Goal: Transaction & Acquisition: Purchase product/service

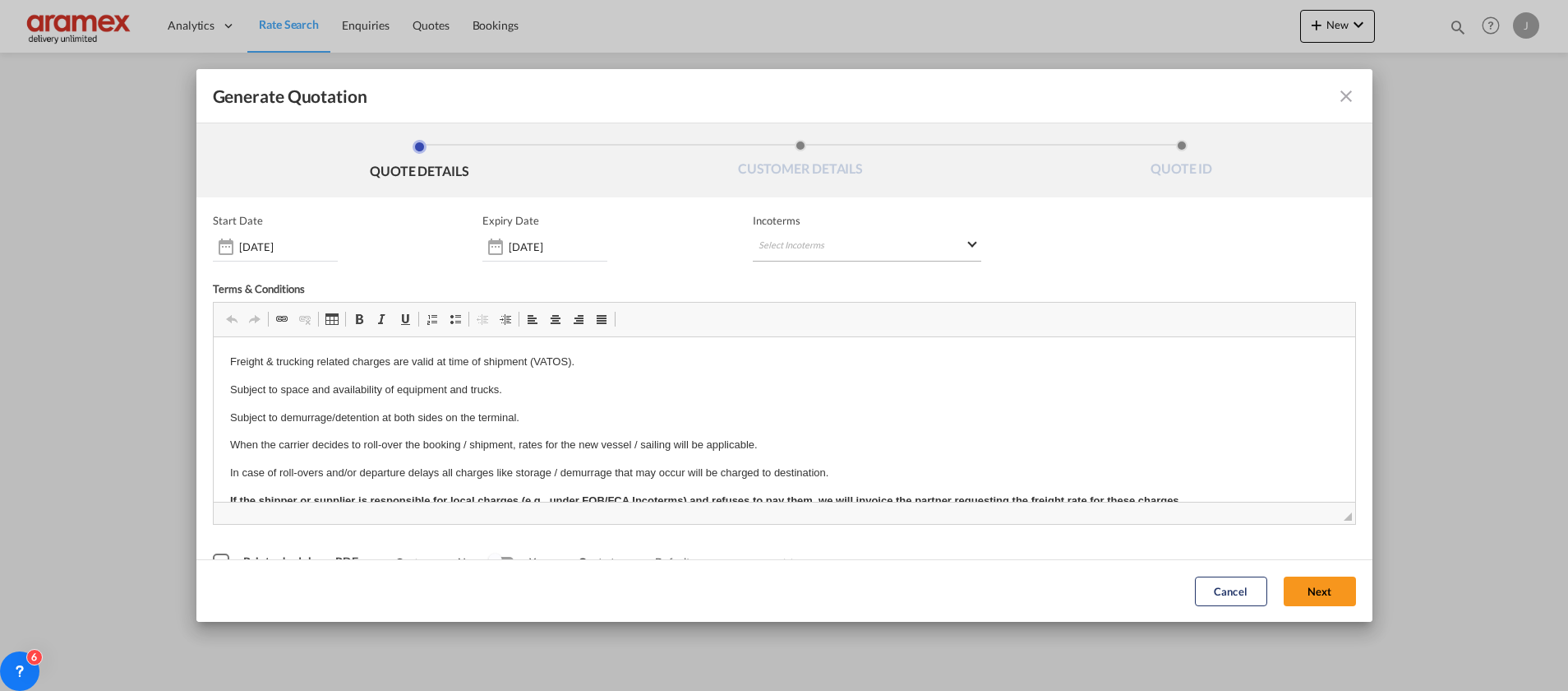
click at [800, 249] on md-select "Select Incoterms DPU - export Delivery at Place Unloaded FOB - export Free on B…" at bounding box center [867, 247] width 228 height 30
click at [792, 274] on input "search" at bounding box center [830, 280] width 152 height 15
type input "exw"
drag, startPoint x: 823, startPoint y: 307, endPoint x: 879, endPoint y: 75, distance: 238.7
click at [823, 307] on div "EXW - import" at bounding box center [837, 310] width 156 height 14
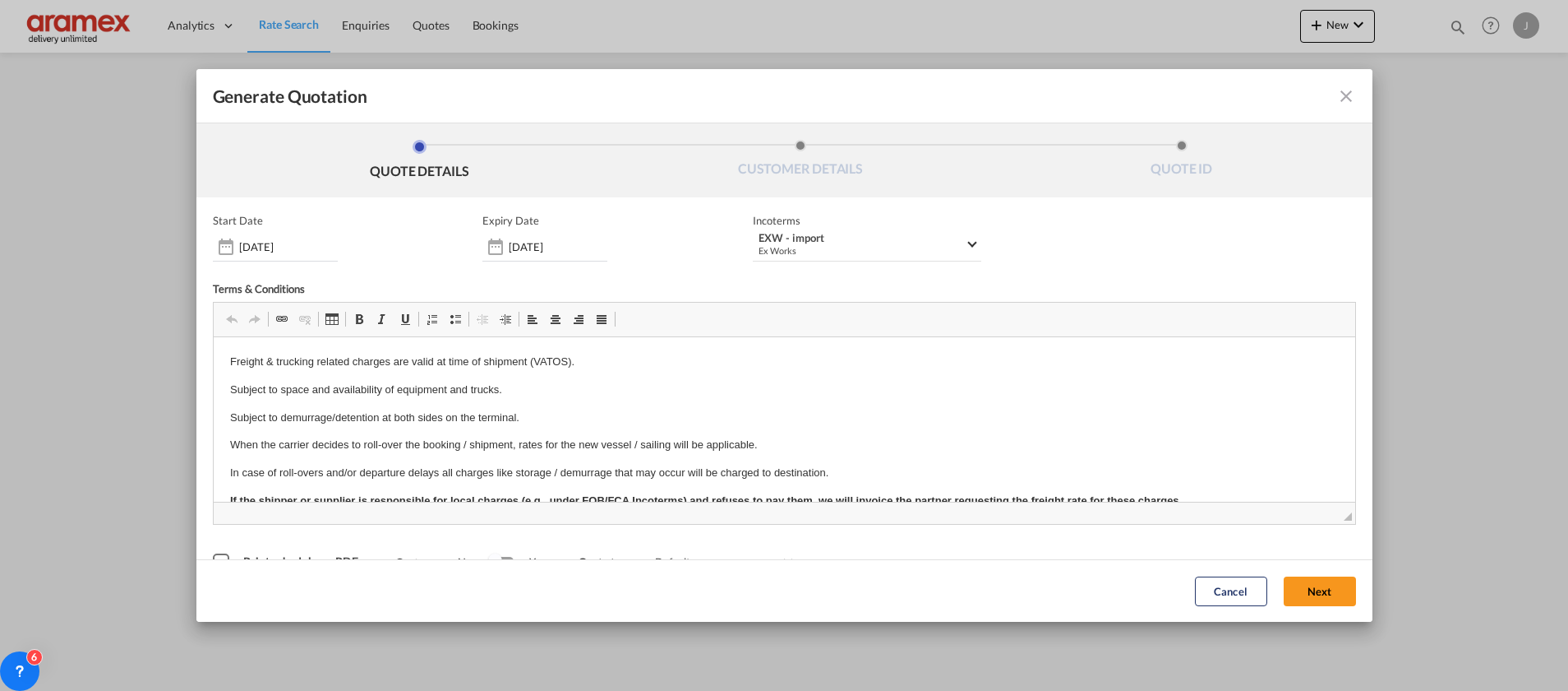
drag, startPoint x: 1310, startPoint y: 590, endPoint x: 1073, endPoint y: 558, distance: 239.2
click at [1310, 592] on button "Next" at bounding box center [1319, 591] width 73 height 30
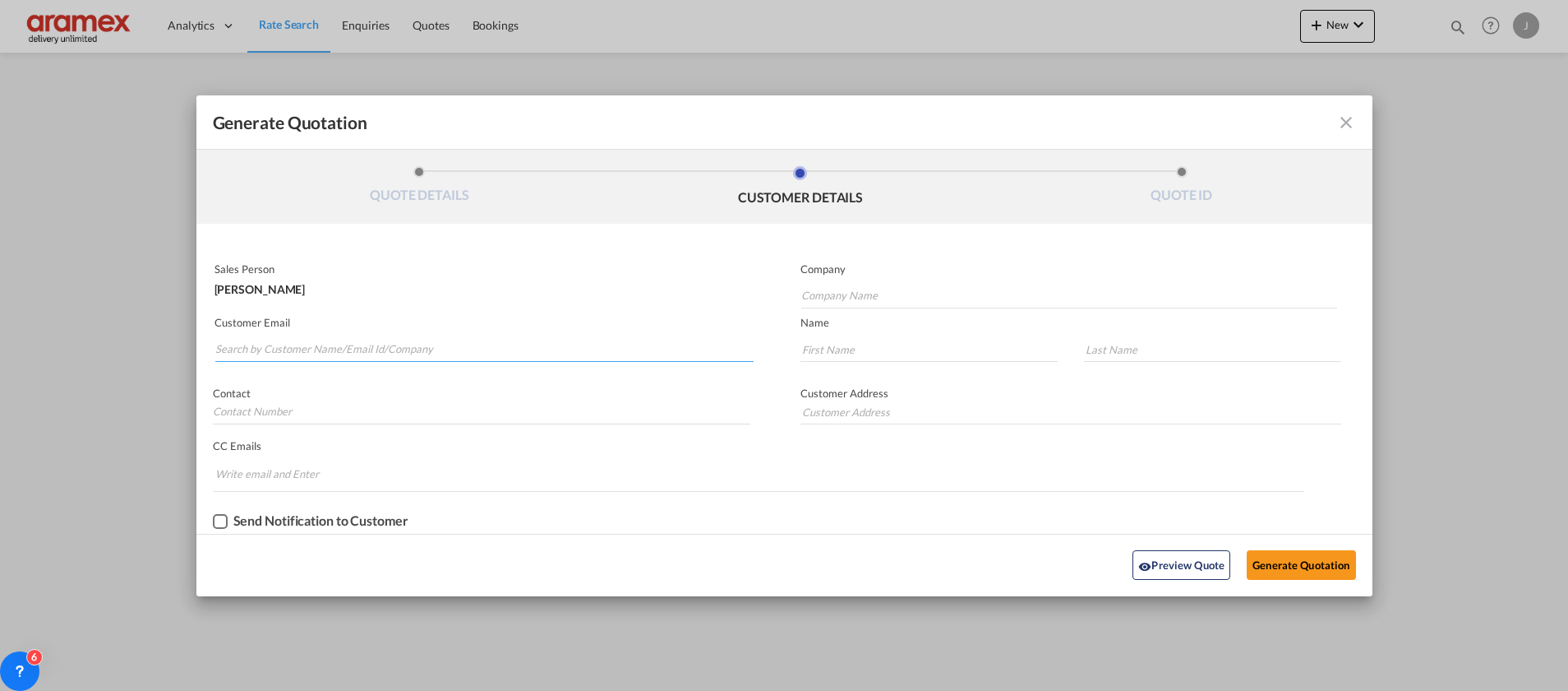
click at [341, 342] on input "Search by Customer Name/Email Id/Company" at bounding box center [485, 348] width 538 height 24
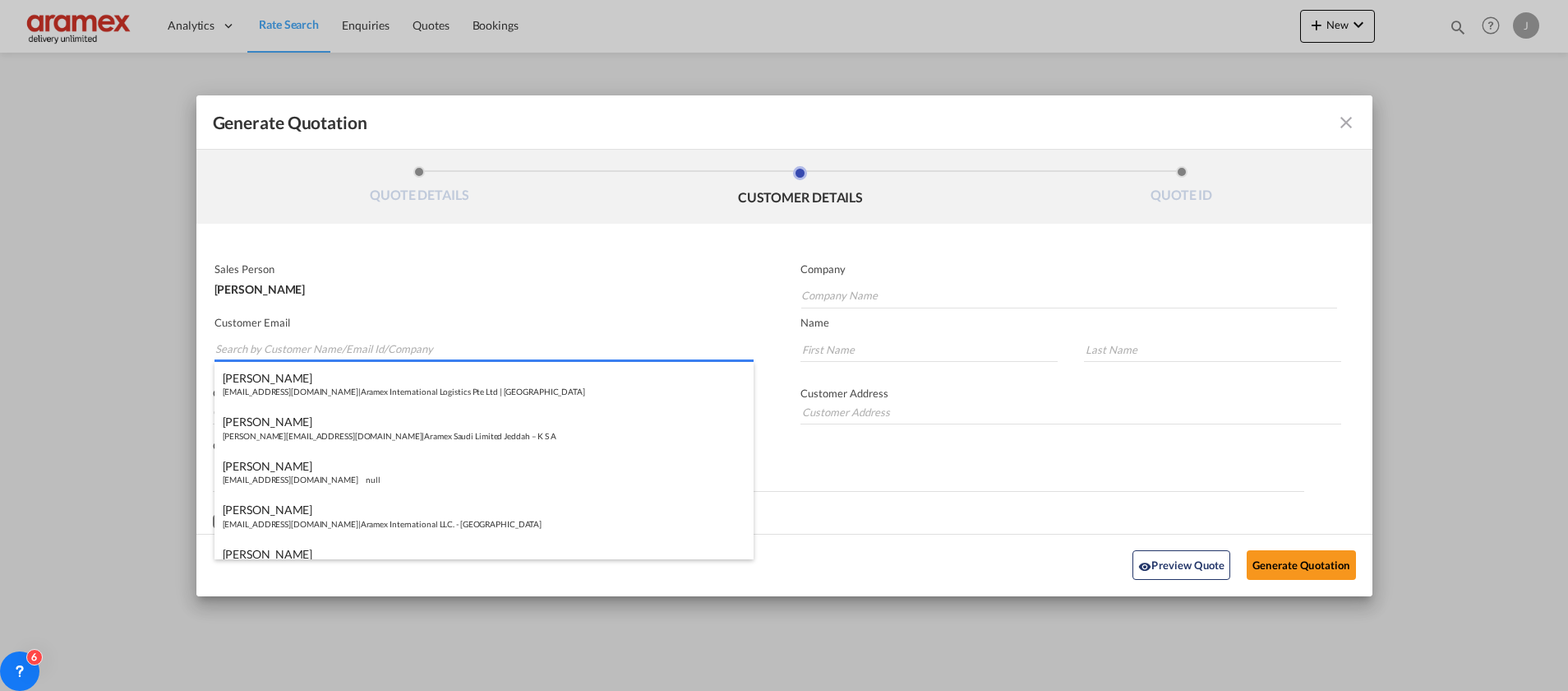
paste input "Akram Al Saleh"
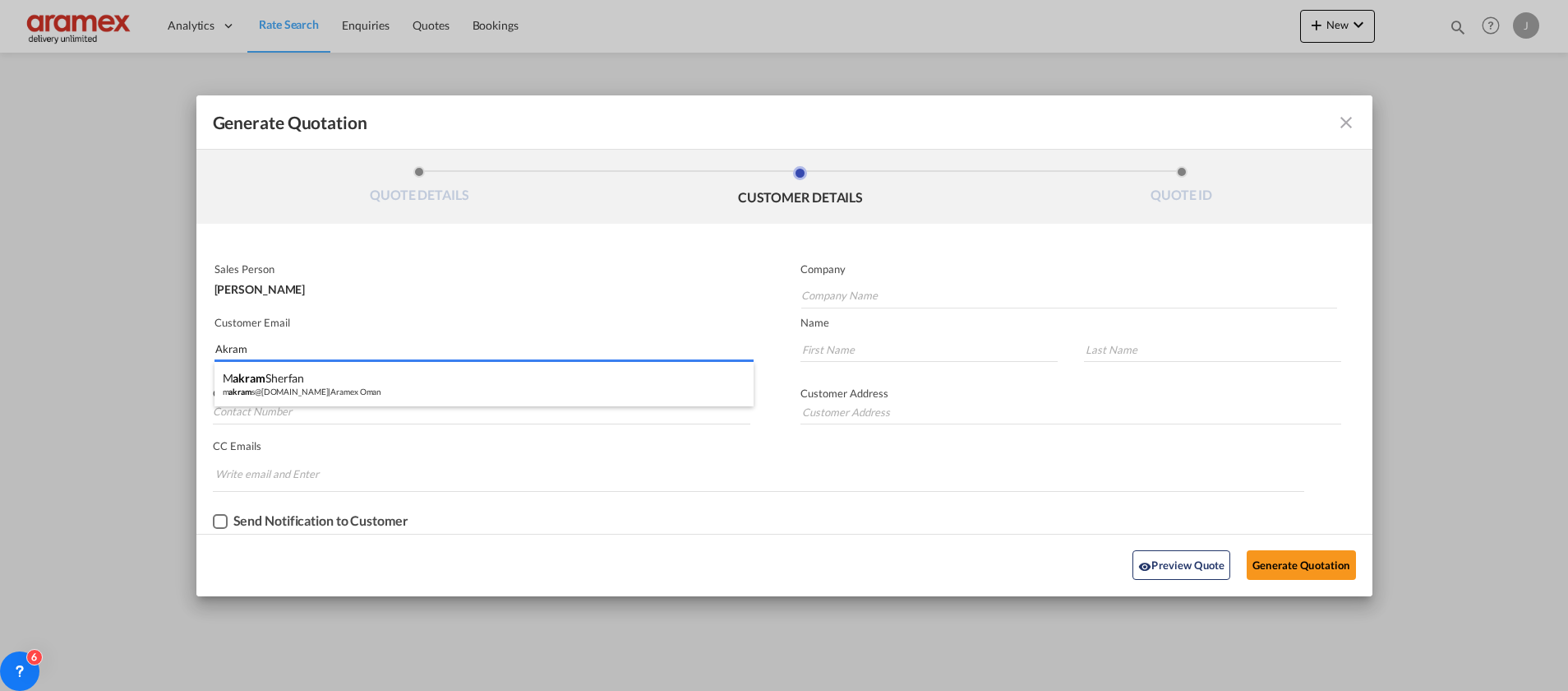
drag, startPoint x: 351, startPoint y: 396, endPoint x: 462, endPoint y: 542, distance: 183.4
click at [462, 542] on body "Analytics Dashboard Rate Search Enquiries Quotes Bookings" at bounding box center [784, 346] width 1568 height 691
drag, startPoint x: 267, startPoint y: 352, endPoint x: 178, endPoint y: 352, distance: 89.0
click at [159, 359] on div "Generate Quotation QUOTE DETAILS CUSTOMER DETAILS QUOTE ID Start Date 12 Aug 20…" at bounding box center [784, 346] width 1568 height 691
paste input "akrams@aramex.co"
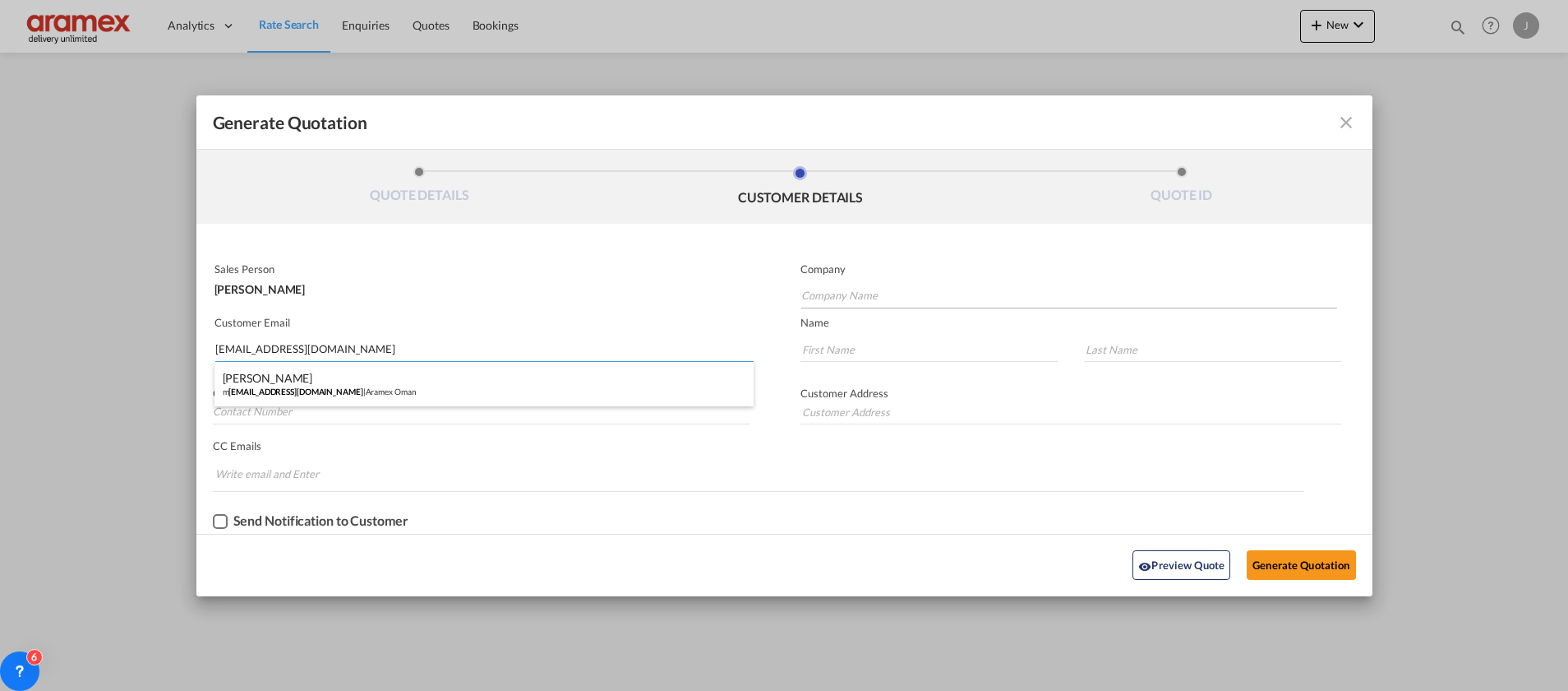
type input "akrams@aramex.com"
click at [868, 294] on input "Company Name" at bounding box center [1069, 295] width 536 height 24
click at [865, 282] on md-autocomplete-wrap "Generate QuotationQUOTE ..." at bounding box center [1068, 292] width 537 height 33
click at [866, 291] on input "Company Name" at bounding box center [1069, 295] width 536 height 24
paste input "Aramex International, Riyadh, Tamkeen Tower"
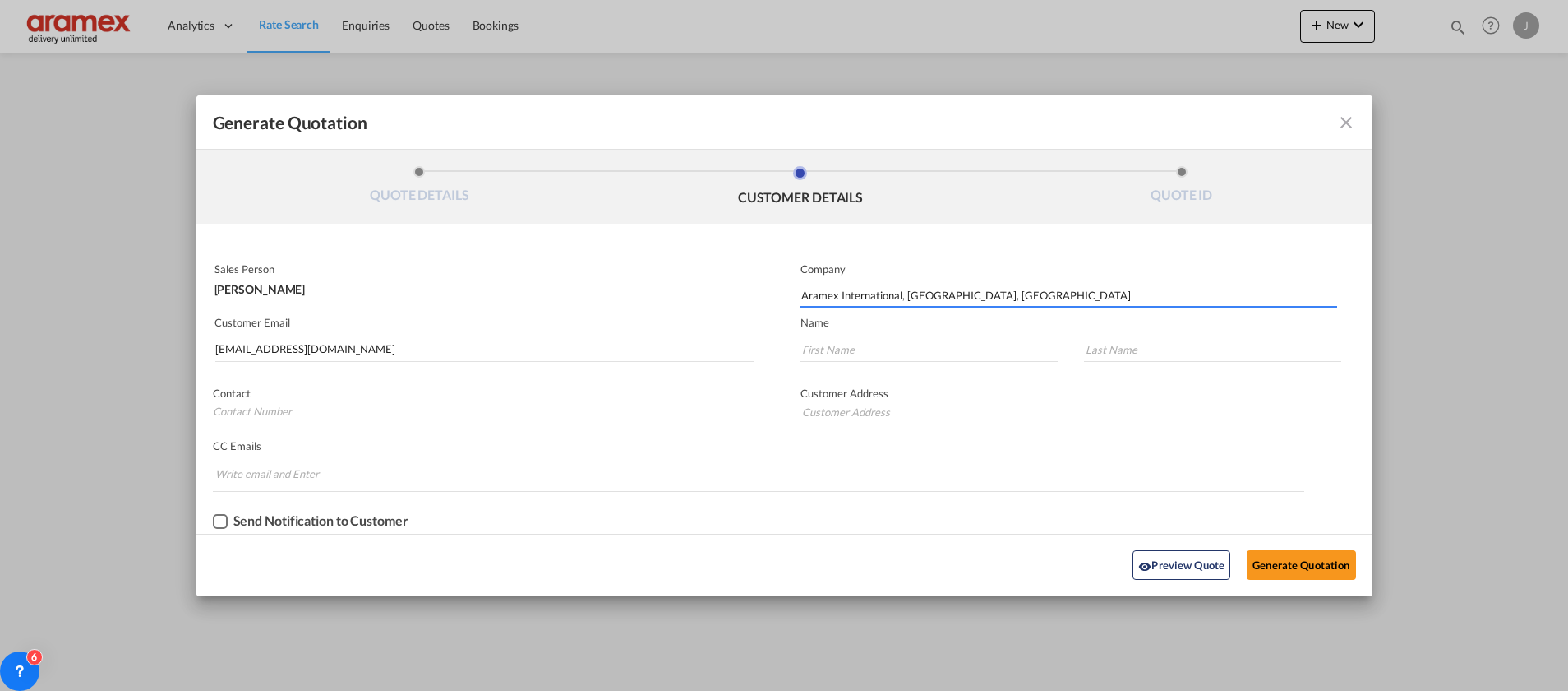
drag, startPoint x: 959, startPoint y: 298, endPoint x: 1080, endPoint y: 288, distance: 121.4
click at [1080, 288] on input "Aramex International, Riyadh, Tamkeen Tower" at bounding box center [1069, 295] width 536 height 24
type input "Aramex International, Riyadh"
click at [231, 346] on input "akrams@aramex.com" at bounding box center [485, 348] width 538 height 24
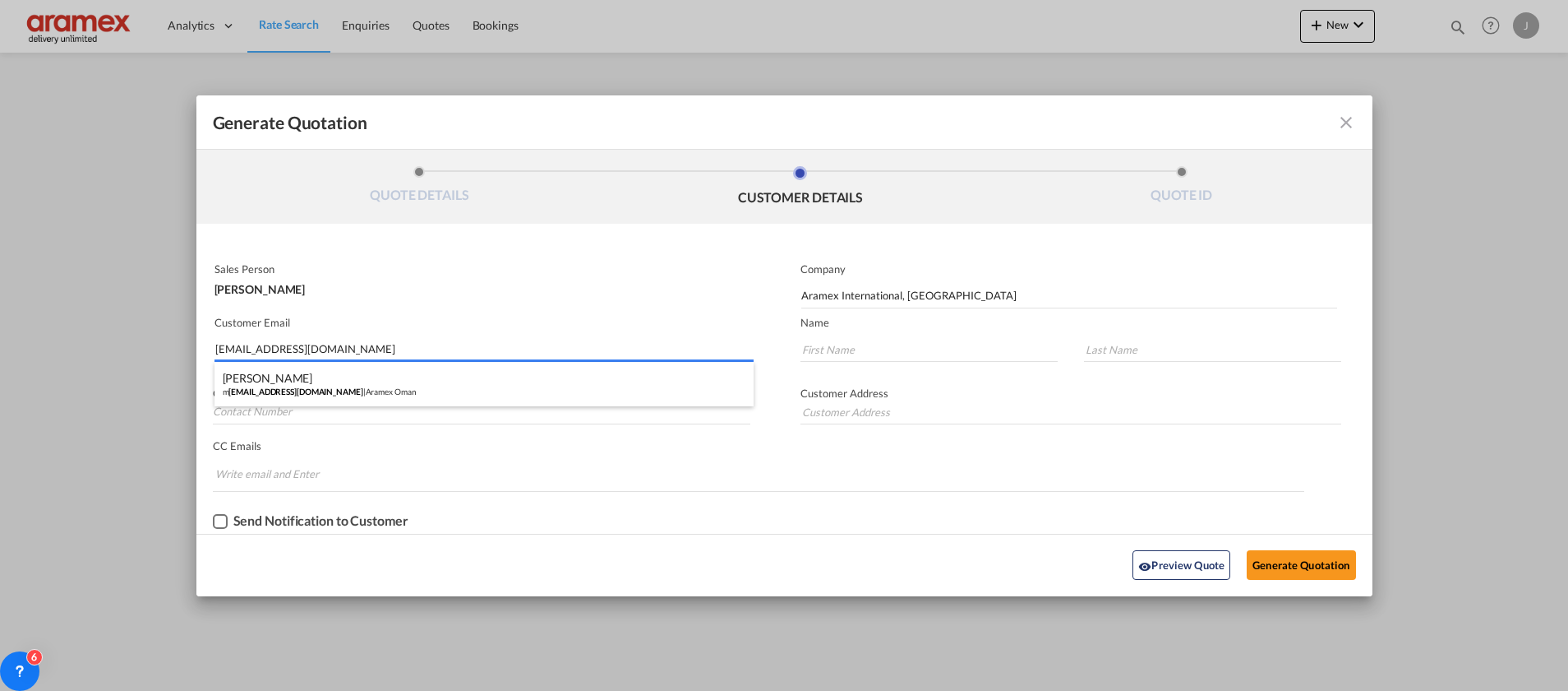
click at [231, 346] on input "akrams@aramex.com" at bounding box center [485, 348] width 538 height 24
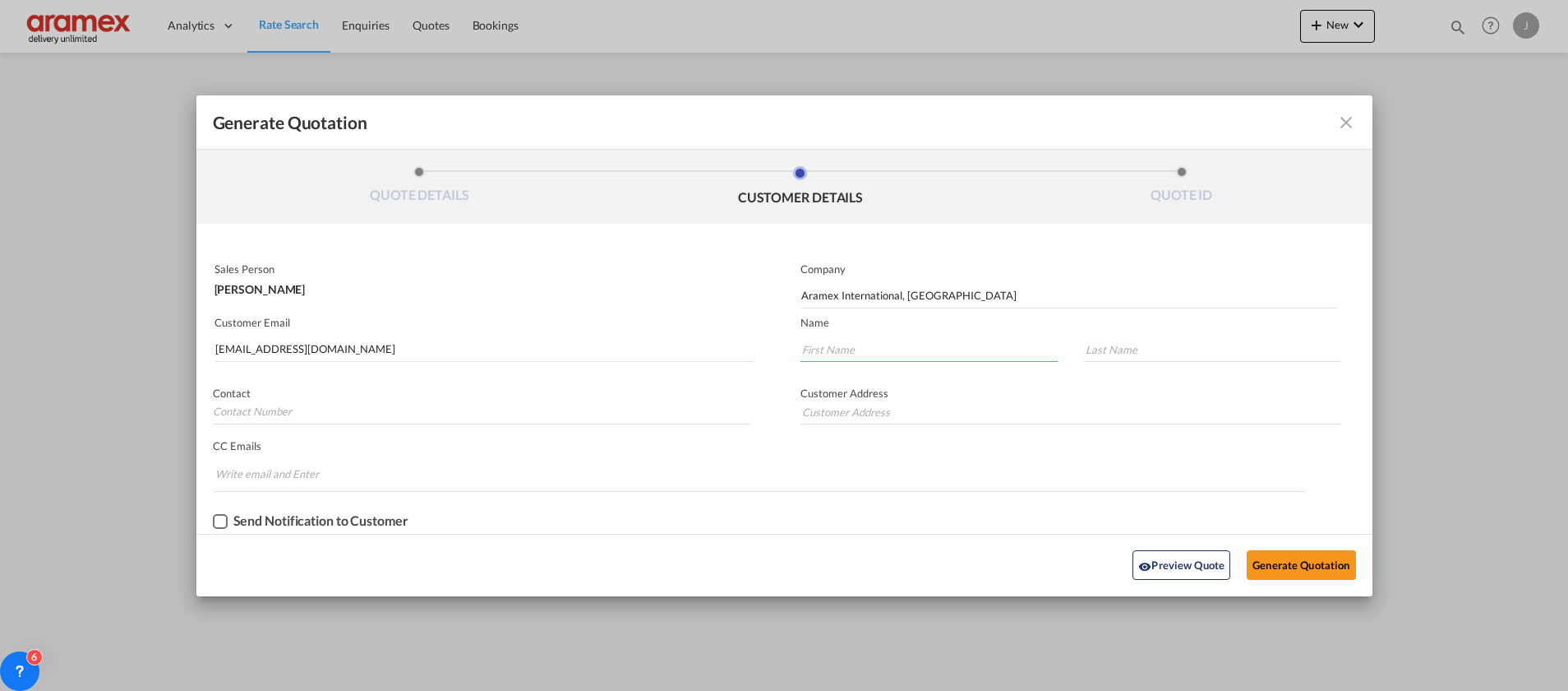
click at [828, 339] on input "Generate QuotationQUOTE ..." at bounding box center [929, 348] width 257 height 24
paste input "Akram Al Saleh"
type input "Akram Al Saleh"
click at [1179, 343] on input "Generate QuotationQUOTE ..." at bounding box center [1213, 348] width 257 height 24
type input "."
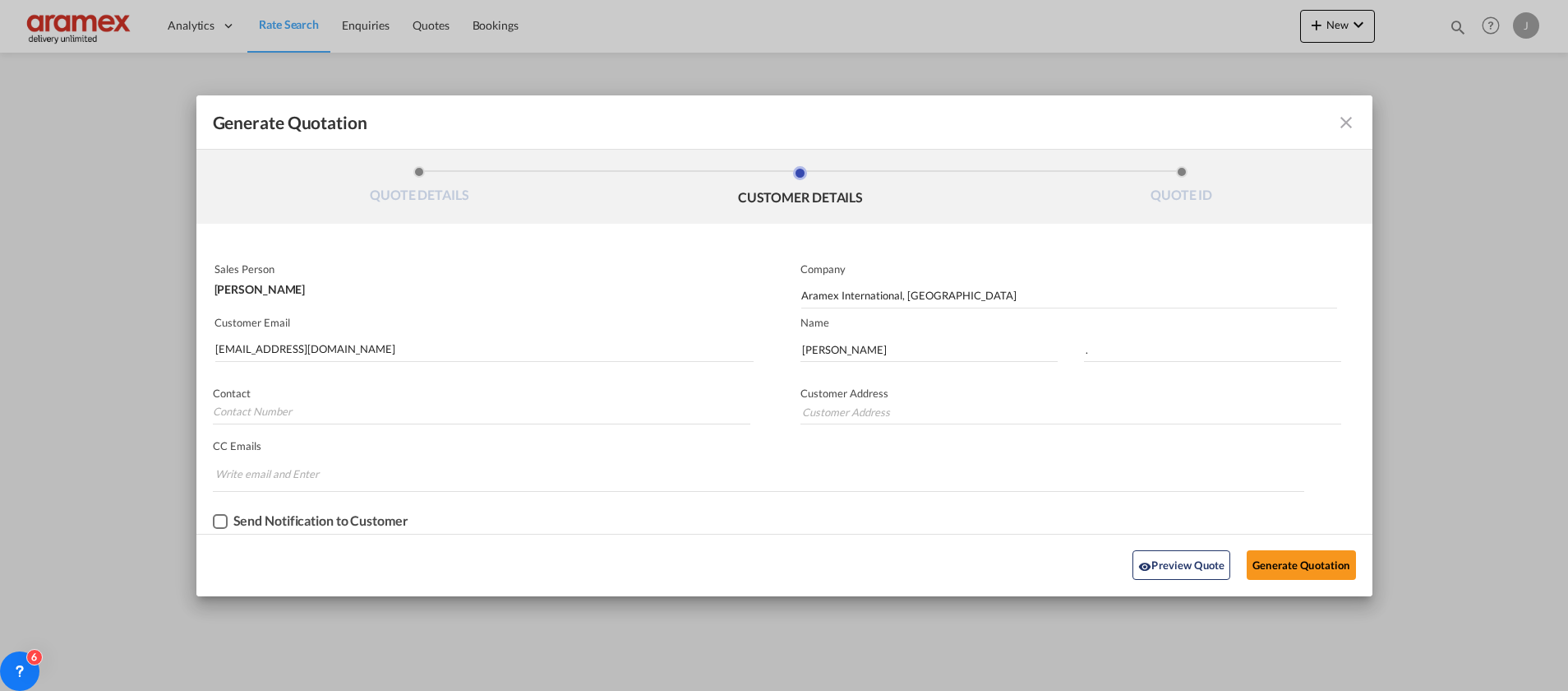
drag, startPoint x: 1213, startPoint y: 560, endPoint x: 1316, endPoint y: 571, distance: 103.6
click at [1313, 586] on div "Preview Quote Generate Quotation" at bounding box center [784, 565] width 1160 height 45
click at [1316, 571] on button "Generate Quotation" at bounding box center [1301, 564] width 108 height 30
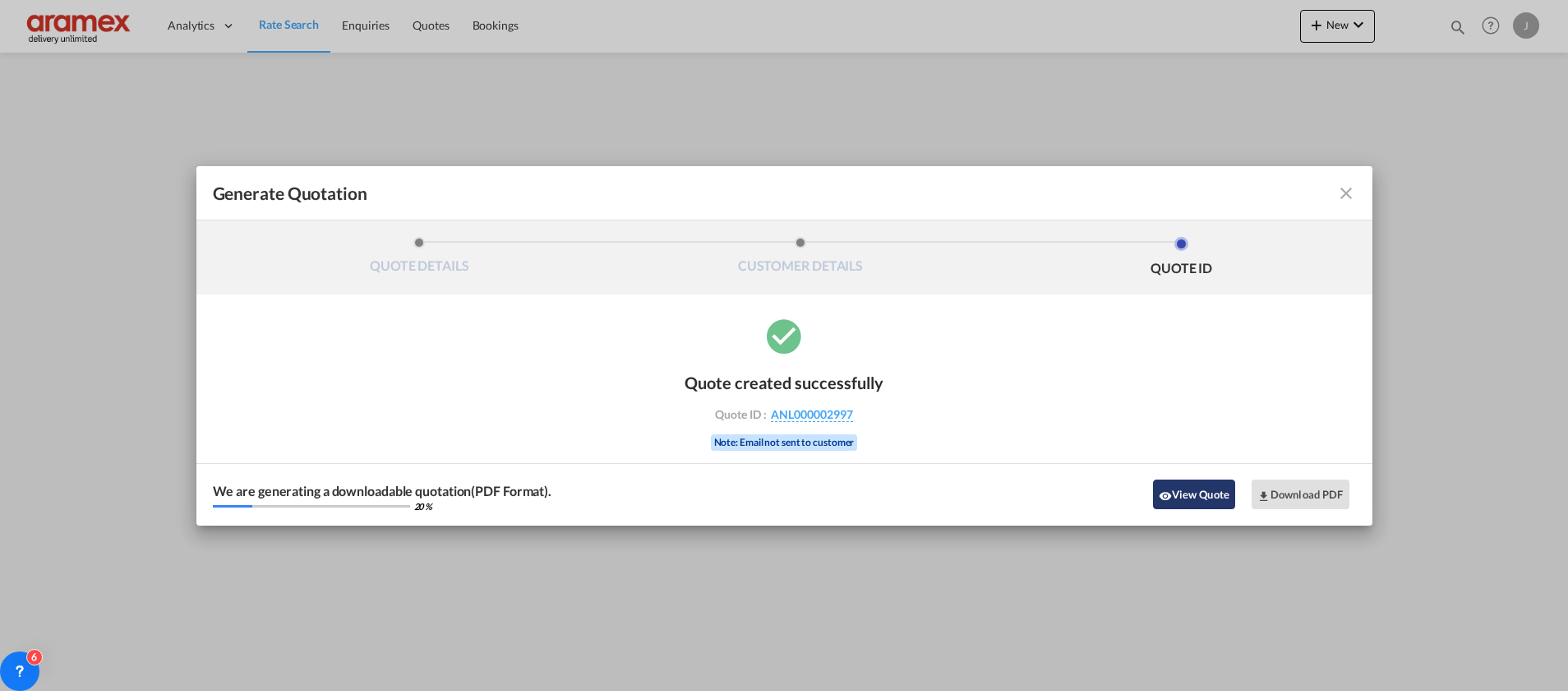
click at [1186, 497] on button "View Quote" at bounding box center [1194, 494] width 82 height 30
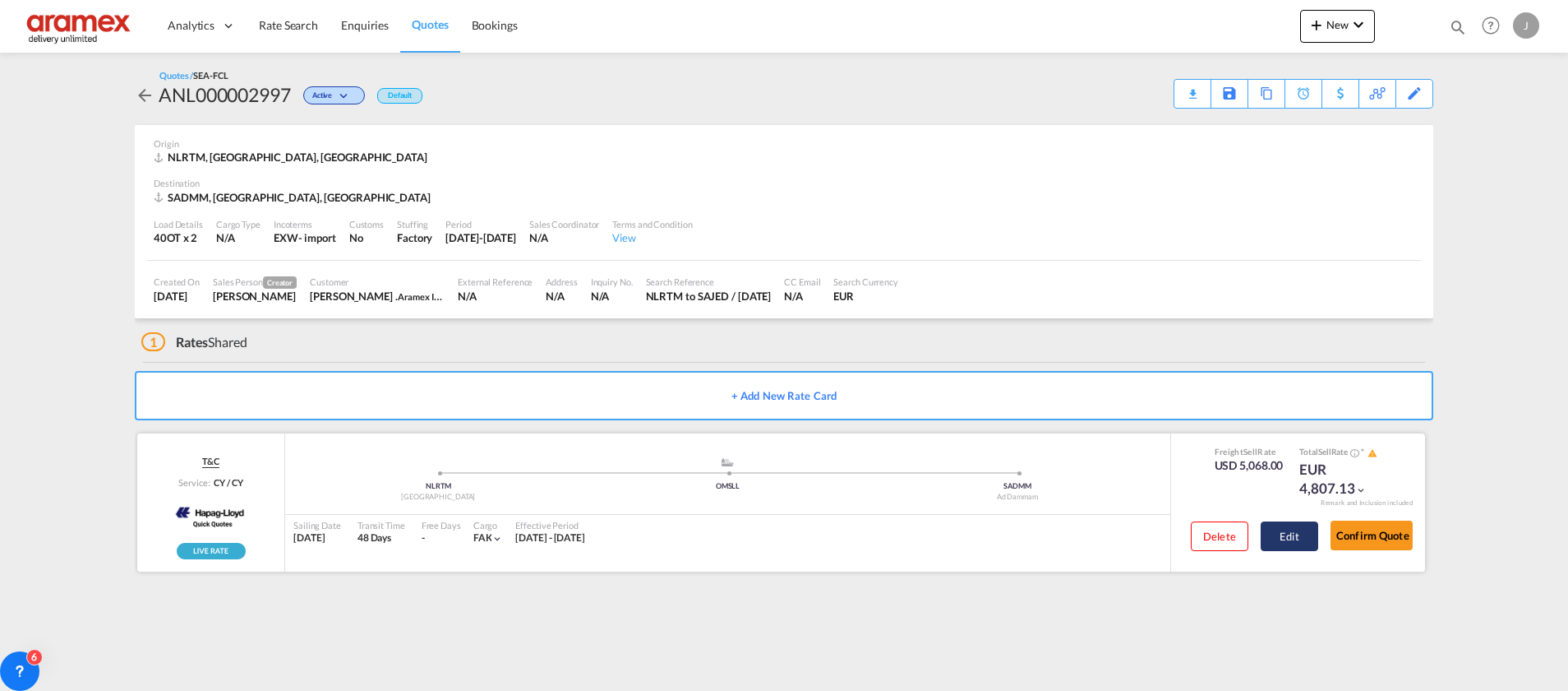
click at [1289, 533] on button "Edit" at bounding box center [1288, 536] width 57 height 30
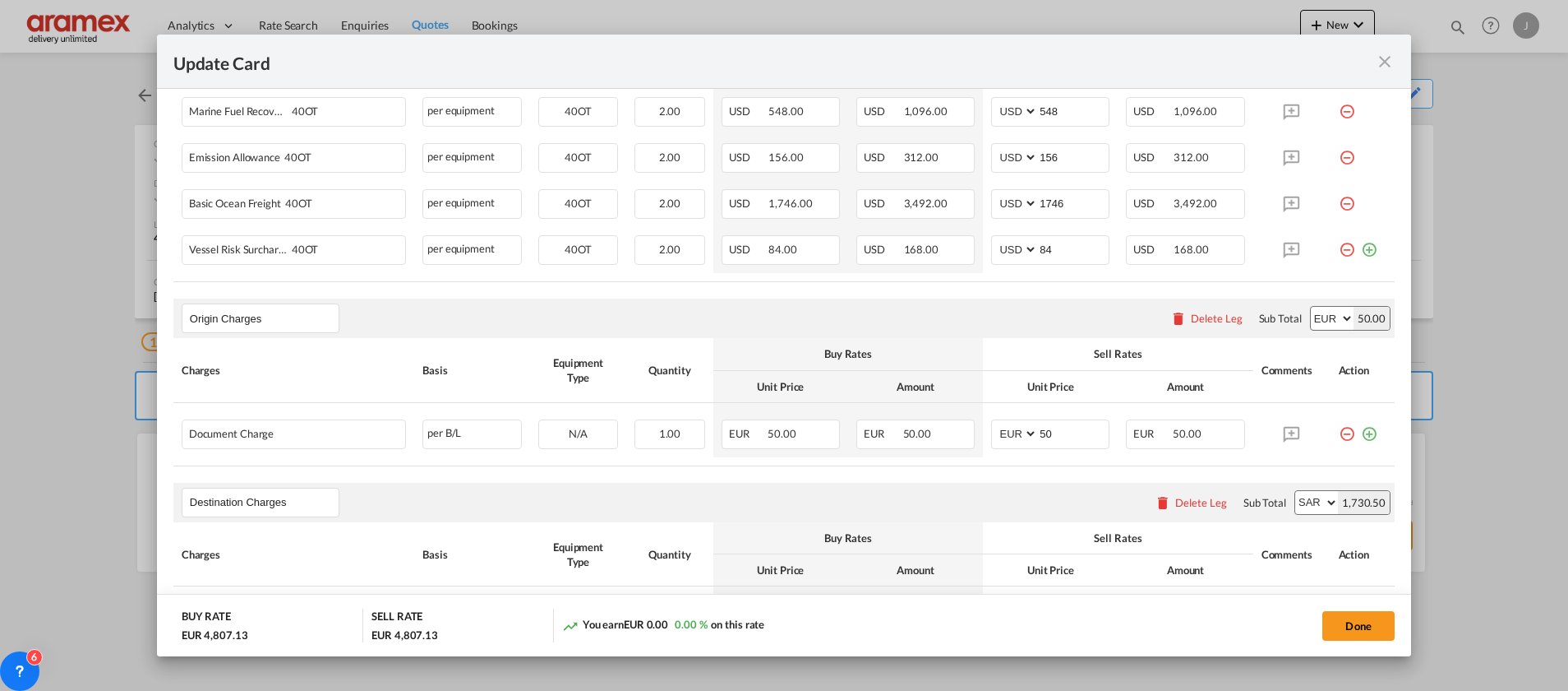
scroll to position [616, 0]
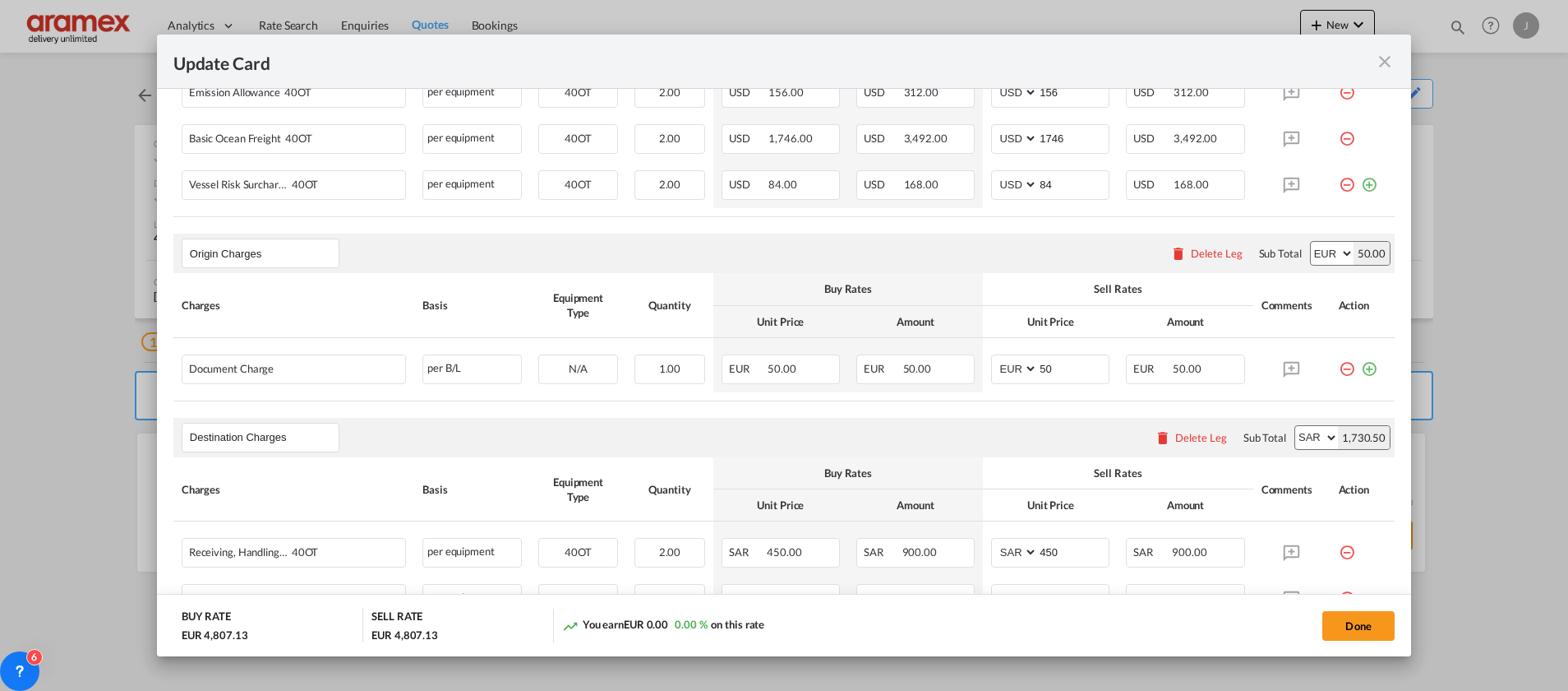
drag, startPoint x: 1346, startPoint y: 371, endPoint x: 773, endPoint y: 440, distance: 577.1
click at [1361, 371] on md-icon "icon-plus-circle-outline green-400-fg" at bounding box center [1369, 362] width 16 height 16
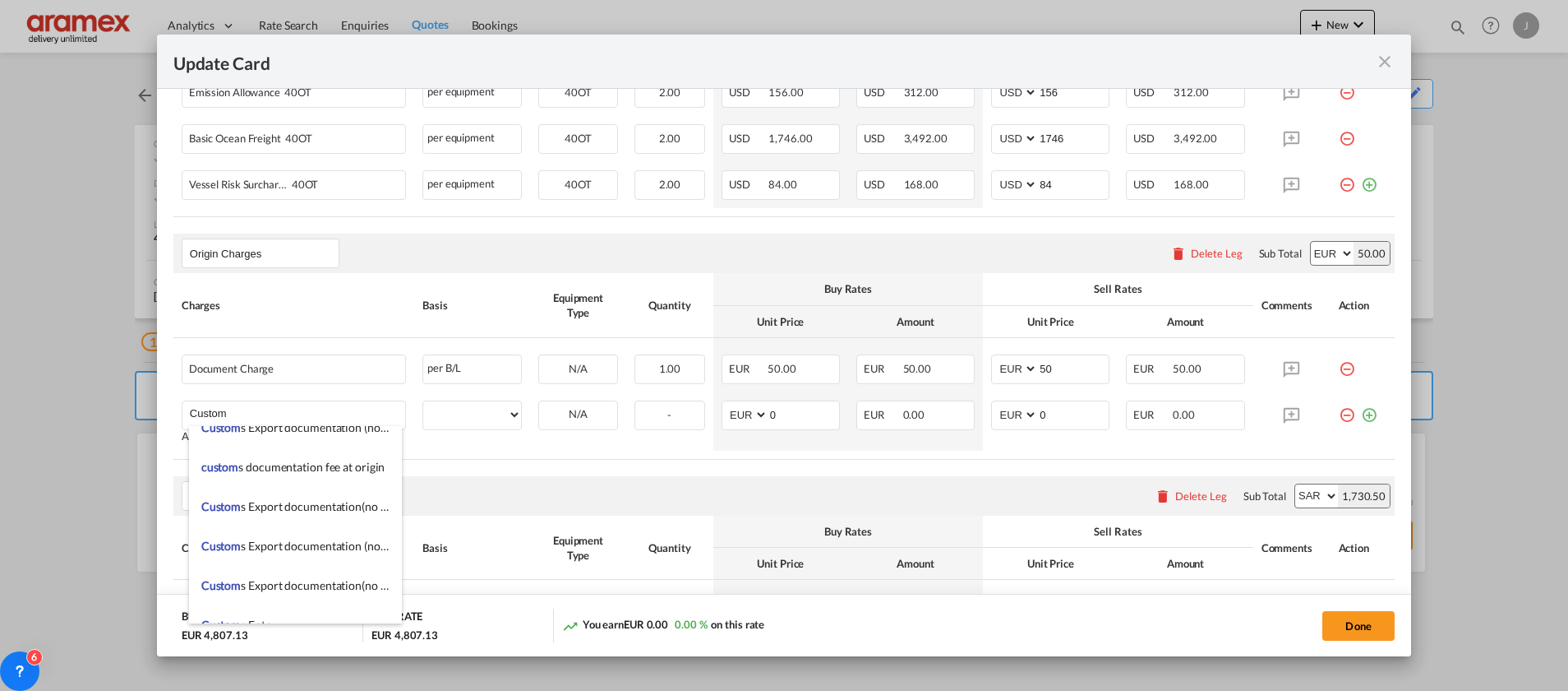
scroll to position [1850, 0]
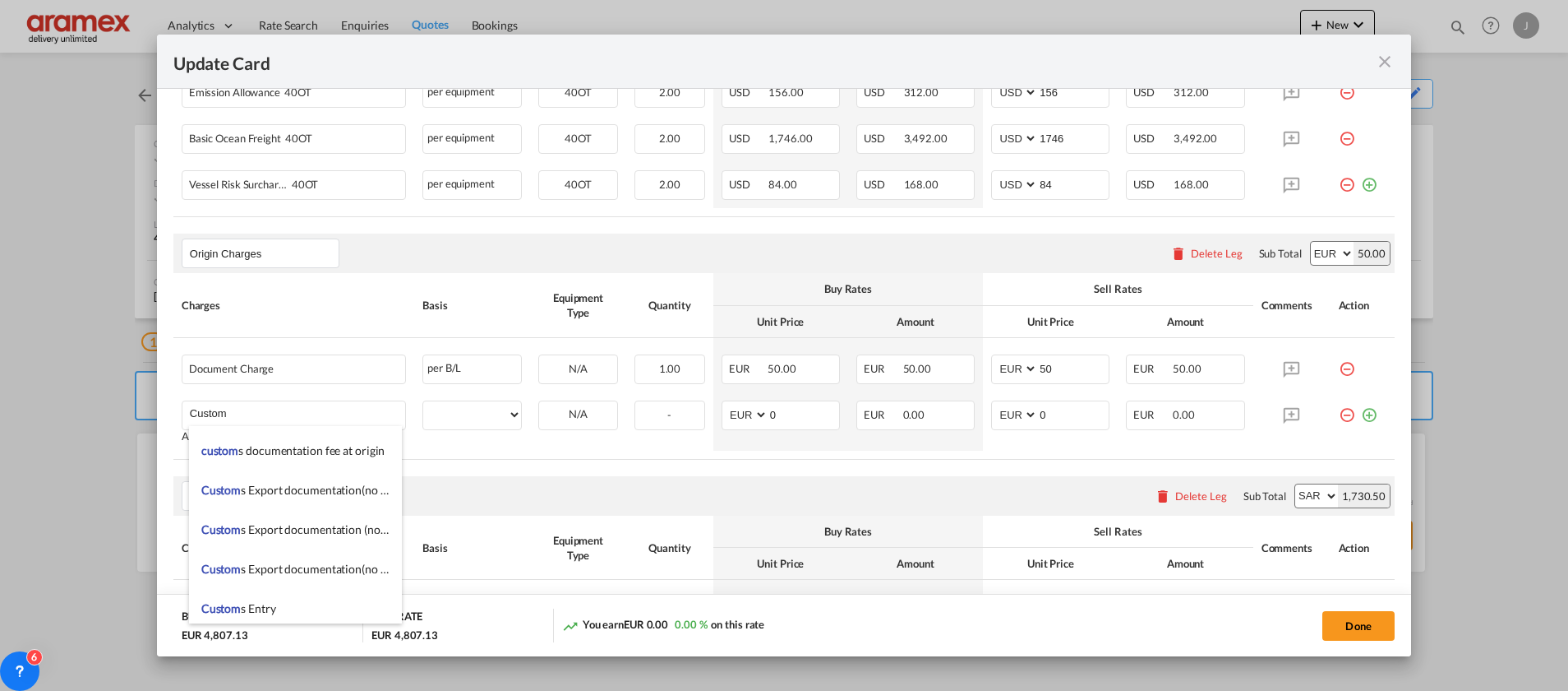
drag, startPoint x: 309, startPoint y: 497, endPoint x: 467, endPoint y: 478, distance: 159.1
click at [309, 497] on li "Custom s Export documentation(no costs, suggested sell)" at bounding box center [295, 490] width 213 height 40
type input "Customs Export documentation(no costs, suggested sell)"
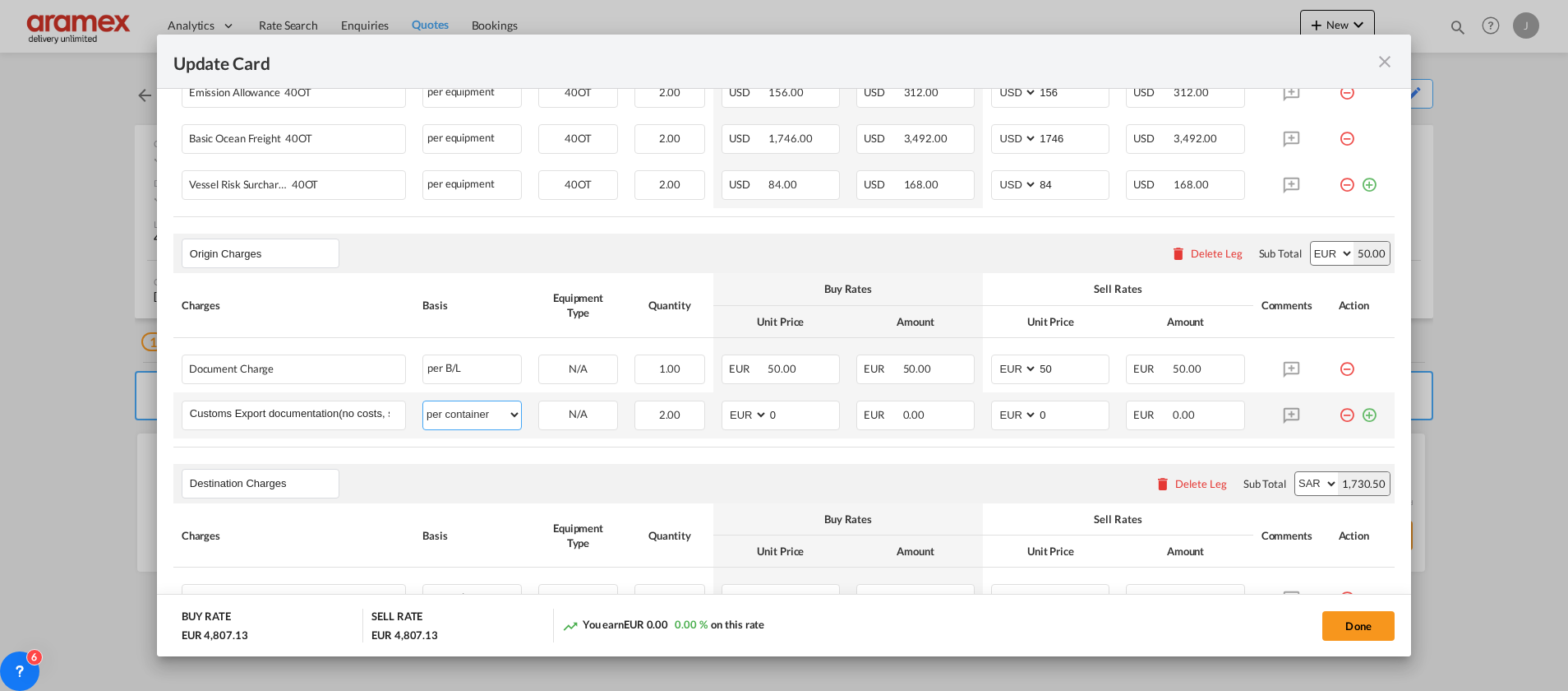
click at [477, 409] on select "per equipment per container per B/L per shipping bill per shipment per pallet p…" at bounding box center [472, 414] width 98 height 26
select select "per shipment"
click at [424, 402] on select "per equipment per container per B/L per shipping bill per shipment per pallet p…" at bounding box center [472, 414] width 98 height 26
drag, startPoint x: 795, startPoint y: 398, endPoint x: 779, endPoint y: 407, distance: 18.4
click at [752, 403] on td "AED AFN ALL AMD ANG AOA ARS AUD AWG AZN BAM BBD BDT BGN BHD BIF BMD BND [PERSON…" at bounding box center [780, 415] width 134 height 46
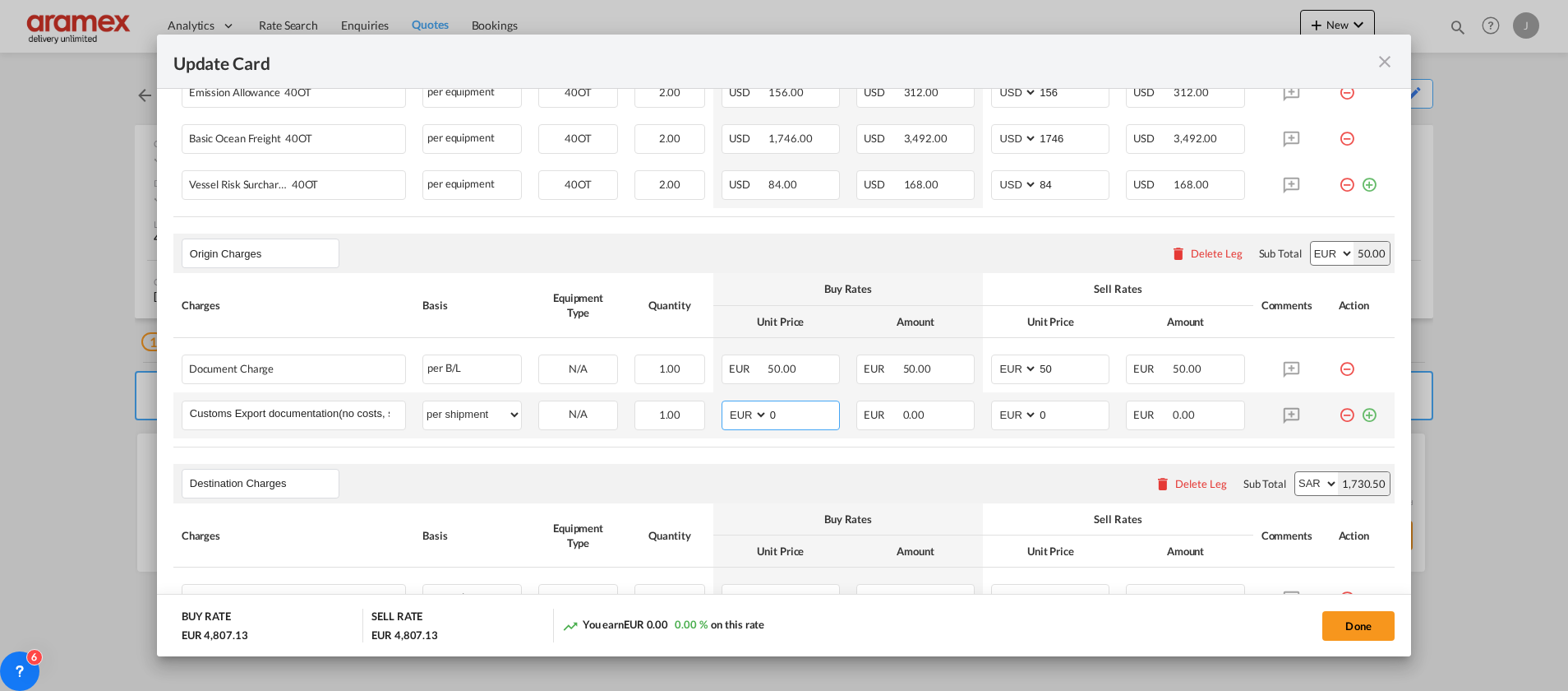
drag, startPoint x: 789, startPoint y: 417, endPoint x: 742, endPoint y: 419, distance: 47.0
click at [742, 419] on md-input-container "AED AFN ALL AMD ANG AOA ARS AUD AWG AZN BAM BBD BDT BGN BHD BIF BMD BND [PERSON…" at bounding box center [781, 415] width 118 height 30
type input "65"
drag, startPoint x: 1050, startPoint y: 413, endPoint x: 991, endPoint y: 412, distance: 59.0
click at [998, 412] on md-input-container "AED AFN ALL AMD ANG AOA ARS AUD AWG AZN BAM BBD BDT BGN BHD BIF BMD BND [PERSON…" at bounding box center [1050, 415] width 118 height 30
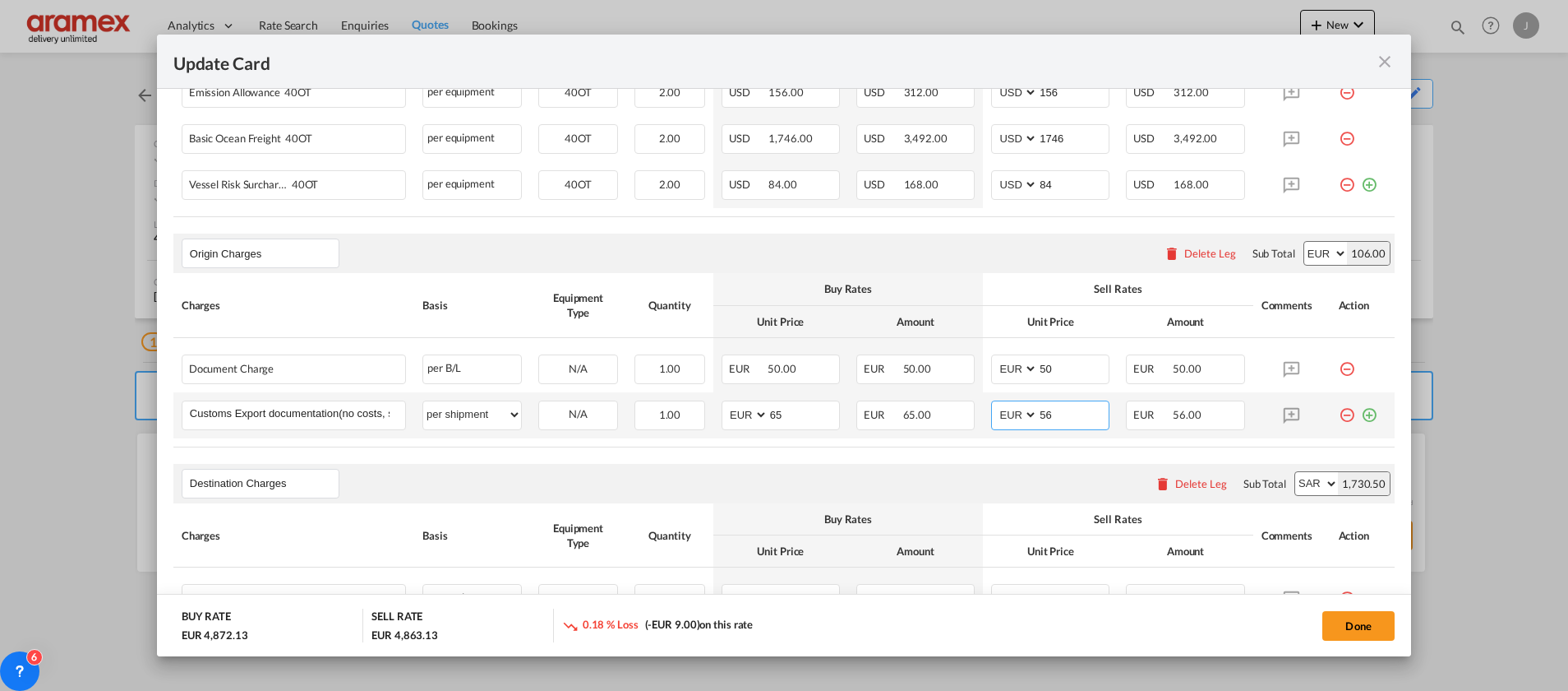
click at [1038, 414] on input "56" at bounding box center [1073, 413] width 71 height 24
type input "56"
click at [992, 474] on div "Destination Charges Please enter leg name Leg Name Already Exists Delete Leg Su…" at bounding box center [784, 483] width 1221 height 40
drag, startPoint x: 1055, startPoint y: 414, endPoint x: 1008, endPoint y: 424, distance: 48.1
click at [1008, 424] on md-input-container "AED AFN ALL AMD ANG AOA ARS AUD AWG AZN BAM BBD BDT BGN BHD BIF BMD BND BOB BRL…" at bounding box center [1050, 415] width 118 height 30
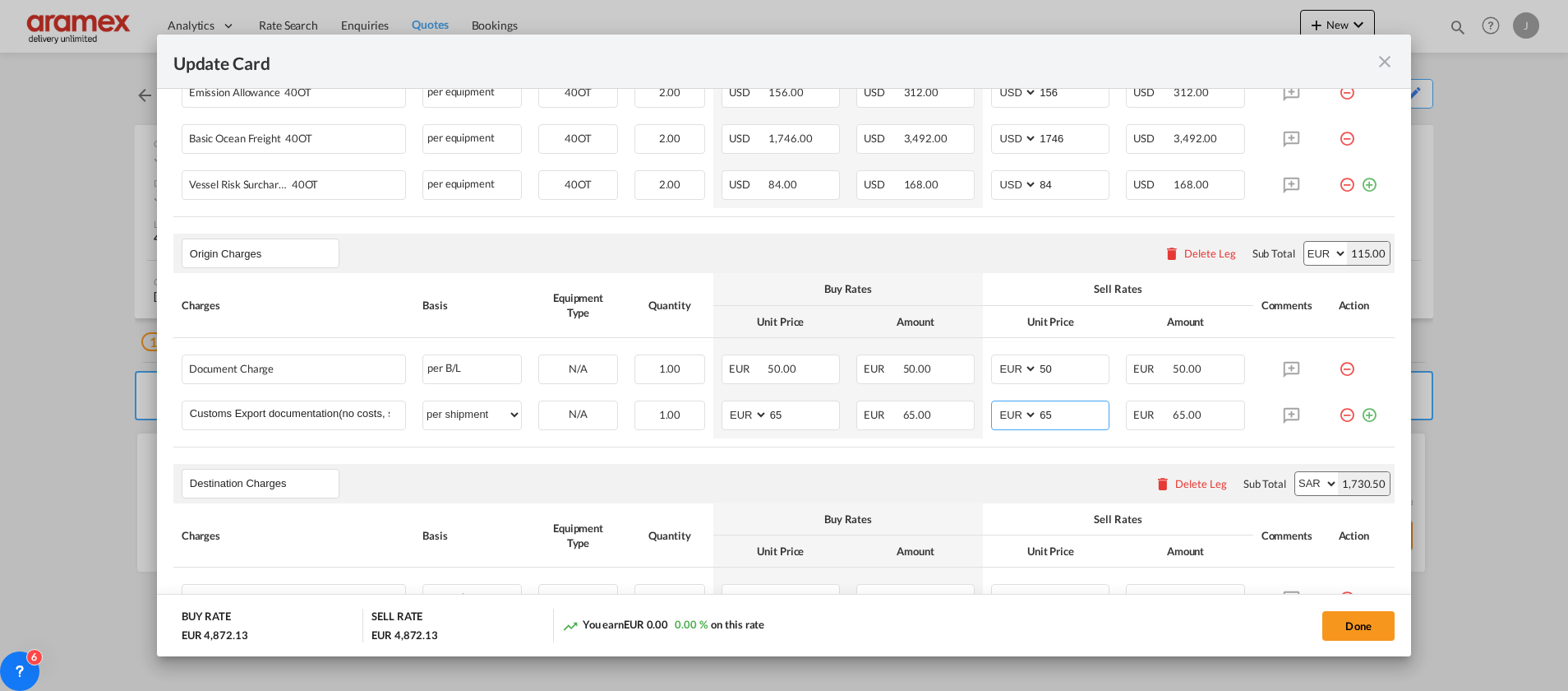
type input "65"
click at [931, 500] on div "Destination Charges Please enter leg name Leg Name Already Exists Delete Leg Su…" at bounding box center [784, 483] width 1221 height 40
click at [915, 474] on div "Destination Charges Please enter leg name Leg Name Already Exists Delete Leg Su…" at bounding box center [784, 483] width 1221 height 40
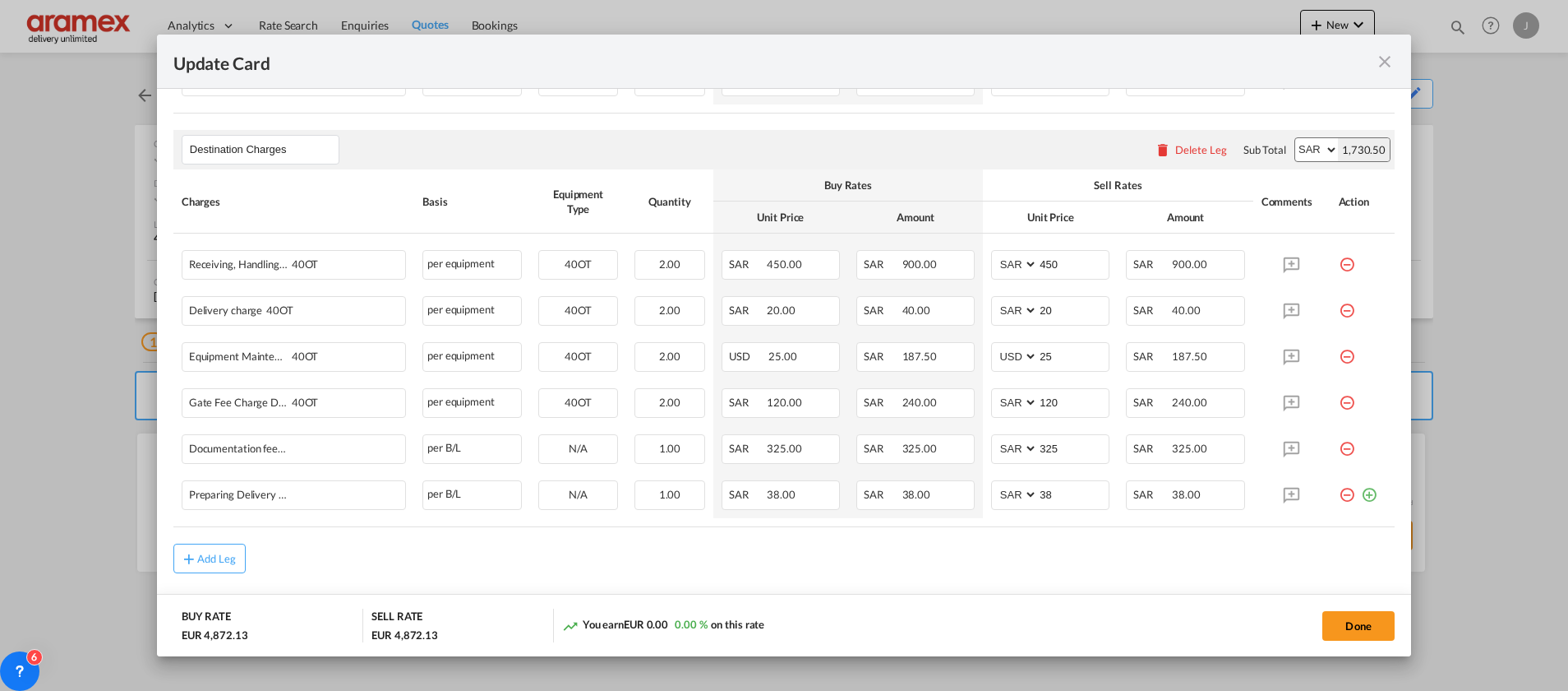
scroll to position [987, 0]
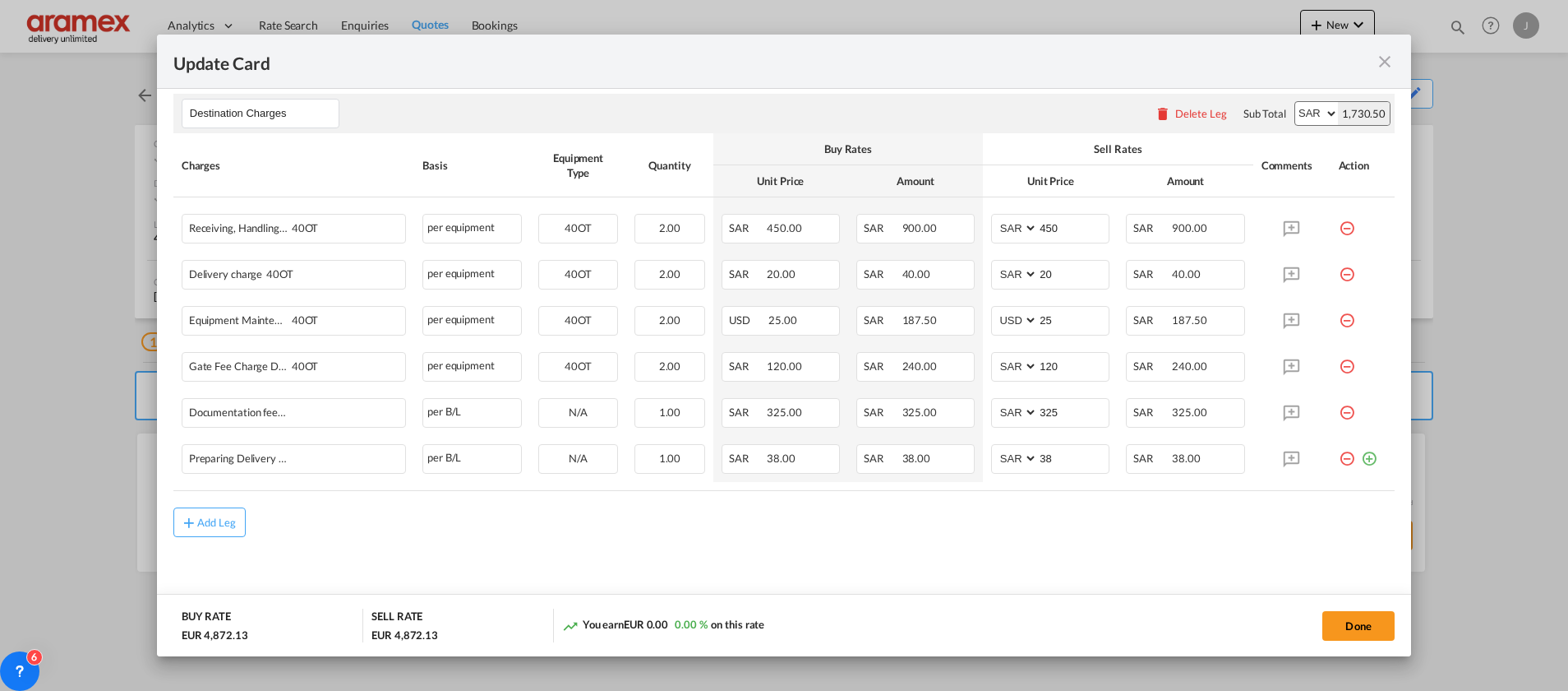
click at [1184, 107] on div "Delete Leg" at bounding box center [1201, 113] width 52 height 14
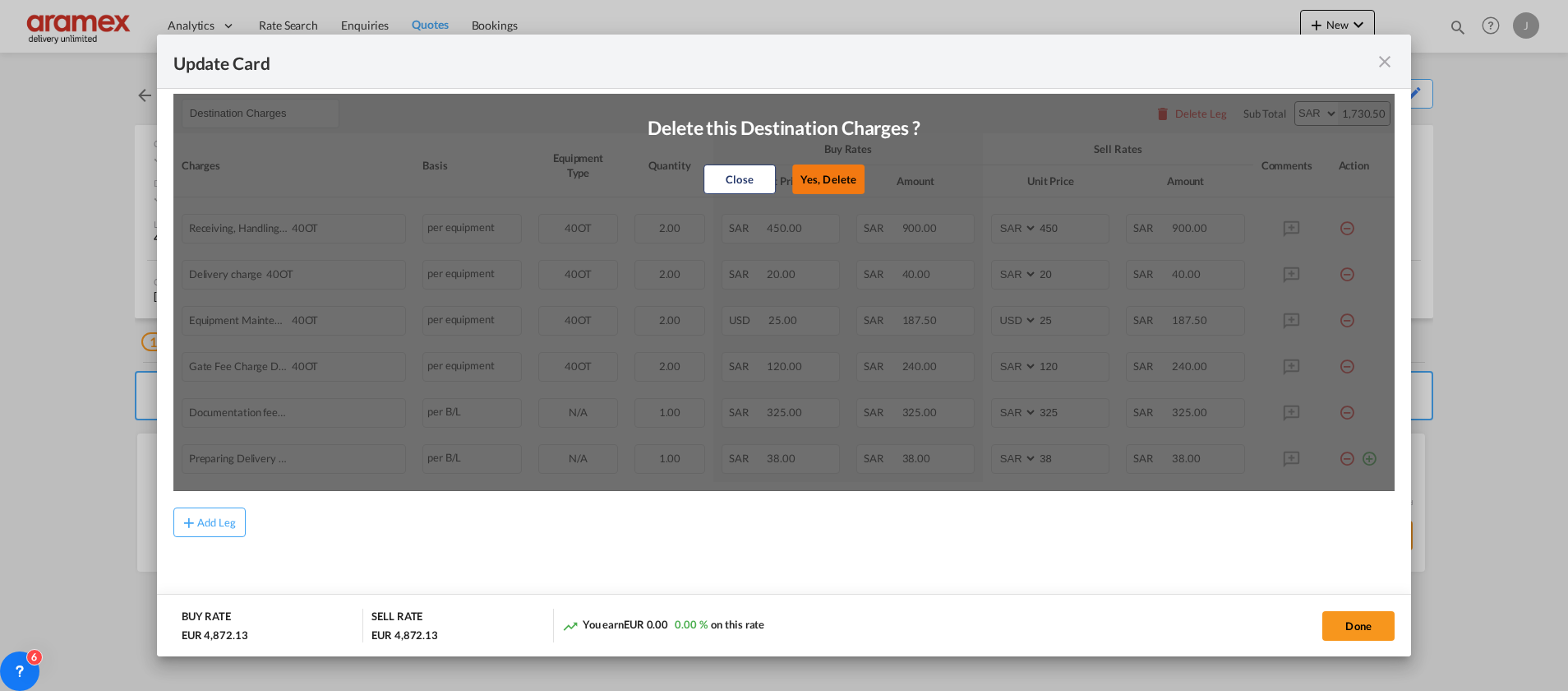
click at [797, 184] on button "Yes, Delete" at bounding box center [828, 179] width 73 height 30
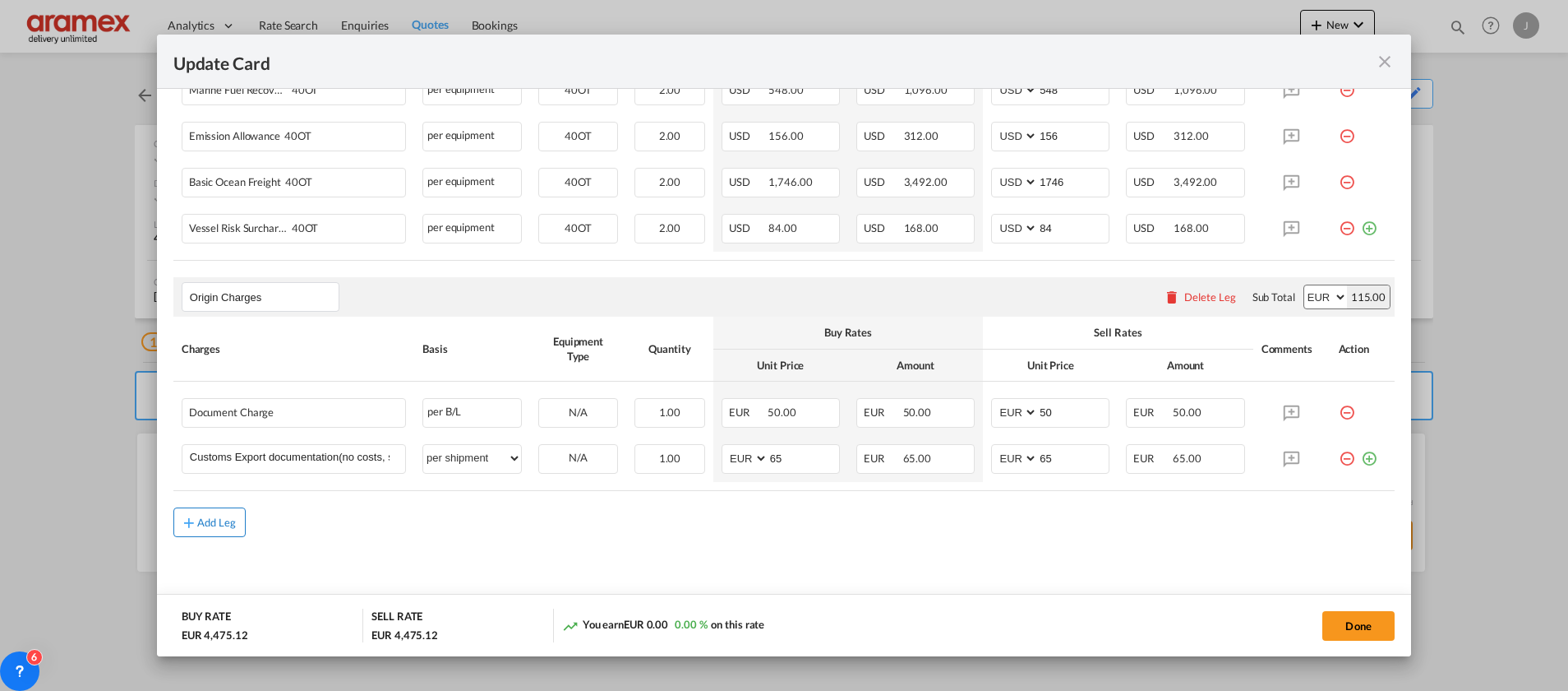
click at [217, 520] on div "Add Leg" at bounding box center [217, 522] width 40 height 10
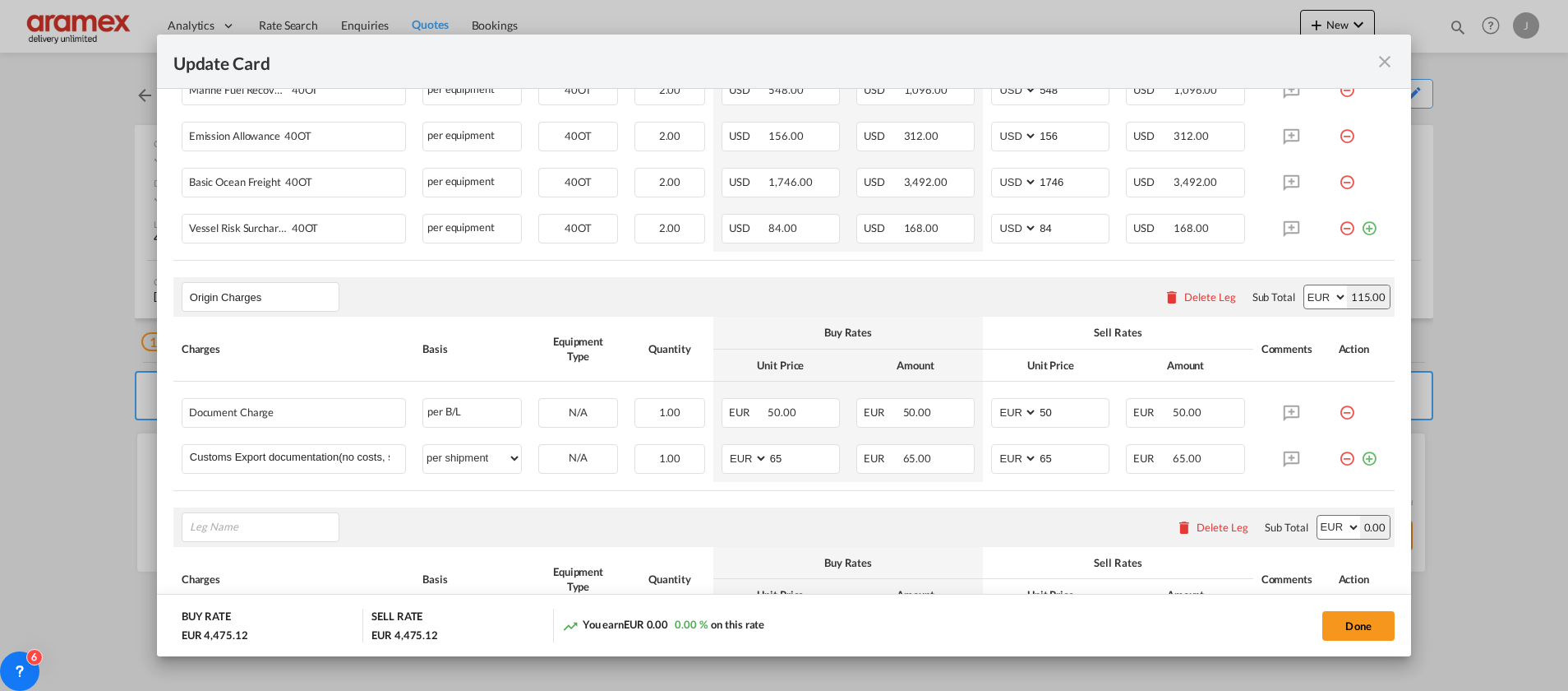
scroll to position [763, 0]
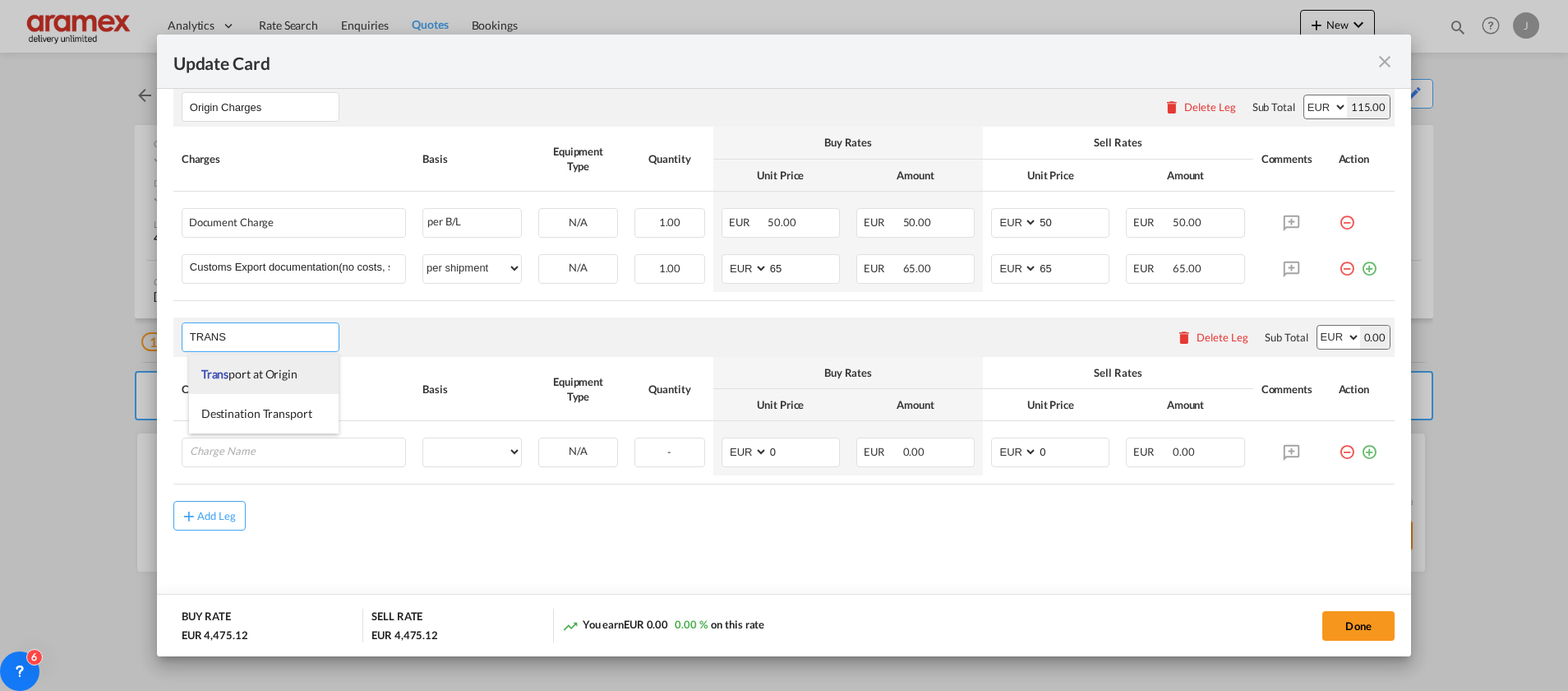
click at [242, 375] on span "Trans port at Origin" at bounding box center [249, 374] width 96 height 14
type input "Transport at Origin"
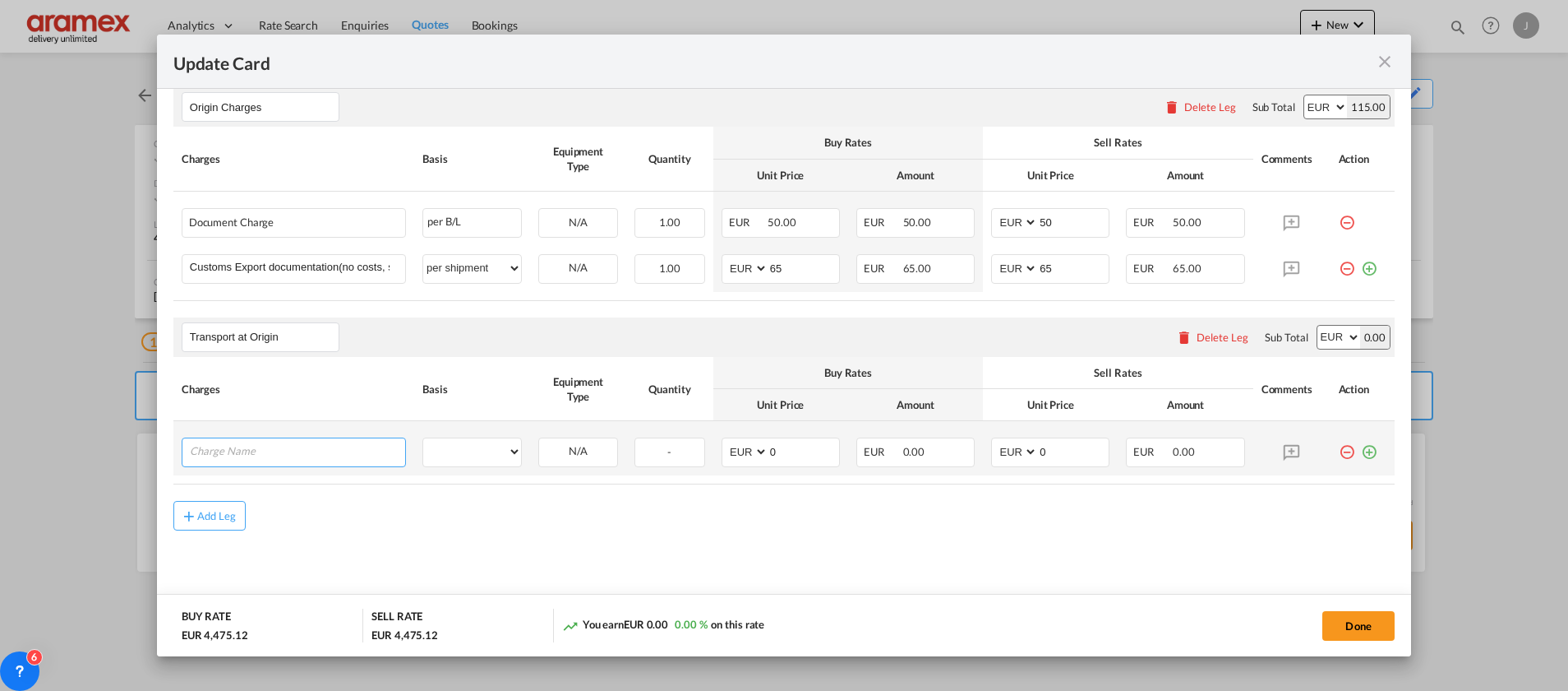
click at [299, 442] on input "Charge Name" at bounding box center [297, 450] width 216 height 24
type input "P"
type input "O"
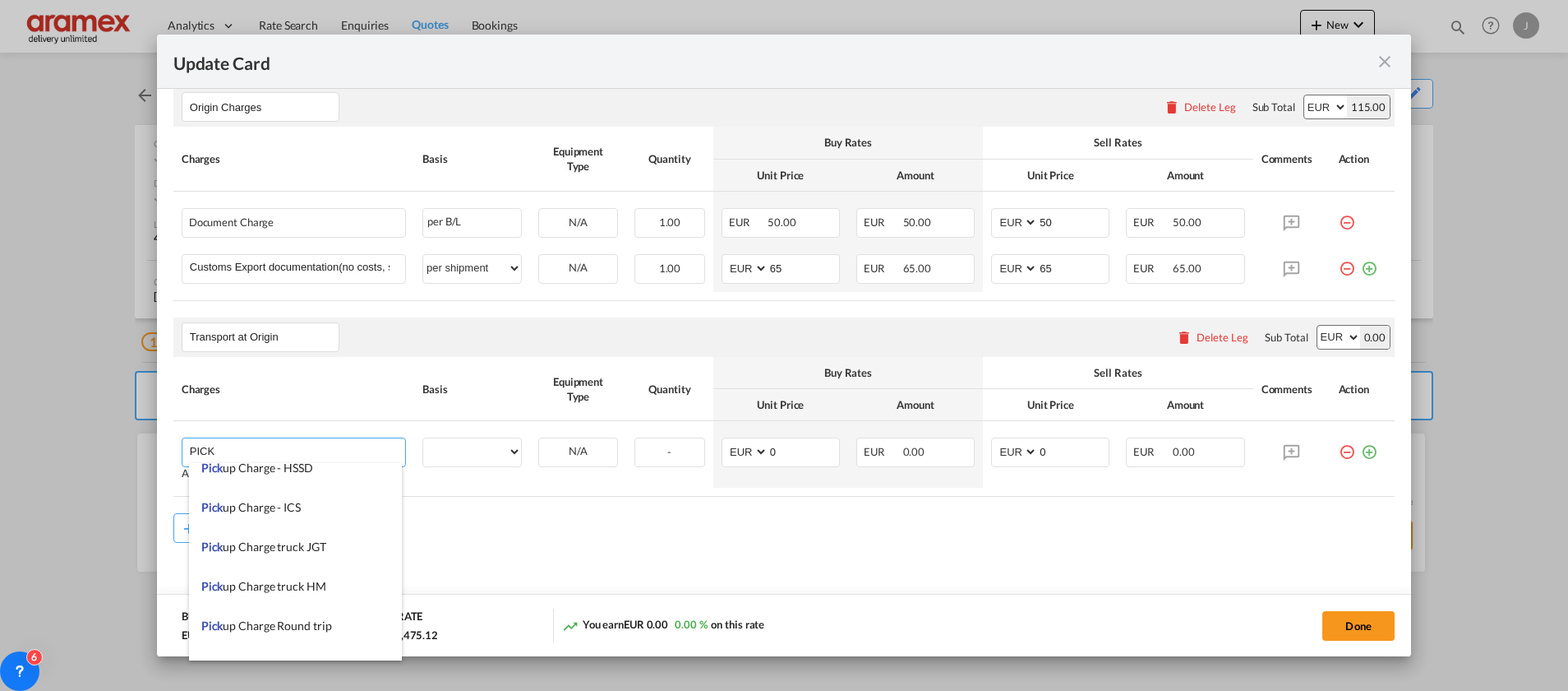
scroll to position [494, 0]
click at [310, 544] on span "Empty Container Pickup and Delivery Charge" at bounding box center [315, 541] width 228 height 14
type input "Empty Container Pickup and Delivery Charge"
select select "per equipment"
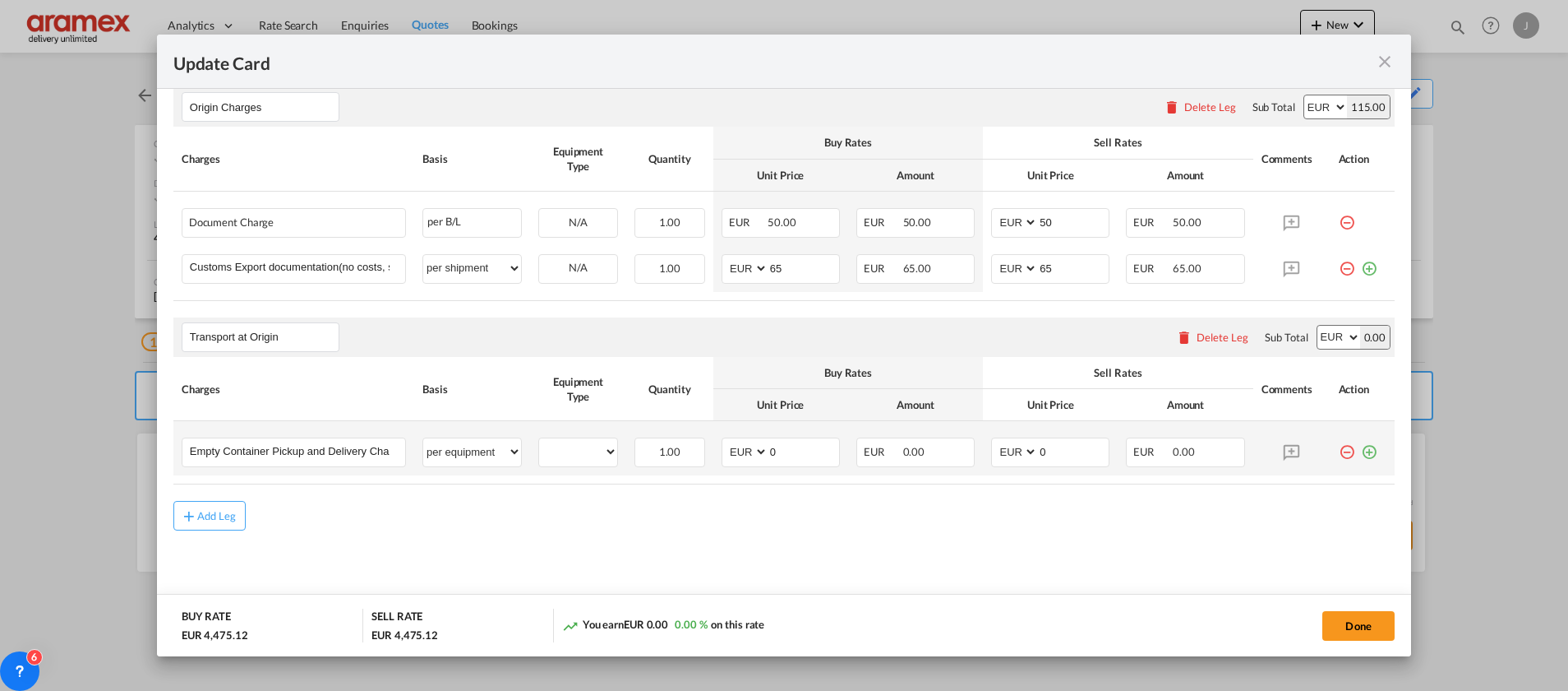
click at [1361, 448] on md-icon "icon-plus-circle-outline green-400-fg" at bounding box center [1369, 445] width 16 height 16
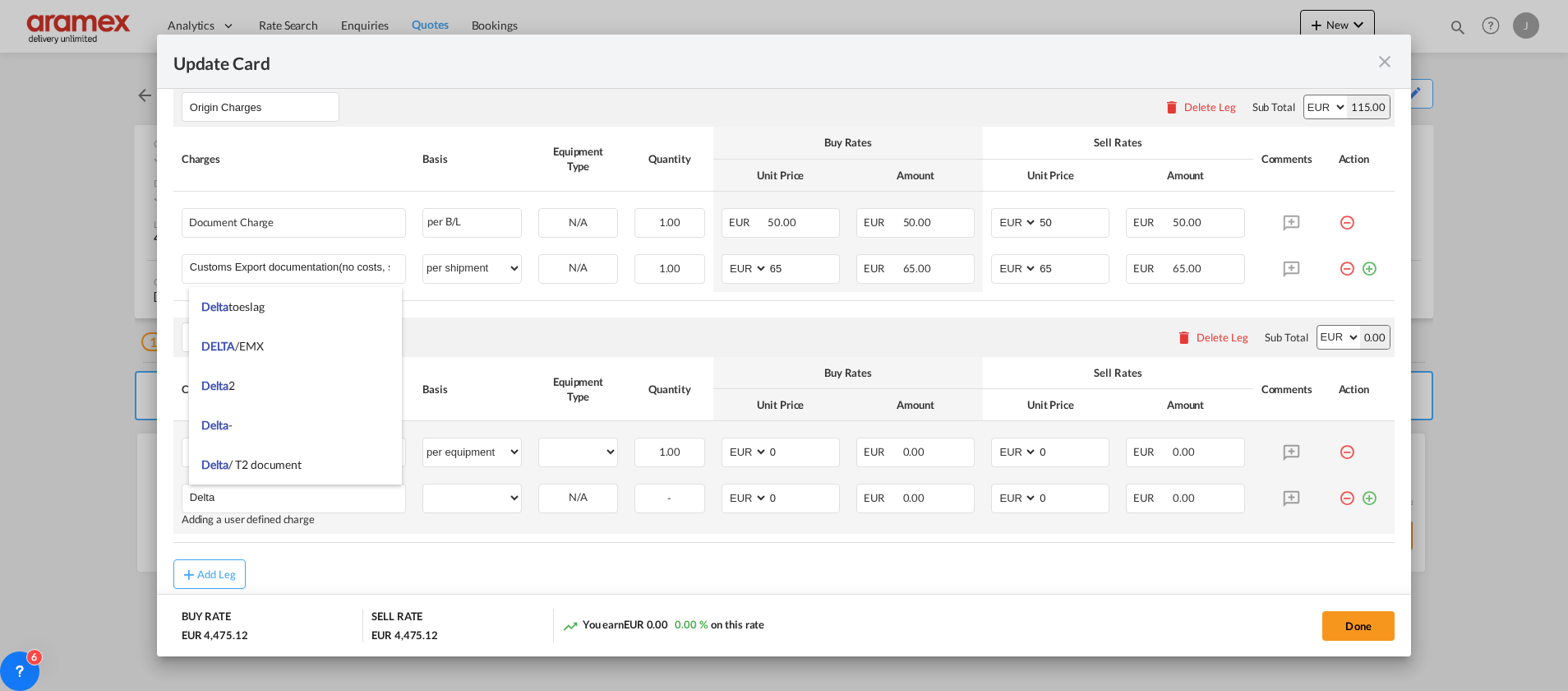
type input "Delta"
click at [1361, 496] on md-icon "icon-plus-circle-outline green-400-fg" at bounding box center [1369, 492] width 16 height 16
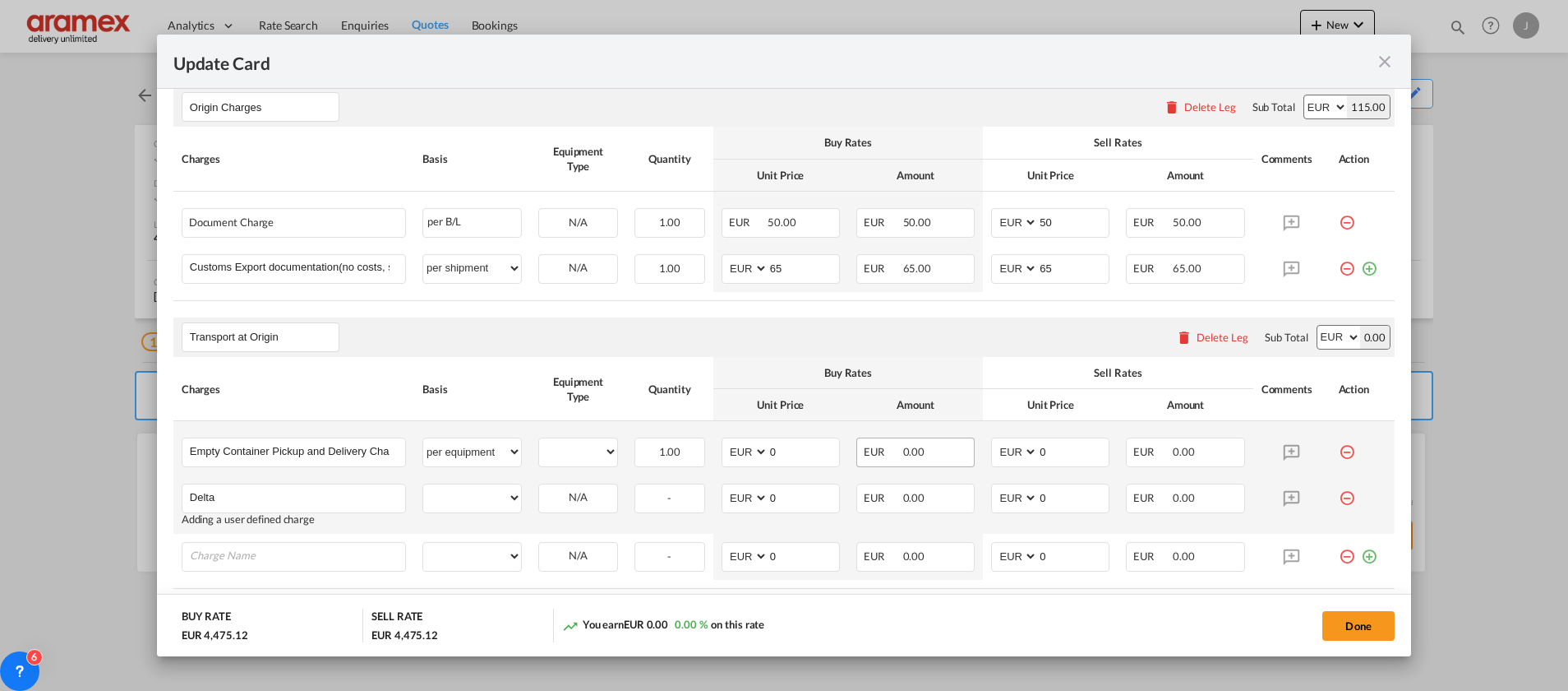
scroll to position [867, 0]
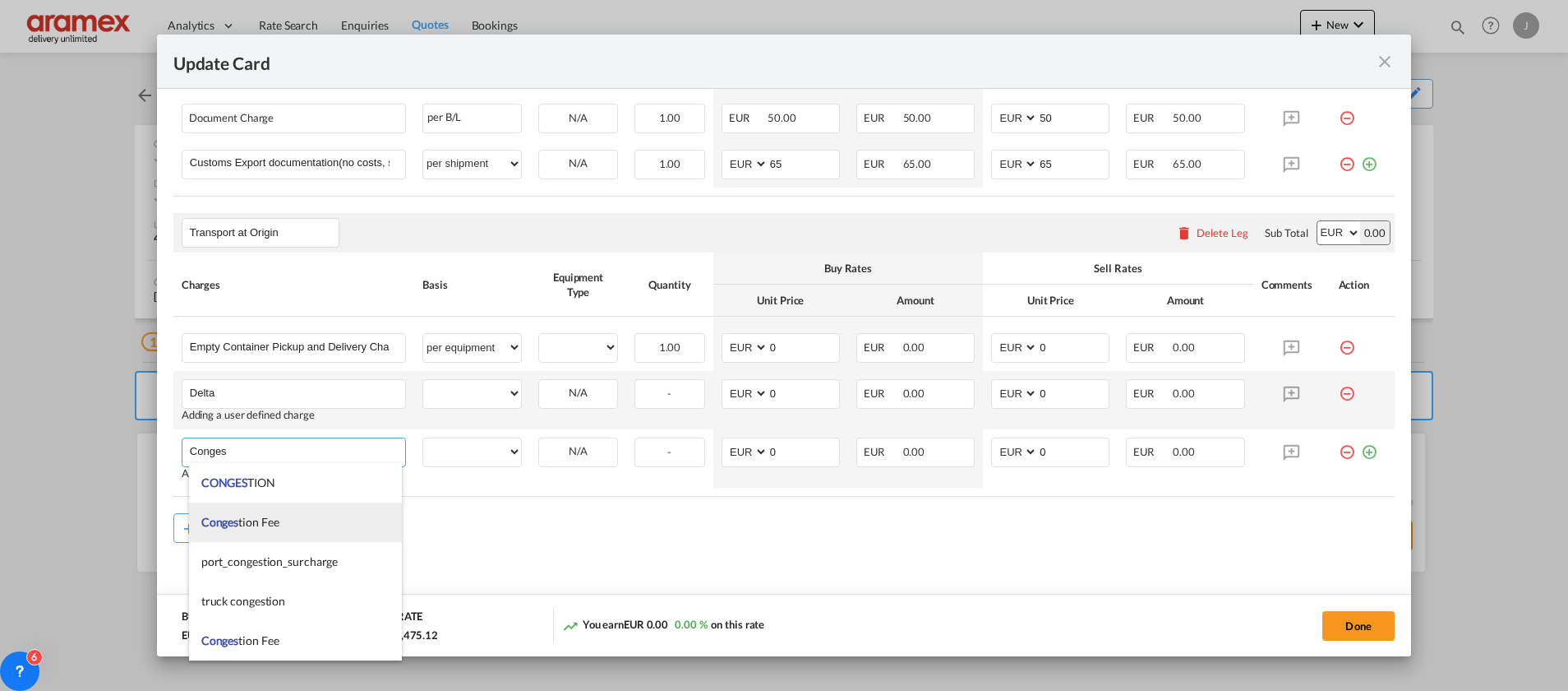
click at [242, 521] on span "Conges tion Fee" at bounding box center [240, 522] width 78 height 14
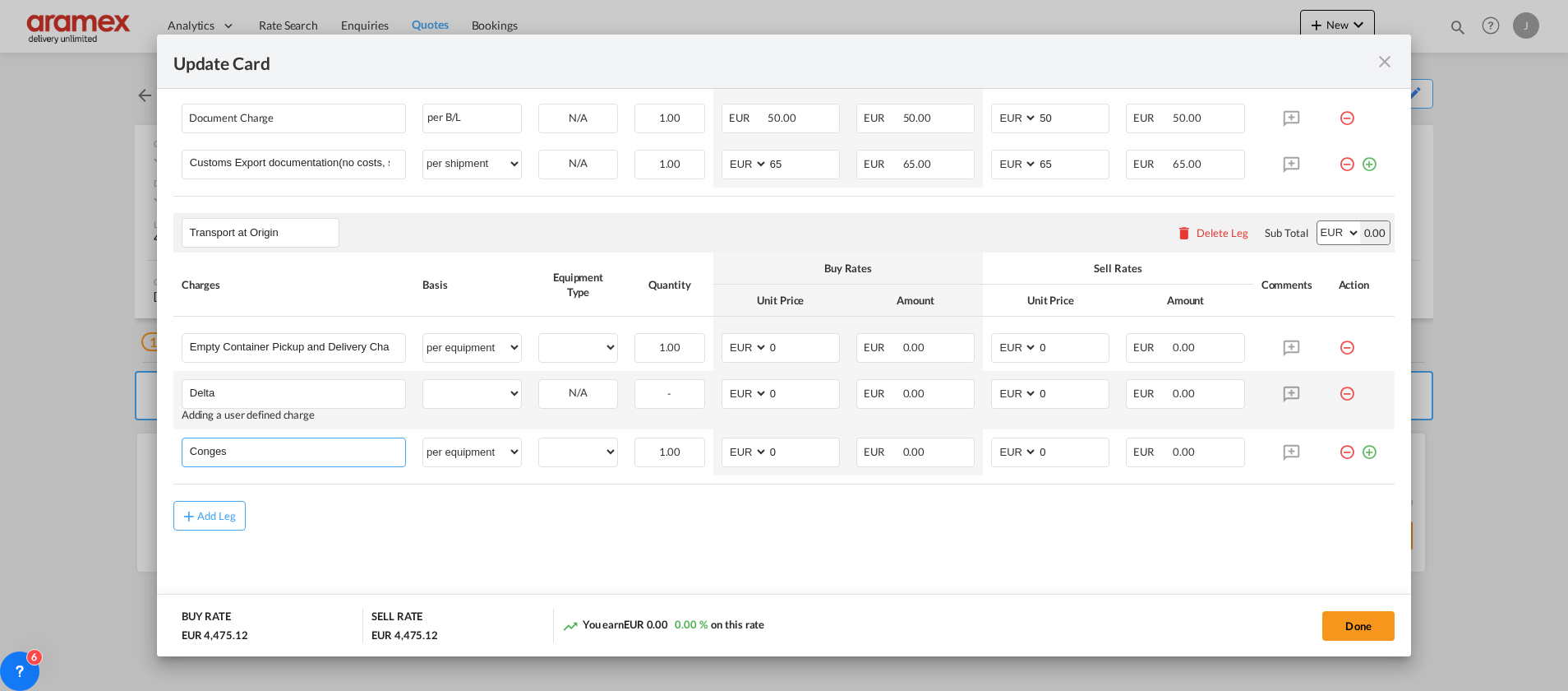
type input "Congestion Fee"
select select "per equipment"
click at [1361, 449] on md-icon "icon-plus-circle-outline green-400-fg" at bounding box center [1369, 445] width 16 height 16
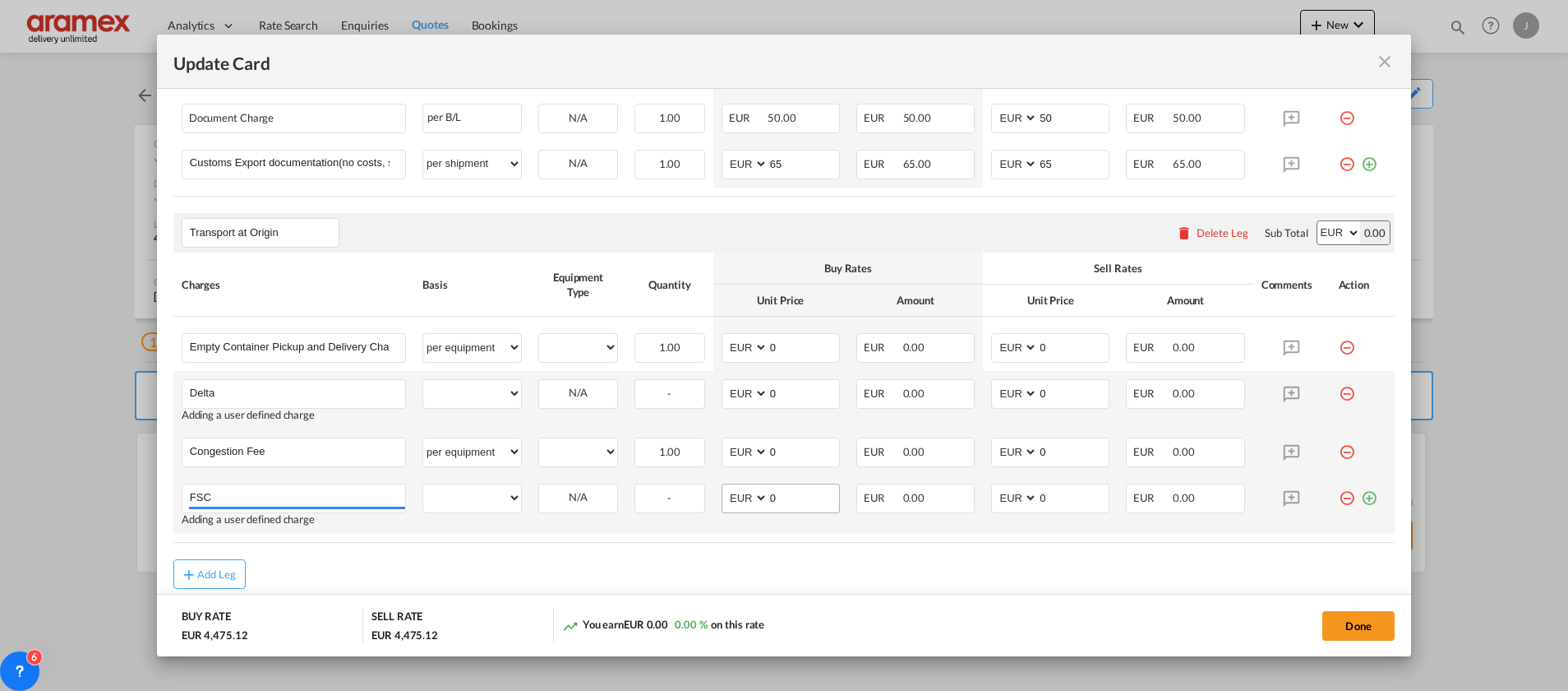
scroll to position [926, 0]
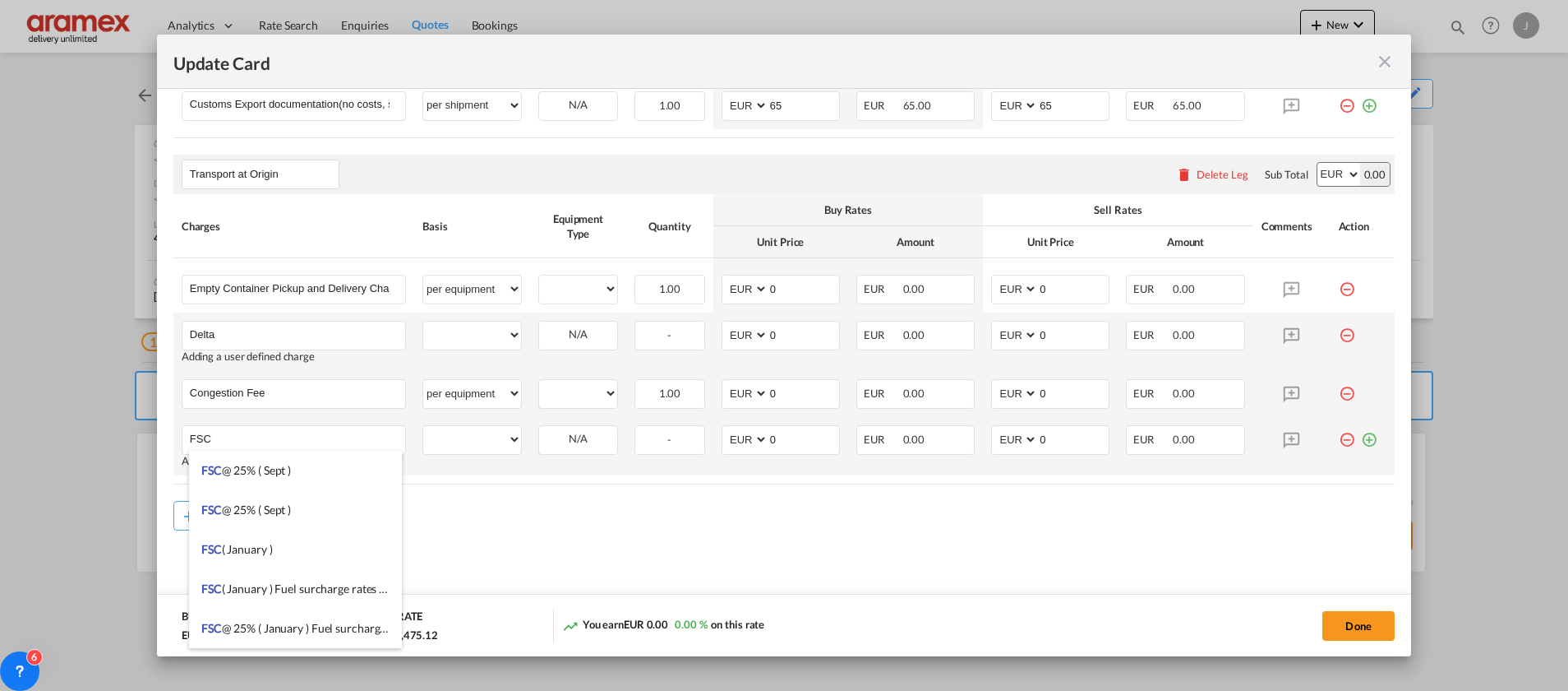
type input "FSC"
click at [1361, 440] on md-icon "icon-plus-circle-outline green-400-fg" at bounding box center [1369, 433] width 16 height 16
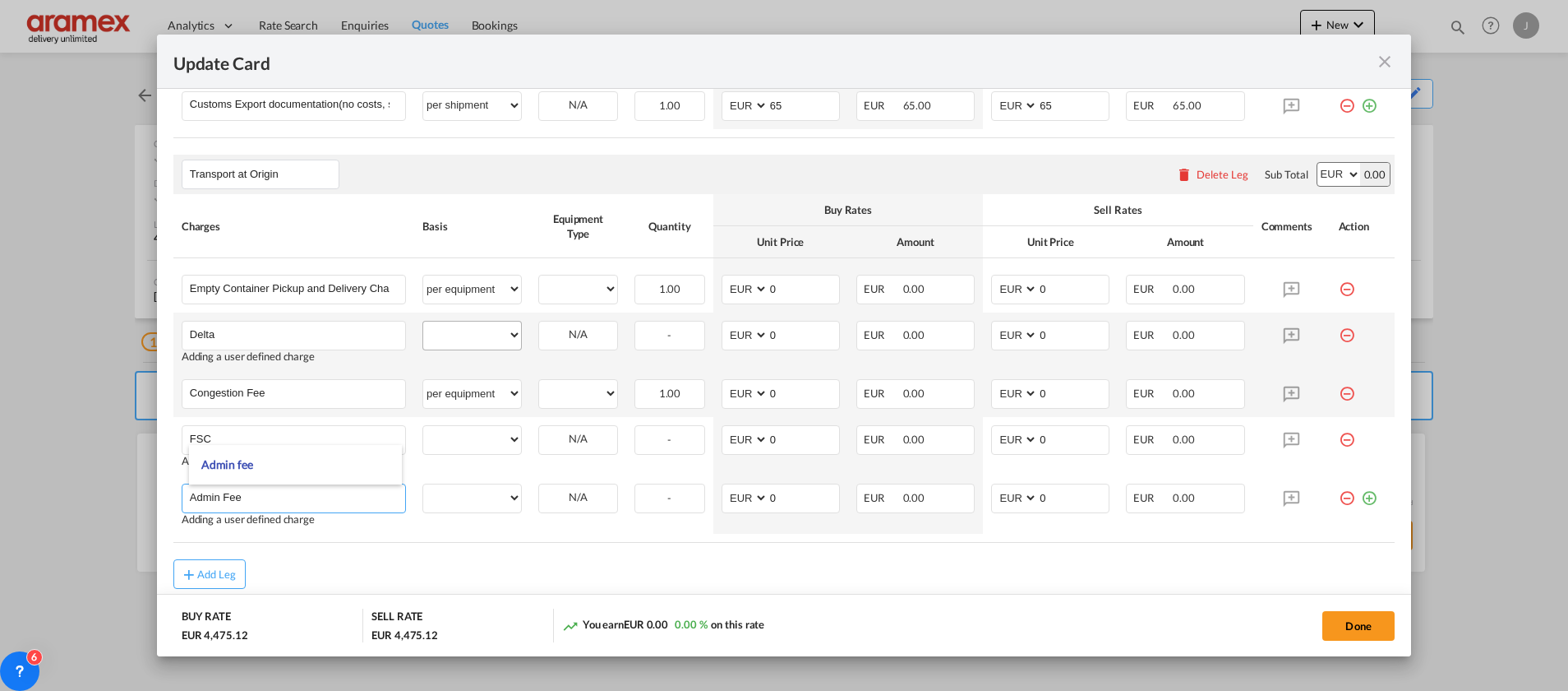
type input "Admin Fee"
click at [454, 327] on select "per equipment per container per B/L per shipping bill per shipment % on pickup …" at bounding box center [472, 334] width 98 height 26
select select "per equipment"
click at [424, 321] on select "per equipment per container per B/L per shipping bill per shipment % on pickup …" at bounding box center [472, 334] width 98 height 26
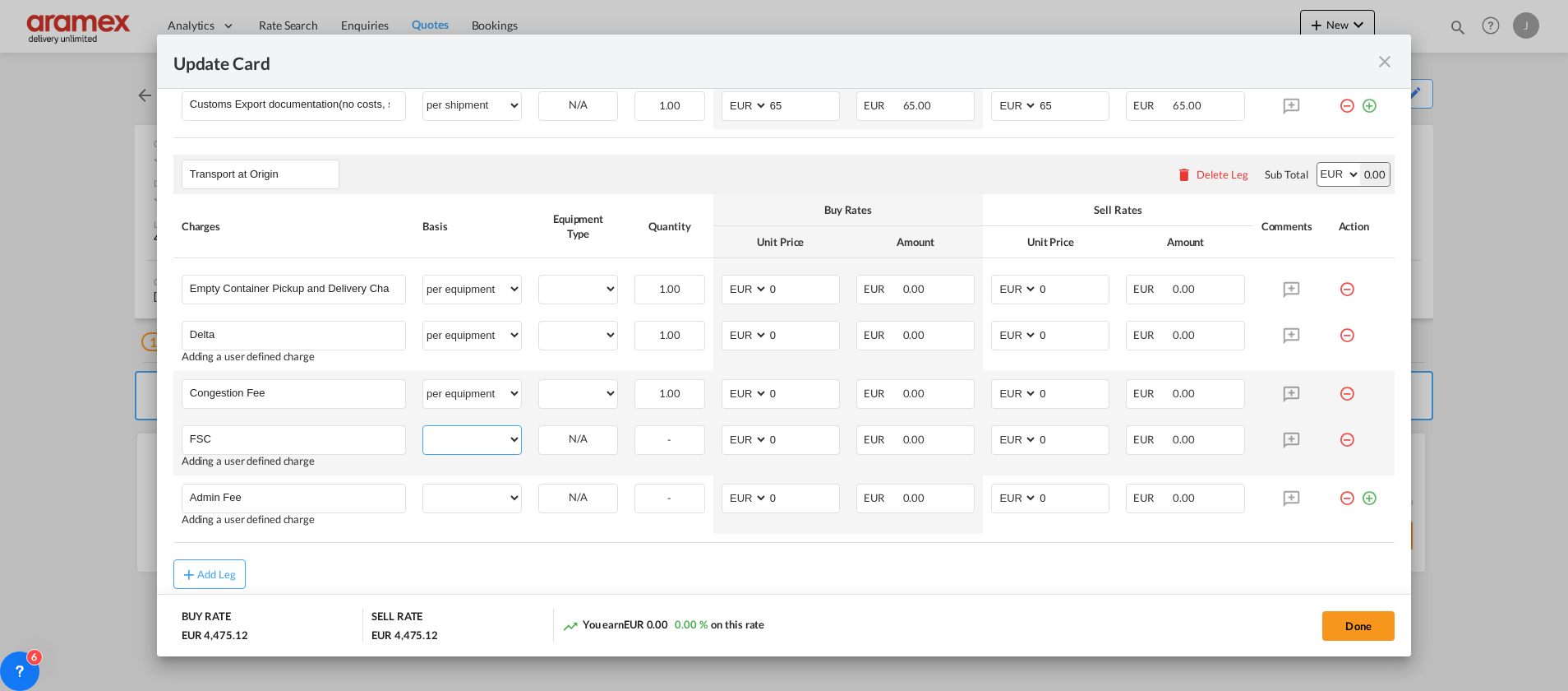
drag, startPoint x: 459, startPoint y: 434, endPoint x: 466, endPoint y: 422, distance: 13.9
click at [459, 434] on select "per equipment per container per B/L per shipping bill per shipment % on pickup …" at bounding box center [472, 438] width 98 height 26
select select "per equipment"
click at [424, 426] on select "per equipment per container per B/L per shipping bill per shipment % on pickup …" at bounding box center [472, 438] width 98 height 26
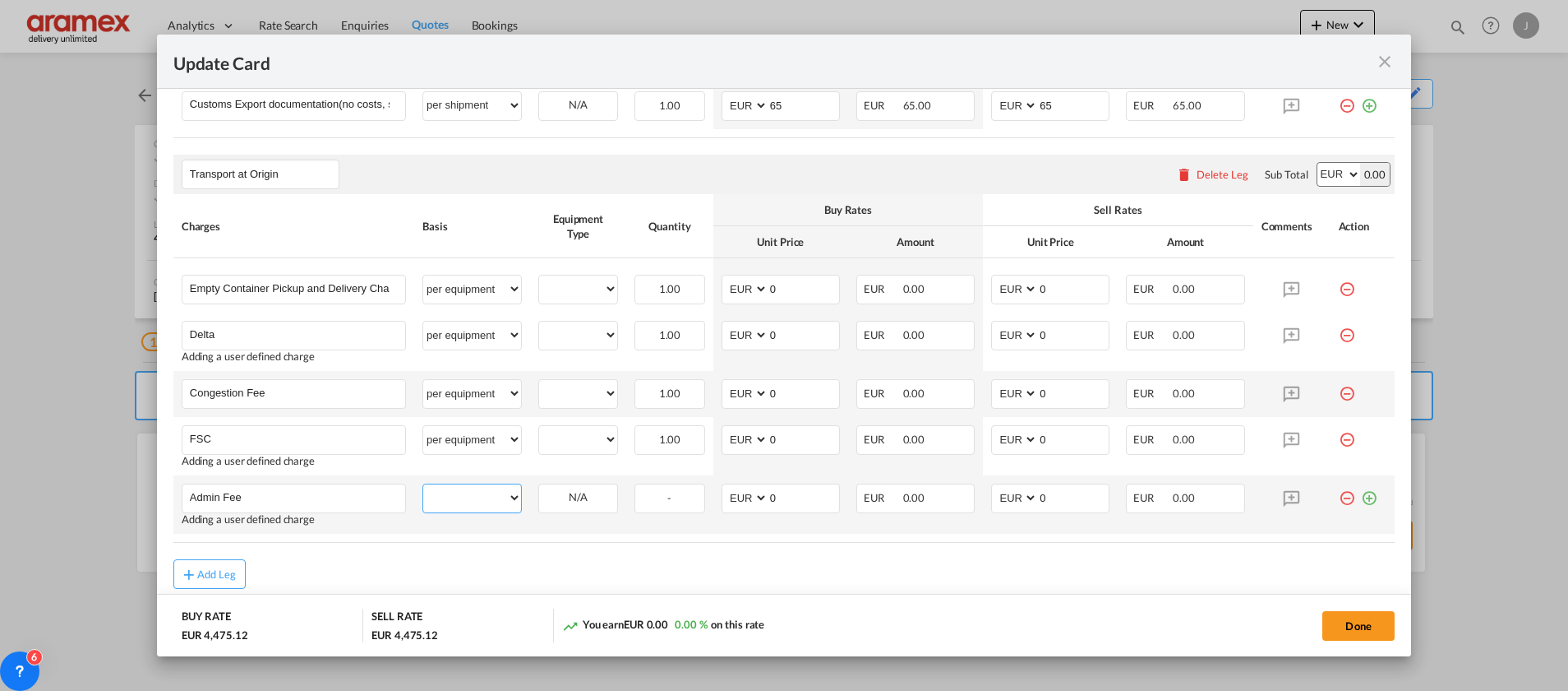
drag, startPoint x: 462, startPoint y: 495, endPoint x: 476, endPoint y: 480, distance: 20.5
click at [462, 495] on select "per equipment per container per B/L per shipping bill per shipment % on pickup …" at bounding box center [472, 496] width 98 height 26
select select "per equipment"
click at [424, 484] on select "per equipment per container per B/L per shipping bill per shipment % on pickup …" at bounding box center [472, 496] width 98 height 26
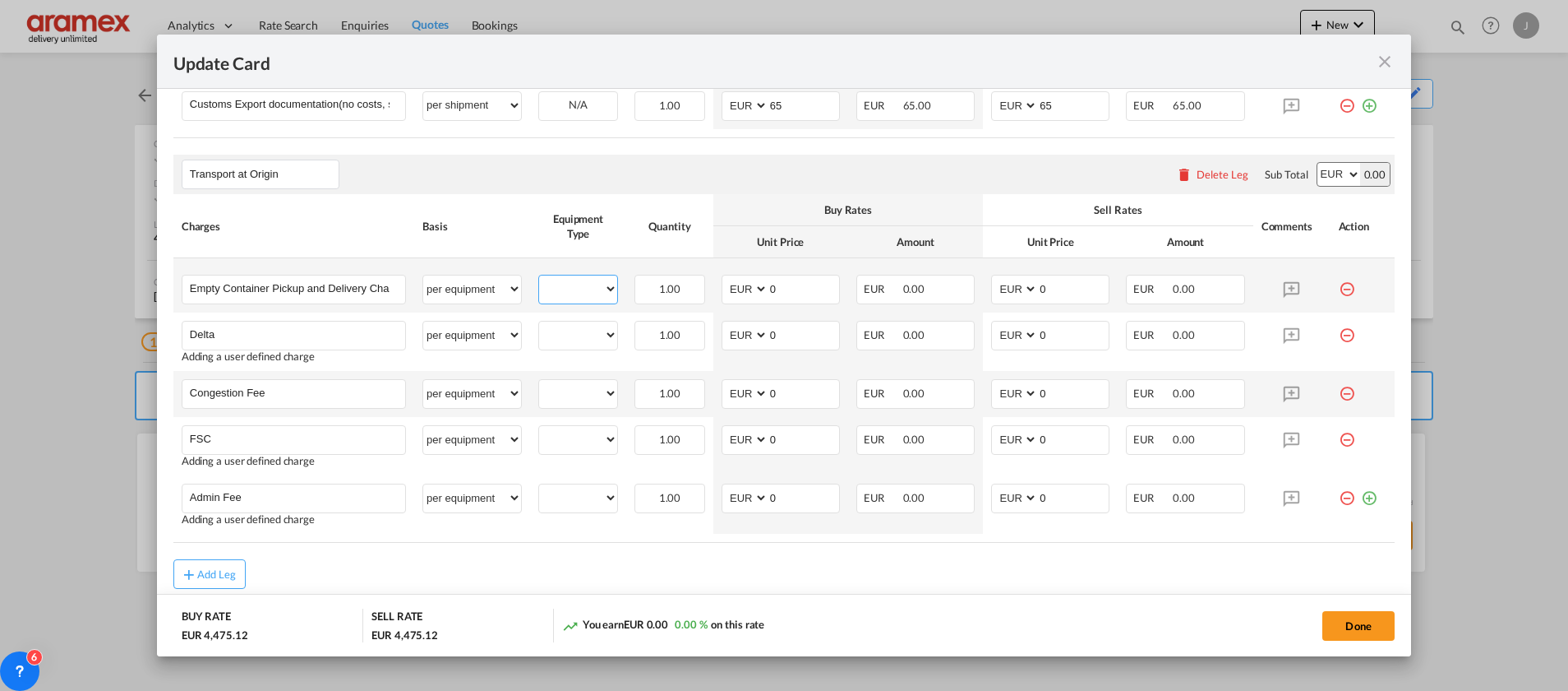
click at [561, 292] on select "40OT" at bounding box center [577, 288] width 78 height 22
select select "40OT"
click at [539, 278] on select "40OT" at bounding box center [577, 288] width 78 height 22
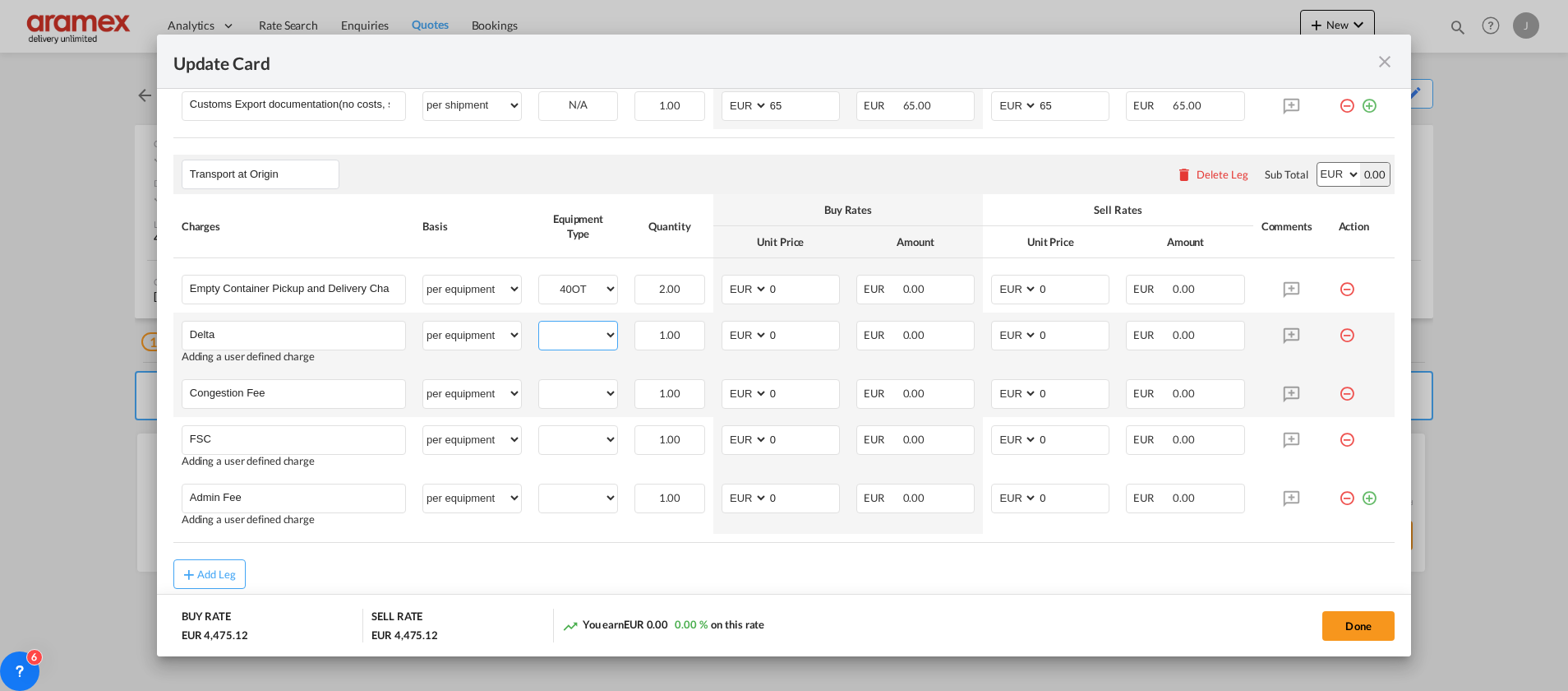
click at [564, 335] on select "40OT" at bounding box center [577, 335] width 78 height 22
select select "40OT"
click at [539, 324] on select "40OT" at bounding box center [577, 335] width 78 height 22
click at [572, 377] on td "40OT Please Select Already exists" at bounding box center [577, 394] width 96 height 46
click at [566, 395] on select "40OT" at bounding box center [577, 393] width 78 height 22
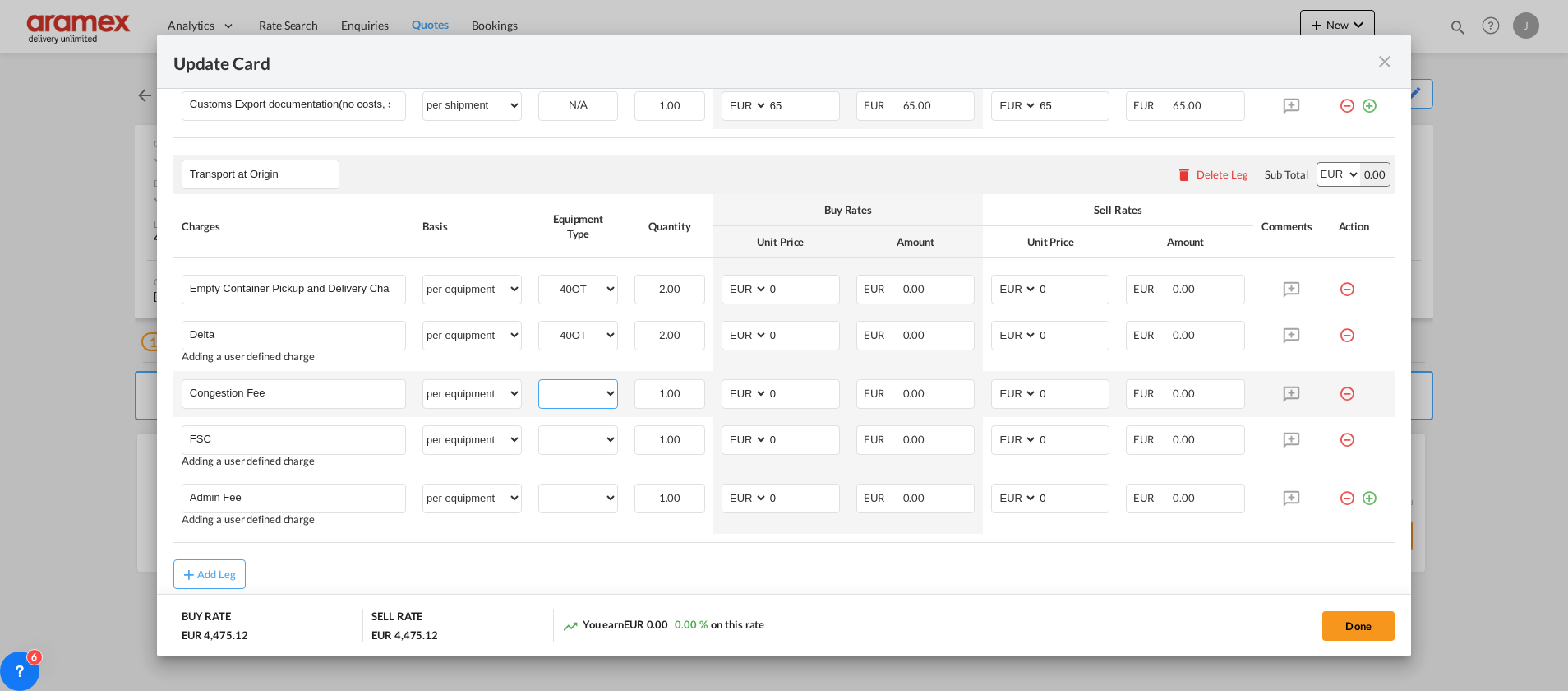
select select "40OT"
click at [539, 382] on select "40OT" at bounding box center [577, 393] width 78 height 22
click at [575, 445] on select "40OT" at bounding box center [577, 439] width 78 height 22
select select "40OT"
click at [539, 429] on select "40OT" at bounding box center [577, 439] width 78 height 22
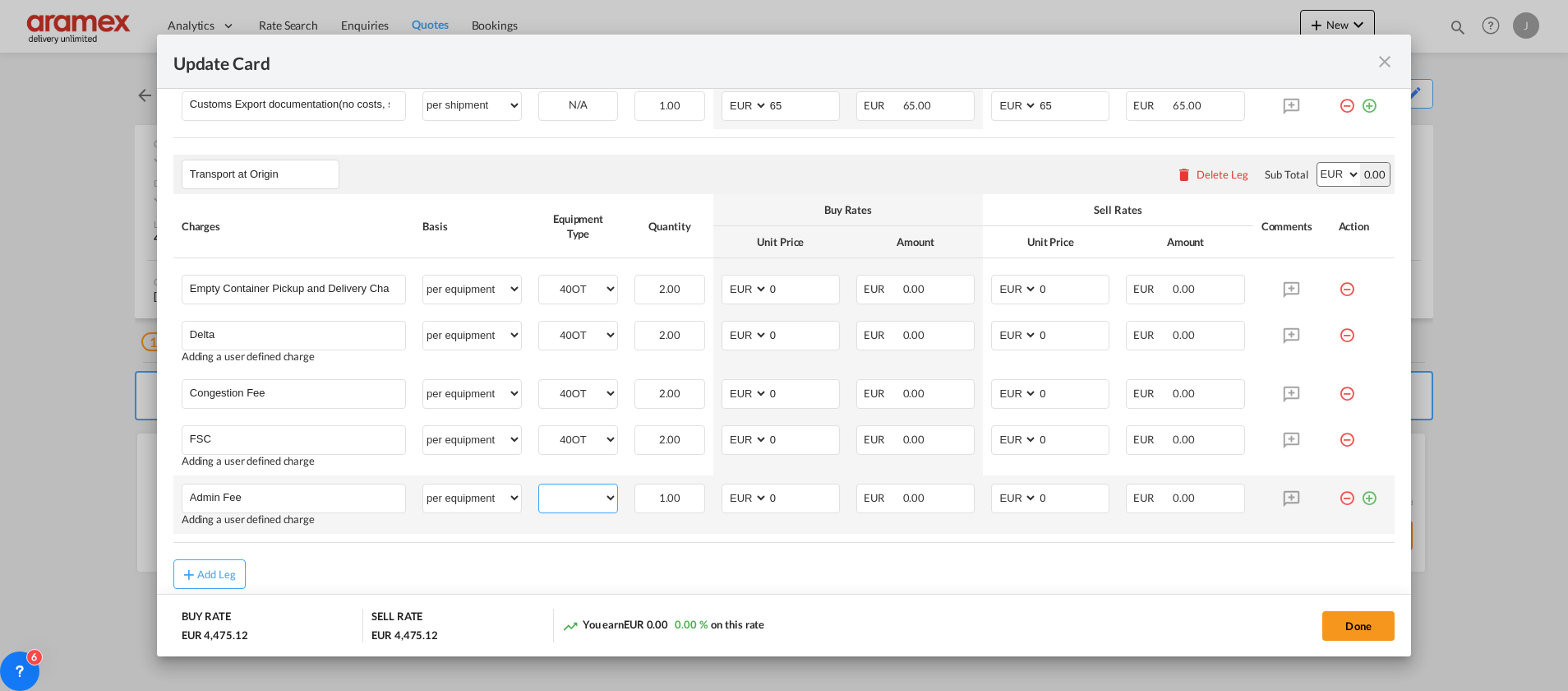
click at [571, 497] on select "40OT" at bounding box center [577, 497] width 78 height 22
select select "40OT"
click at [539, 487] on select "40OT" at bounding box center [577, 497] width 78 height 22
click at [636, 557] on rate-modification "Main Freight Please enter leg name Leg Name Already Exists Delete Leg Sub Total…" at bounding box center [784, 88] width 1221 height 1003
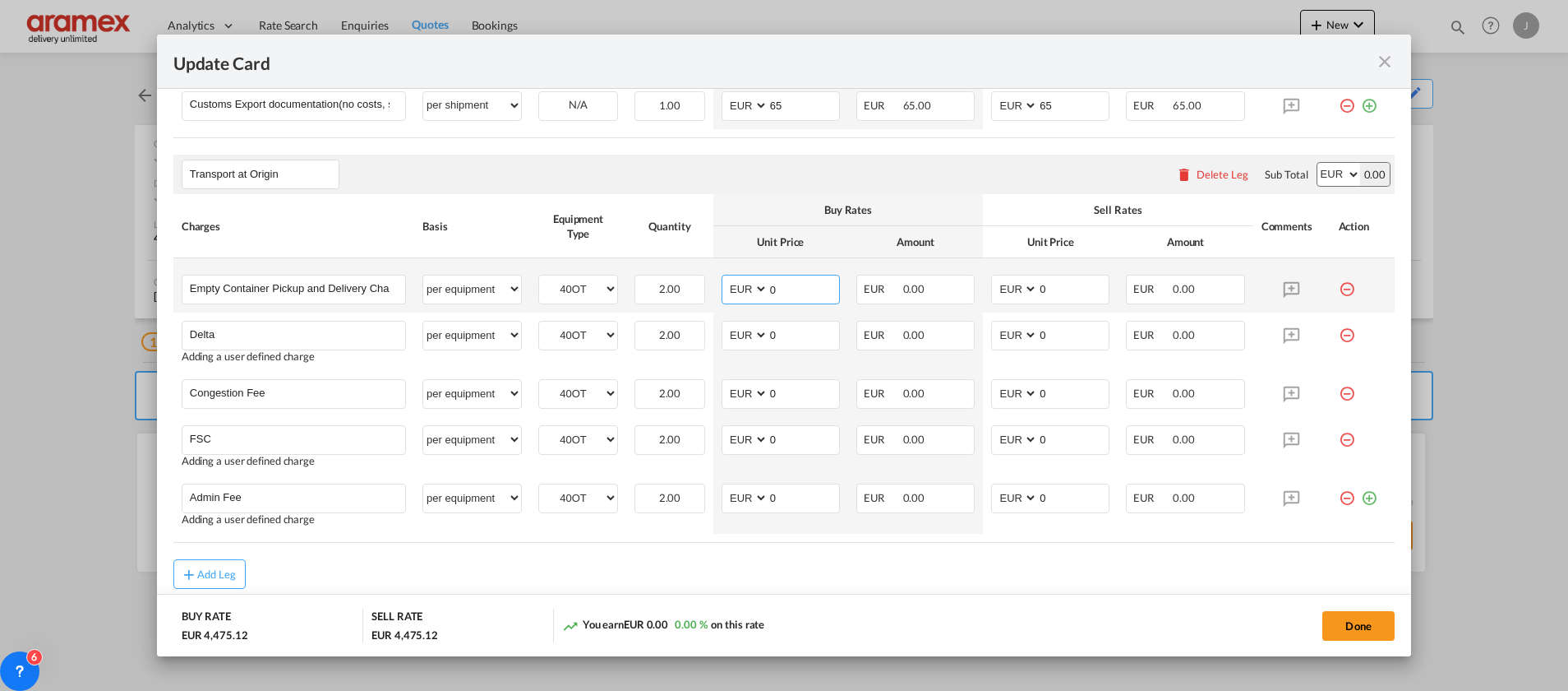
drag, startPoint x: 793, startPoint y: 287, endPoint x: 696, endPoint y: 290, distance: 97.0
click at [696, 290] on tr "Empty Container Pickup and Delivery Charge Please Enter User Defined Charges Ca…" at bounding box center [784, 285] width 1221 height 54
type input "491"
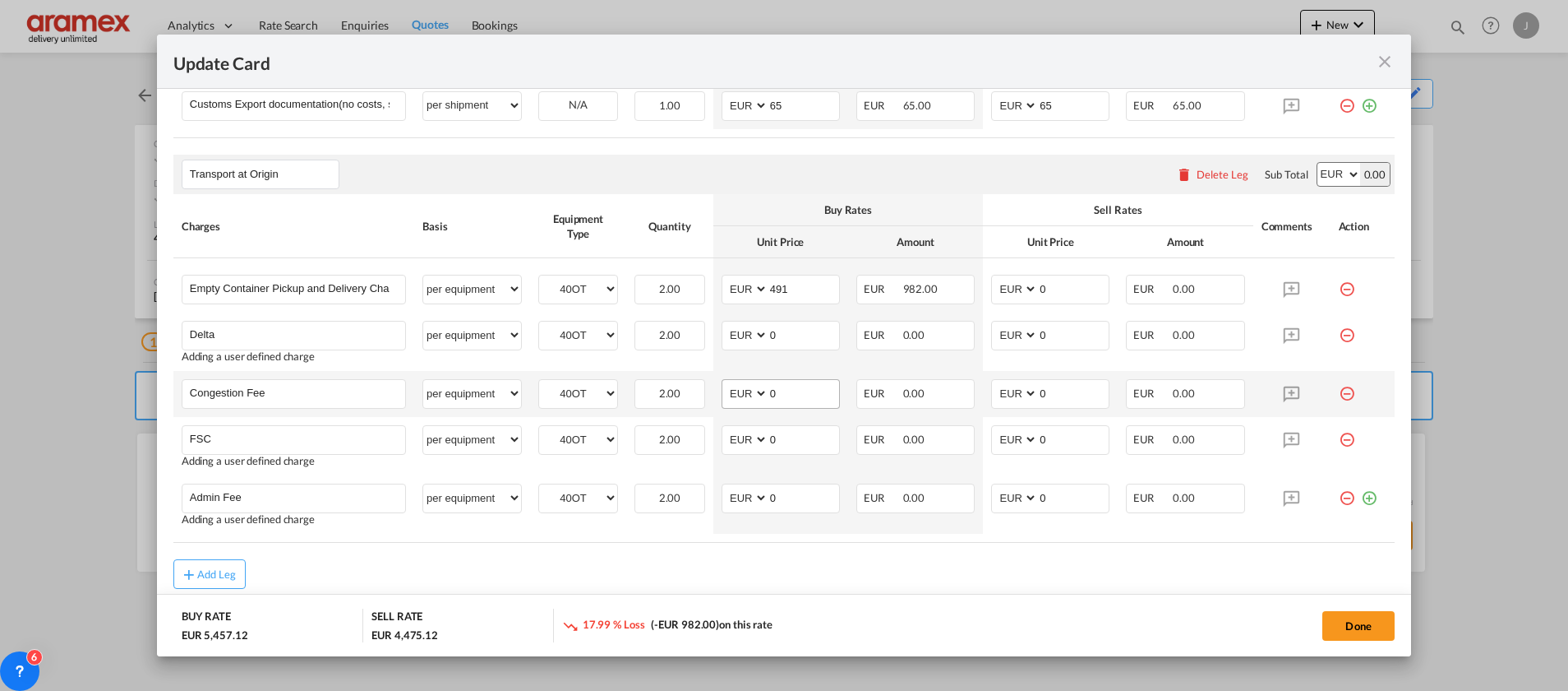
drag, startPoint x: 769, startPoint y: 578, endPoint x: 784, endPoint y: 405, distance: 173.6
click at [778, 566] on div "Add Leg" at bounding box center [784, 574] width 1221 height 30
drag, startPoint x: 780, startPoint y: 334, endPoint x: 726, endPoint y: 336, distance: 54.0
click at [727, 336] on md-input-container "AED AFN ALL AMD ANG AOA ARS AUD AWG AZN BAM BBD BDT BGN BHD BIF BMD BND [PERSON…" at bounding box center [781, 335] width 118 height 30
type input "52"
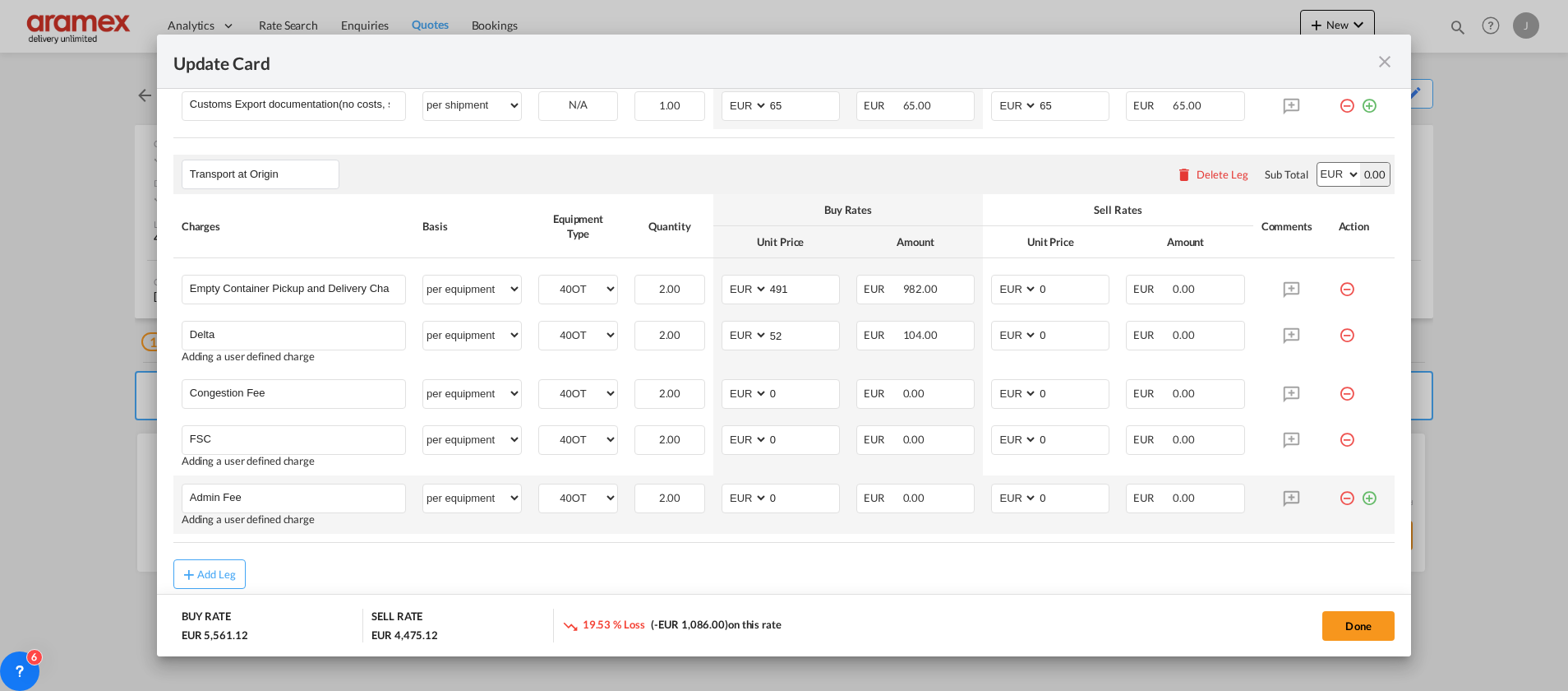
drag, startPoint x: 887, startPoint y: 596, endPoint x: 846, endPoint y: 531, distance: 76.9
click at [887, 597] on md-dialog-actions "BUY RATE EUR 5,561.12 SELL RATE EUR 4,475.12 19.53 % Loss (-EUR 1,086.00) on th…" at bounding box center [784, 624] width 1254 height 63
drag, startPoint x: 772, startPoint y: 392, endPoint x: 729, endPoint y: 400, distance: 43.7
click at [729, 400] on md-input-container "AED AFN ALL AMD ANG AOA ARS AUD AWG AZN BAM BBD BDT BGN BHD BIF BMD BND [PERSON…" at bounding box center [781, 394] width 118 height 30
type input "17"
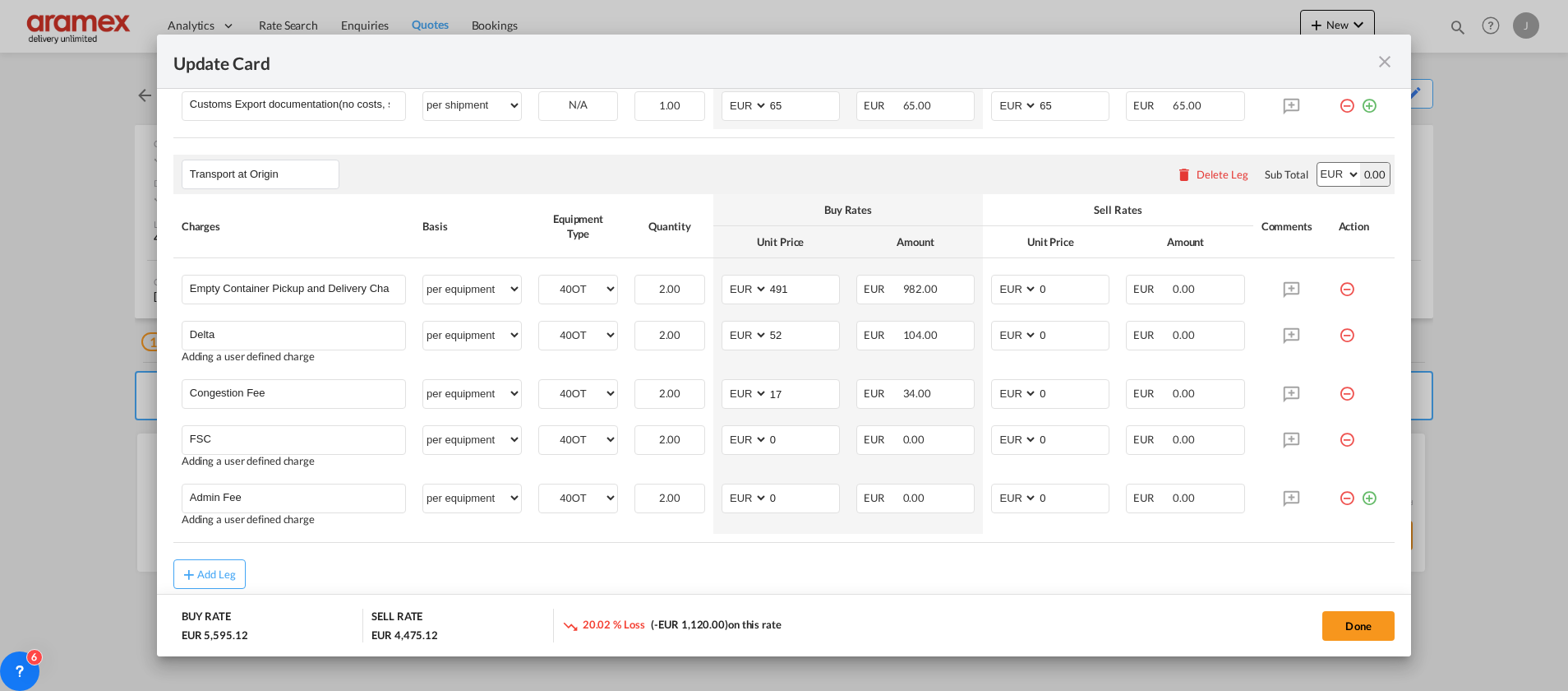
click at [799, 577] on div "Add Leg" at bounding box center [784, 574] width 1221 height 30
drag, startPoint x: 791, startPoint y: 439, endPoint x: 699, endPoint y: 440, distance: 92.0
click at [699, 440] on tr "FSC Please Enter User Defined Charges Cannot Be Published Adding a user defined…" at bounding box center [784, 446] width 1221 height 58
drag, startPoint x: 788, startPoint y: 440, endPoint x: 740, endPoint y: 448, distance: 48.7
click at [740, 448] on md-input-container "AED AFN ALL AMD ANG AOA ARS AUD AWG AZN BAM BBD BDT BGN BHD BIF BMD BND BOB BRL…" at bounding box center [781, 439] width 118 height 30
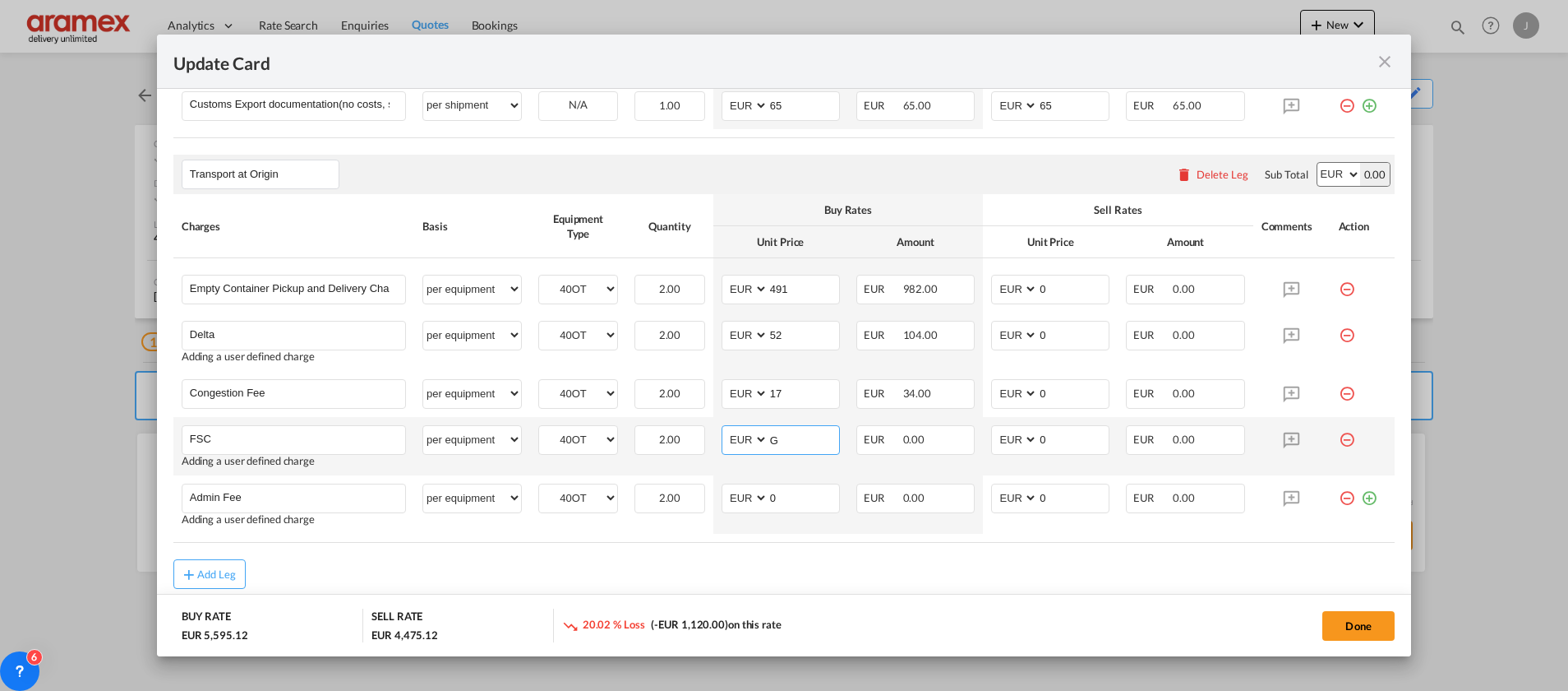
paste input "€ 100.80"
drag, startPoint x: 779, startPoint y: 436, endPoint x: 864, endPoint y: 460, distance: 88.3
click at [780, 436] on input "€ 100.80" at bounding box center [803, 437] width 71 height 24
type input "100.80"
click at [801, 508] on input "0" at bounding box center [803, 496] width 71 height 24
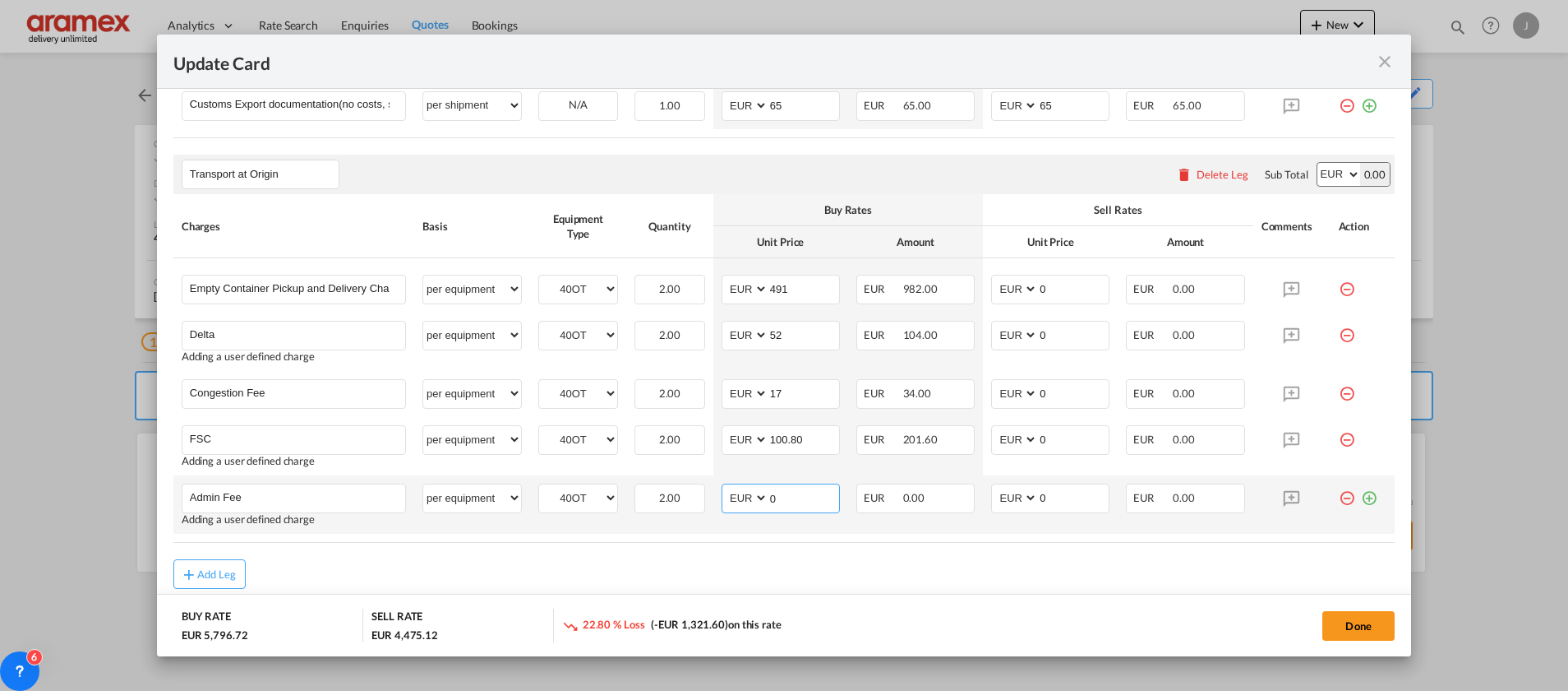
drag, startPoint x: 801, startPoint y: 499, endPoint x: 729, endPoint y: 495, distance: 72.1
click at [735, 499] on md-input-container "AED AFN ALL AMD ANG AOA ARS AUD AWG AZN BAM BBD BDT BGN BHD BIF BMD BND [PERSON…" at bounding box center [781, 498] width 118 height 30
click at [776, 288] on input "491" at bounding box center [803, 287] width 71 height 24
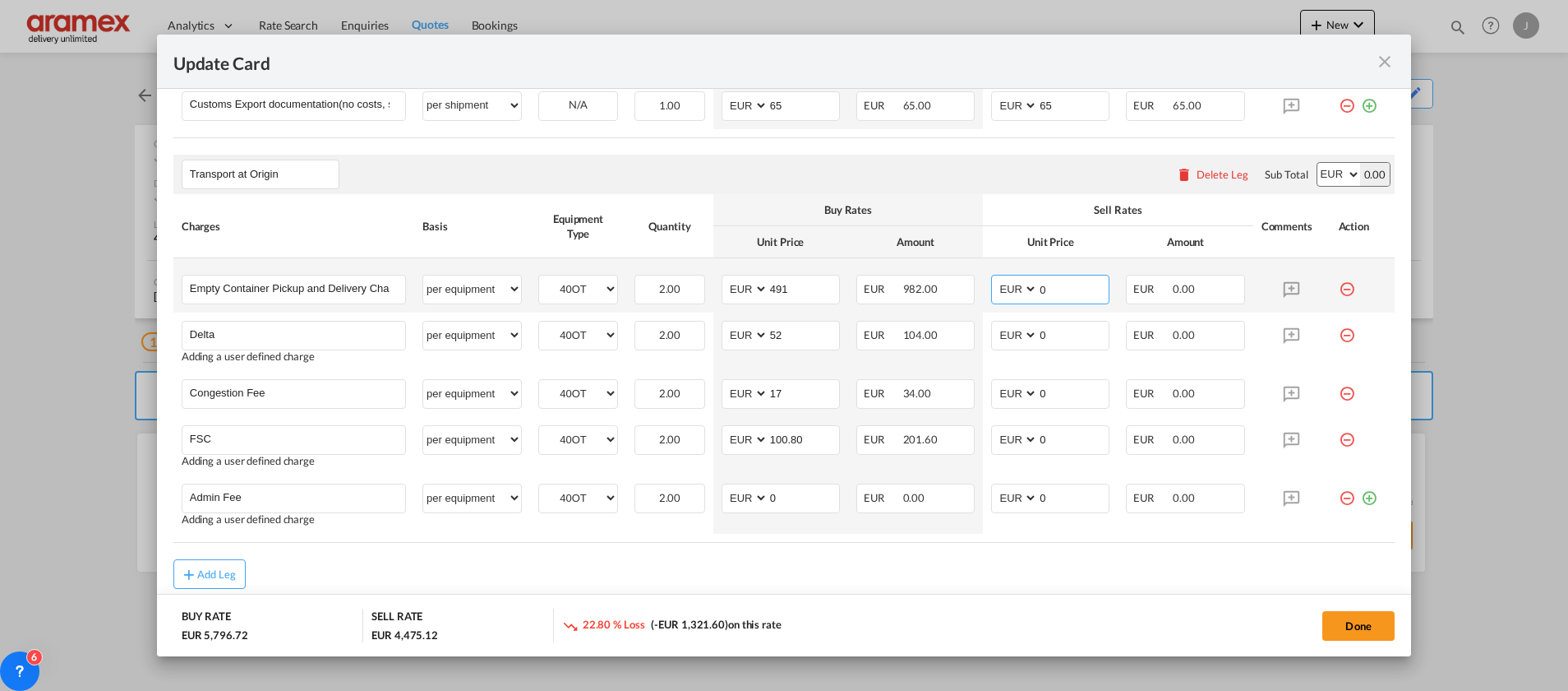
drag, startPoint x: 1056, startPoint y: 285, endPoint x: 1000, endPoint y: 298, distance: 57.5
click at [1002, 294] on md-input-container "AED AFN ALL AMD ANG AOA ARS AUD AWG AZN BAM BBD BDT BGN BHD BIF BMD BND [PERSON…" at bounding box center [1050, 289] width 118 height 30
paste input "491"
type input "491"
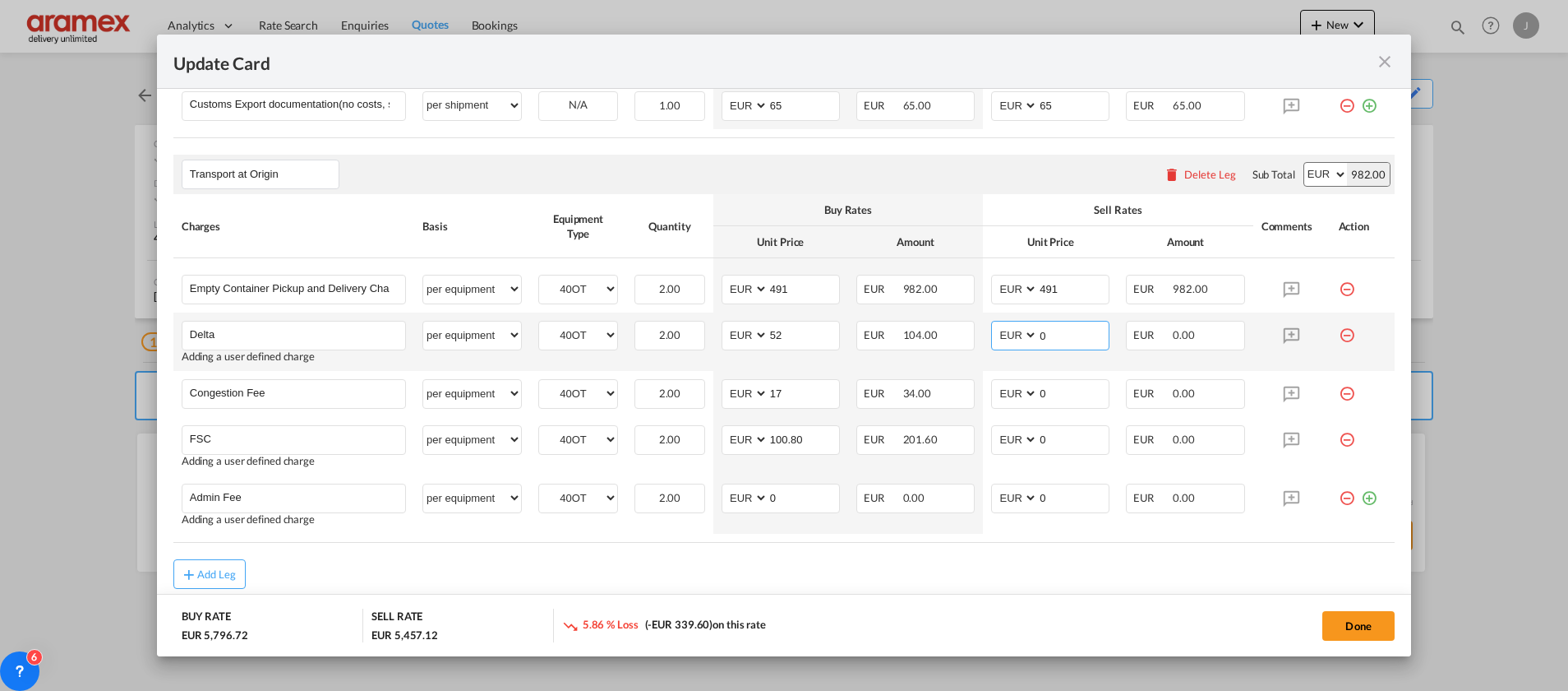
drag, startPoint x: 1058, startPoint y: 331, endPoint x: 981, endPoint y: 336, distance: 77.2
click at [991, 336] on md-input-container "AED AFN ALL AMD ANG AOA ARS AUD AWG AZN BAM BBD BDT BGN BHD BIF BMD BND [PERSON…" at bounding box center [1050, 335] width 118 height 30
type input "52"
drag, startPoint x: 889, startPoint y: 657, endPoint x: 910, endPoint y: 630, distance: 34.2
click at [892, 656] on div "Update Card Port of Loading NLRTM T/S OMSLL Liner/Carrier Hapag-Lloyd Spot 2HM …" at bounding box center [784, 346] width 1568 height 691
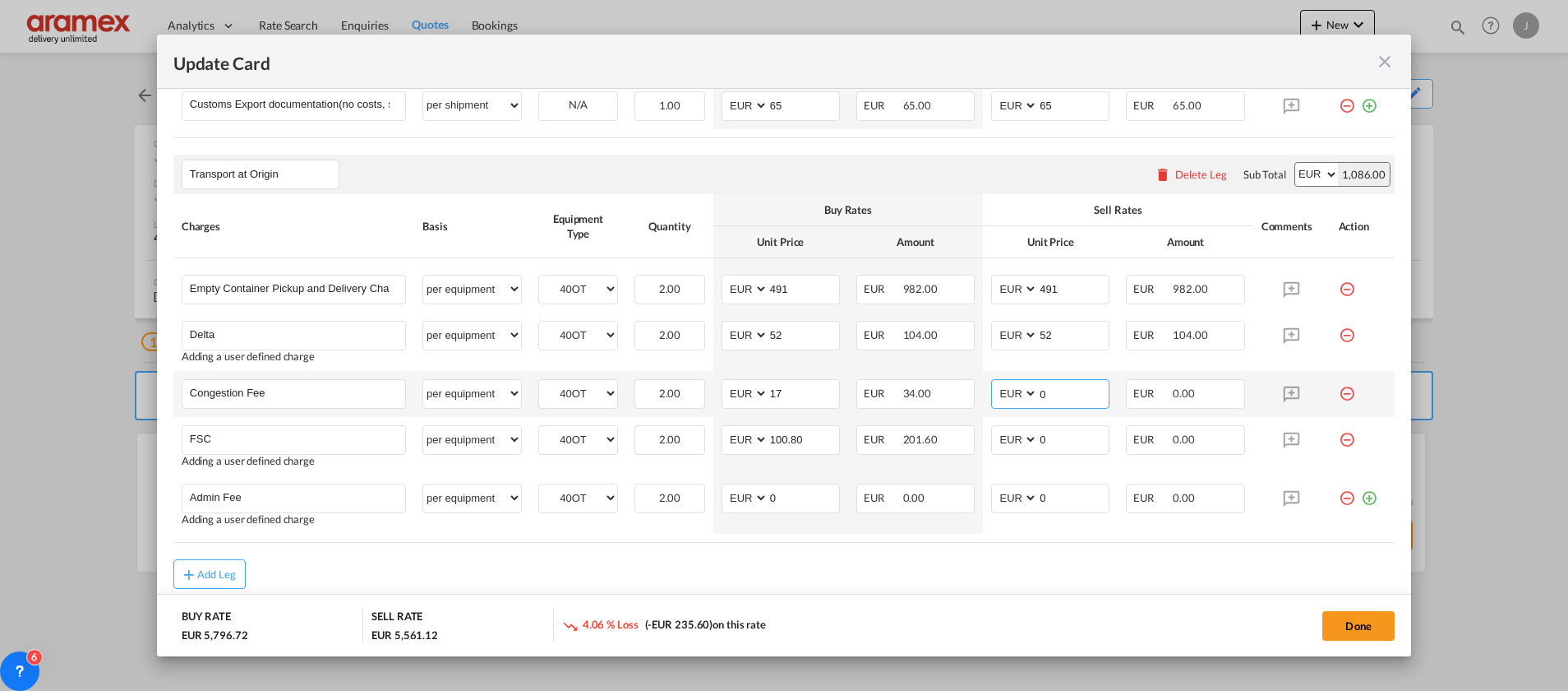
drag, startPoint x: 1056, startPoint y: 402, endPoint x: 973, endPoint y: 390, distance: 83.9
click at [983, 390] on td "AED AFN ALL AMD ANG AOA ARS AUD AWG AZN BAM BBD BDT BGN BHD BIF BMD BND BOB BRL…" at bounding box center [1050, 394] width 134 height 46
type input "17"
click at [999, 622] on div "Done" at bounding box center [1160, 625] width 469 height 34
click at [794, 436] on input "100.80" at bounding box center [803, 437] width 71 height 24
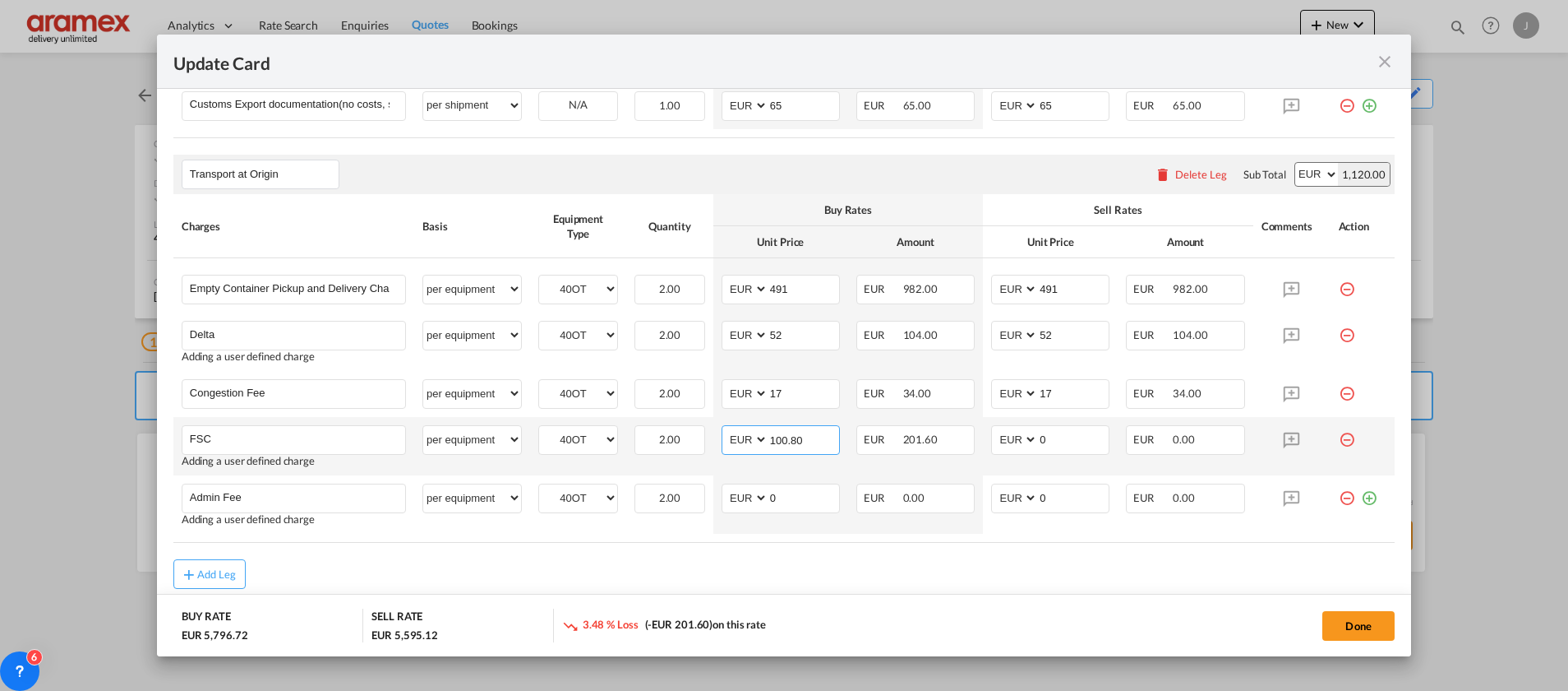
click at [794, 436] on input "100.80" at bounding box center [803, 437] width 71 height 24
drag, startPoint x: 1077, startPoint y: 437, endPoint x: 1000, endPoint y: 437, distance: 77.0
click at [1000, 437] on md-input-container "AED AFN ALL AMD ANG AOA ARS AUD AWG AZN BAM BBD BDT BGN BHD BIF BMD BND [PERSON…" at bounding box center [1050, 439] width 118 height 30
paste input "100.80"
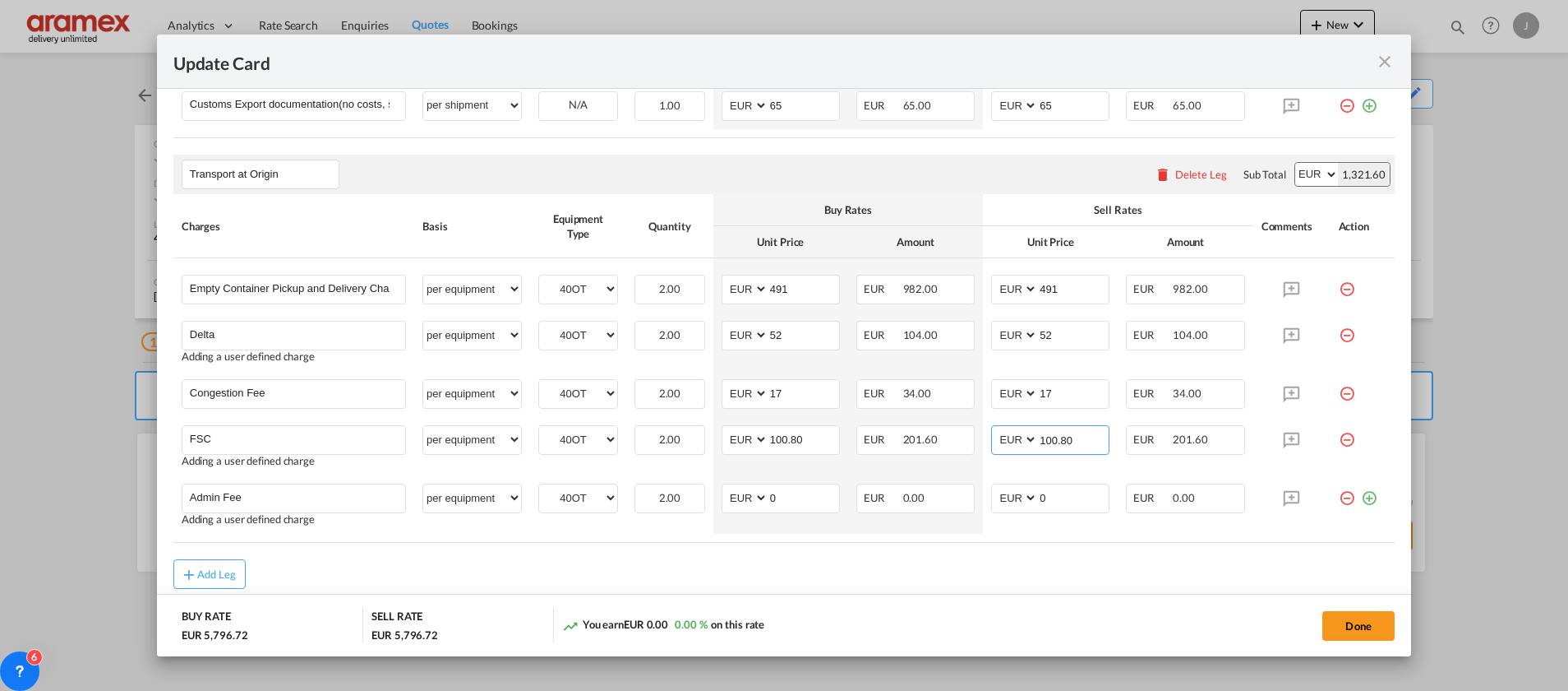
type input "100.80"
click at [974, 592] on md-content "Main Freight Please enter leg name Leg Name Already Exists Delete Leg Sub Total…" at bounding box center [784, 131] width 1221 height 1089
drag, startPoint x: 779, startPoint y: 494, endPoint x: 741, endPoint y: 496, distance: 38.1
click at [746, 495] on md-input-container "AED AFN ALL AMD ANG AOA ARS AUD AWG AZN BAM BBD BDT BGN BHD BIF BMD BND [PERSON…" at bounding box center [781, 498] width 118 height 30
type input "14.5"
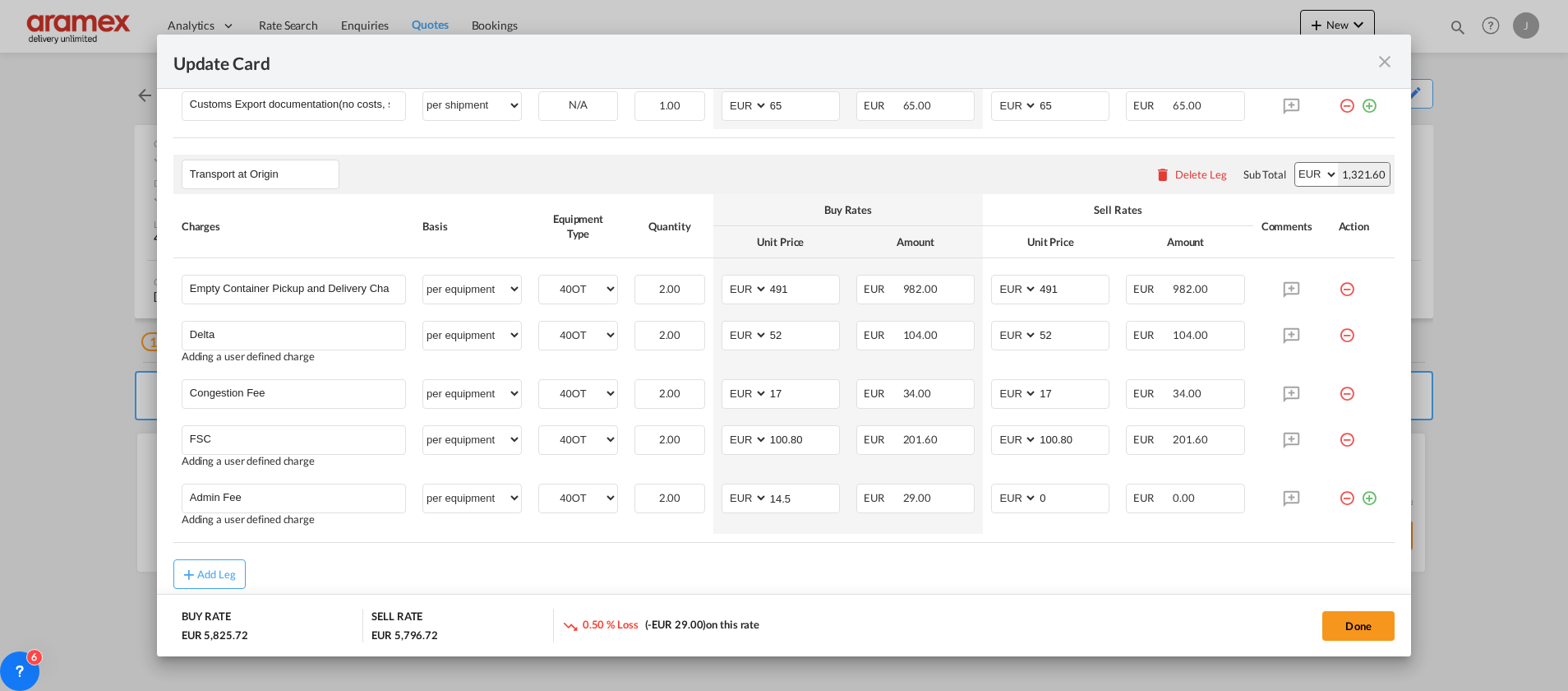
click at [790, 562] on div "Add Leg" at bounding box center [784, 574] width 1221 height 30
click at [785, 497] on input "14.5" at bounding box center [803, 496] width 71 height 24
drag, startPoint x: 785, startPoint y: 498, endPoint x: 796, endPoint y: 514, distance: 19.4
click at [786, 497] on input "14.5" at bounding box center [803, 496] width 71 height 24
drag, startPoint x: 796, startPoint y: 514, endPoint x: 910, endPoint y: 528, distance: 114.9
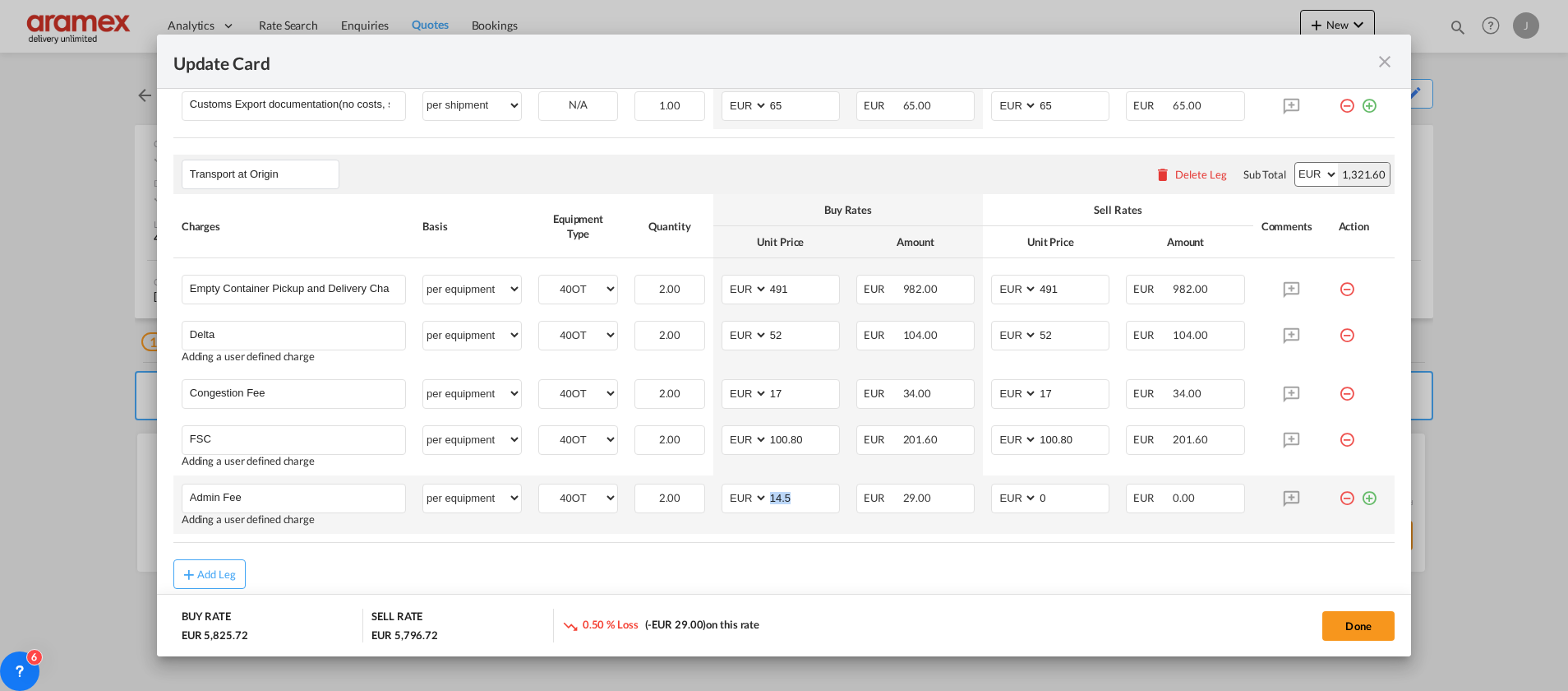
click at [794, 514] on td "AED AFN ALL AMD ANG AOA ARS AUD AWG AZN BAM BBD BDT BGN BHD BIF BMD BND BOB BRL…" at bounding box center [780, 504] width 134 height 58
drag, startPoint x: 1061, startPoint y: 497, endPoint x: 990, endPoint y: 539, distance: 82.5
click at [991, 506] on md-input-container "AED AFN ALL AMD ANG AOA ARS AUD AWG AZN BAM BBD BDT BGN BHD BIF BMD BND [PERSON…" at bounding box center [1050, 498] width 118 height 30
paste input "14.5"
type input "14.5"
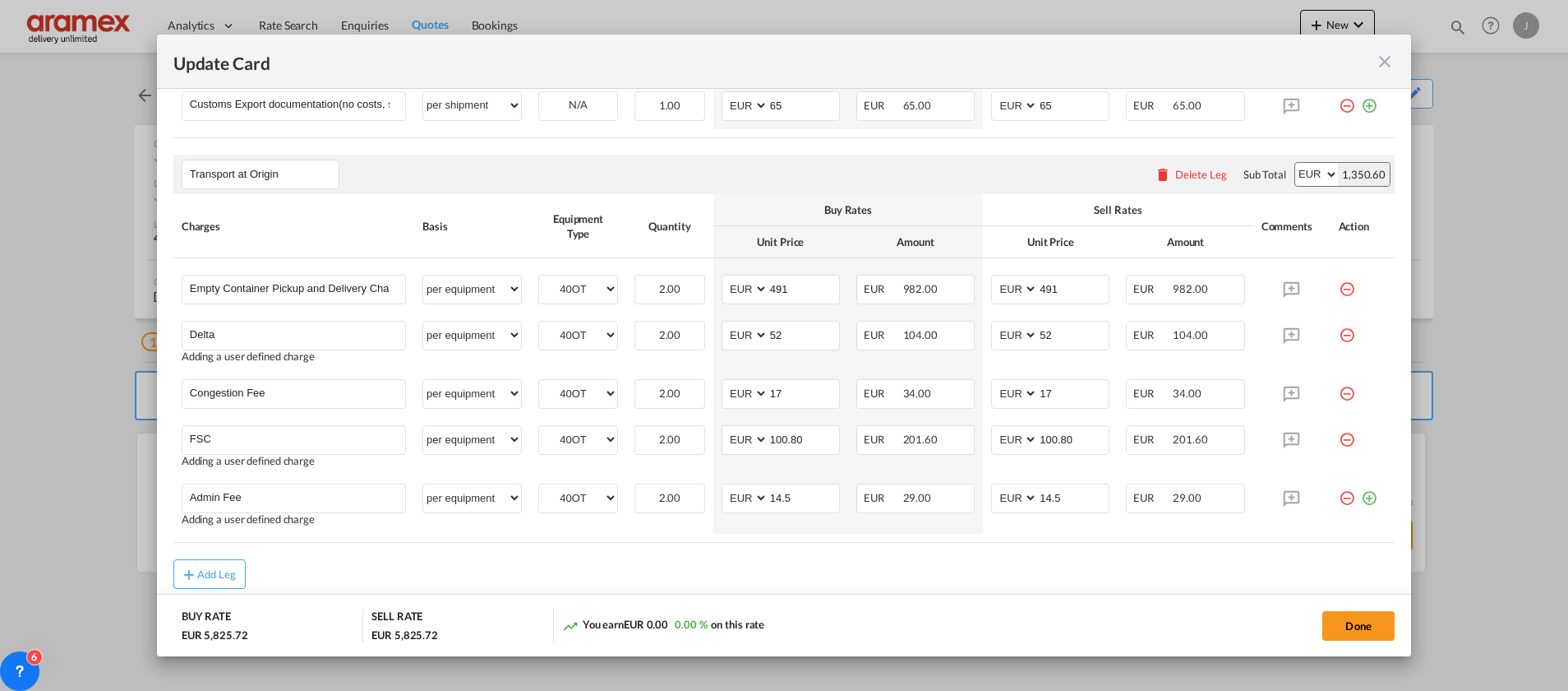
click at [974, 566] on div "Add Leg" at bounding box center [784, 574] width 1221 height 30
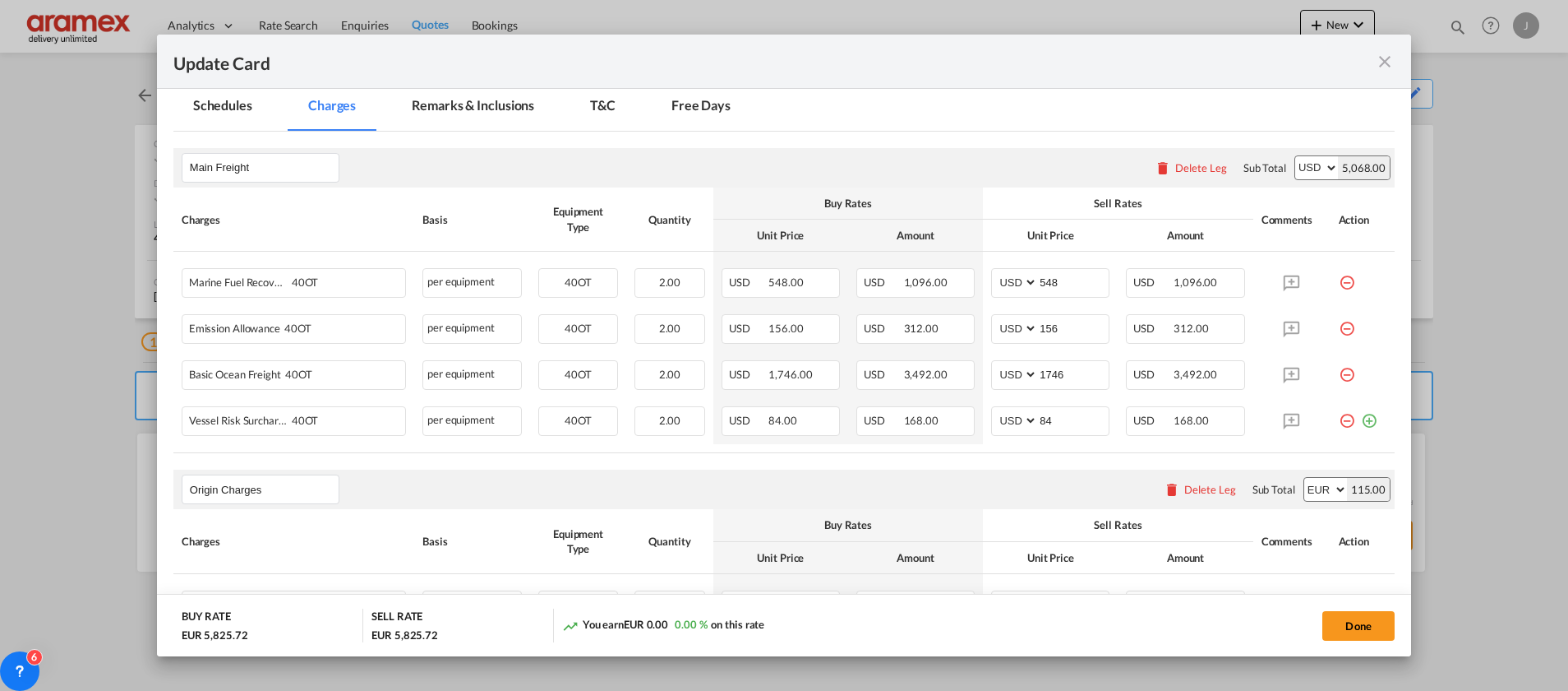
scroll to position [309, 0]
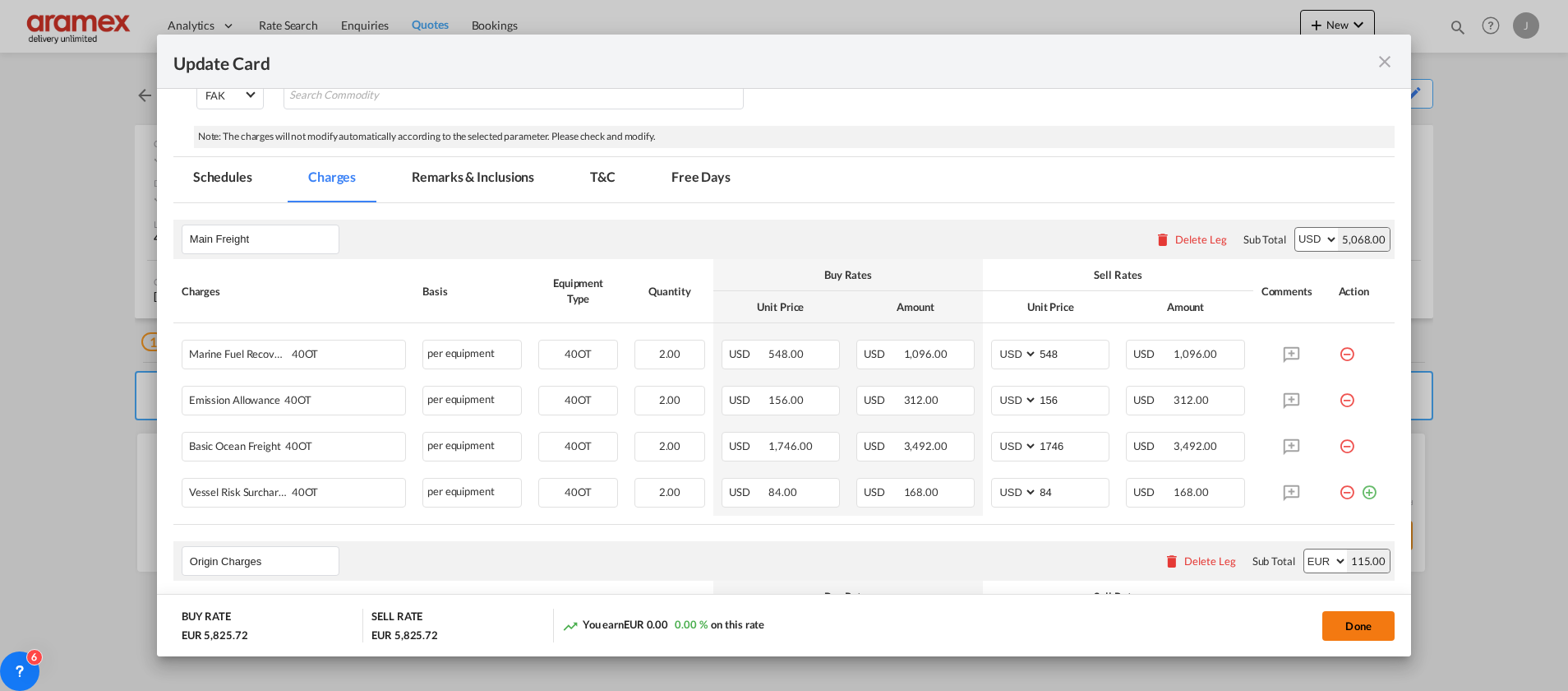
click at [1362, 618] on button "Done" at bounding box center [1358, 625] width 73 height 30
type input "100.8"
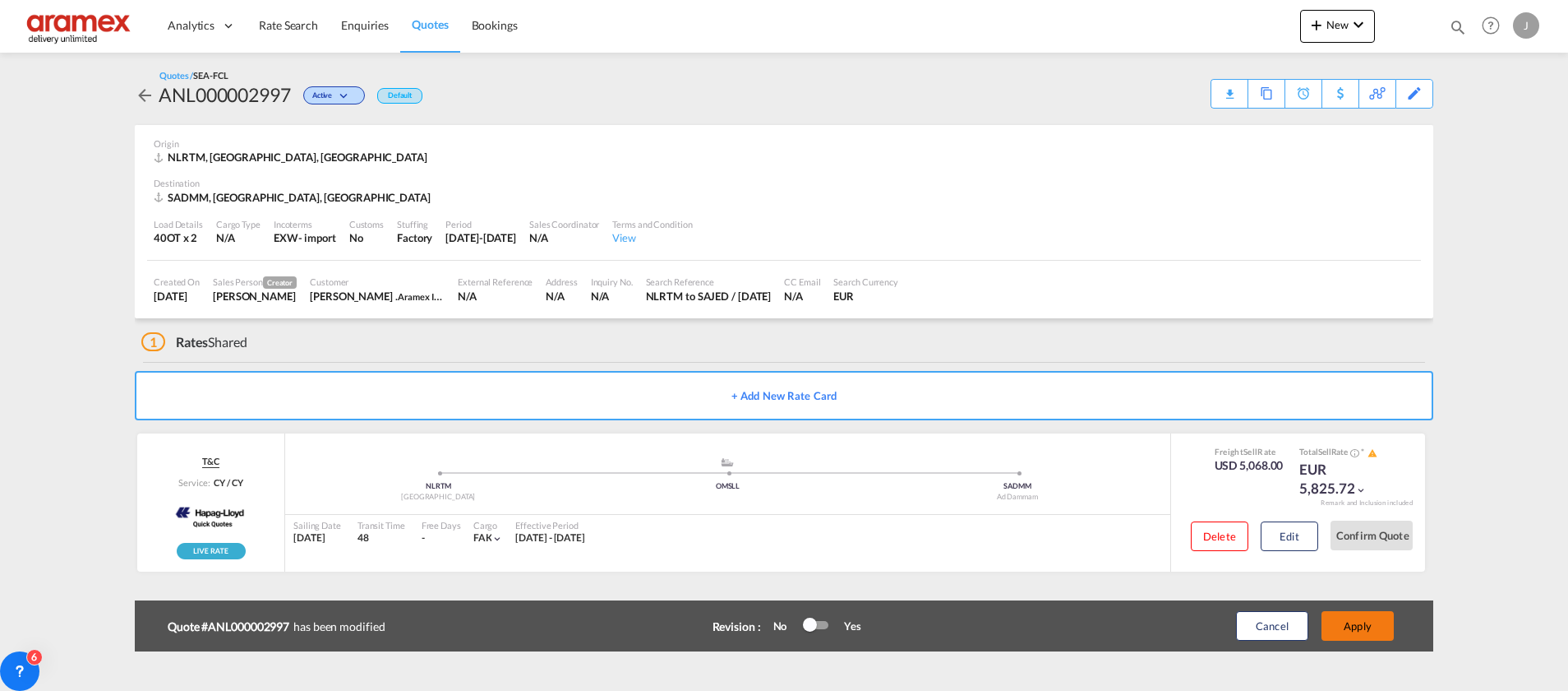
click at [1362, 618] on button "Apply" at bounding box center [1357, 625] width 73 height 30
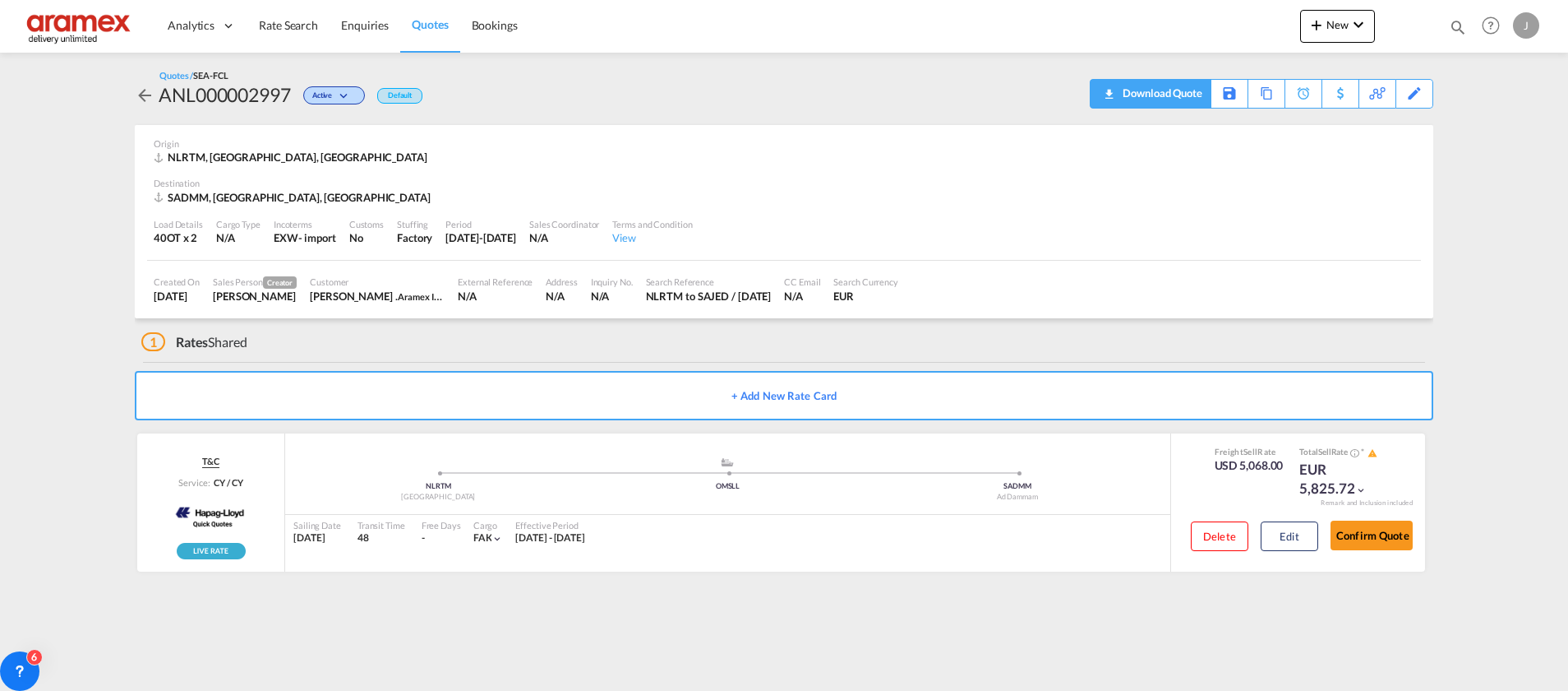
click at [1188, 85] on div "Download Quote" at bounding box center [1160, 92] width 84 height 26
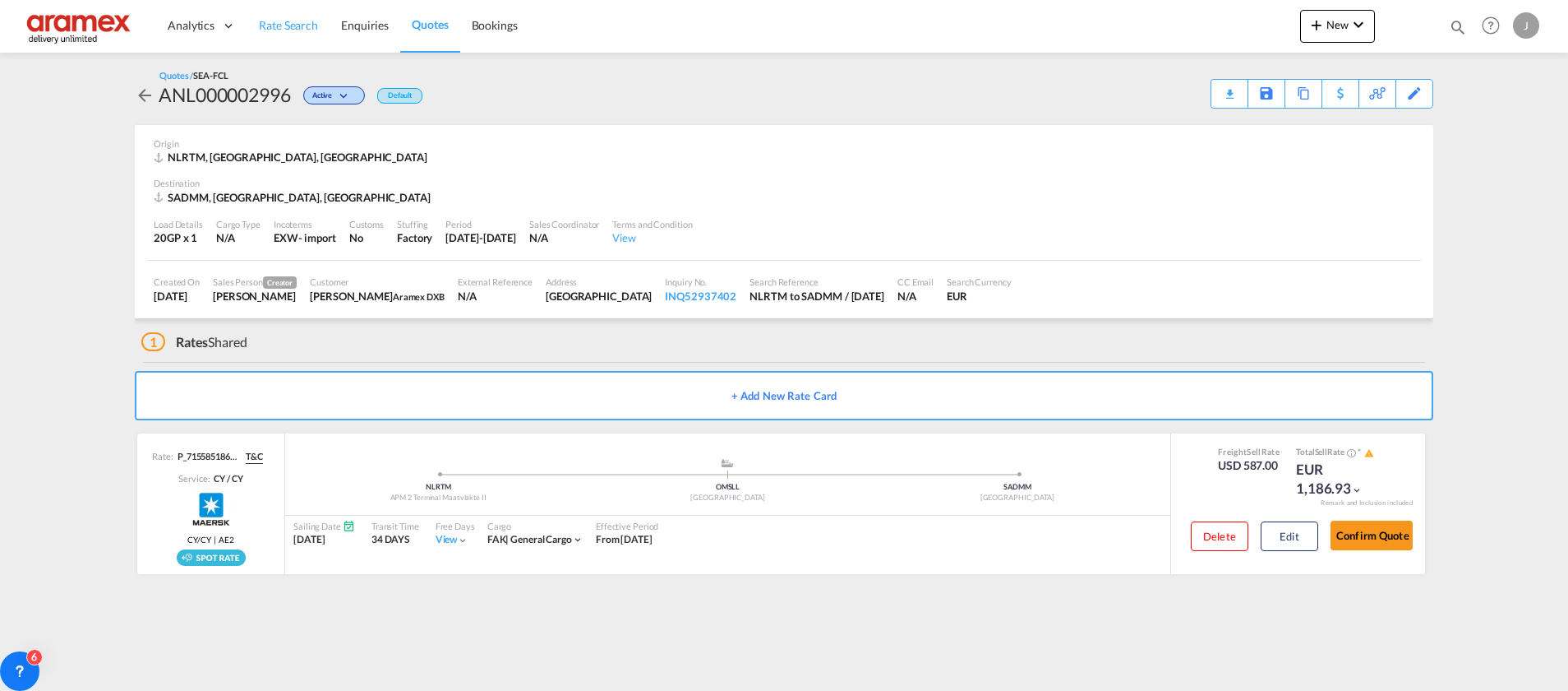
click at [309, 27] on span "Rate Search" at bounding box center [288, 25] width 59 height 14
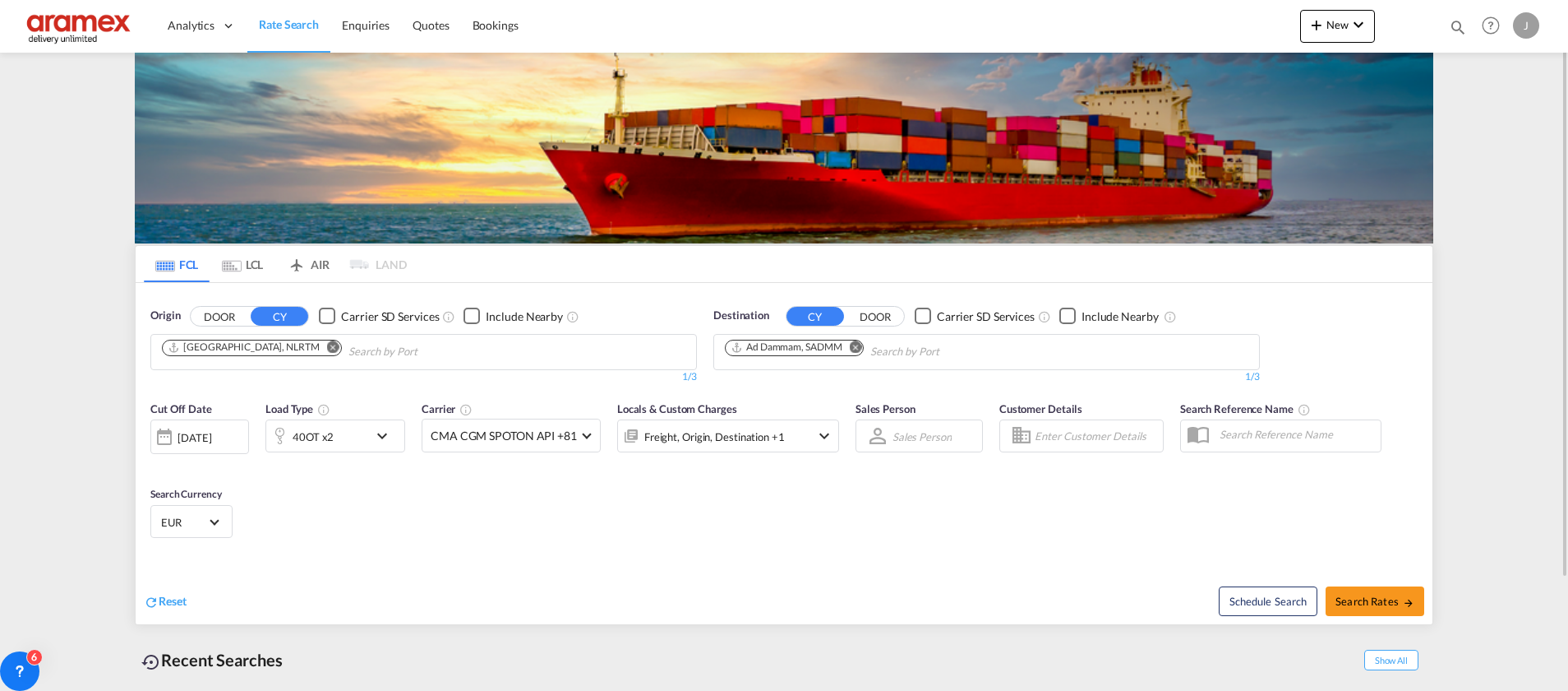
click at [861, 342] on md-icon "Remove" at bounding box center [855, 346] width 13 height 13
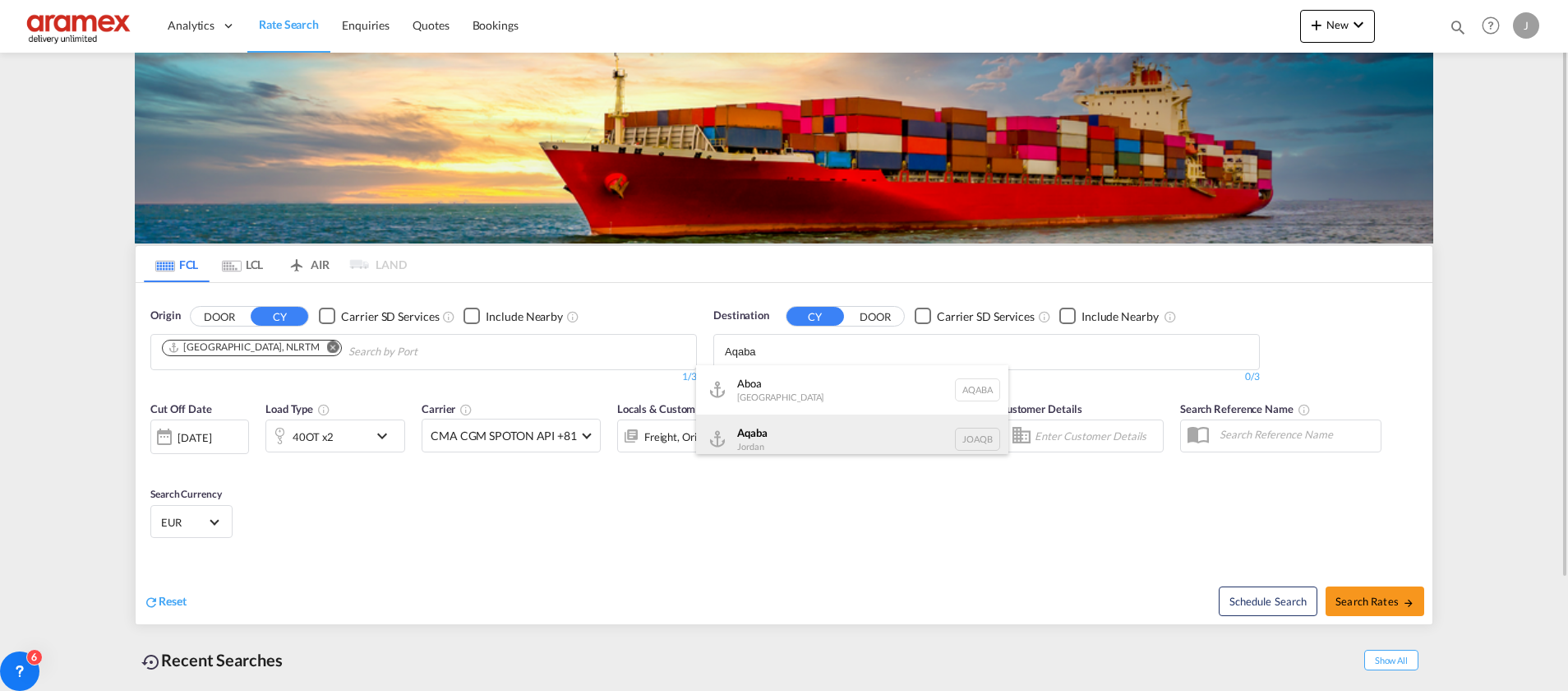
type input "Aqaba"
click at [790, 437] on div "Aqaba Jordan JOAQB" at bounding box center [852, 438] width 312 height 49
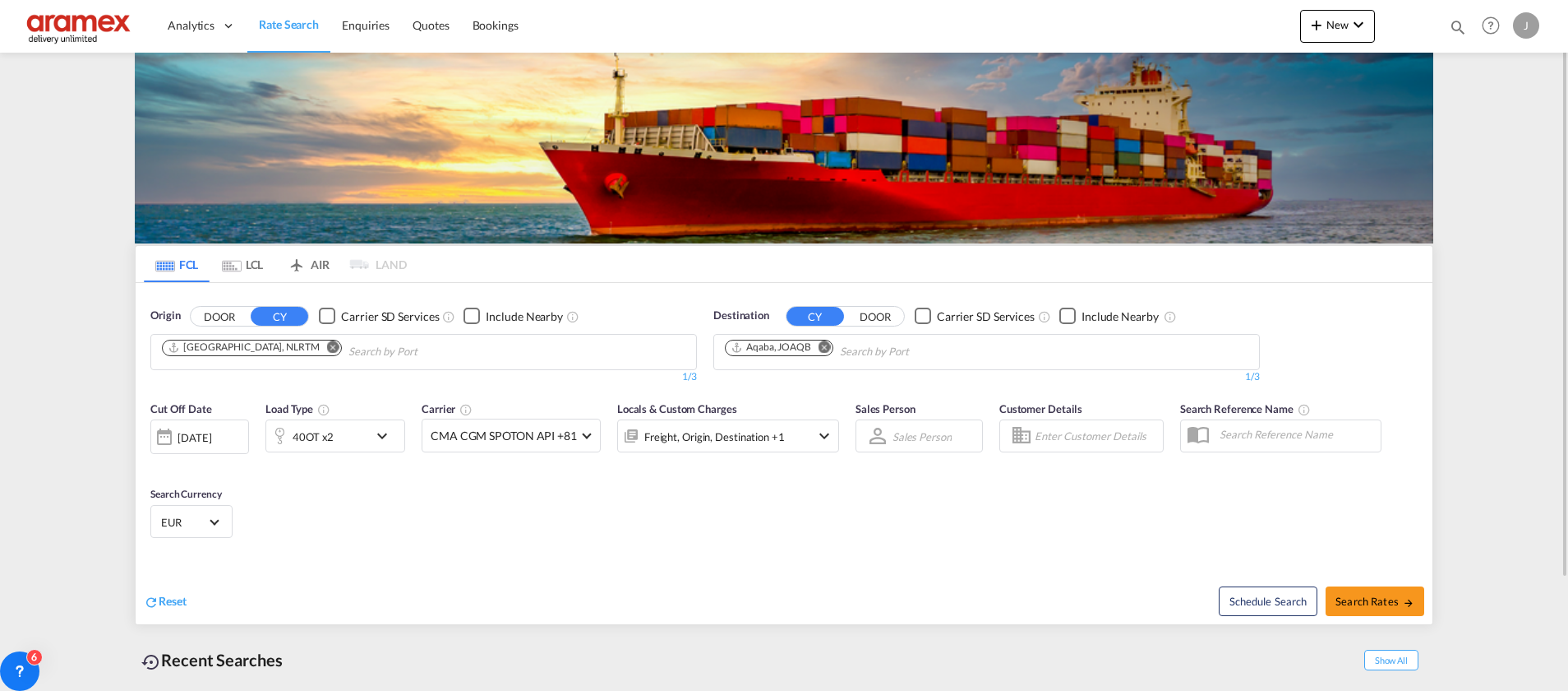
click at [366, 438] on div "40OT x2" at bounding box center [316, 436] width 102 height 33
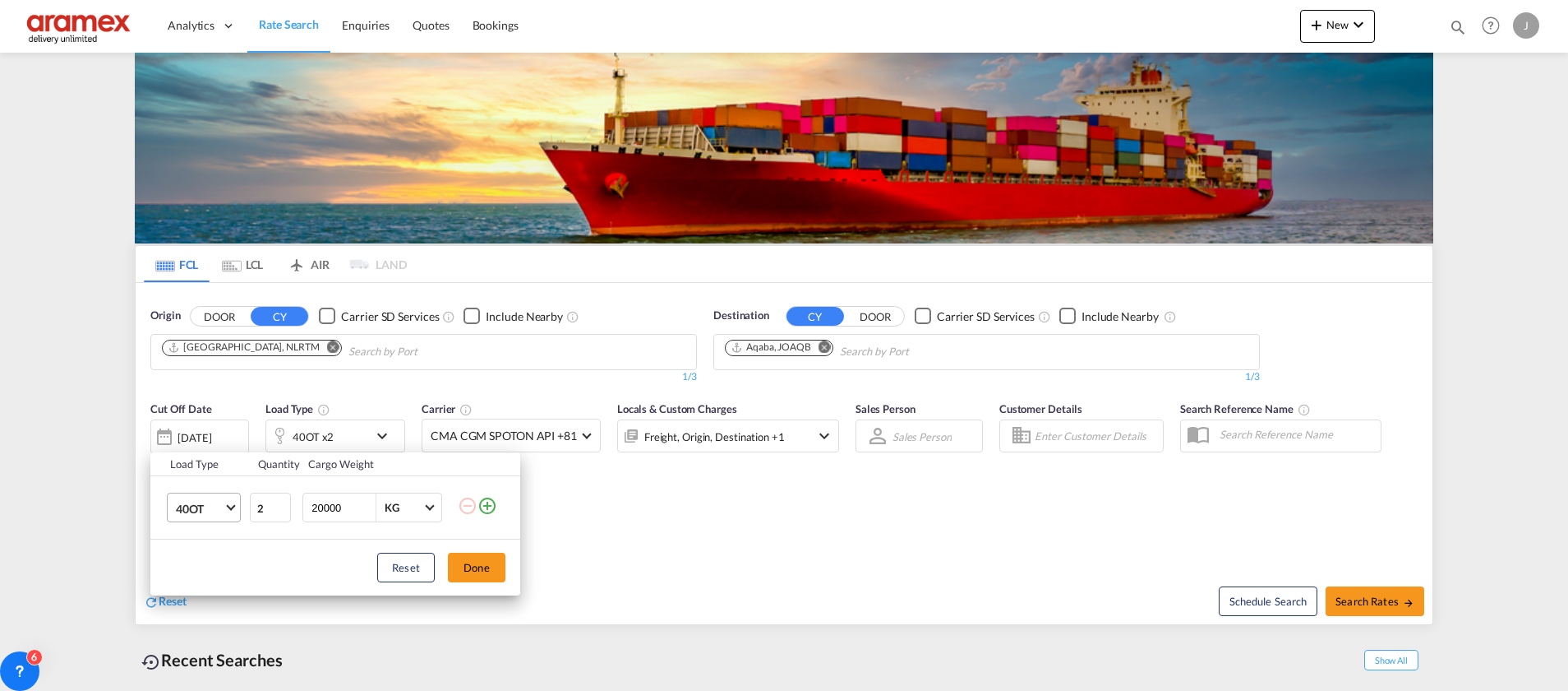
click at [226, 511] on md-select-value "40OT" at bounding box center [207, 507] width 66 height 28
click at [202, 419] on div "20GP" at bounding box center [191, 422] width 29 height 16
click at [489, 566] on button "Done" at bounding box center [476, 567] width 57 height 30
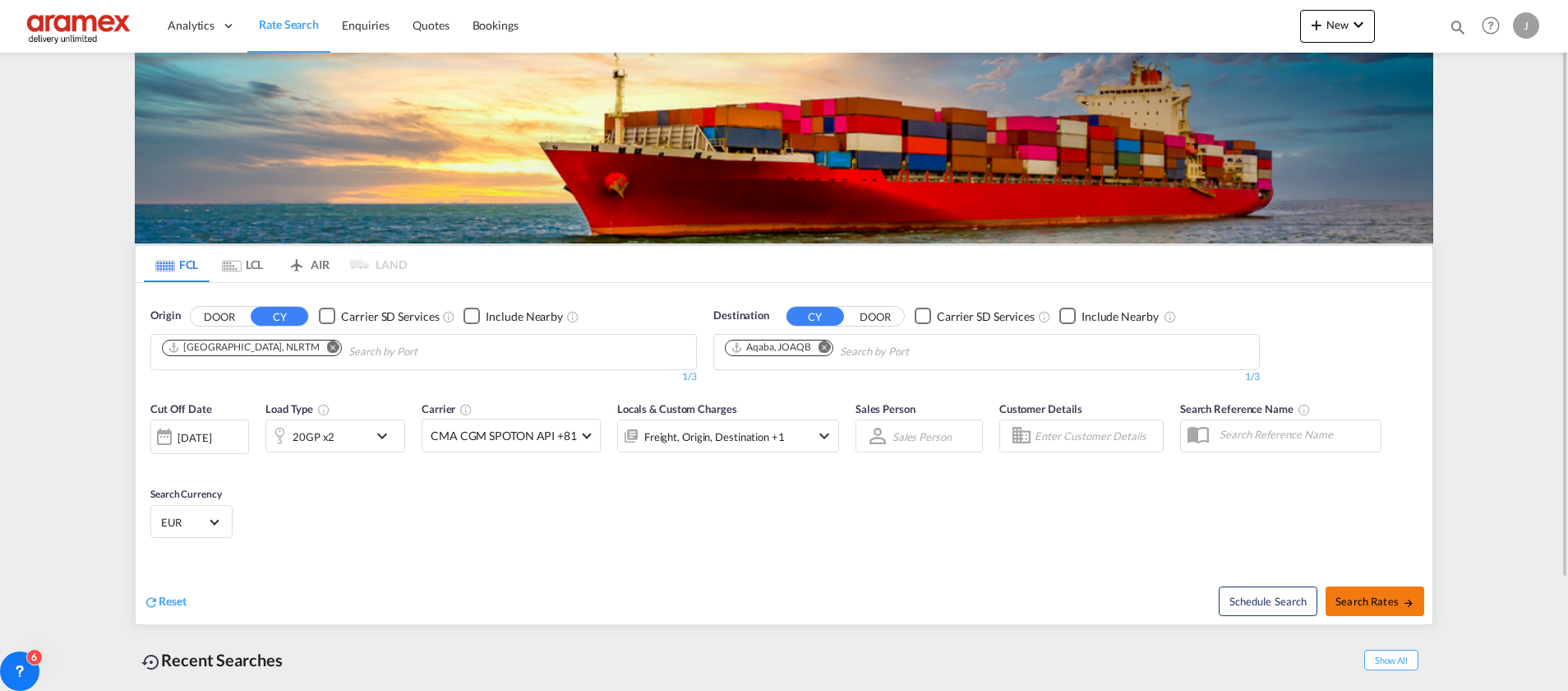
click at [1349, 594] on span "Search Rates" at bounding box center [1376, 601] width 79 height 14
type input "NLRTM to JOAQB / [DATE]"
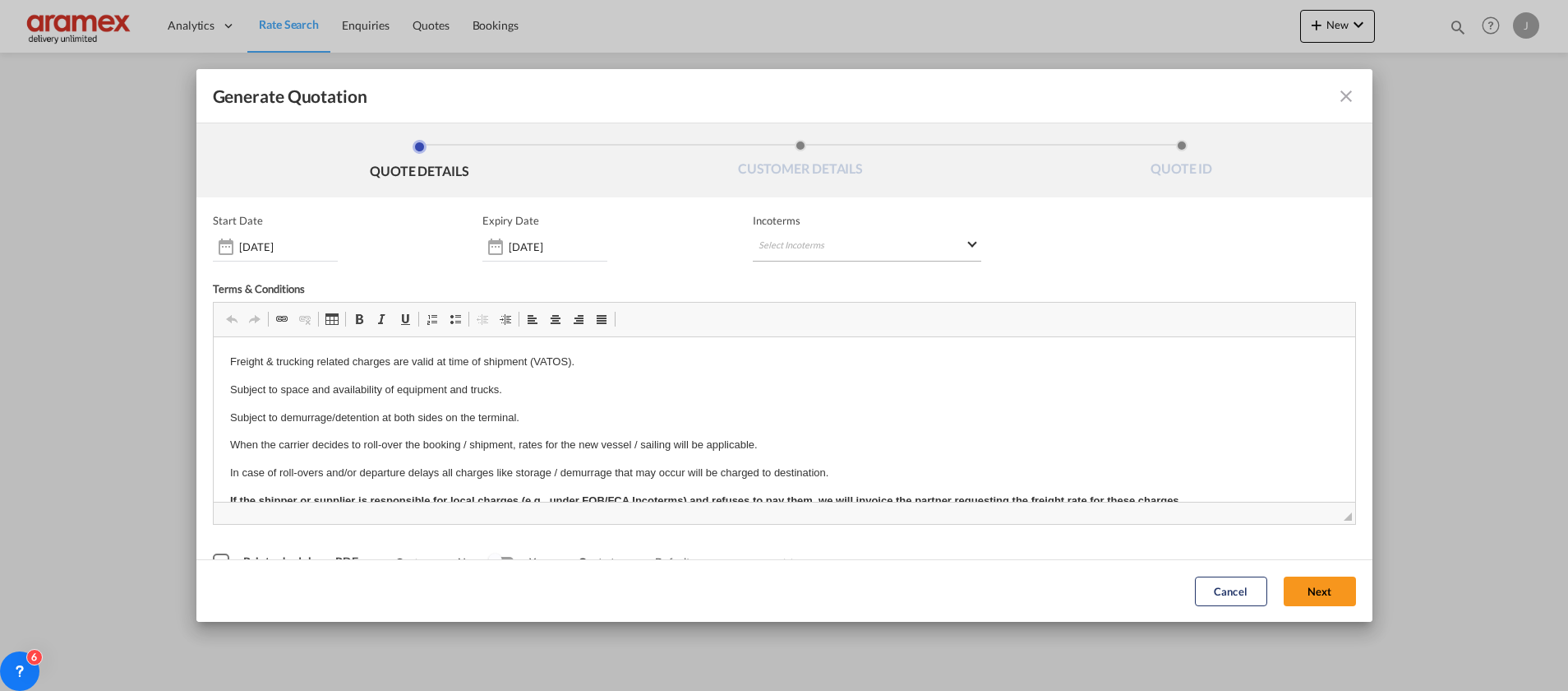
click at [852, 254] on md-select "Select Incoterms FOB - export Free on Board DPU - export Delivery at Place Unlo…" at bounding box center [867, 247] width 228 height 30
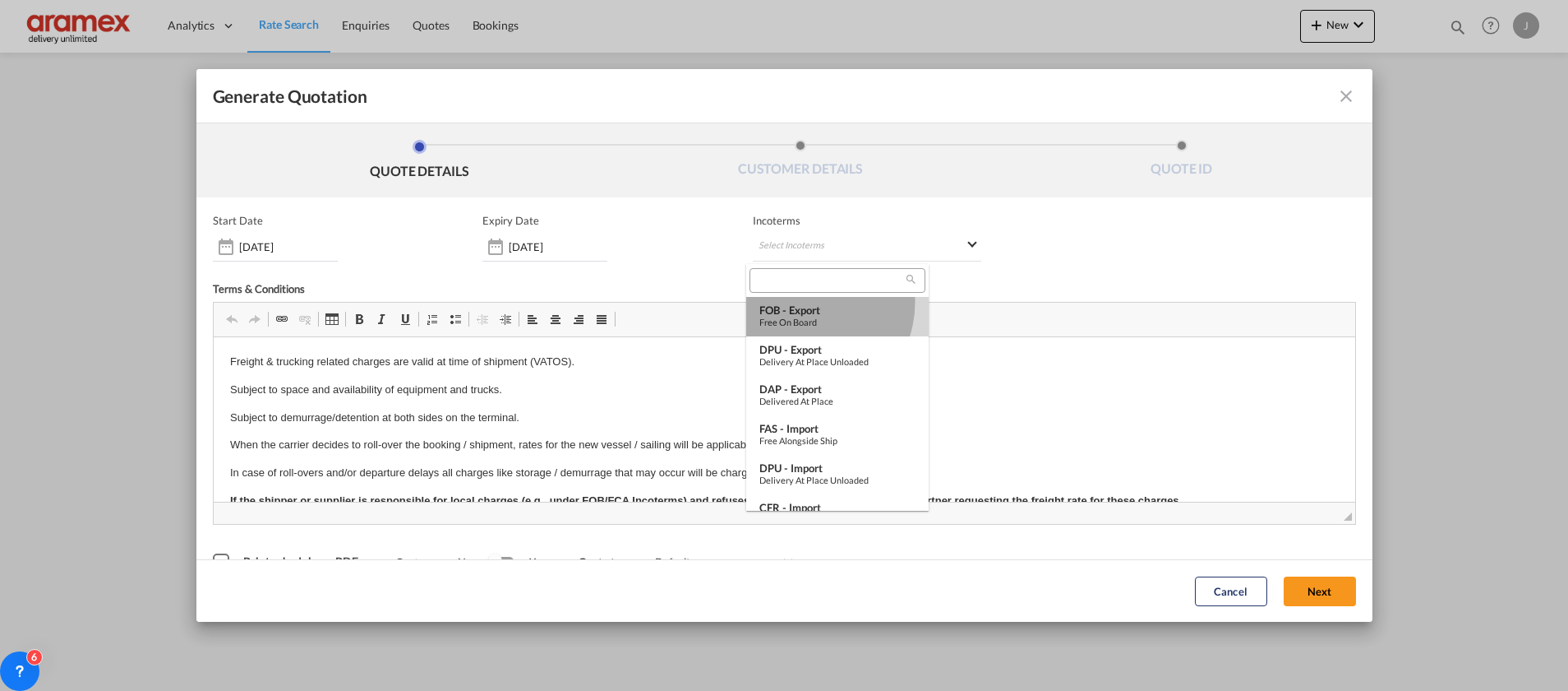
click at [800, 302] on md-option "FOB - export Free on Board" at bounding box center [837, 316] width 183 height 40
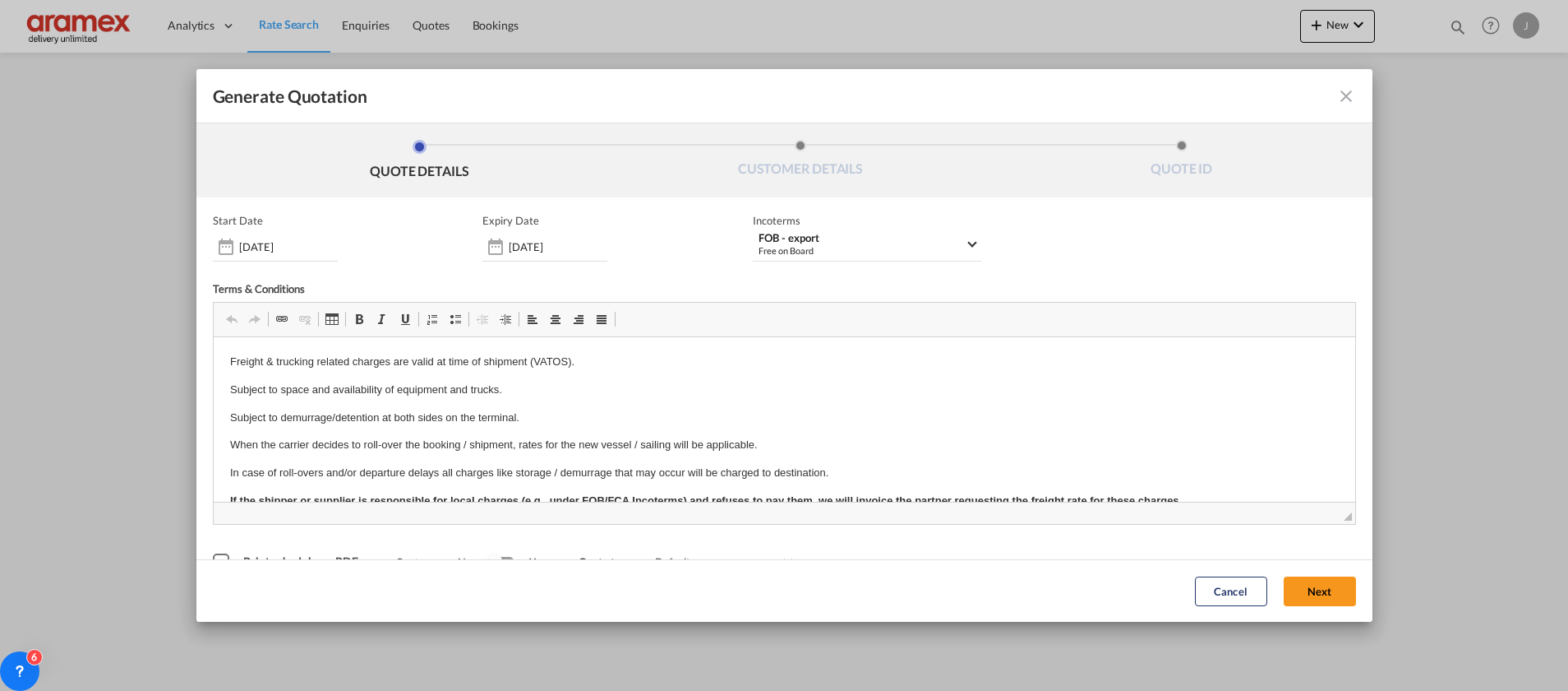
click at [797, 276] on div "Start Date [DATE] Expiry Date [DATE] Incoterms FOB - export Free on Board - Ter…" at bounding box center [784, 396] width 1143 height 364
click at [809, 231] on div "Incoterms FOB - export Free on Board -" at bounding box center [867, 237] width 228 height 47
click at [800, 243] on div "FOB - export" at bounding box center [861, 238] width 206 height 13
click at [796, 271] on div at bounding box center [837, 280] width 175 height 24
click at [789, 283] on input "search" at bounding box center [830, 281] width 152 height 15
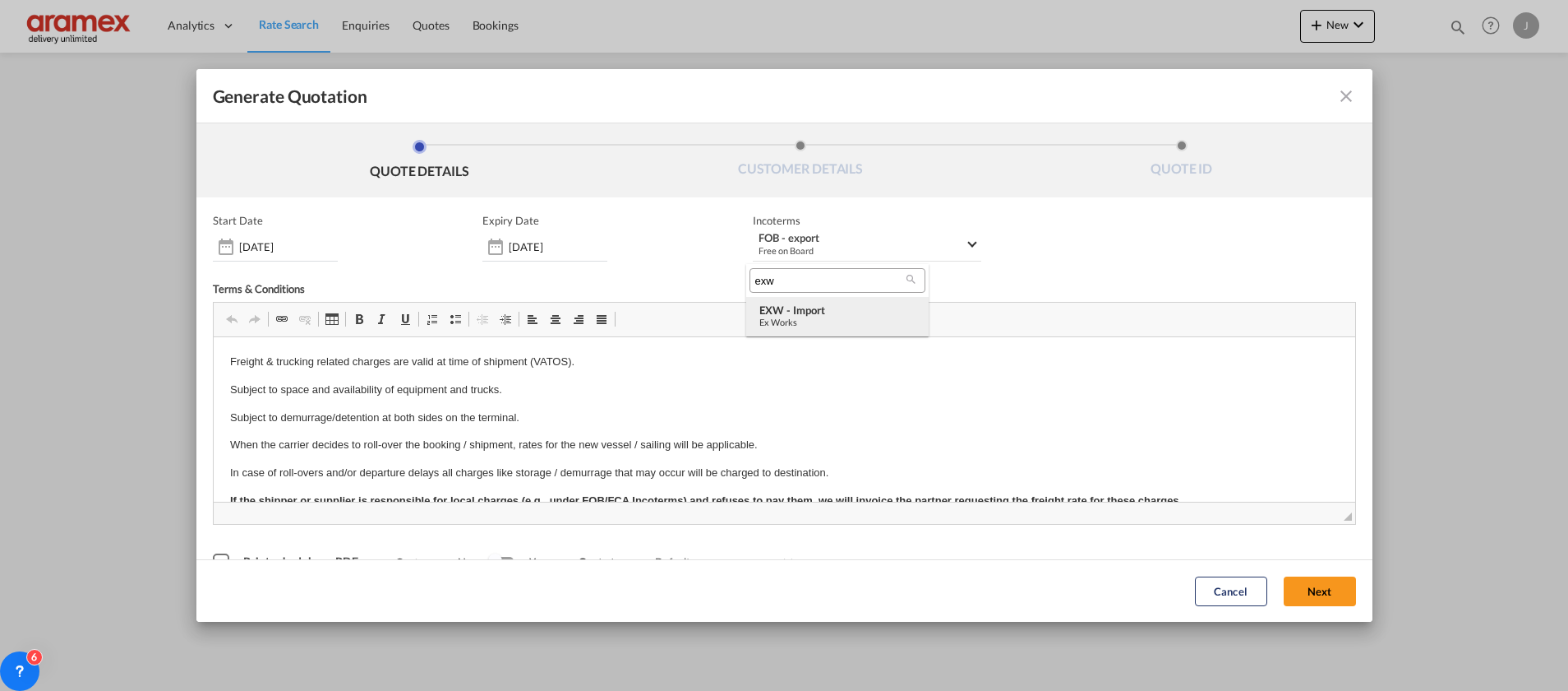
type input "exw"
click at [800, 303] on div "EXW - import" at bounding box center [837, 310] width 156 height 14
click at [1297, 573] on div "Cancel Next" at bounding box center [1276, 590] width 178 height 45
click at [1300, 586] on button "Next" at bounding box center [1319, 591] width 73 height 30
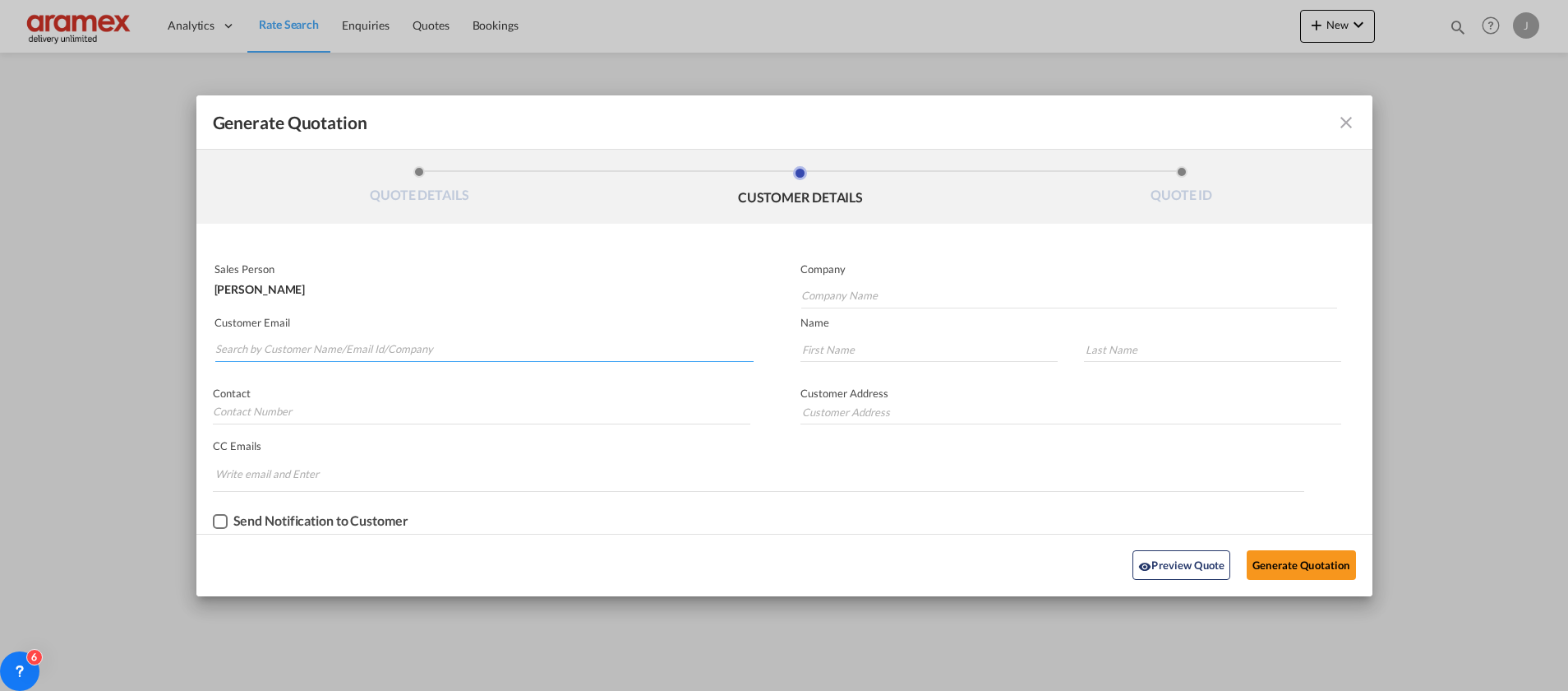
click at [263, 346] on input "Search by Customer Name/Email Id/Company" at bounding box center [485, 348] width 538 height 24
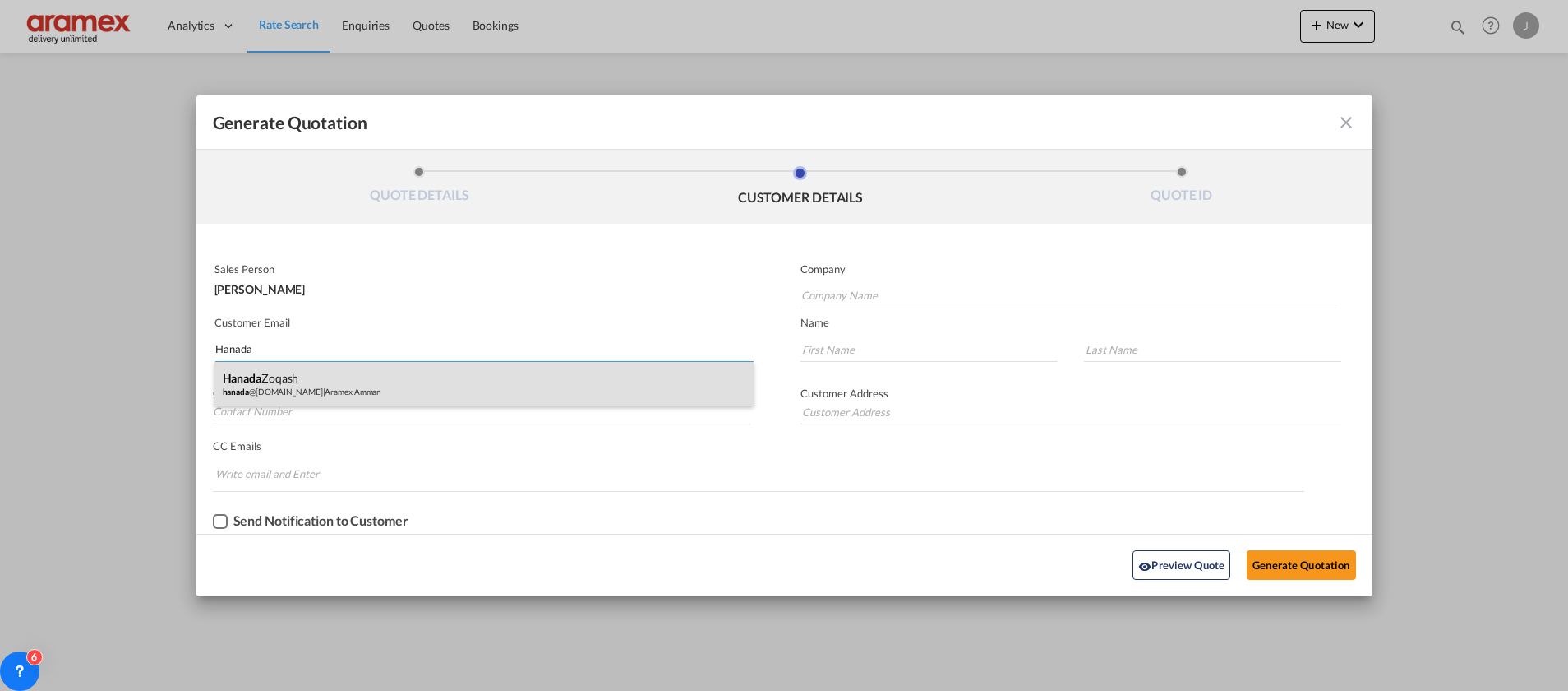
type input "Hanada"
click at [265, 382] on div "[PERSON_NAME] [PERSON_NAME] @[DOMAIN_NAME] | Aramex Amman" at bounding box center [484, 384] width 539 height 45
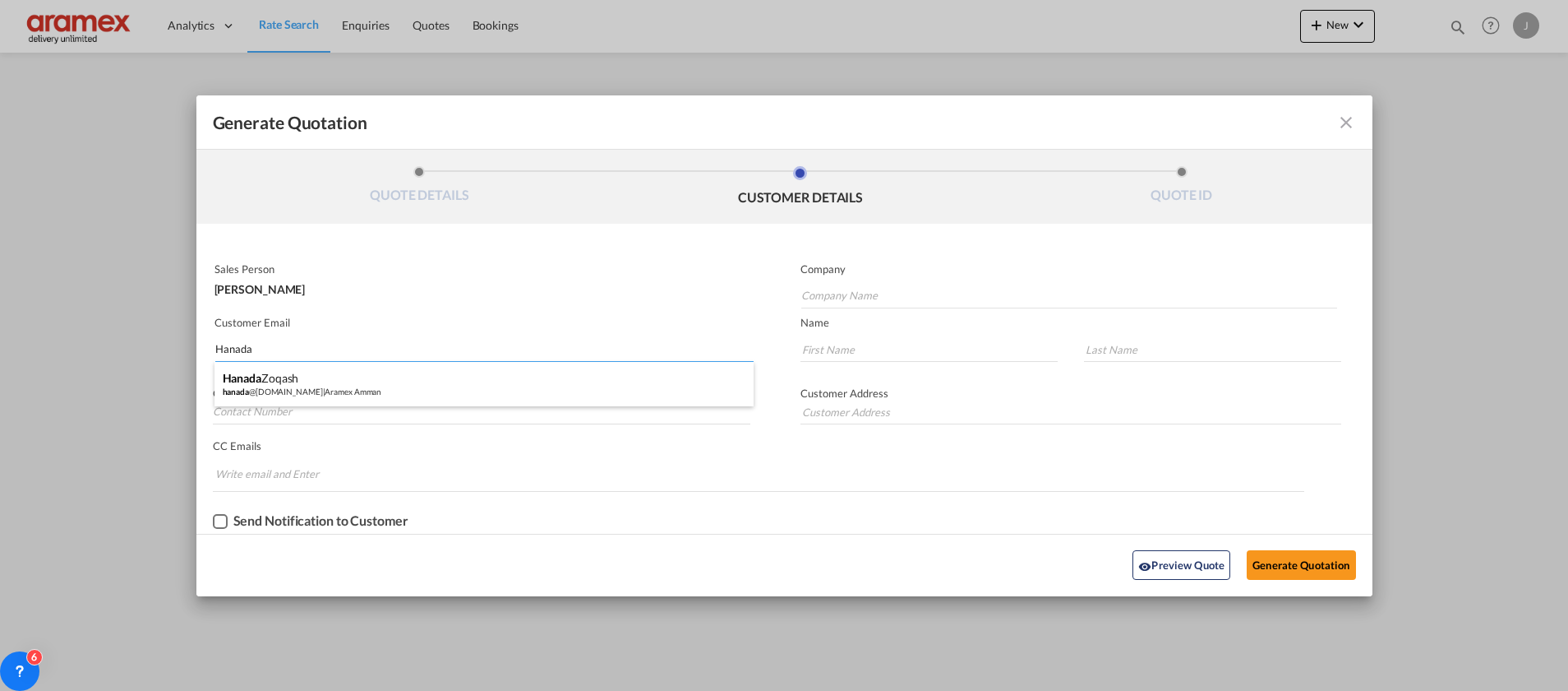
type input "Aramex Amman"
type input "[EMAIL_ADDRESS][DOMAIN_NAME]"
type input "Hanada"
type input "Zoqash"
type input "[GEOGRAPHIC_DATA] , [GEOGRAPHIC_DATA]"
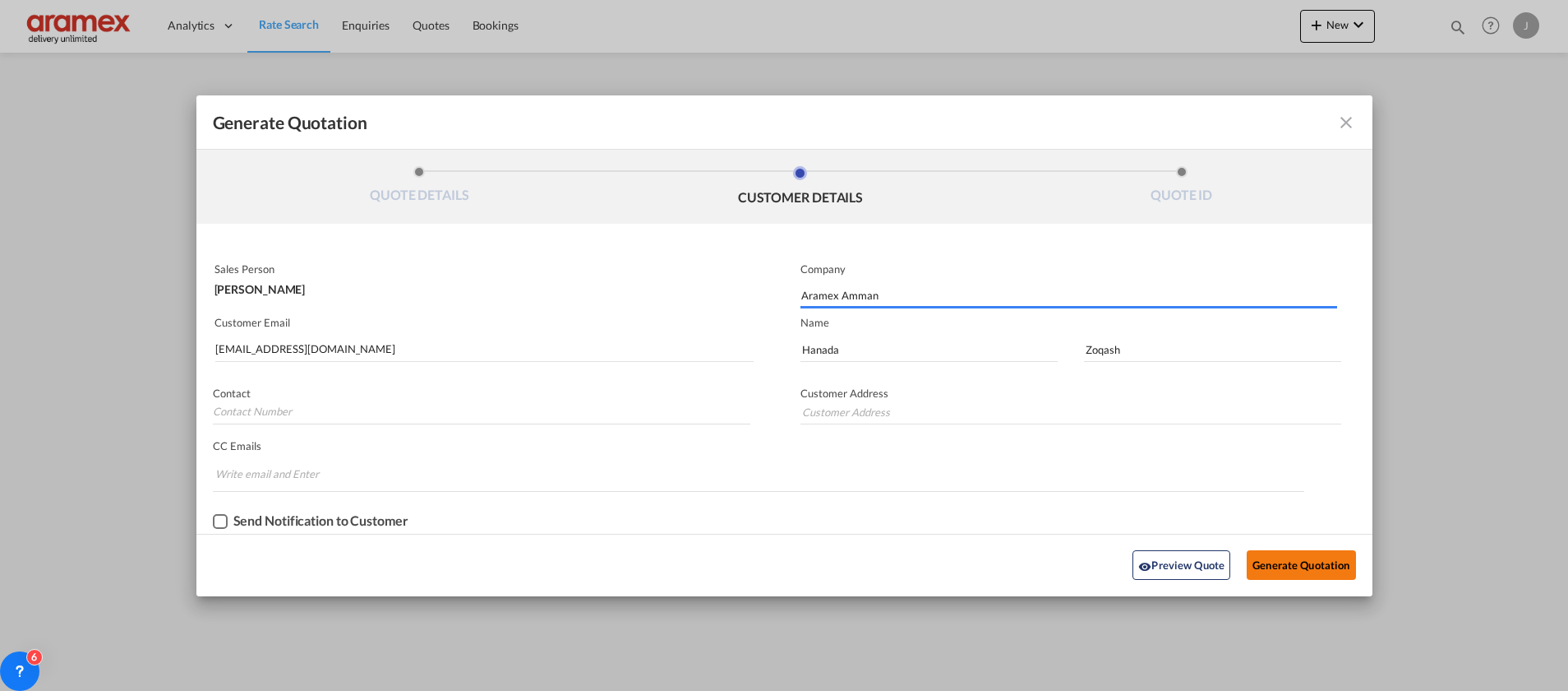
click at [1266, 555] on button "Generate Quotation" at bounding box center [1301, 564] width 108 height 30
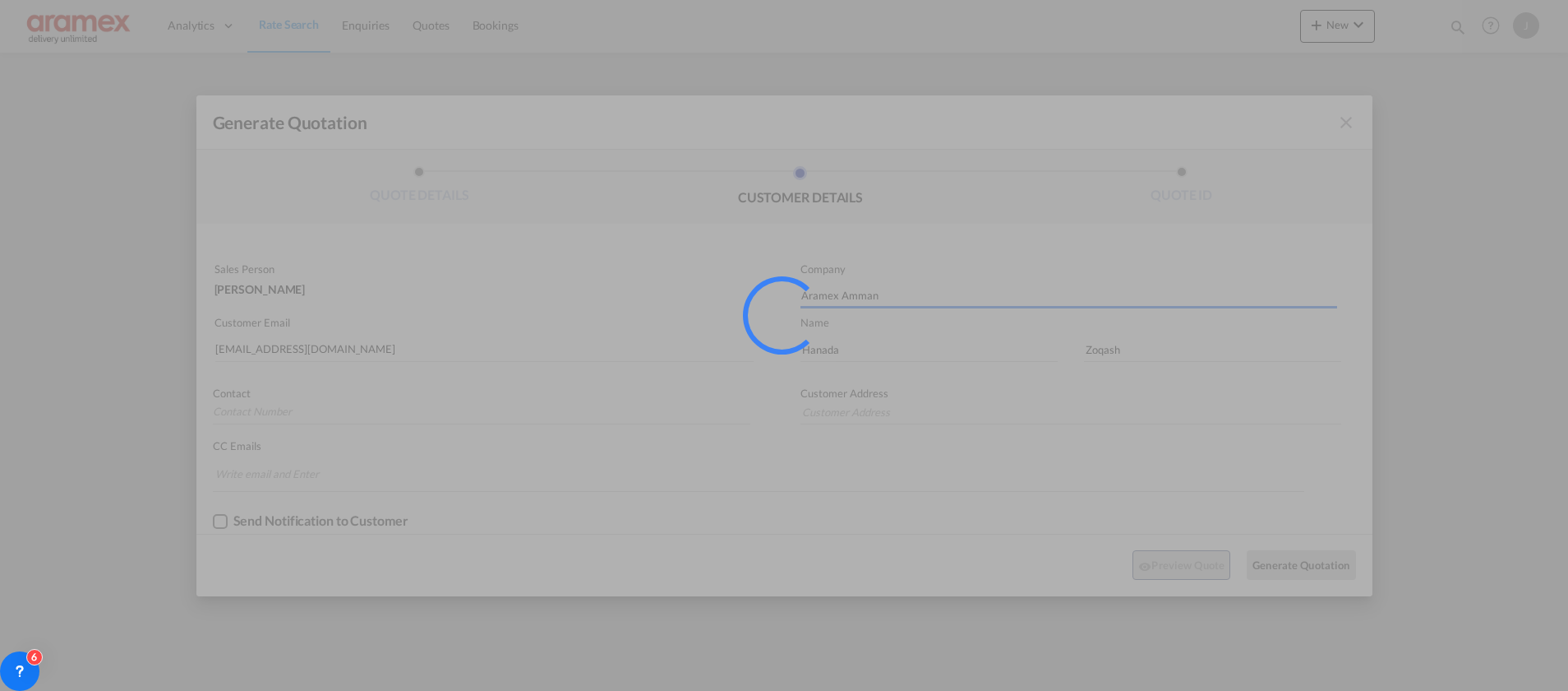
type input "[GEOGRAPHIC_DATA] , [GEOGRAPHIC_DATA]"
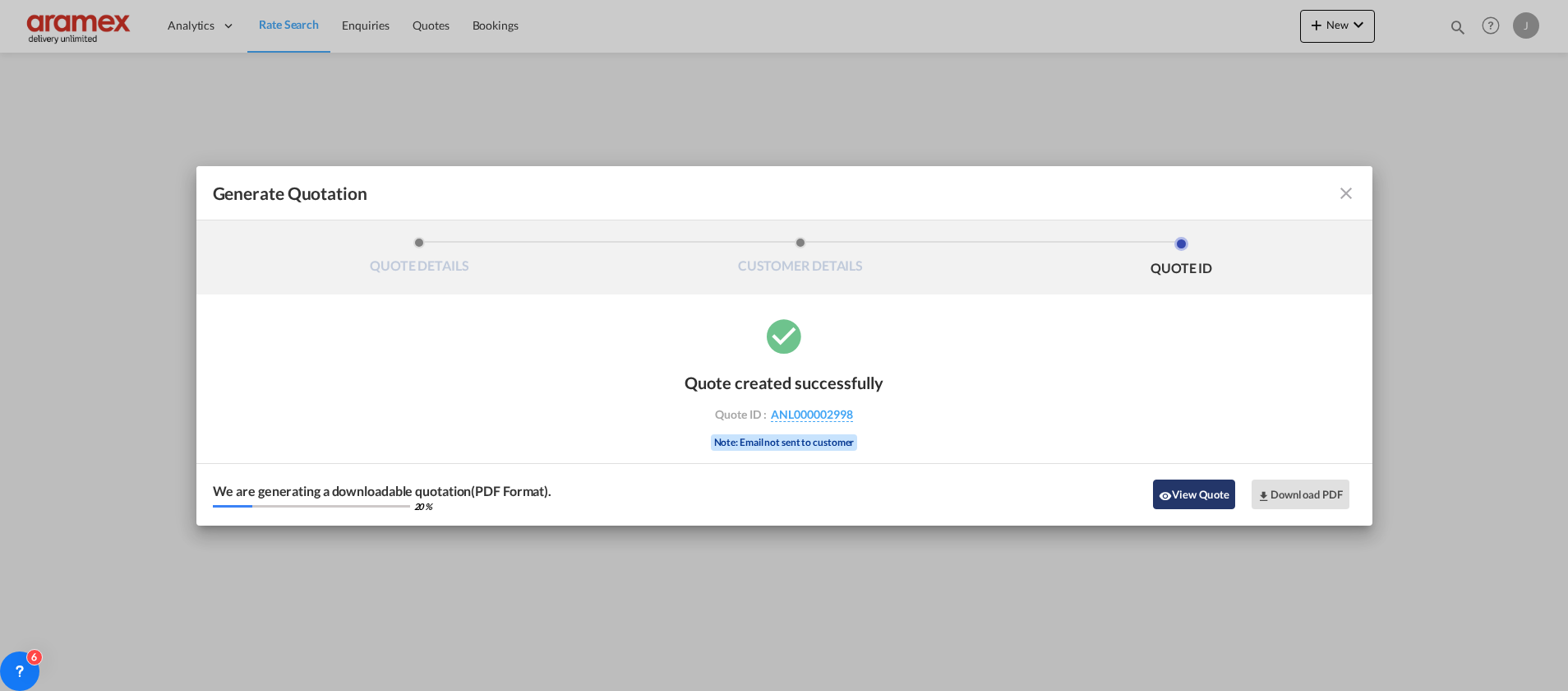
click at [1213, 487] on button "View Quote" at bounding box center [1194, 494] width 82 height 30
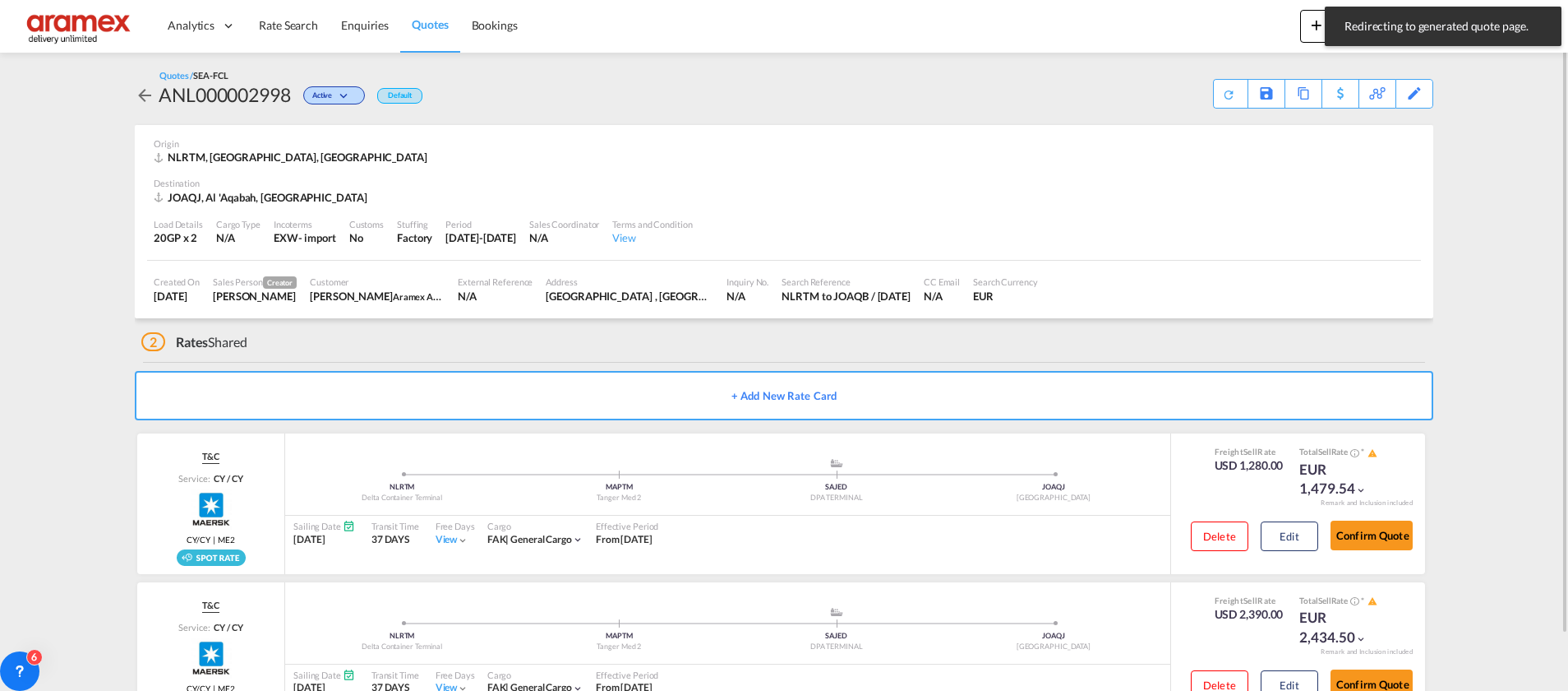
scroll to position [61, 0]
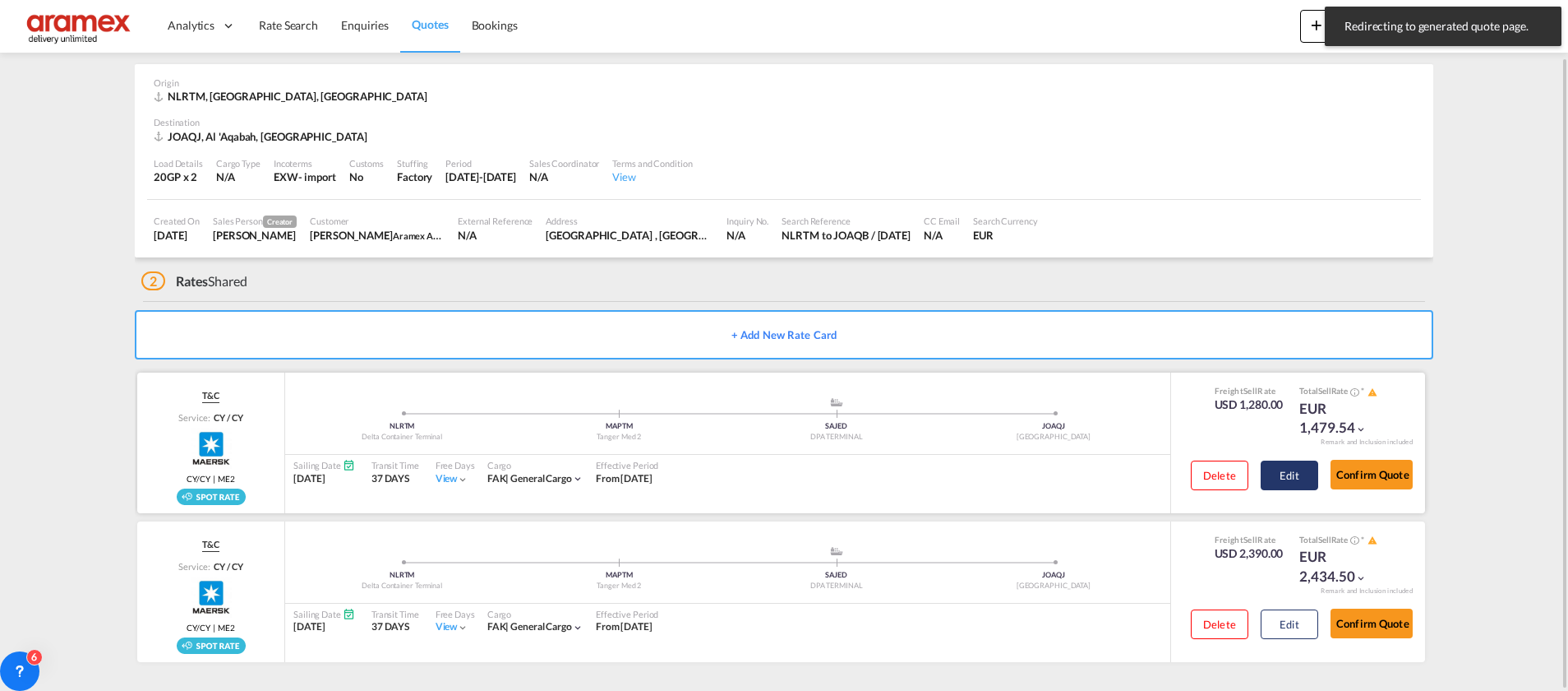
click at [1294, 475] on button "Edit" at bounding box center [1288, 475] width 57 height 30
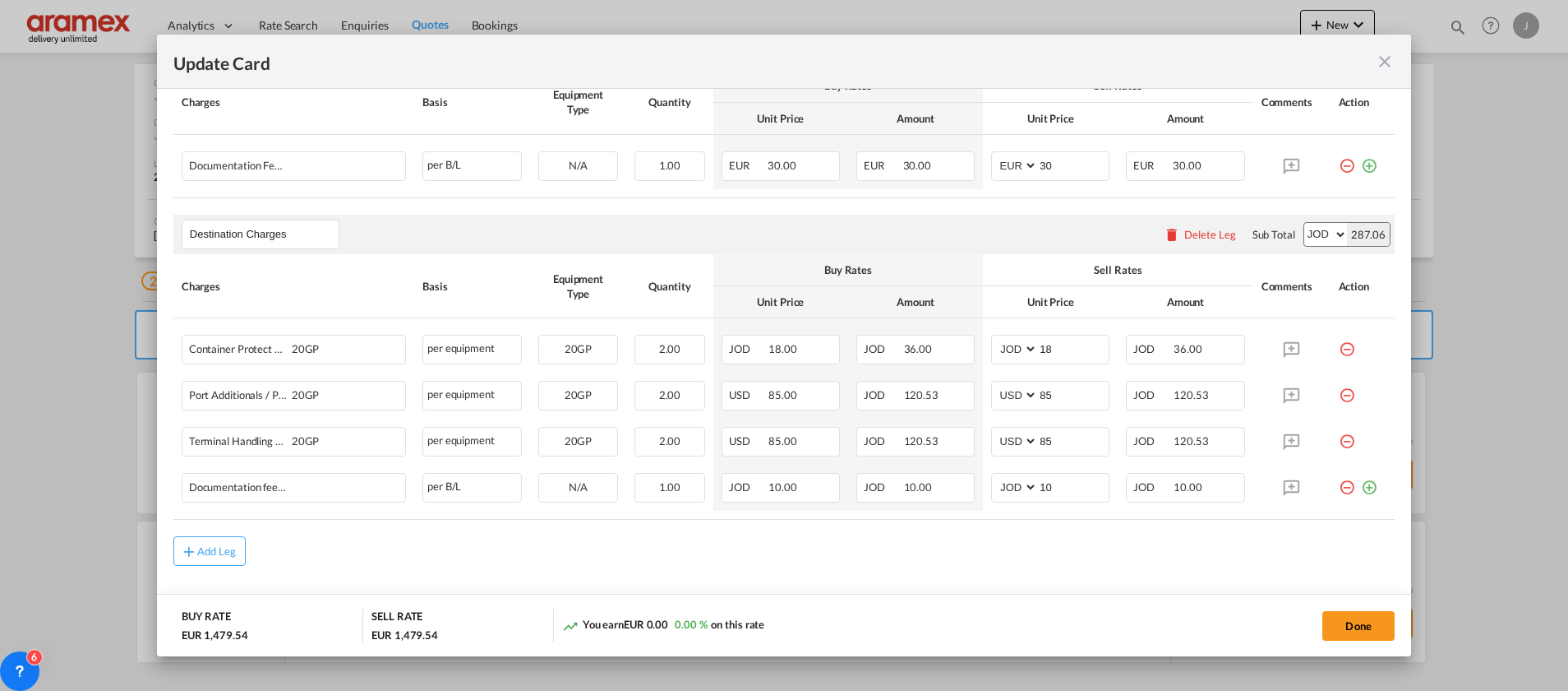
scroll to position [763, 0]
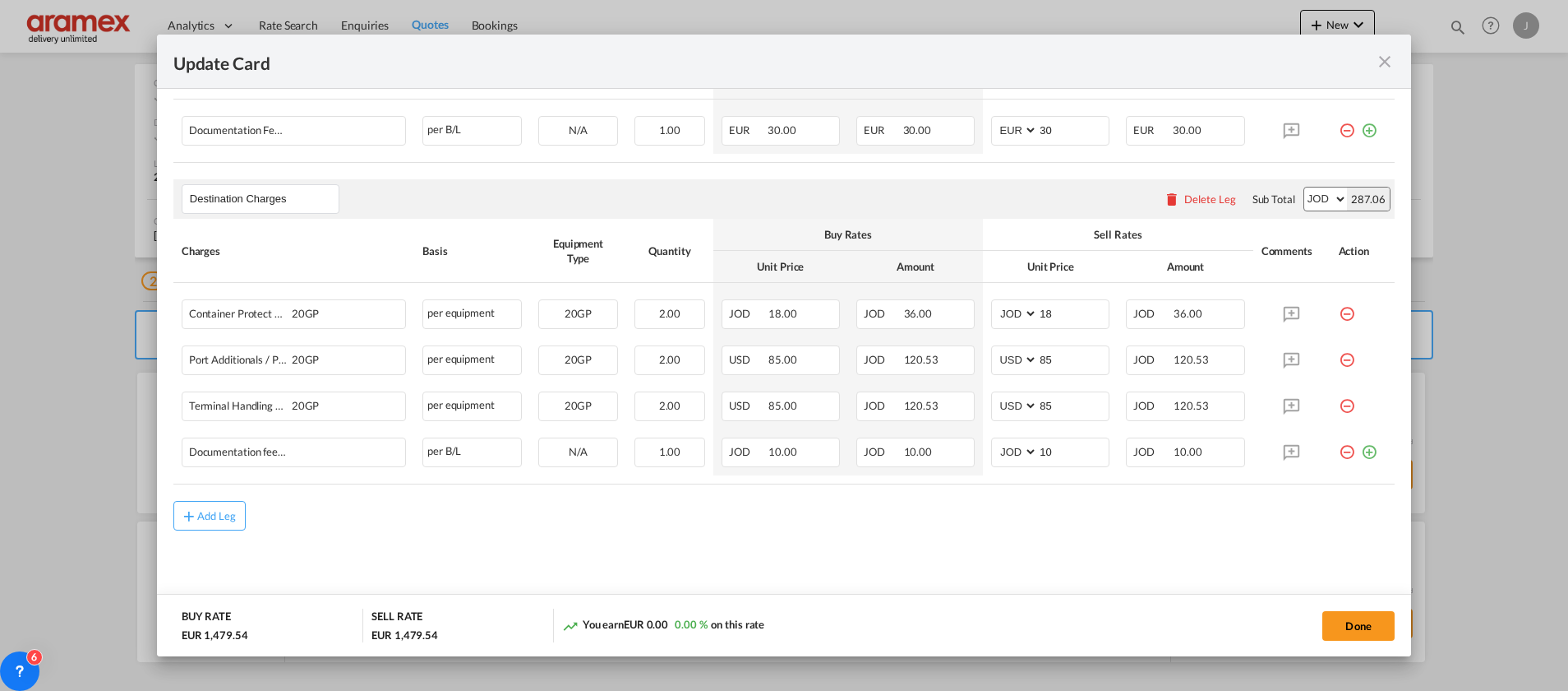
click at [1195, 204] on div "Delete Leg" at bounding box center [1210, 199] width 52 height 14
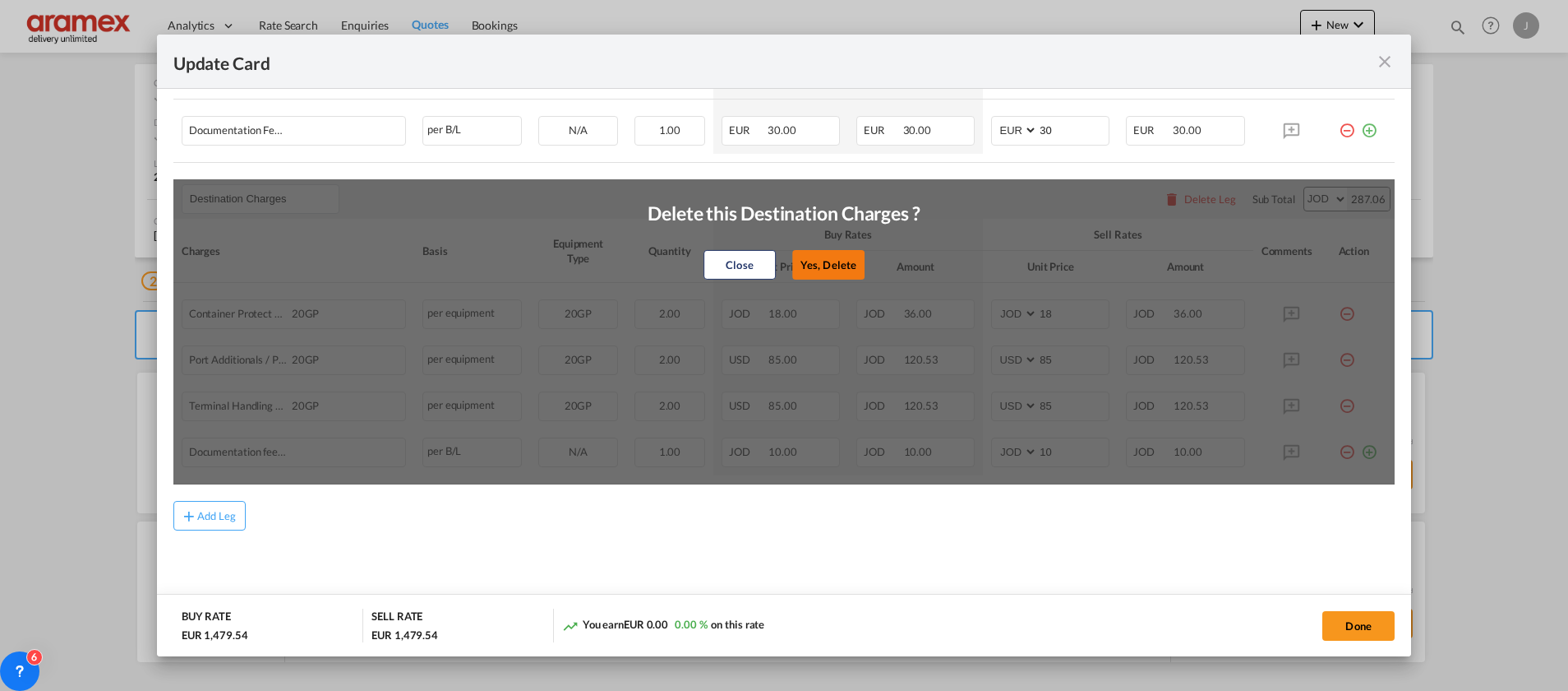
click at [806, 255] on button "Yes, Delete" at bounding box center [828, 264] width 73 height 30
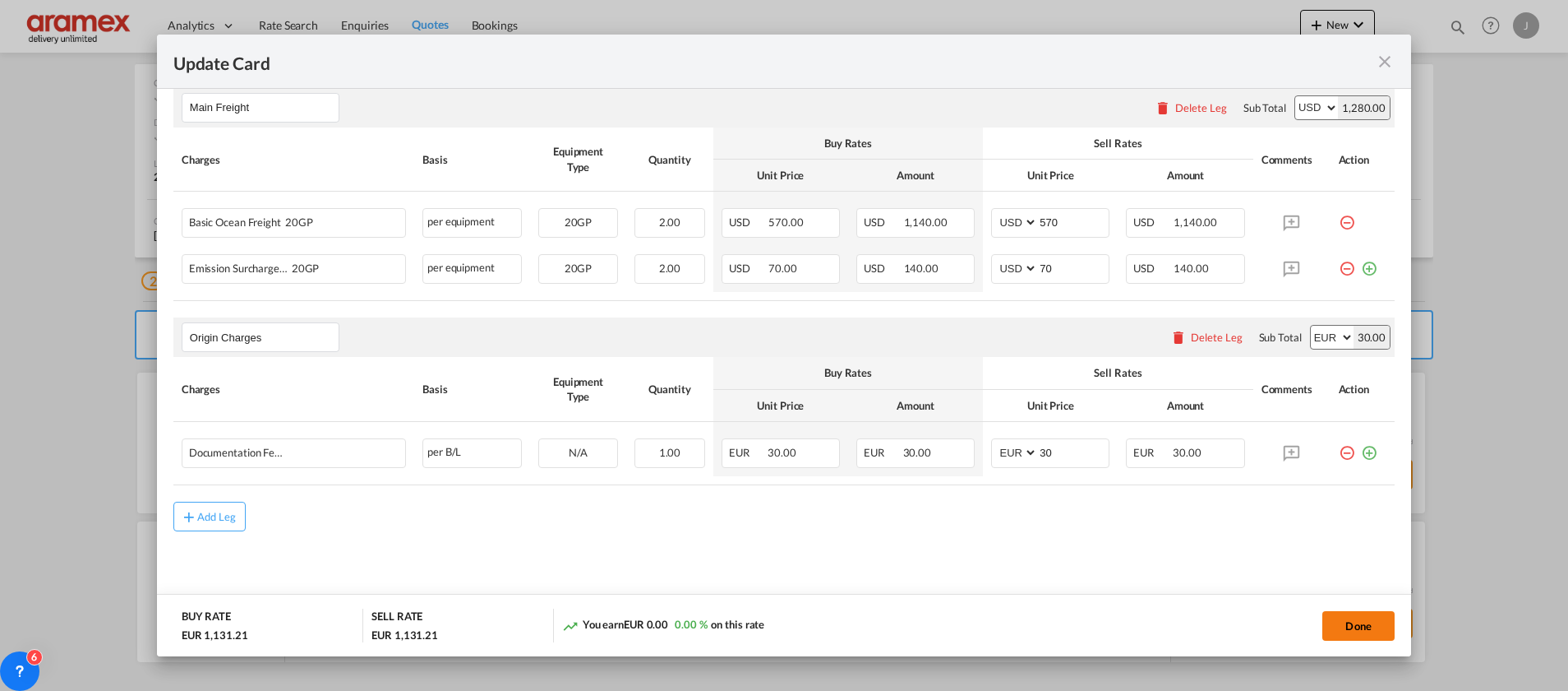
click at [1356, 631] on button "Done" at bounding box center [1358, 625] width 73 height 30
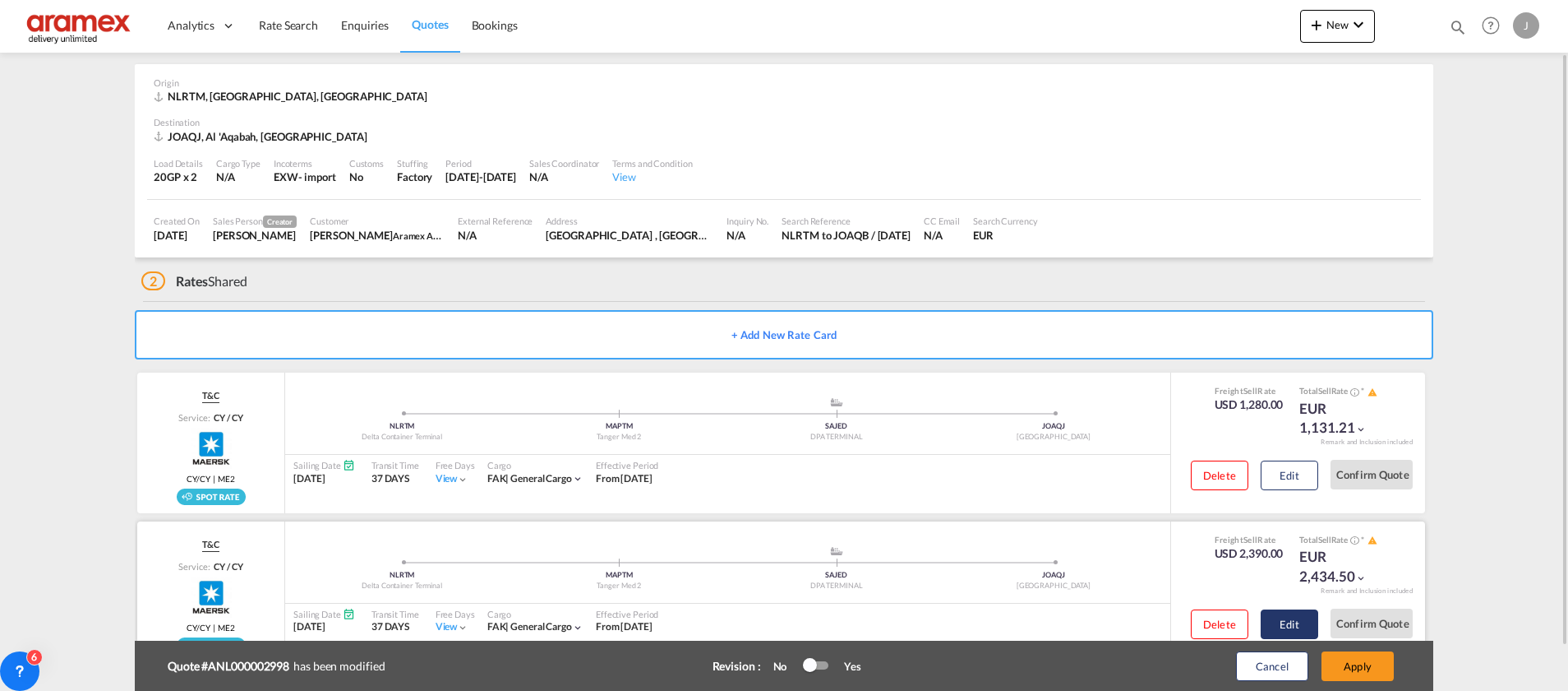
click at [1291, 626] on button "Edit" at bounding box center [1288, 624] width 57 height 30
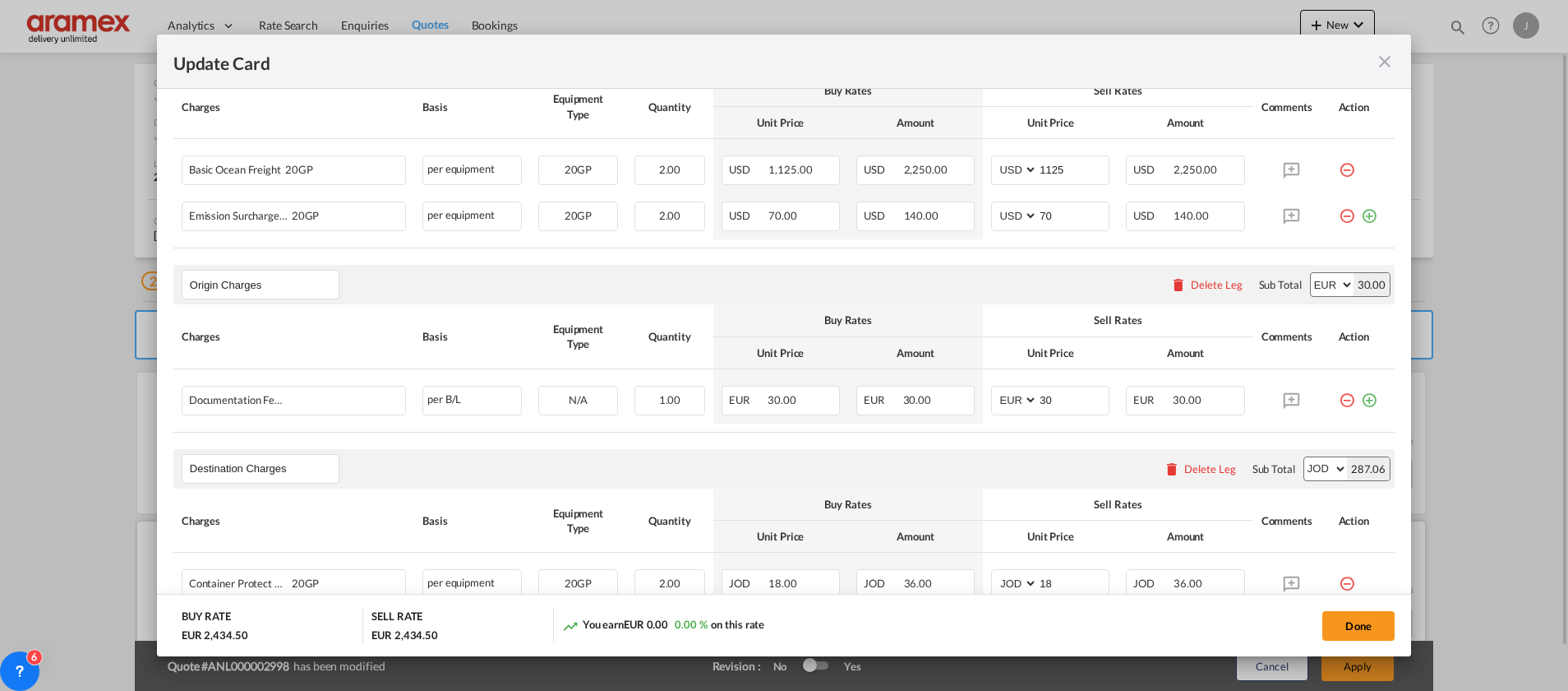
scroll to position [763, 0]
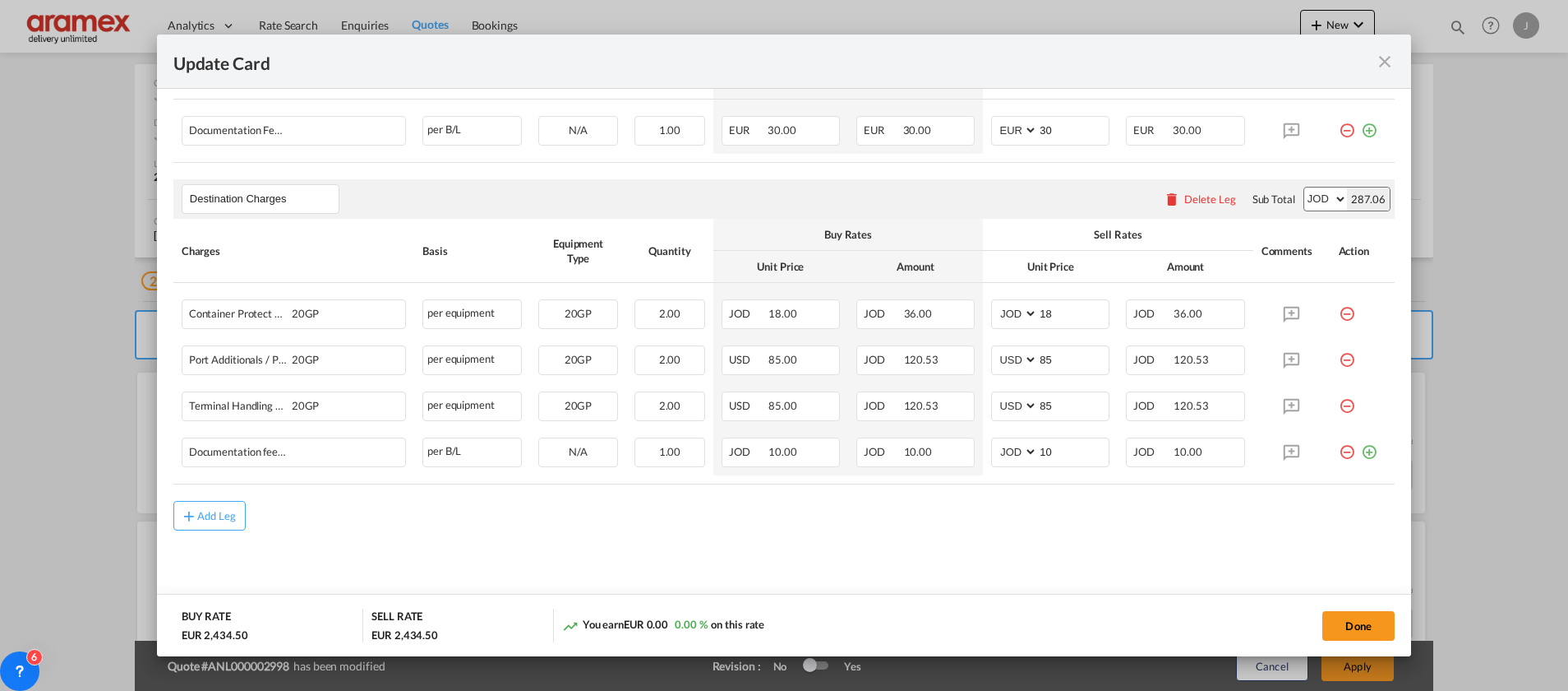
click at [1184, 195] on div "Delete Leg" at bounding box center [1210, 199] width 52 height 14
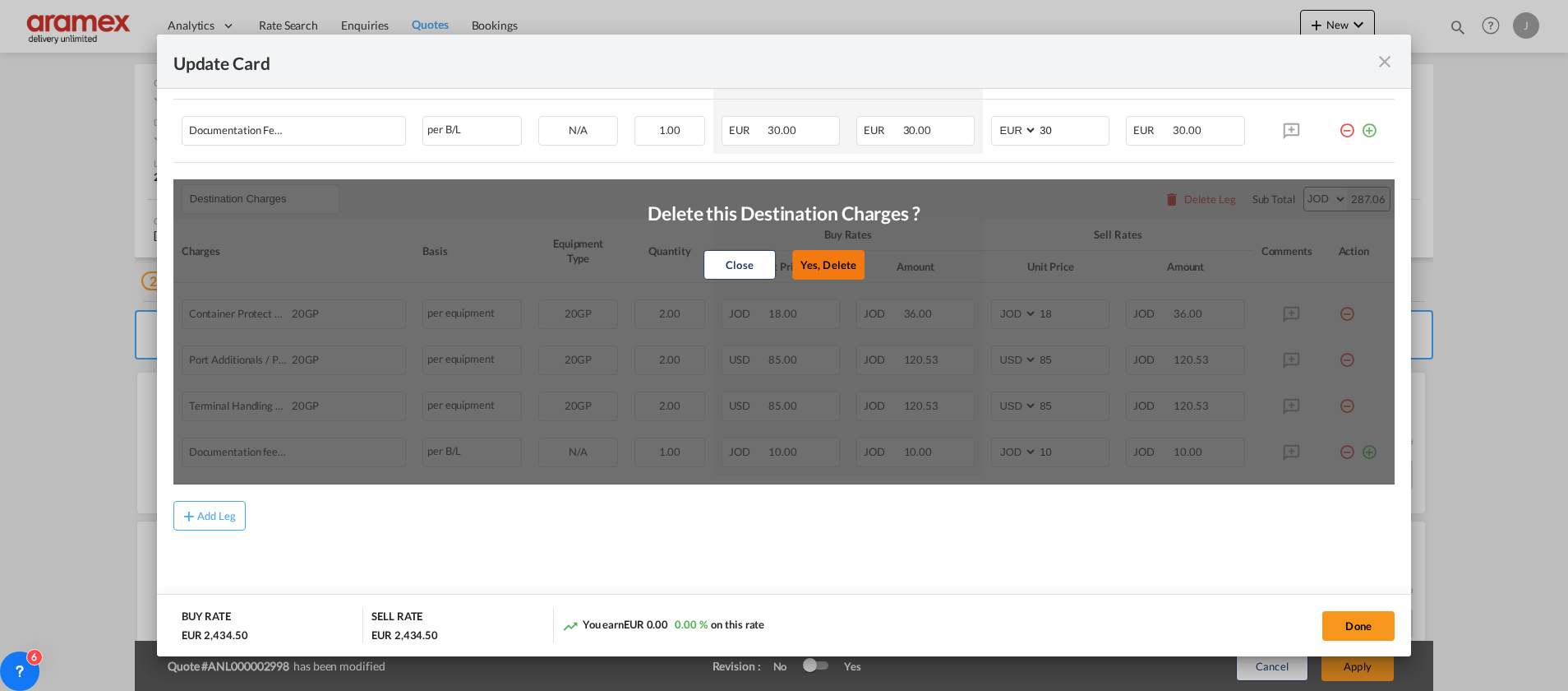
click at [819, 259] on button "Yes, Delete" at bounding box center [828, 264] width 73 height 30
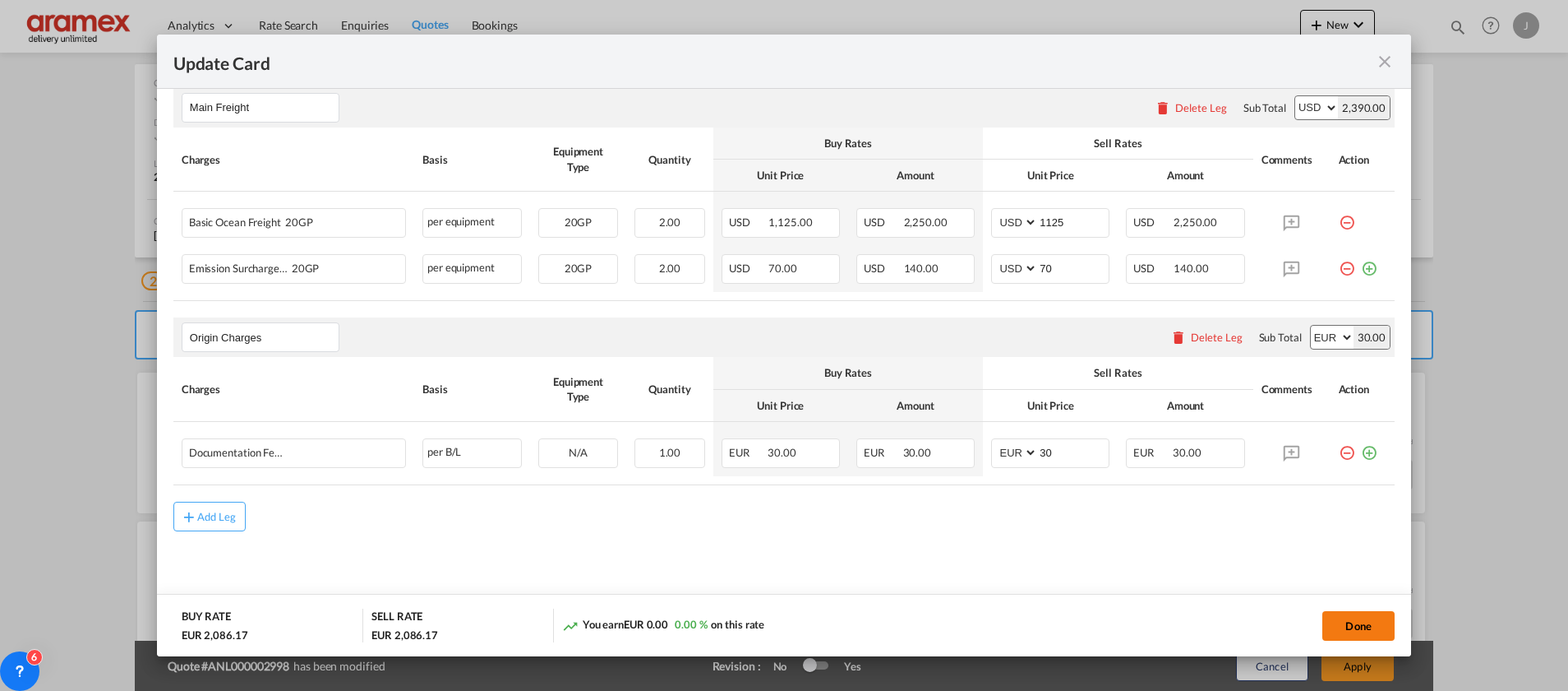
click at [1350, 629] on button "Done" at bounding box center [1358, 625] width 73 height 30
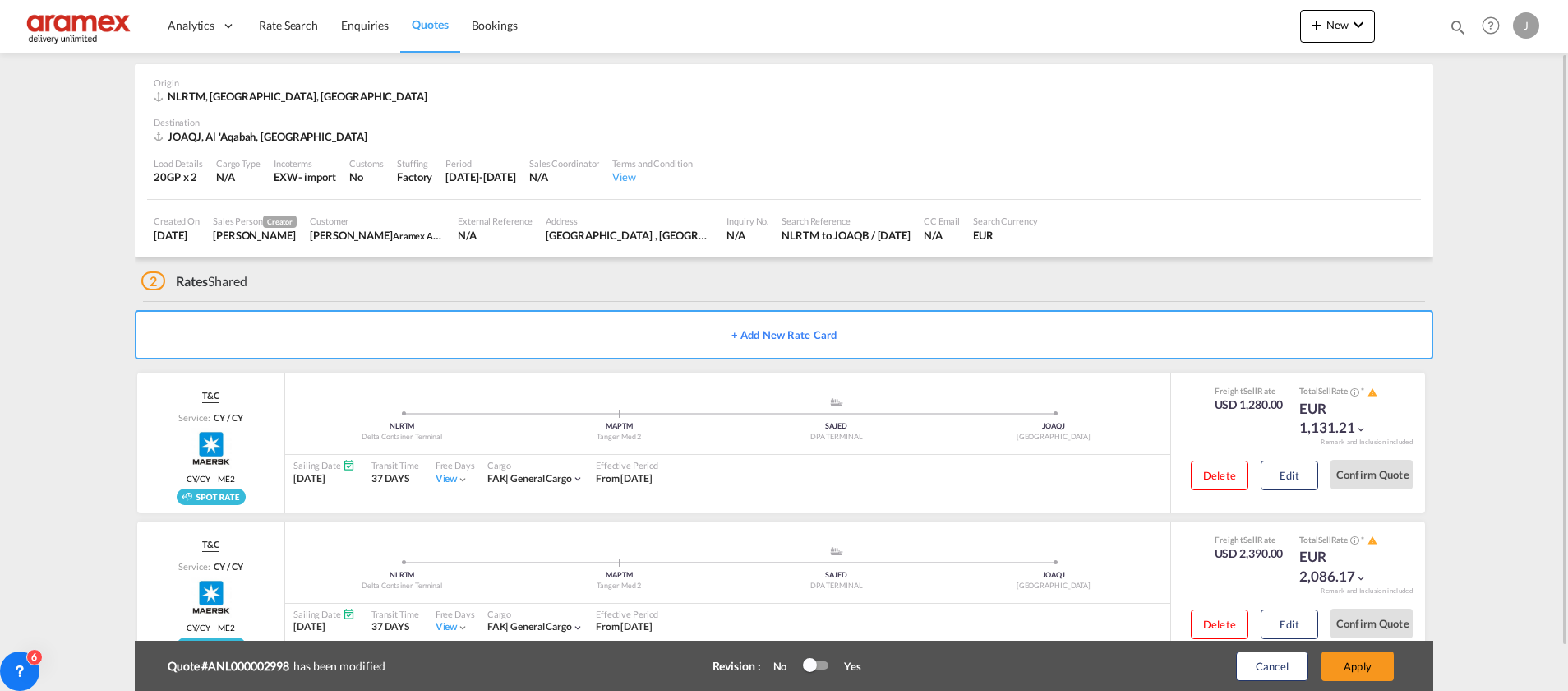
scroll to position [112, 0]
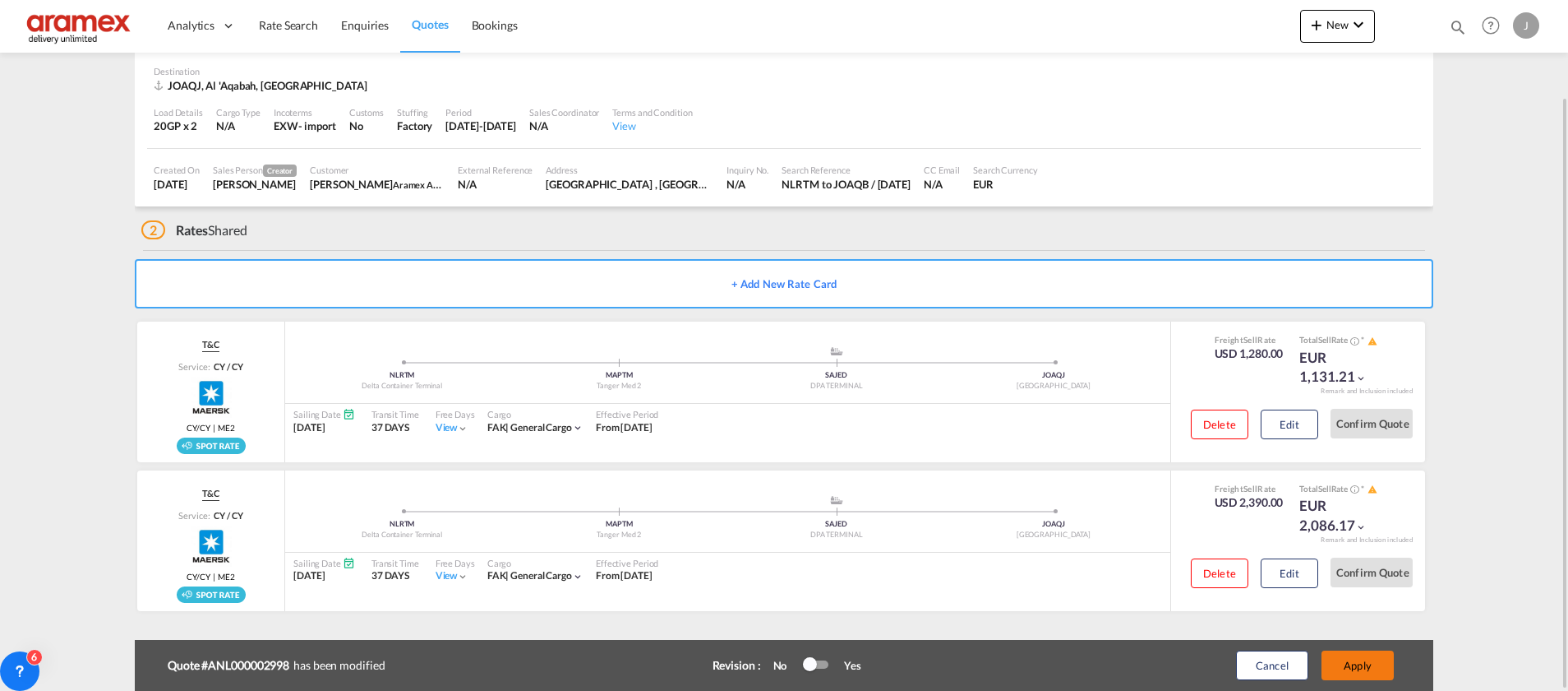
click at [1378, 667] on button "Apply" at bounding box center [1357, 665] width 73 height 30
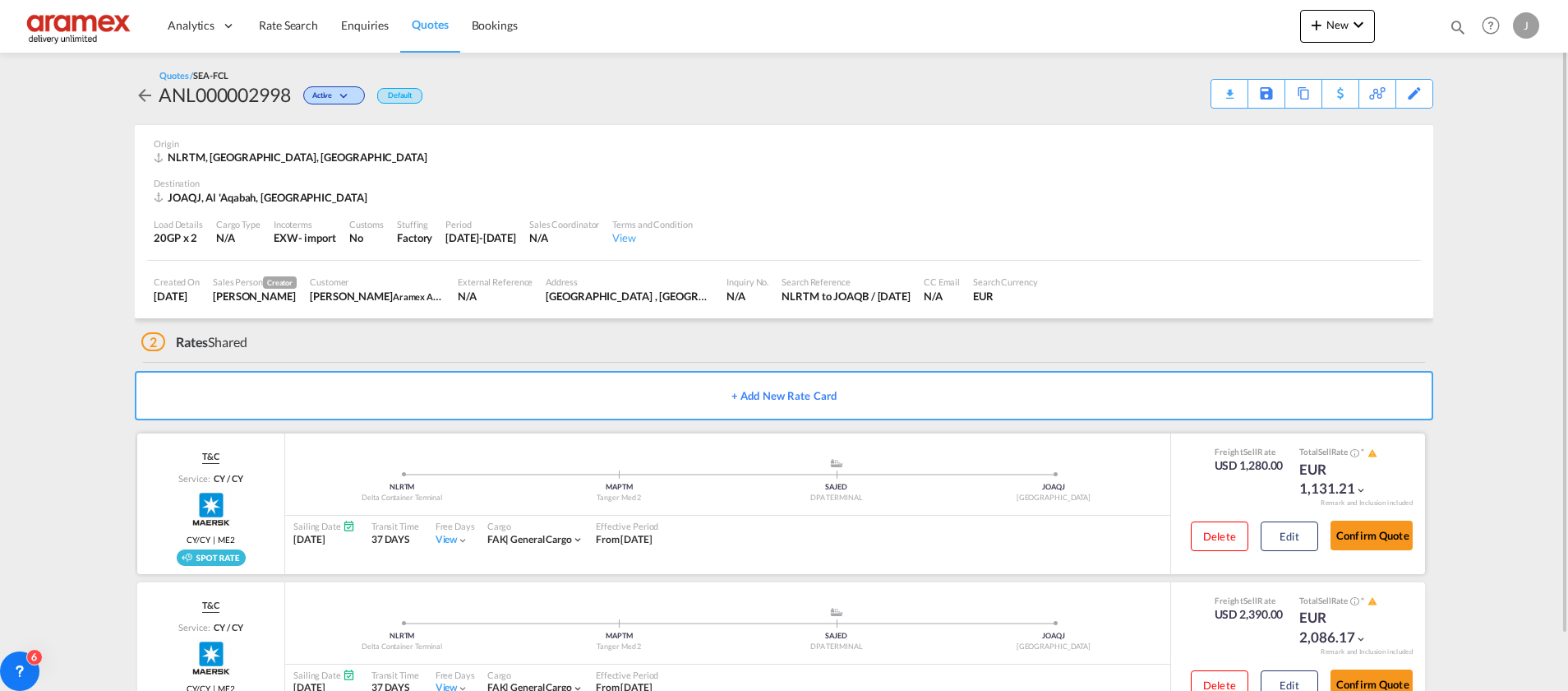
scroll to position [61, 0]
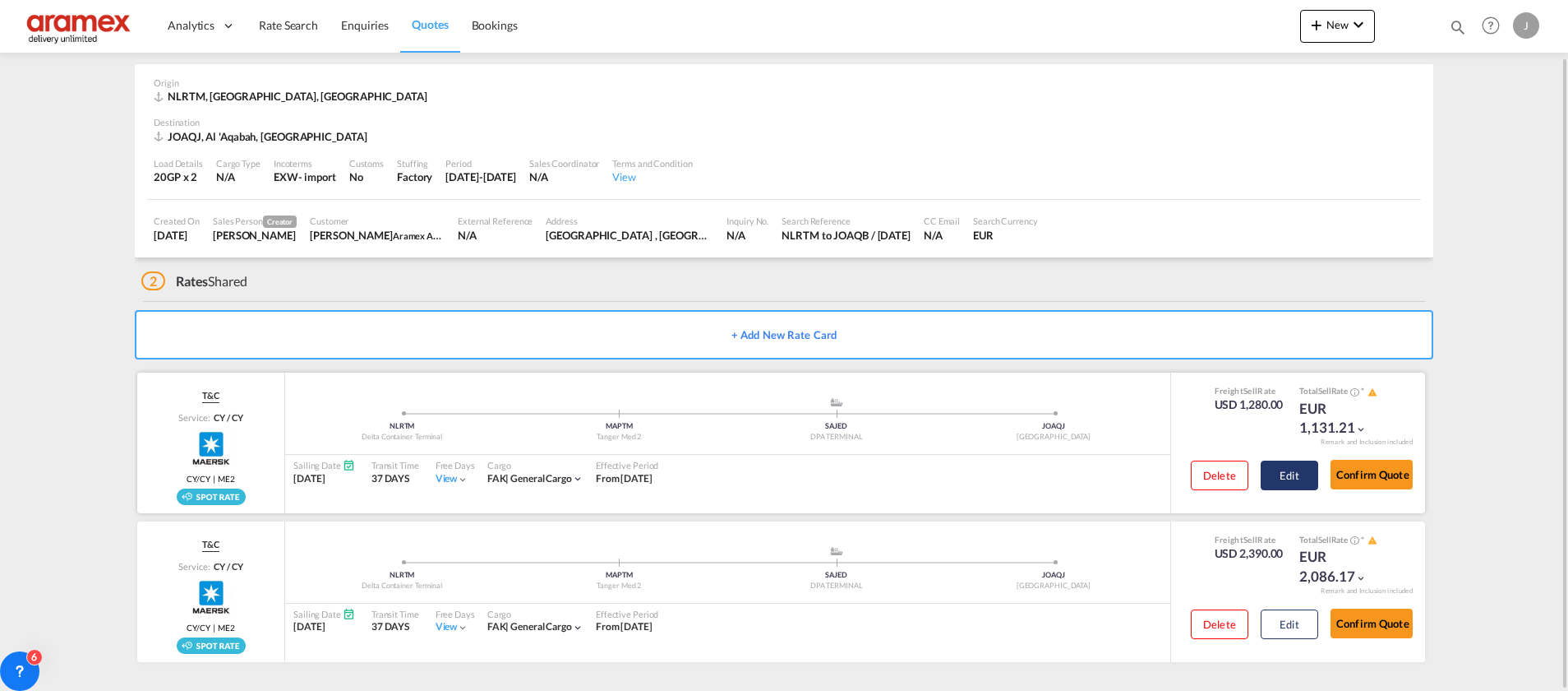
click at [1295, 470] on button "Edit" at bounding box center [1288, 475] width 57 height 30
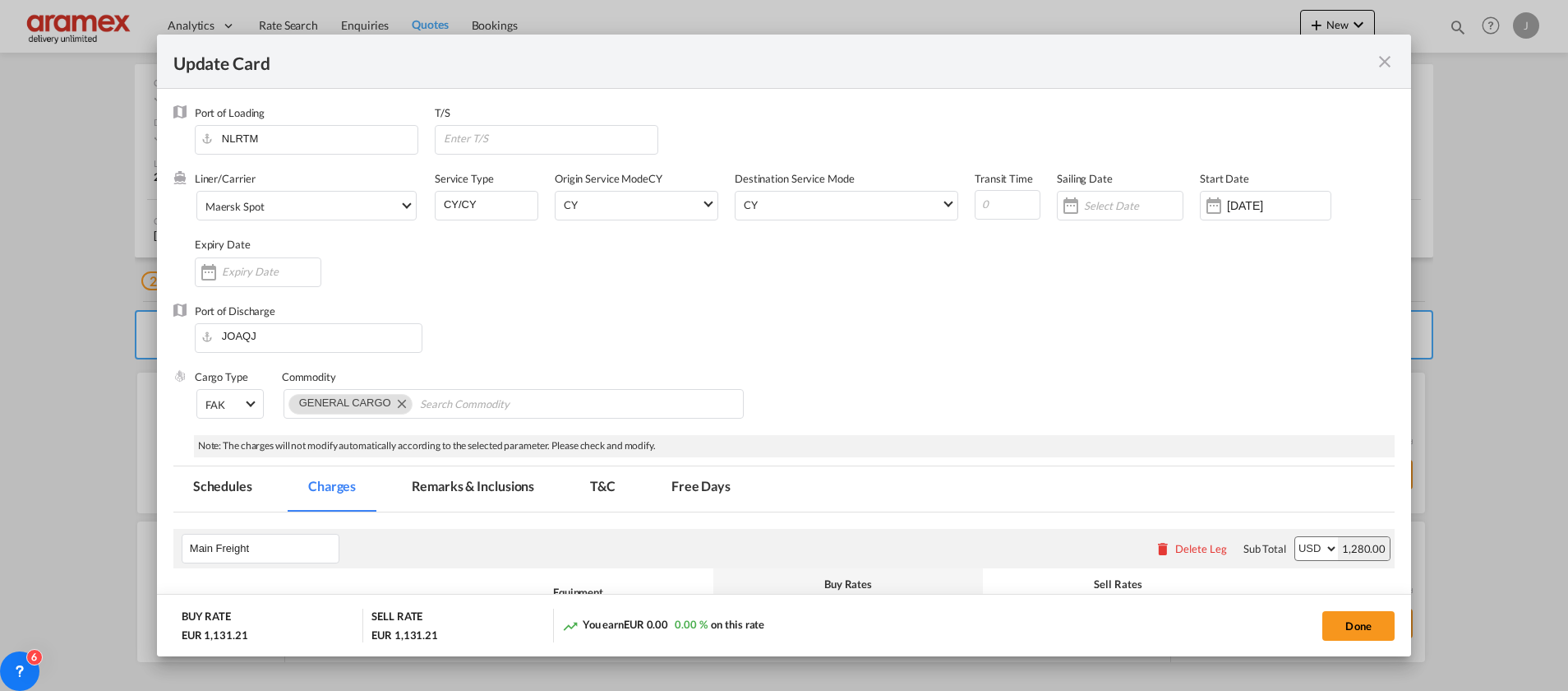
scroll to position [440, 0]
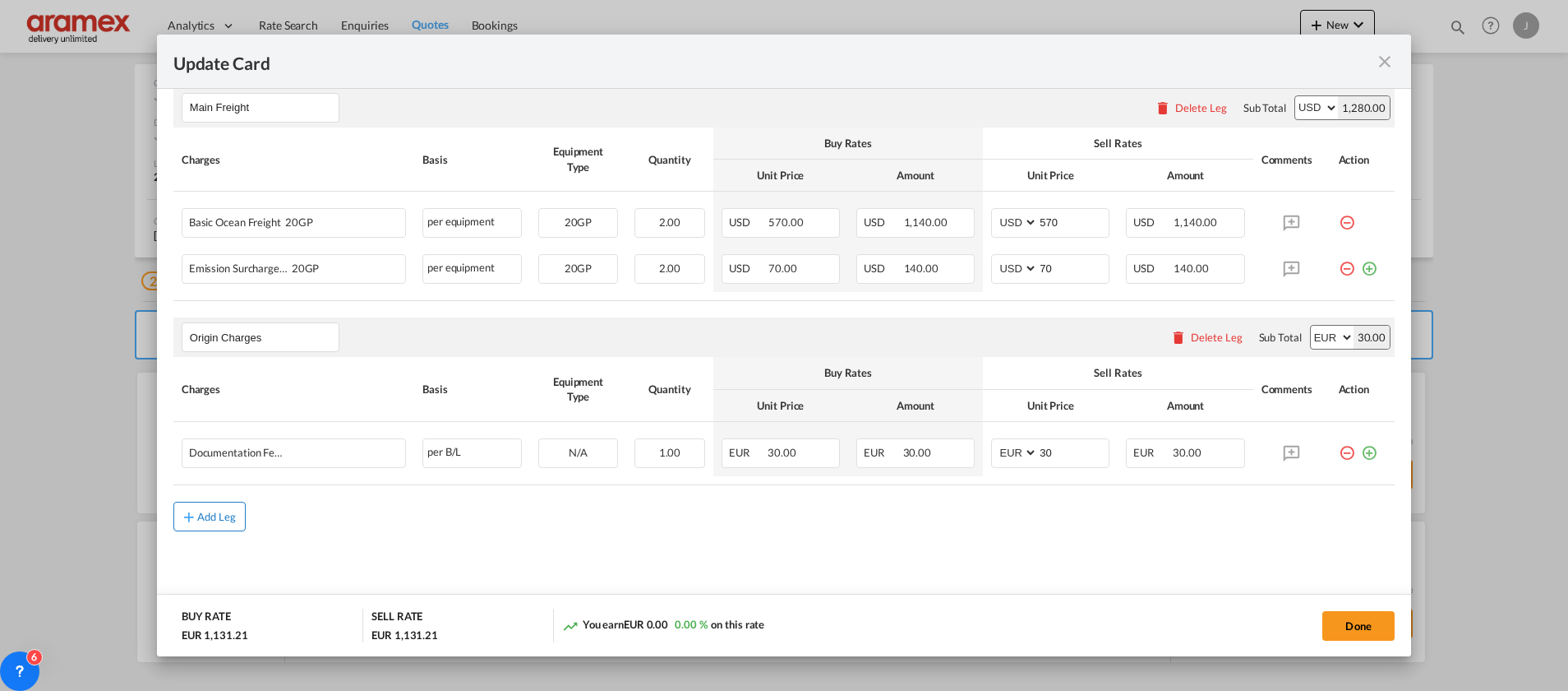
click at [211, 520] on div "Add Leg" at bounding box center [217, 516] width 40 height 10
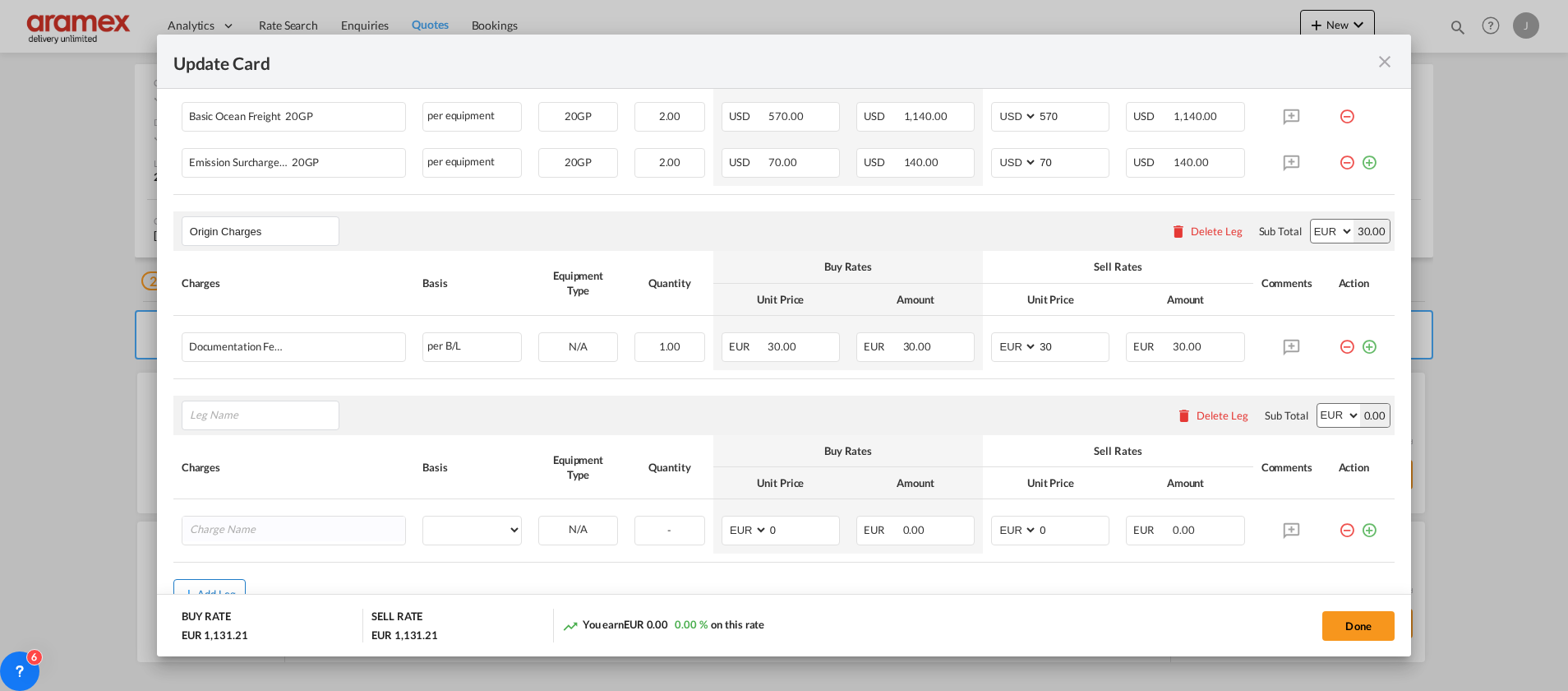
scroll to position [625, 0]
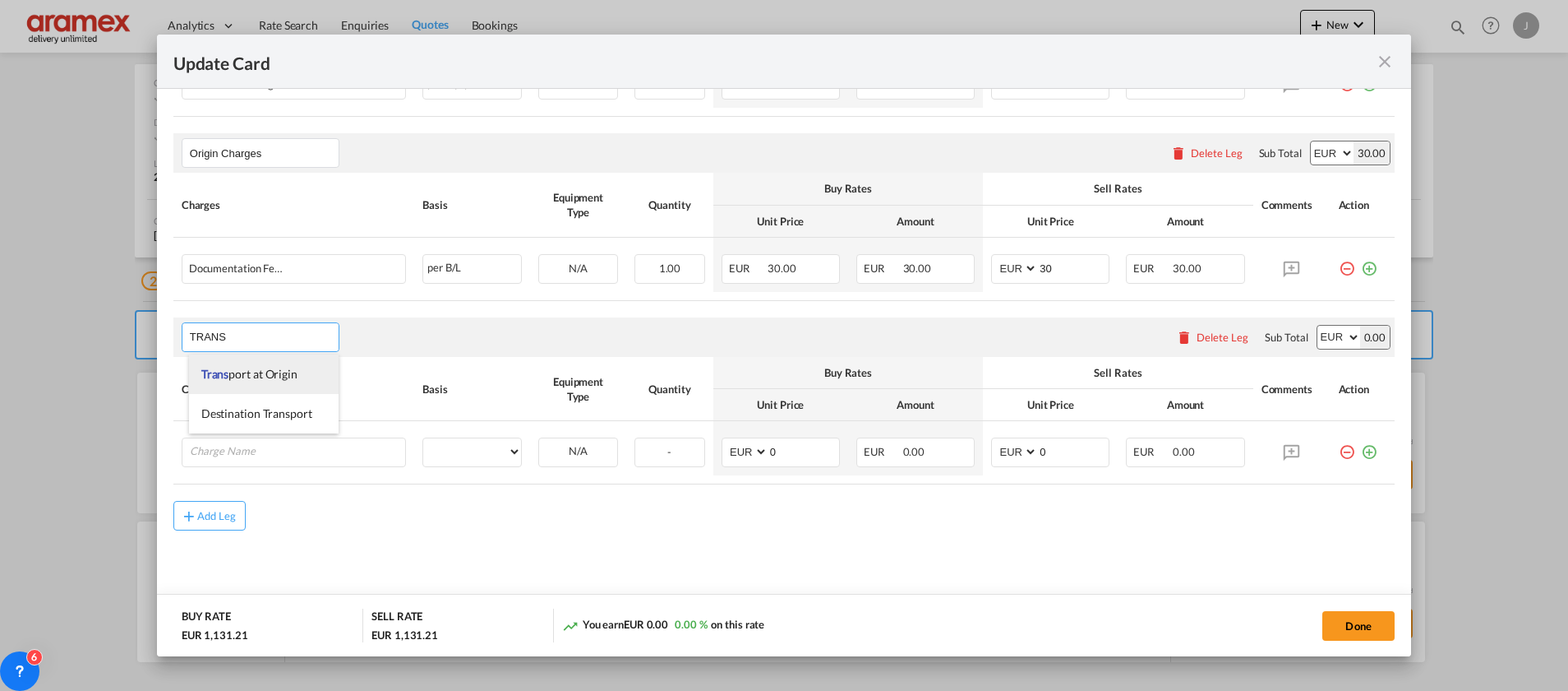
click at [241, 375] on span "Trans port at Origin" at bounding box center [249, 374] width 96 height 14
type input "Transport at Origin"
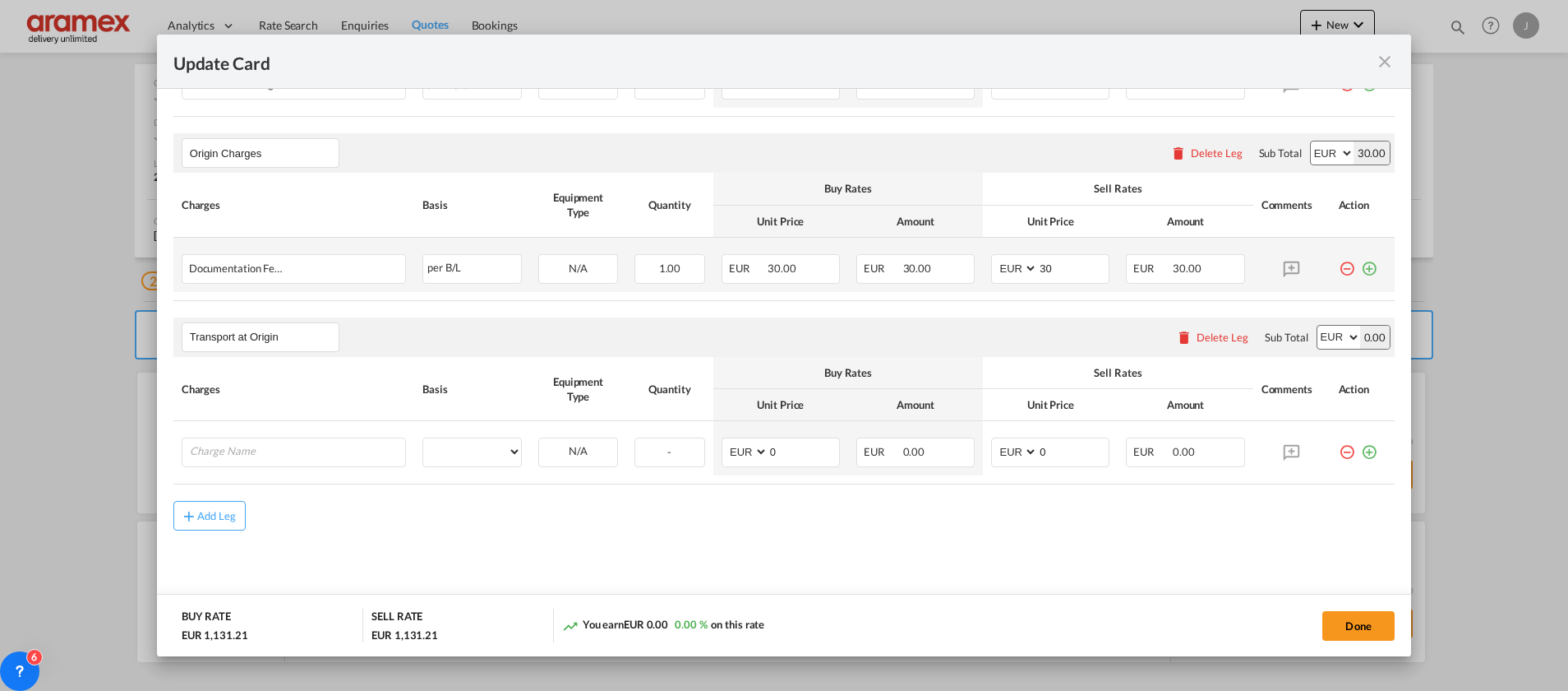
click at [1361, 266] on md-icon "icon-plus-circle-outline green-400-fg" at bounding box center [1369, 262] width 16 height 16
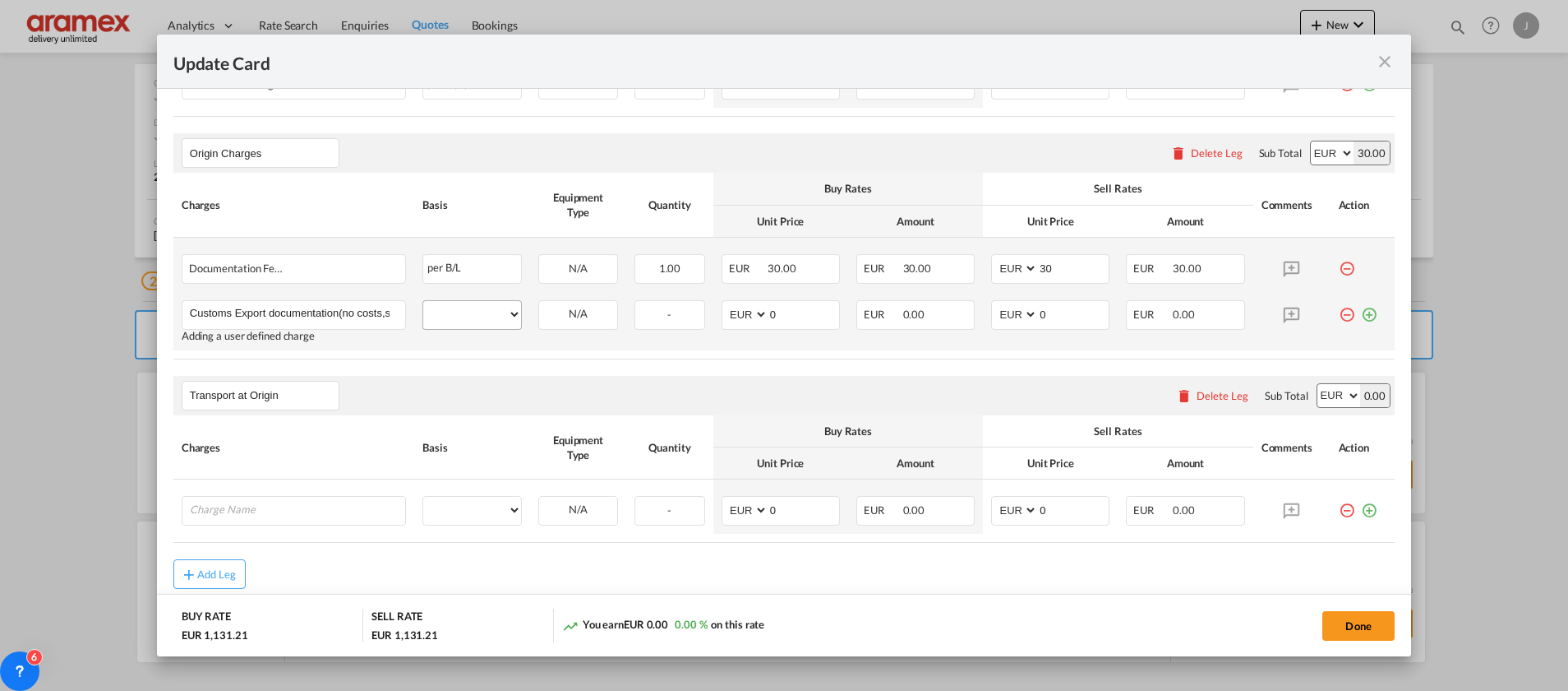
scroll to position [0, 74]
type input "Customs Export documentation(no costs,suggested sell)"
drag, startPoint x: 484, startPoint y: 317, endPoint x: 484, endPoint y: 304, distance: 13.0
click at [484, 317] on select "per equipment per container per B/L per shipping bill per shipment per pallet p…" at bounding box center [472, 314] width 98 height 26
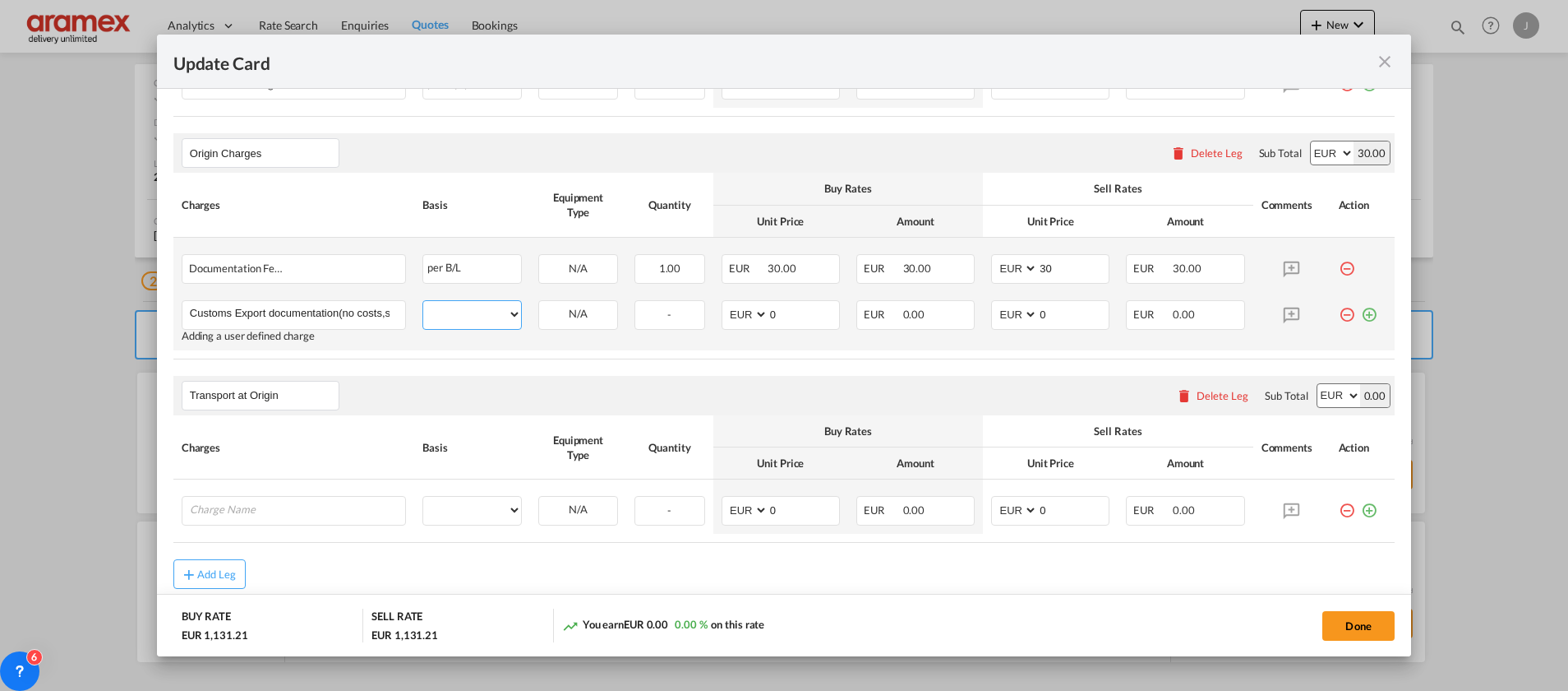
select select "per shipment"
click at [424, 301] on select "per equipment per container per B/L per shipping bill per shipment per pallet p…" at bounding box center [472, 314] width 98 height 26
drag, startPoint x: 723, startPoint y: 306, endPoint x: 711, endPoint y: 305, distance: 12.0
click at [713, 305] on td "AED AFN ALL AMD ANG AOA ARS AUD AWG AZN BAM BBD BDT BGN BHD BIF BMD BND [PERSON…" at bounding box center [780, 321] width 134 height 58
drag, startPoint x: 798, startPoint y: 315, endPoint x: 661, endPoint y: 311, distance: 137.1
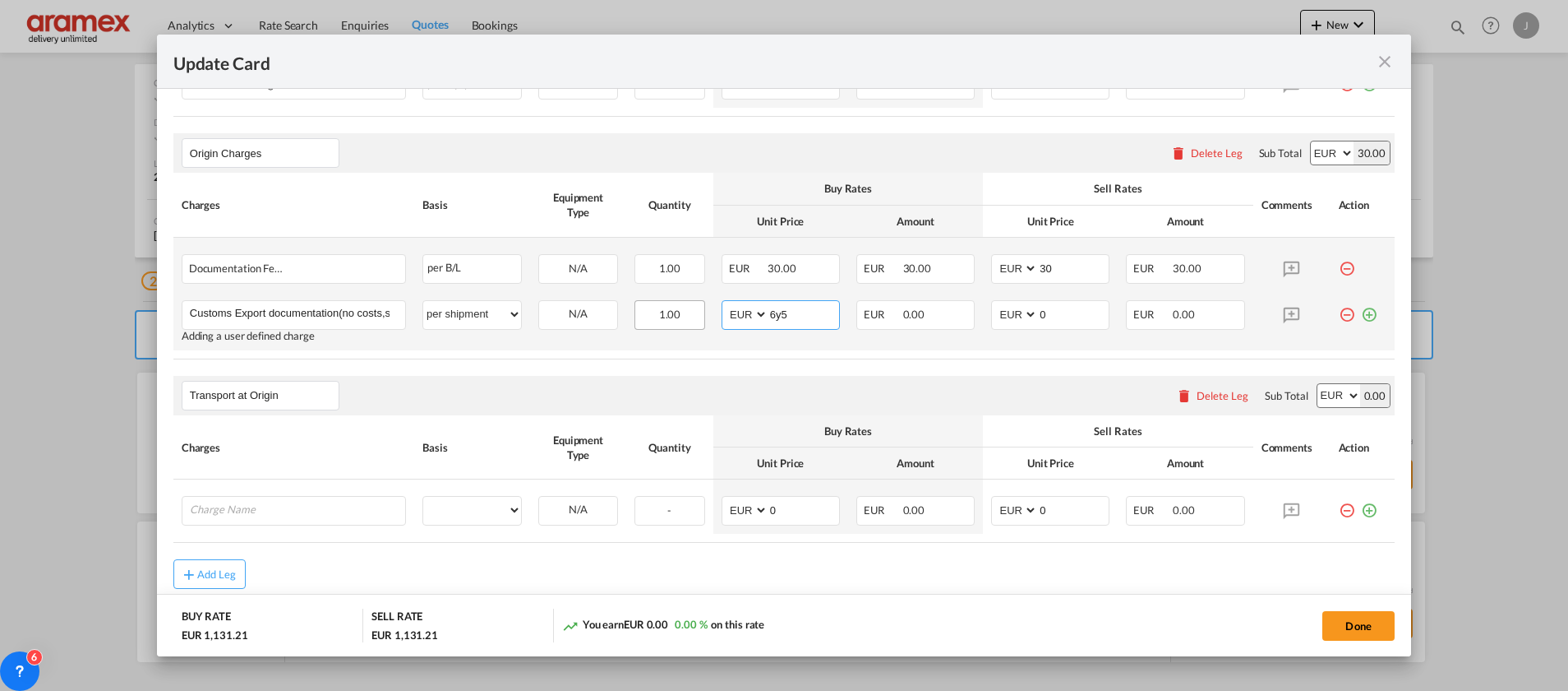
click at [661, 311] on tr "Customs Export documentation(no costs,suggested sell) Please Enter User Defined…" at bounding box center [784, 321] width 1221 height 58
type input "65"
drag, startPoint x: 1060, startPoint y: 313, endPoint x: 980, endPoint y: 313, distance: 80.0
click at [991, 313] on md-input-container "AED AFN ALL AMD ANG AOA ARS AUD AWG AZN BAM BBD BDT BGN BHD BIF BMD BND [PERSON…" at bounding box center [1050, 315] width 118 height 30
type input "65"
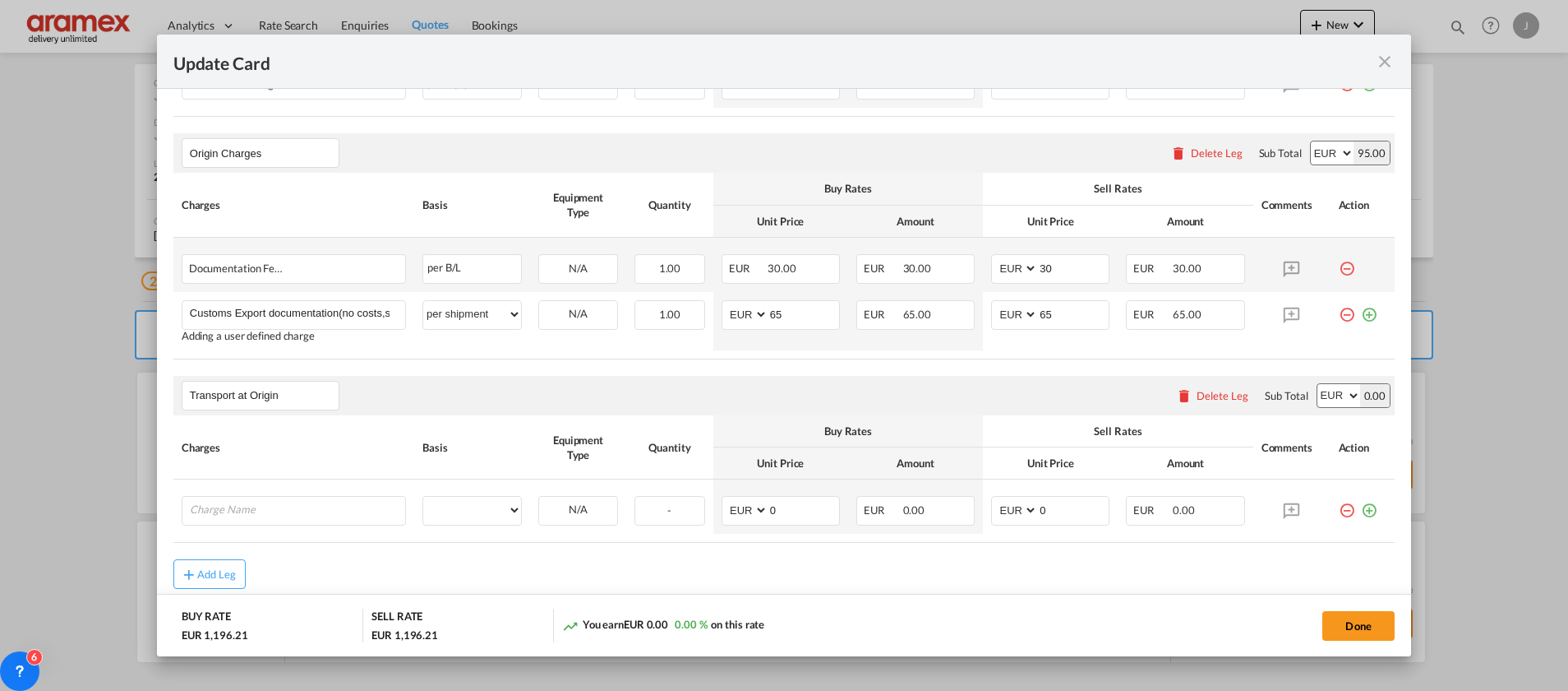
click at [902, 389] on div "Transport at Origin Please enter leg name Leg Name Already Exists Delete Leg Su…" at bounding box center [784, 395] width 1221 height 40
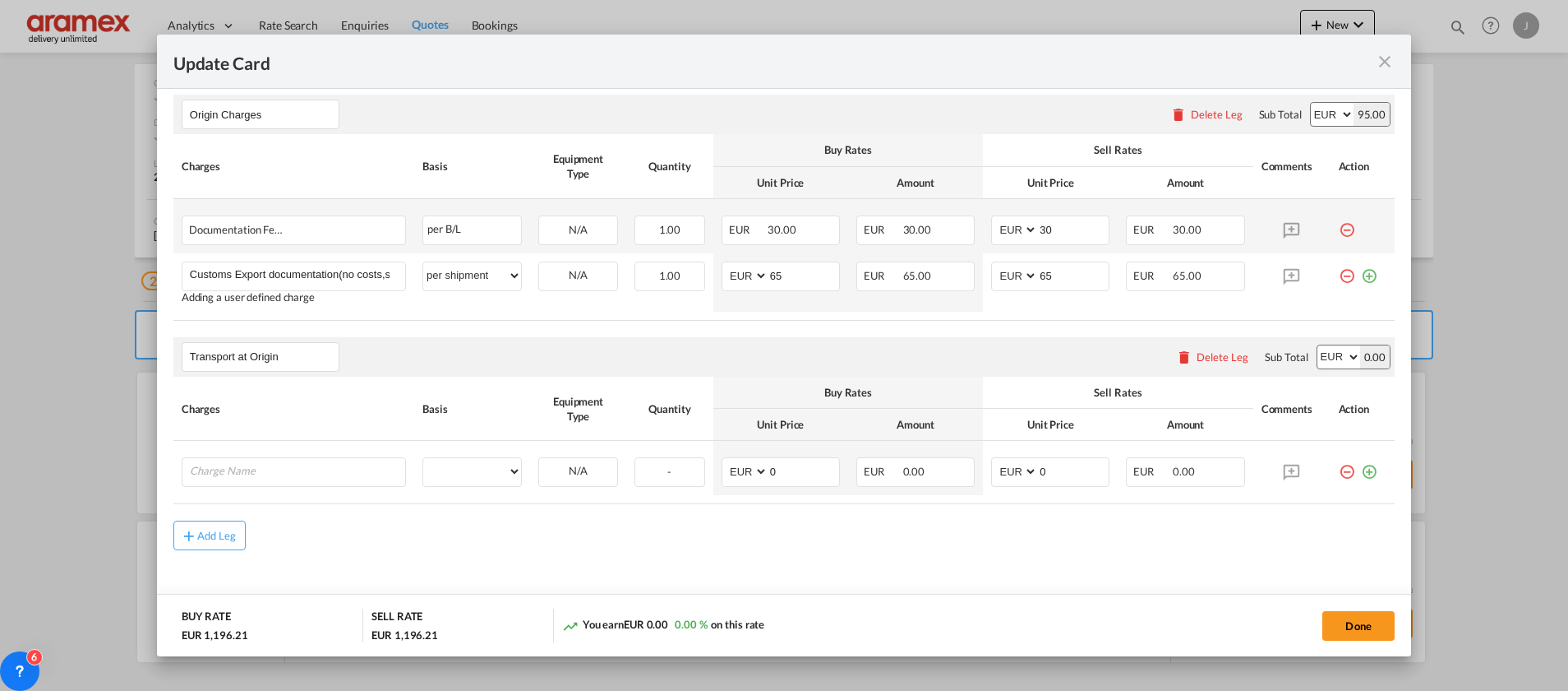
scroll to position [683, 0]
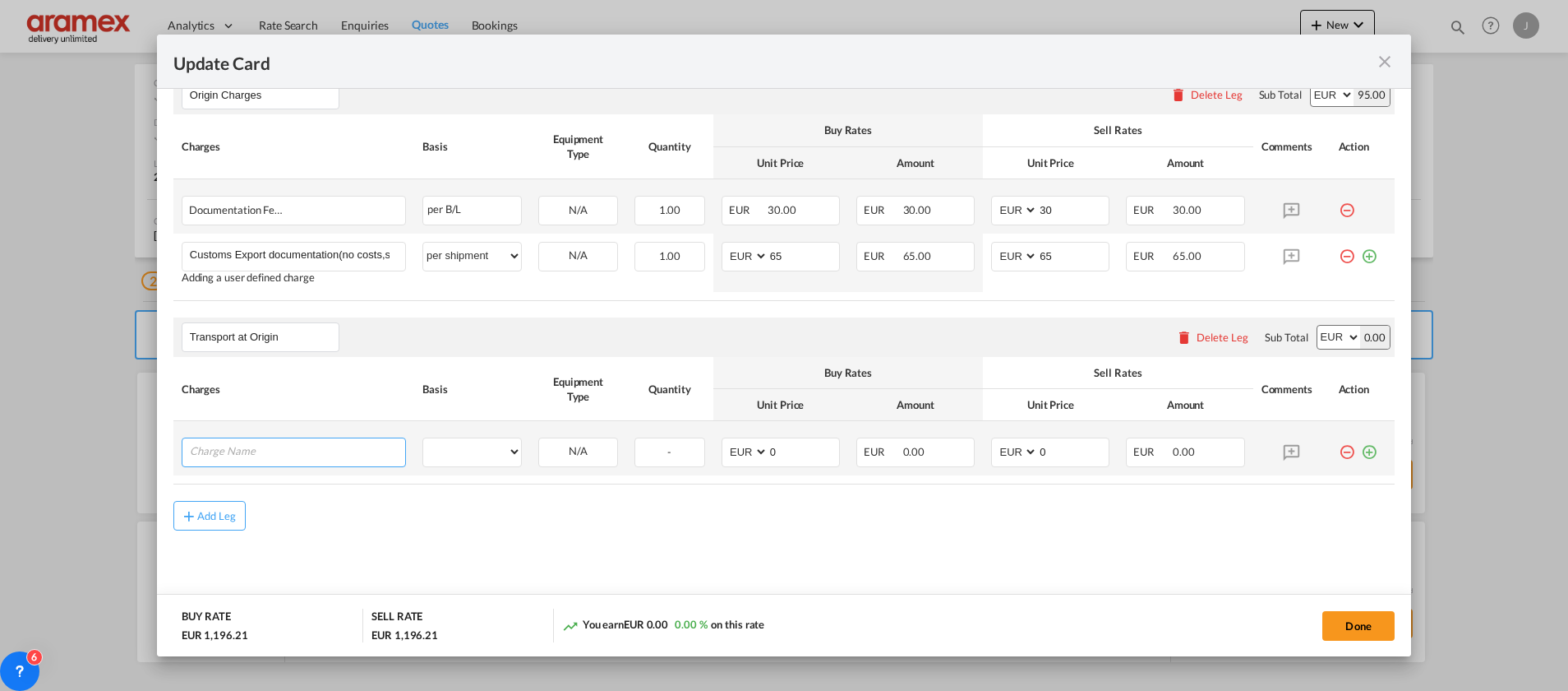
click at [326, 456] on input "Charge Name" at bounding box center [297, 450] width 216 height 24
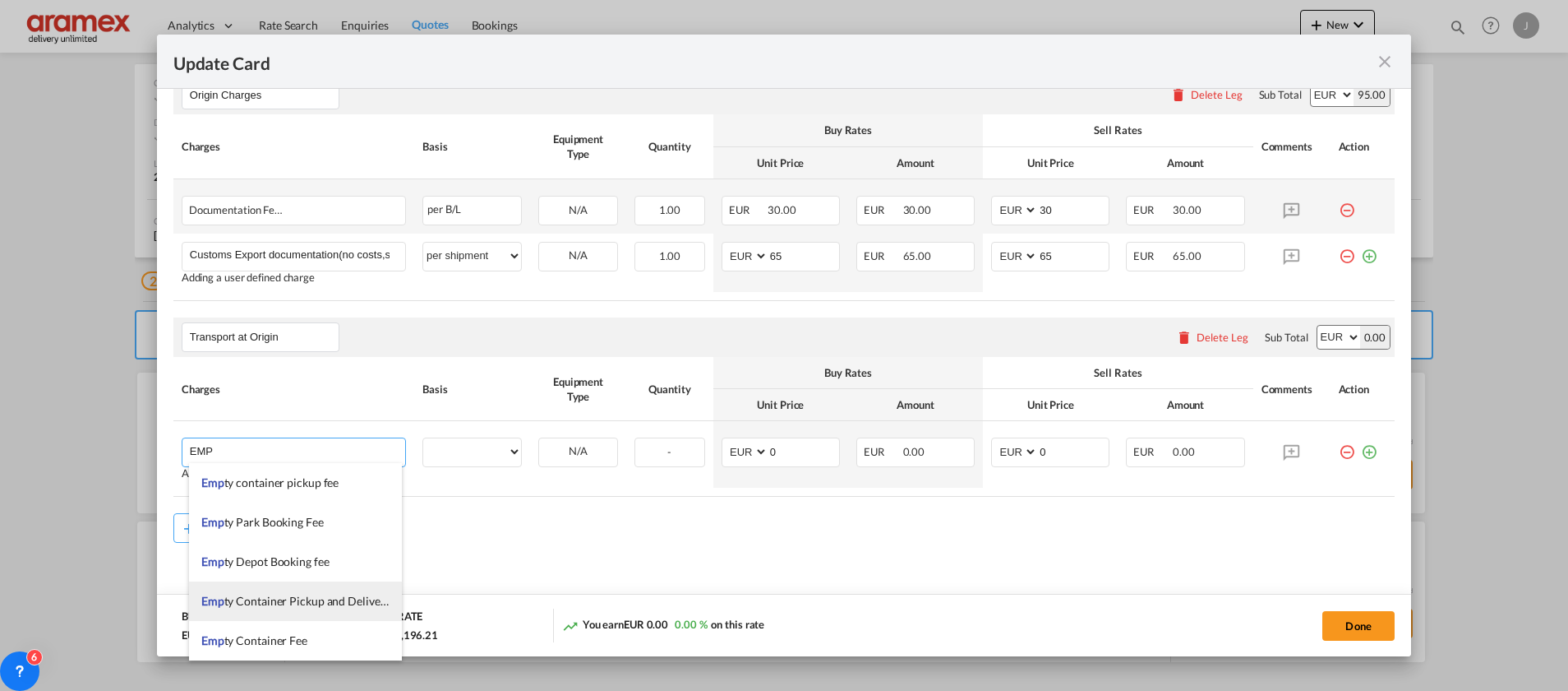
click at [325, 599] on span "Emp ty Container Pickup and Delivery Charge" at bounding box center [315, 600] width 228 height 14
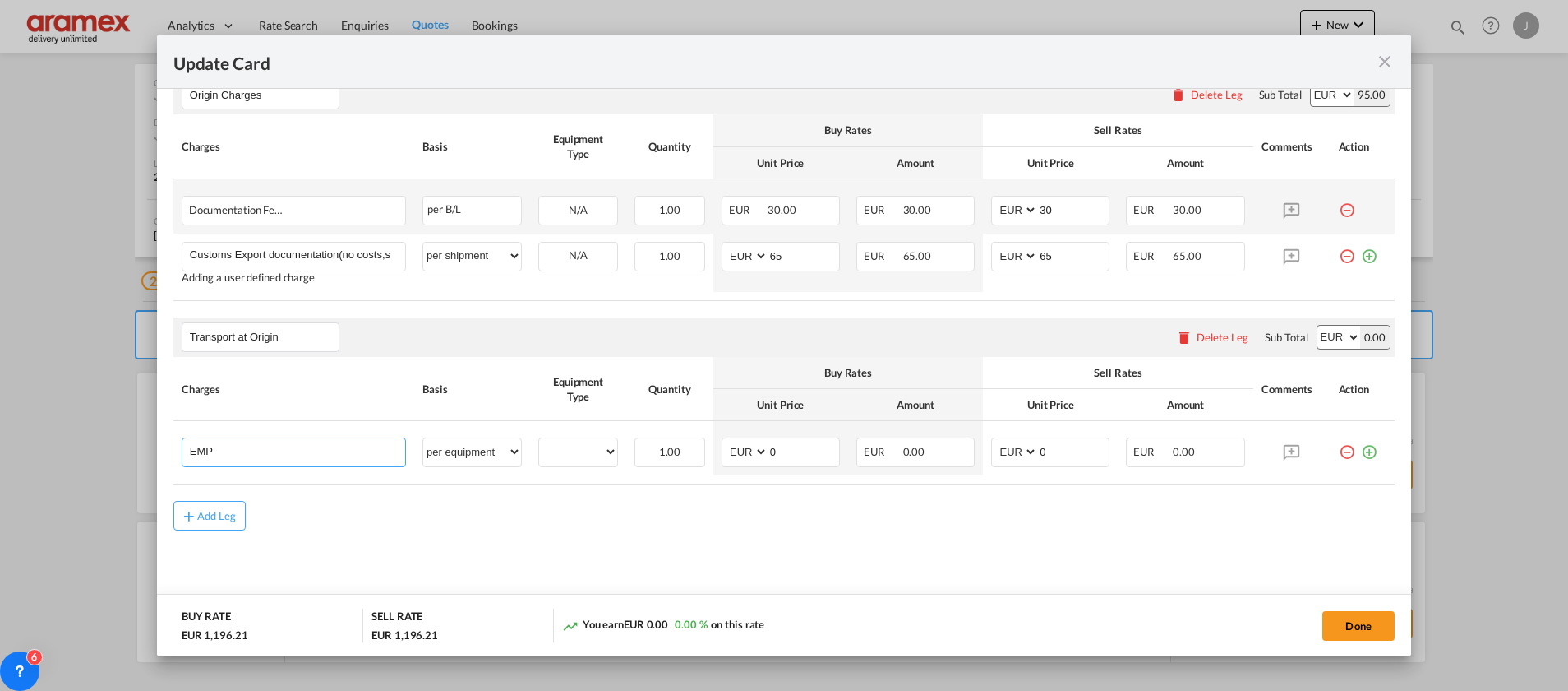
type input "Empty Container Pickup and Delivery Charge"
select select "per equipment"
click at [1339, 448] on md-icon "icon-minus-circle-outline red-400-fg" at bounding box center [1346, 445] width 16 height 16
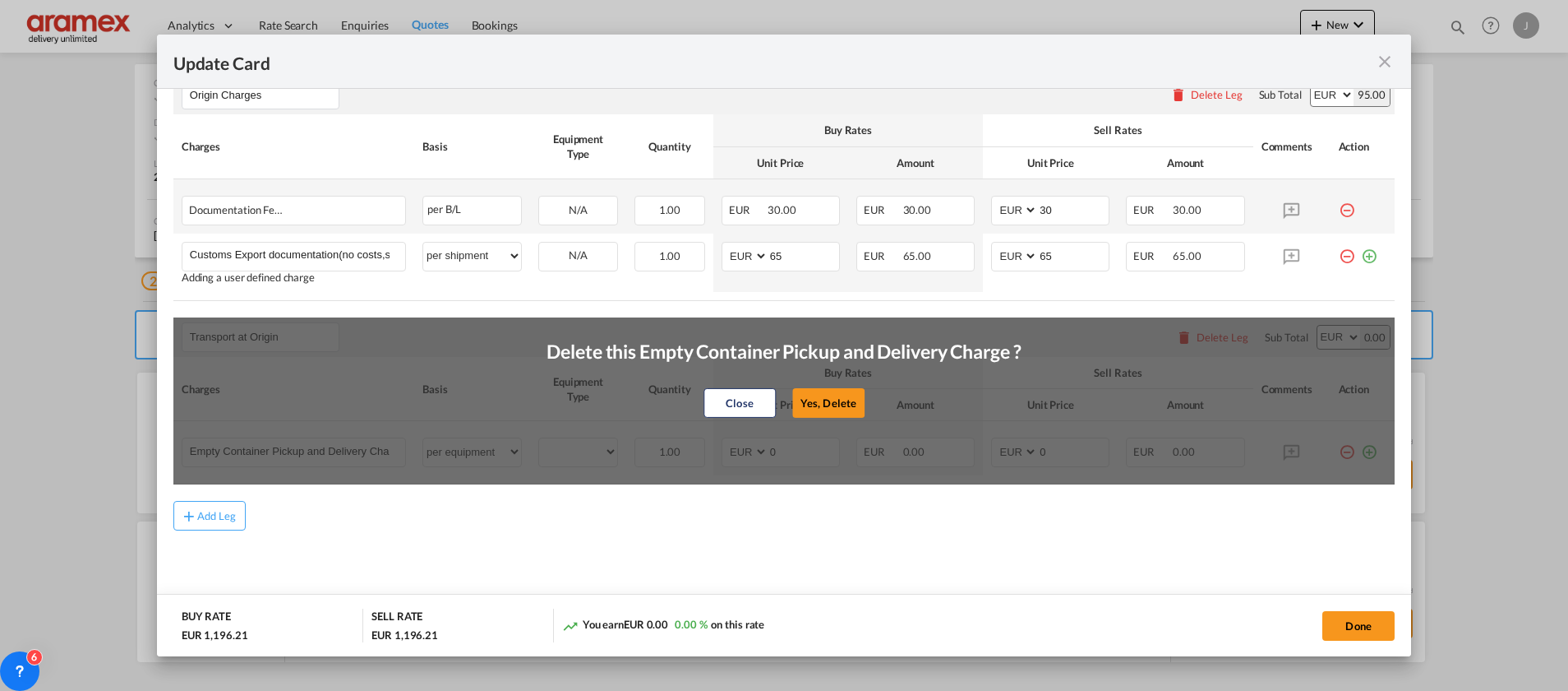
drag, startPoint x: 735, startPoint y: 396, endPoint x: 800, endPoint y: 404, distance: 65.5
click at [757, 394] on button "Close" at bounding box center [739, 403] width 73 height 30
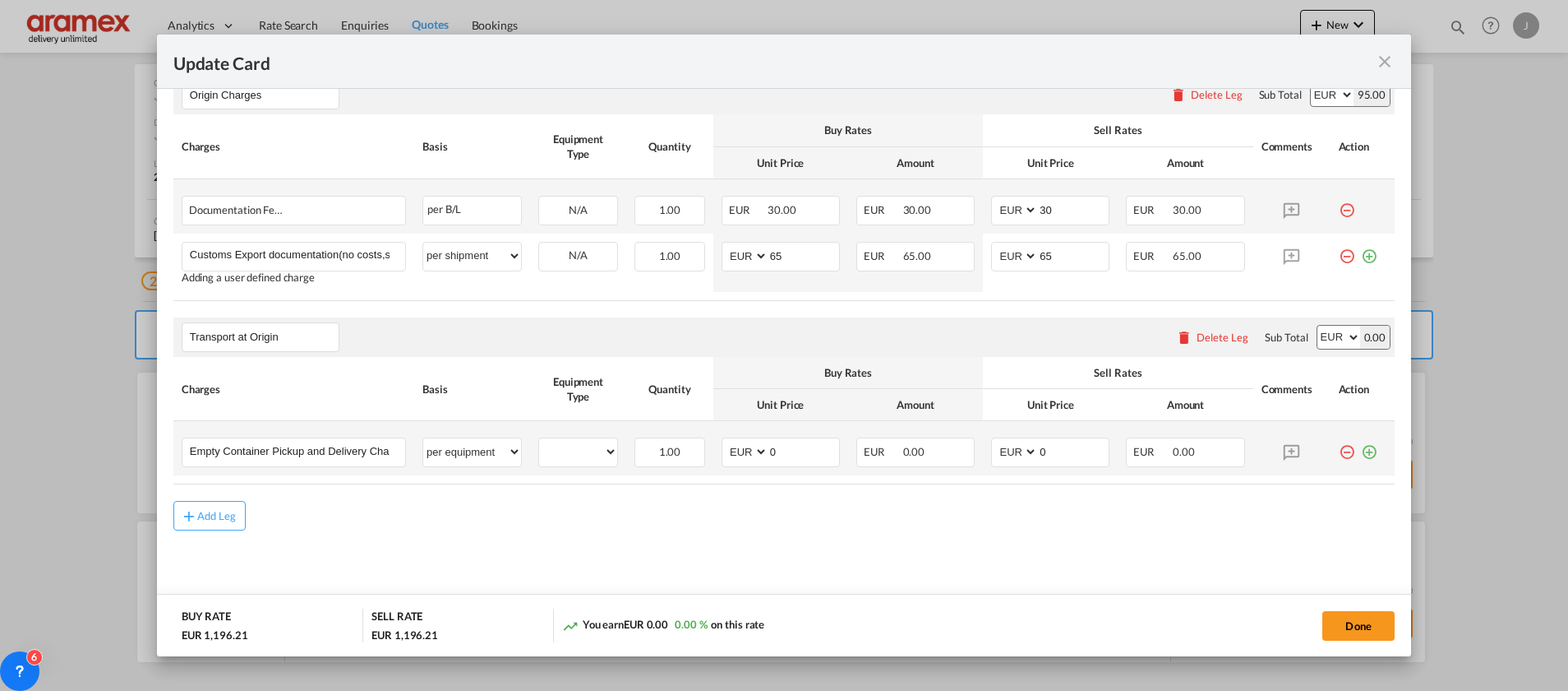
click at [1361, 451] on md-icon "icon-plus-circle-outline green-400-fg" at bounding box center [1369, 445] width 16 height 16
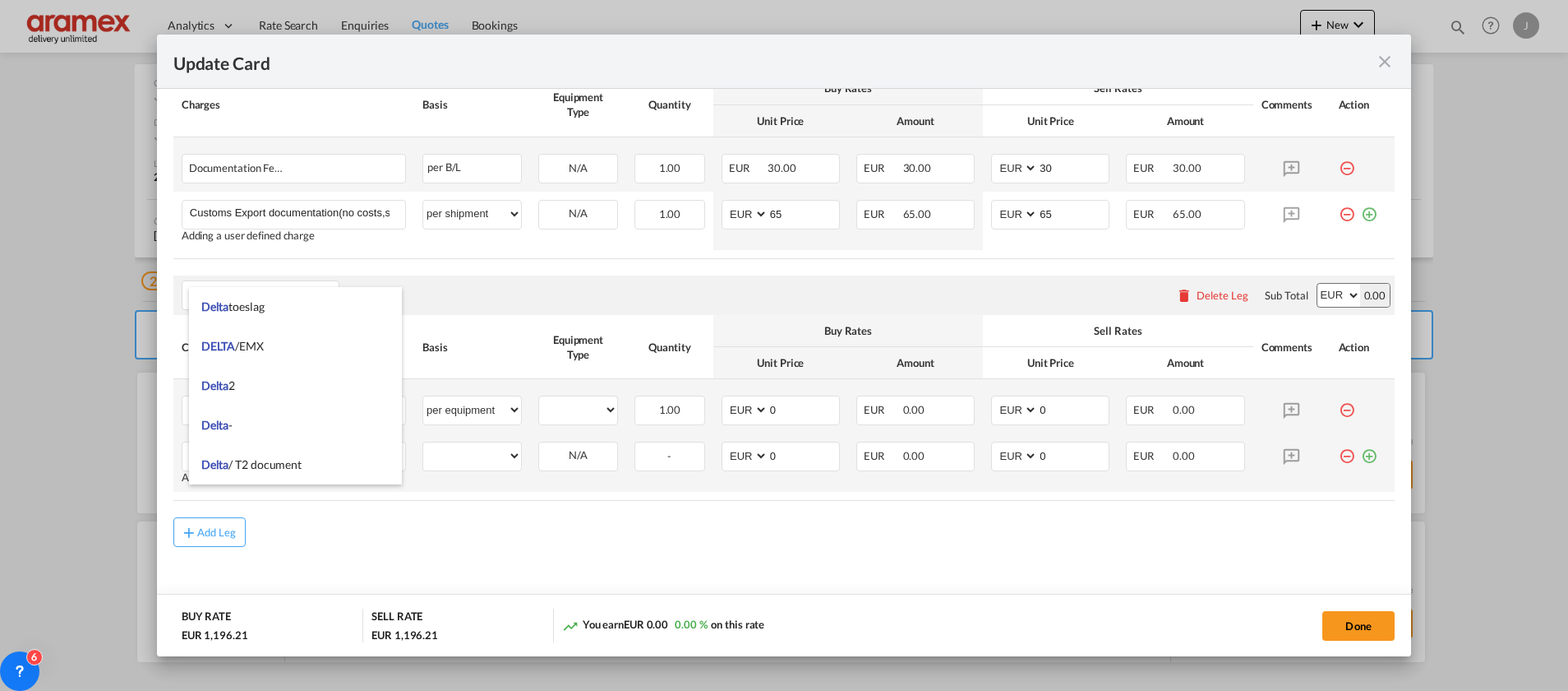
scroll to position [741, 0]
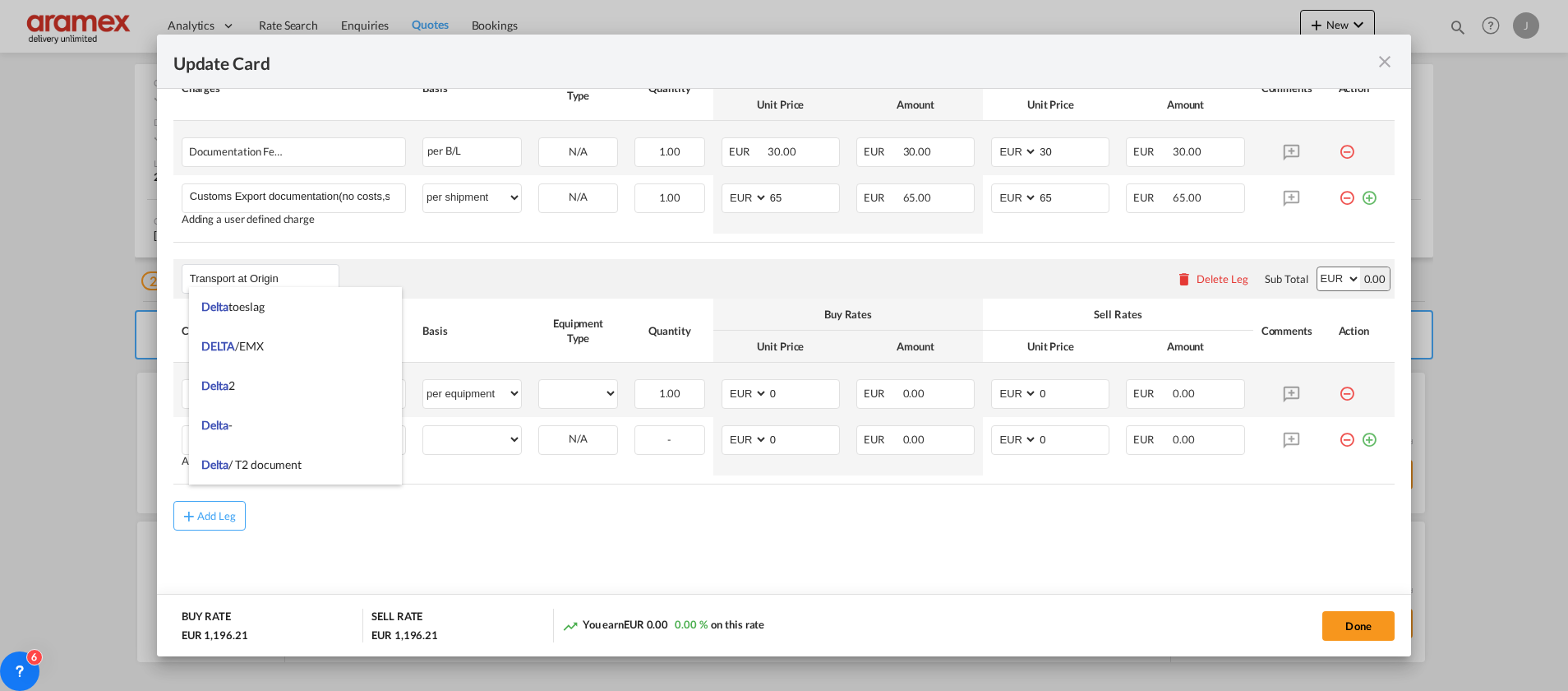
type input "Delta"
drag, startPoint x: 1169, startPoint y: 519, endPoint x: 1342, endPoint y: 431, distance: 194.1
click at [1182, 505] on div "Add Leg" at bounding box center [784, 515] width 1221 height 30
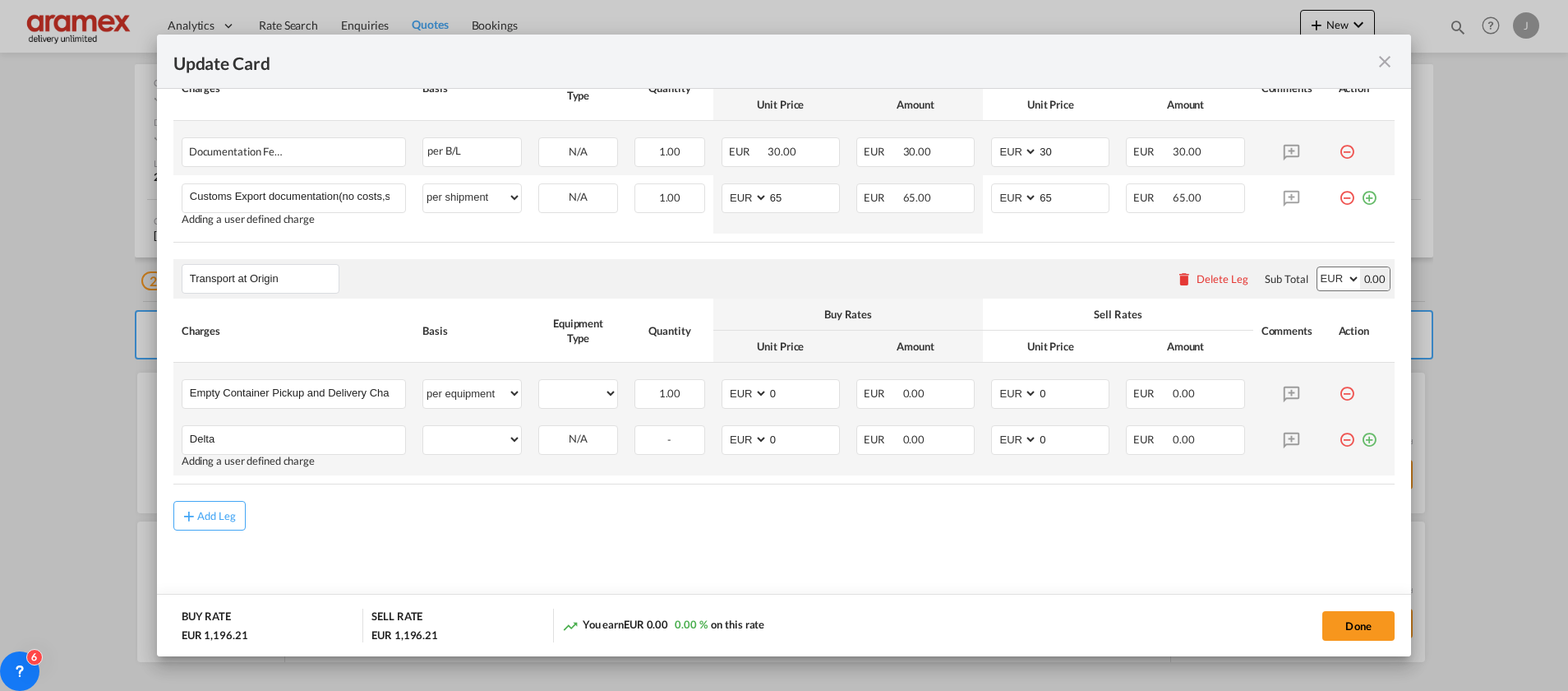
click at [1361, 436] on md-icon "icon-plus-circle-outline green-400-fg" at bounding box center [1369, 433] width 16 height 16
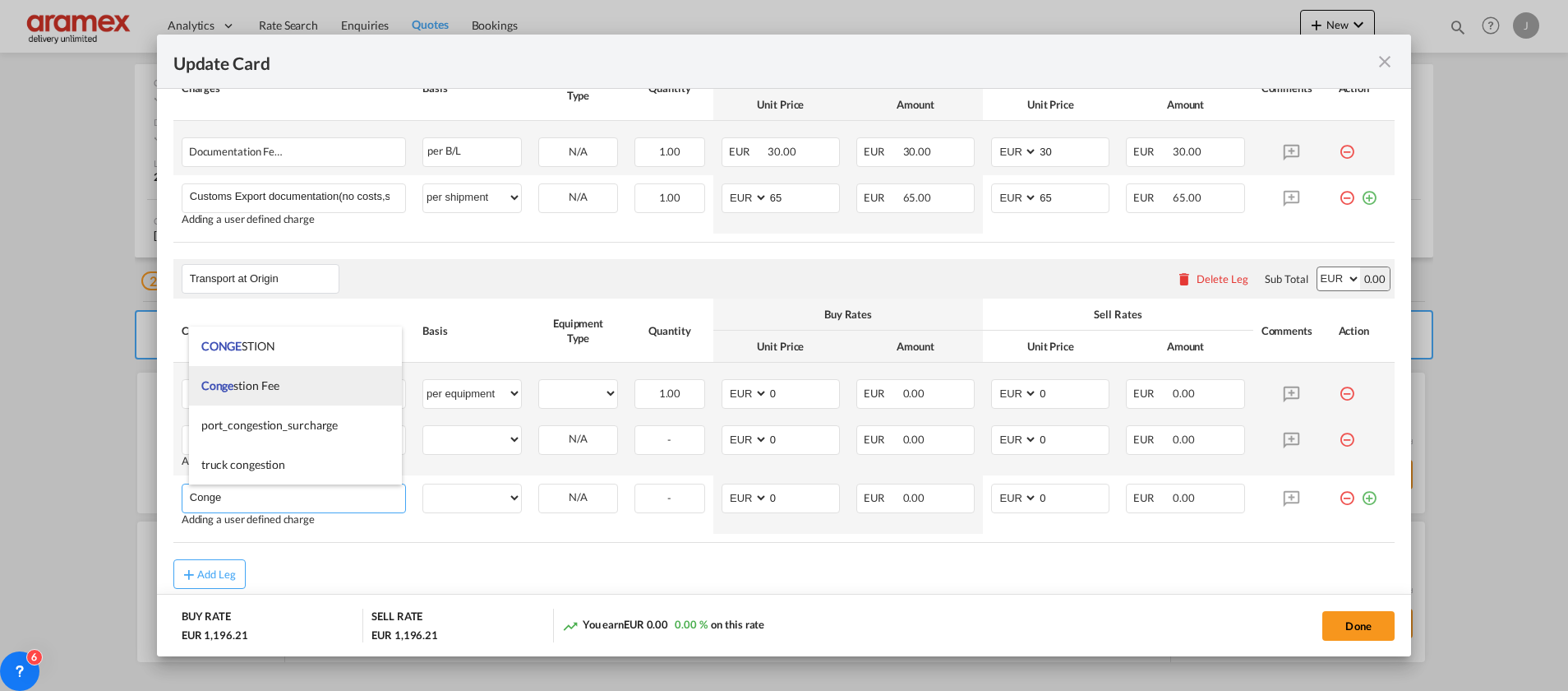
click at [287, 387] on li "Conge stion Fee" at bounding box center [295, 385] width 213 height 40
type input "Congestion Fee"
select select "per equipment"
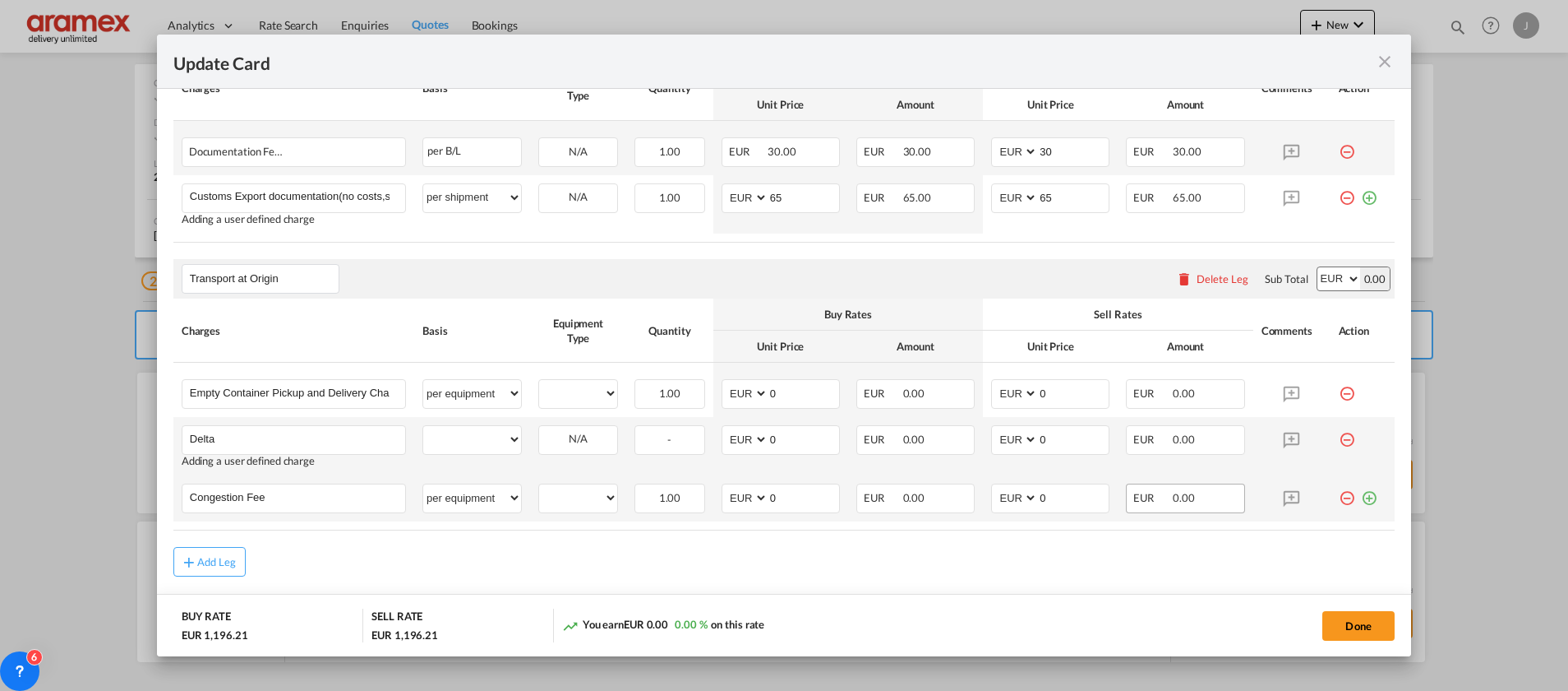
drag, startPoint x: 1350, startPoint y: 501, endPoint x: 1174, endPoint y: 502, distance: 176.0
click at [1361, 500] on md-icon "icon-plus-circle-outline green-400-fg" at bounding box center [1369, 492] width 16 height 16
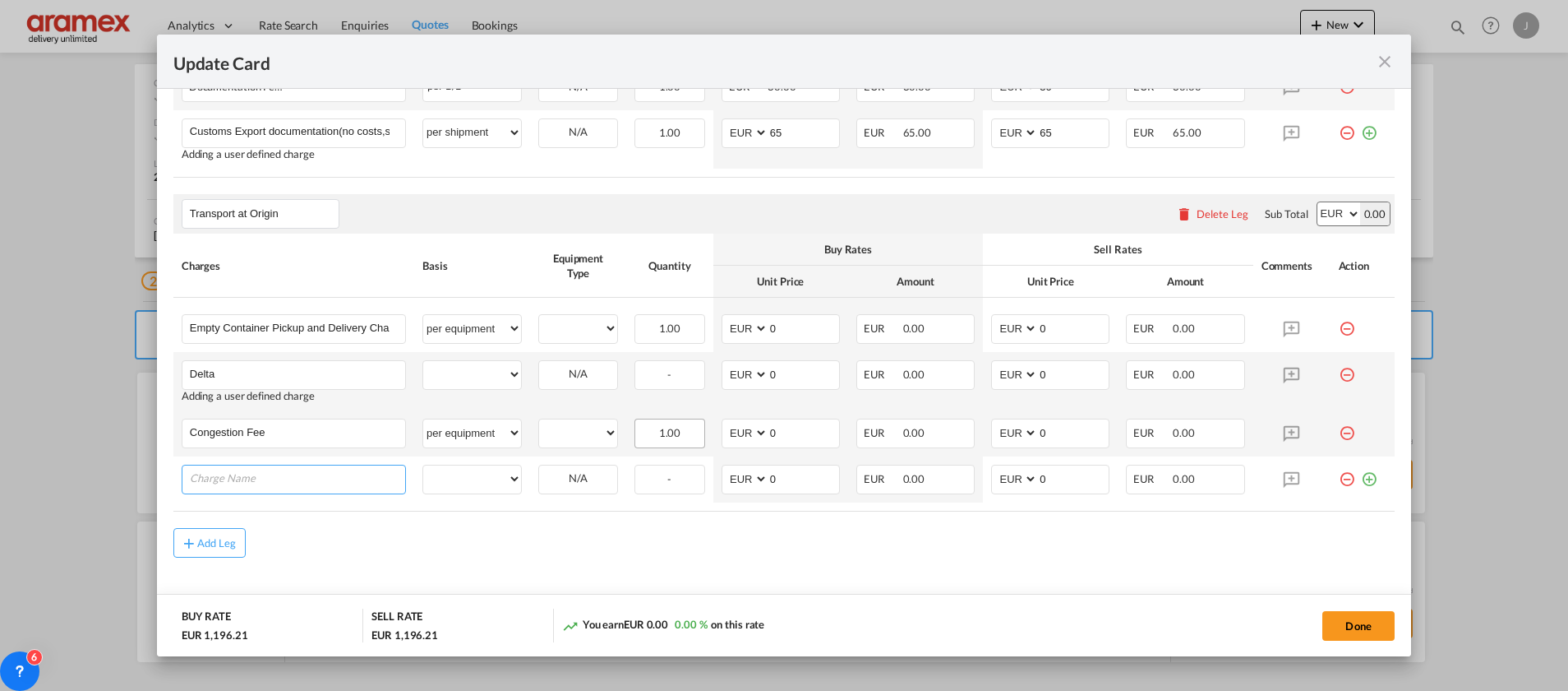
scroll to position [833, 0]
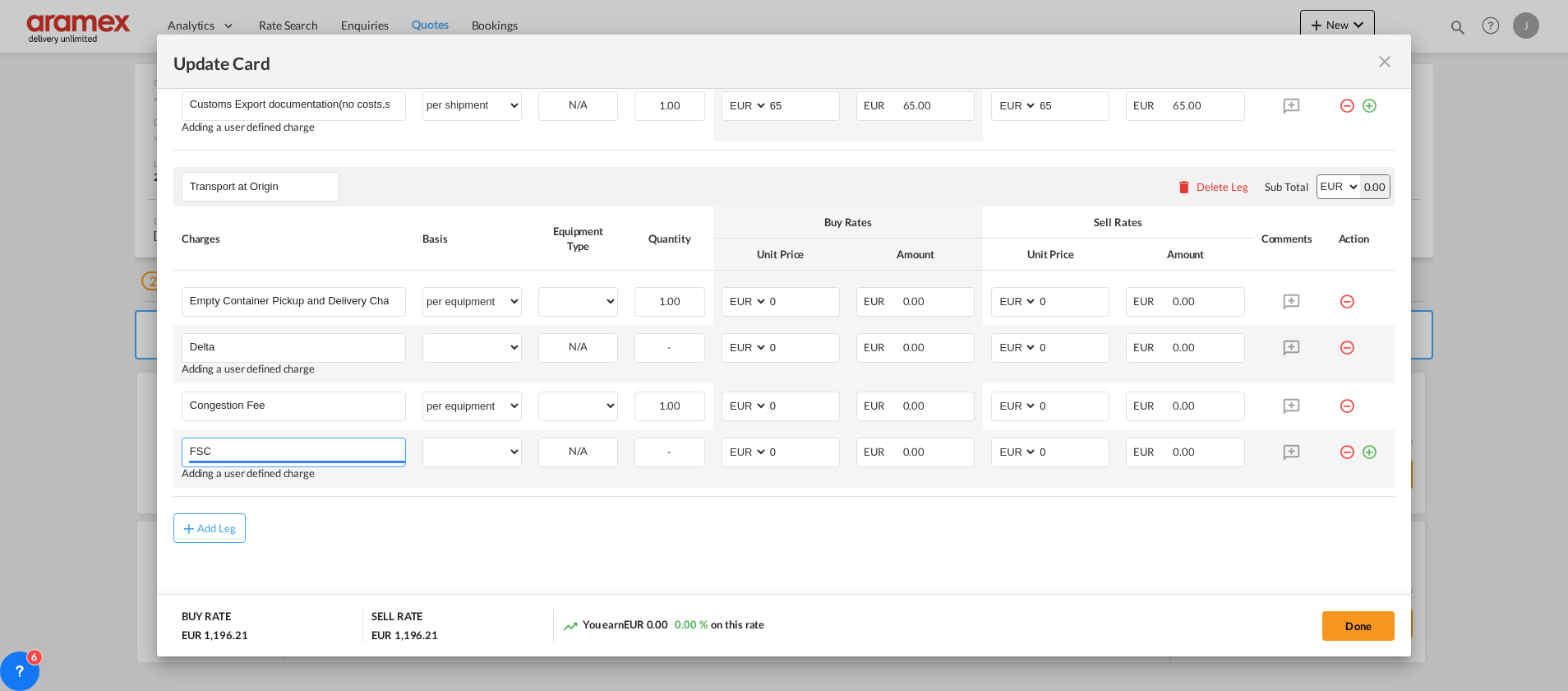
type input "FSC"
click at [1361, 451] on md-icon "icon-plus-circle-outline green-400-fg" at bounding box center [1369, 445] width 16 height 16
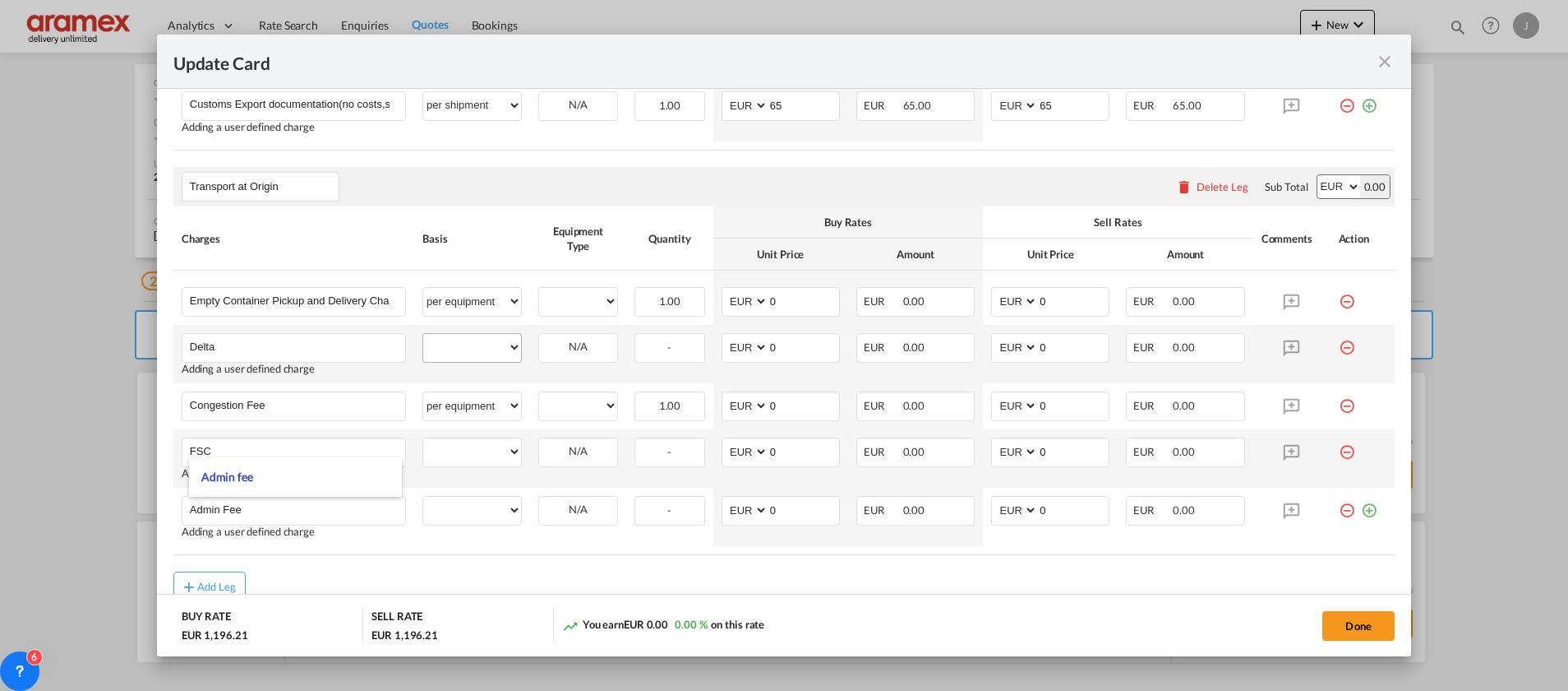
type input "Admin Fee"
drag, startPoint x: 468, startPoint y: 347, endPoint x: 471, endPoint y: 333, distance: 14.3
click at [468, 347] on select "per equipment per container per B/L per shipping bill per shipment % on pickup …" at bounding box center [472, 346] width 98 height 26
select select "per equipment"
click at [424, 334] on select "per equipment per container per B/L per shipping bill per shipment % on pickup …" at bounding box center [472, 346] width 98 height 26
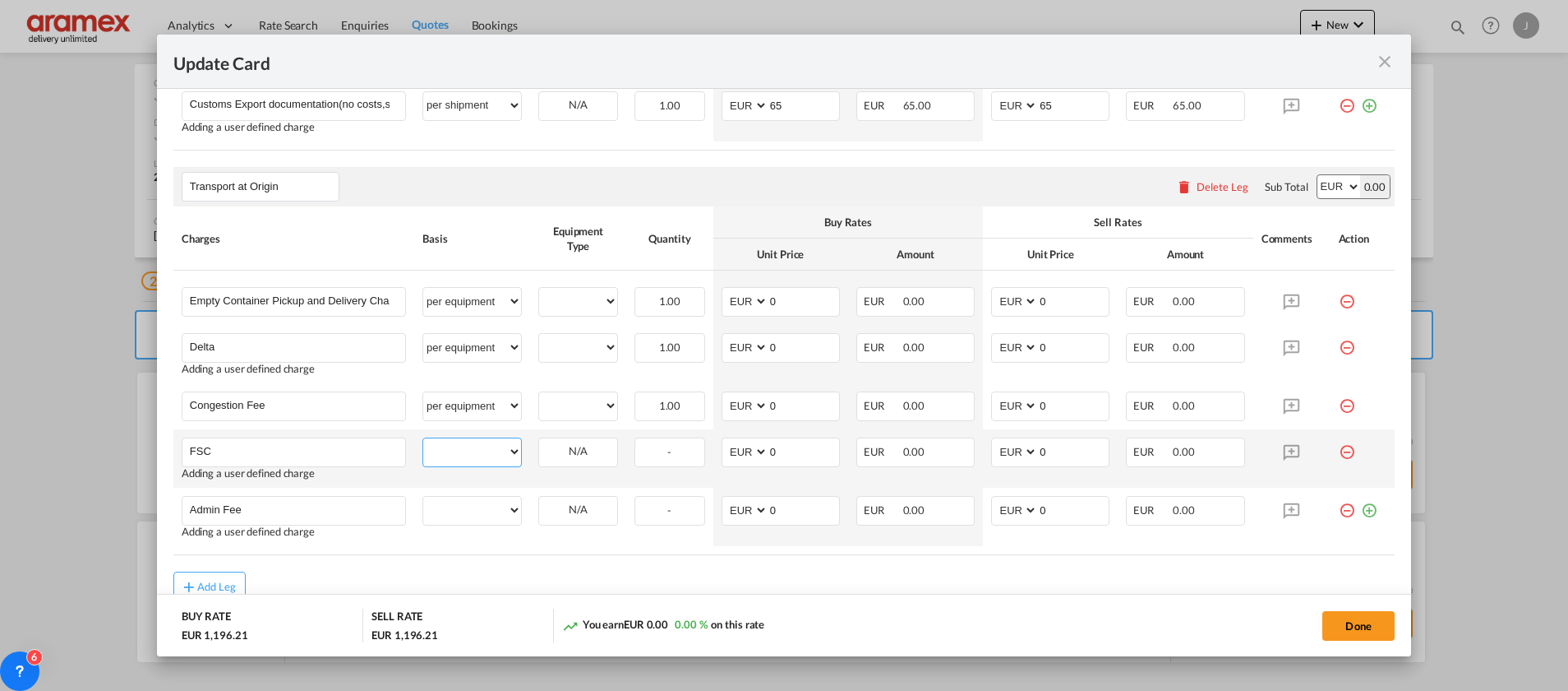
drag, startPoint x: 466, startPoint y: 453, endPoint x: 466, endPoint y: 443, distance: 10.0
click at [466, 453] on select "per equipment per container per B/L per shipping bill per shipment % on pickup …" at bounding box center [472, 451] width 98 height 26
select select "per equipment"
click at [424, 438] on select "per equipment per container per B/L per shipping bill per shipment % on pickup …" at bounding box center [472, 451] width 98 height 26
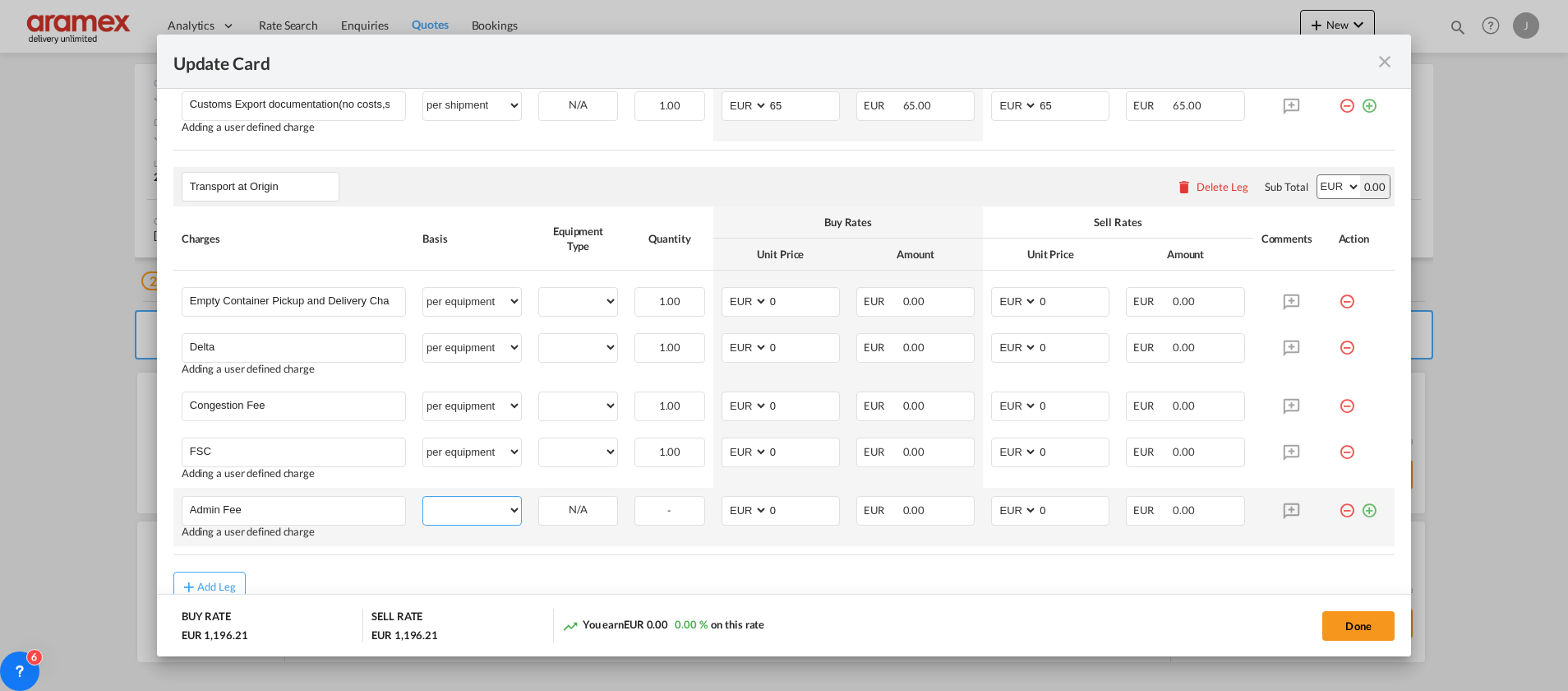
drag, startPoint x: 456, startPoint y: 515, endPoint x: 463, endPoint y: 497, distance: 19.3
click at [457, 514] on select "per equipment per container per B/L per shipping bill per shipment % on pickup …" at bounding box center [472, 509] width 98 height 26
select select "per equipment"
click at [424, 496] on select "per equipment per container per B/L per shipping bill per shipment % on pickup …" at bounding box center [472, 509] width 98 height 26
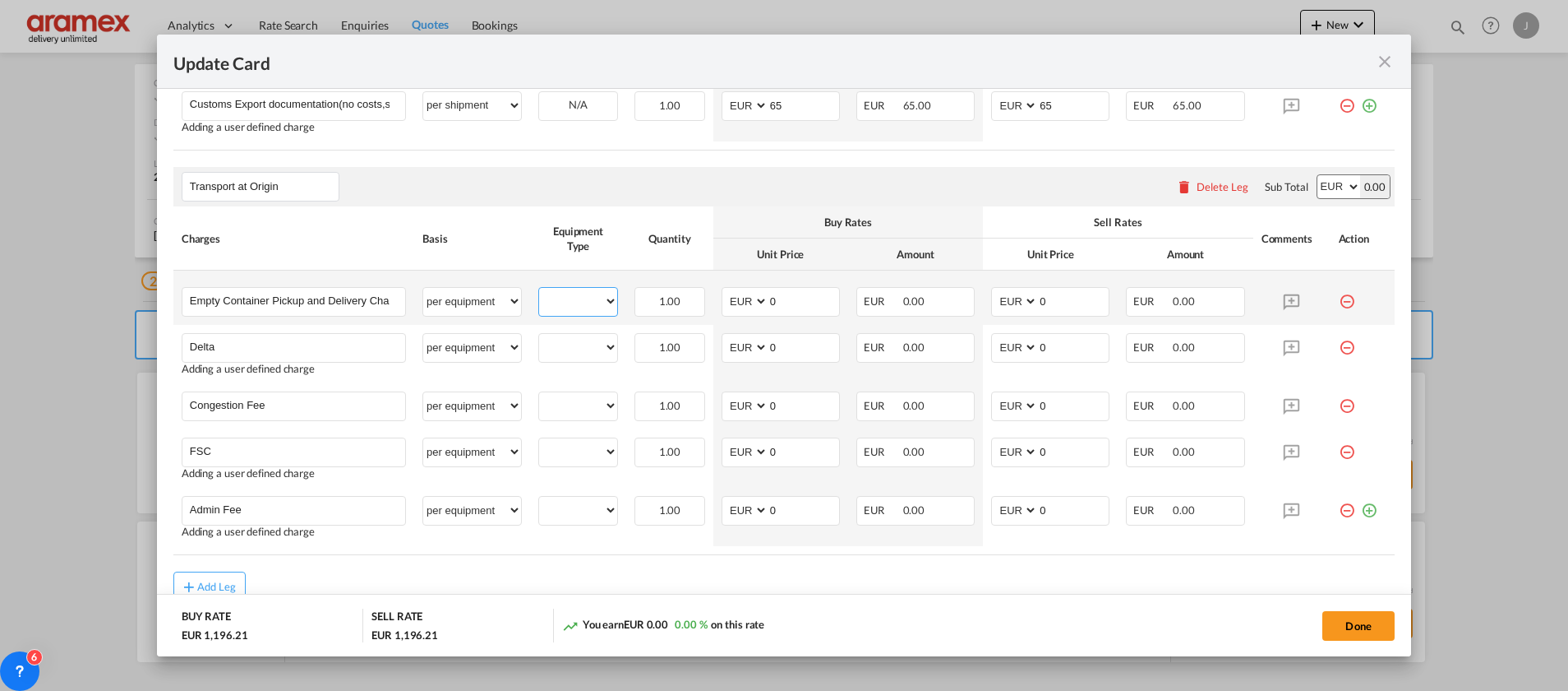
drag, startPoint x: 566, startPoint y: 296, endPoint x: 568, endPoint y: 309, distance: 13.2
click at [566, 296] on select "20GP" at bounding box center [577, 301] width 78 height 22
select select "20GP"
click at [539, 290] on select "20GP" at bounding box center [577, 301] width 78 height 22
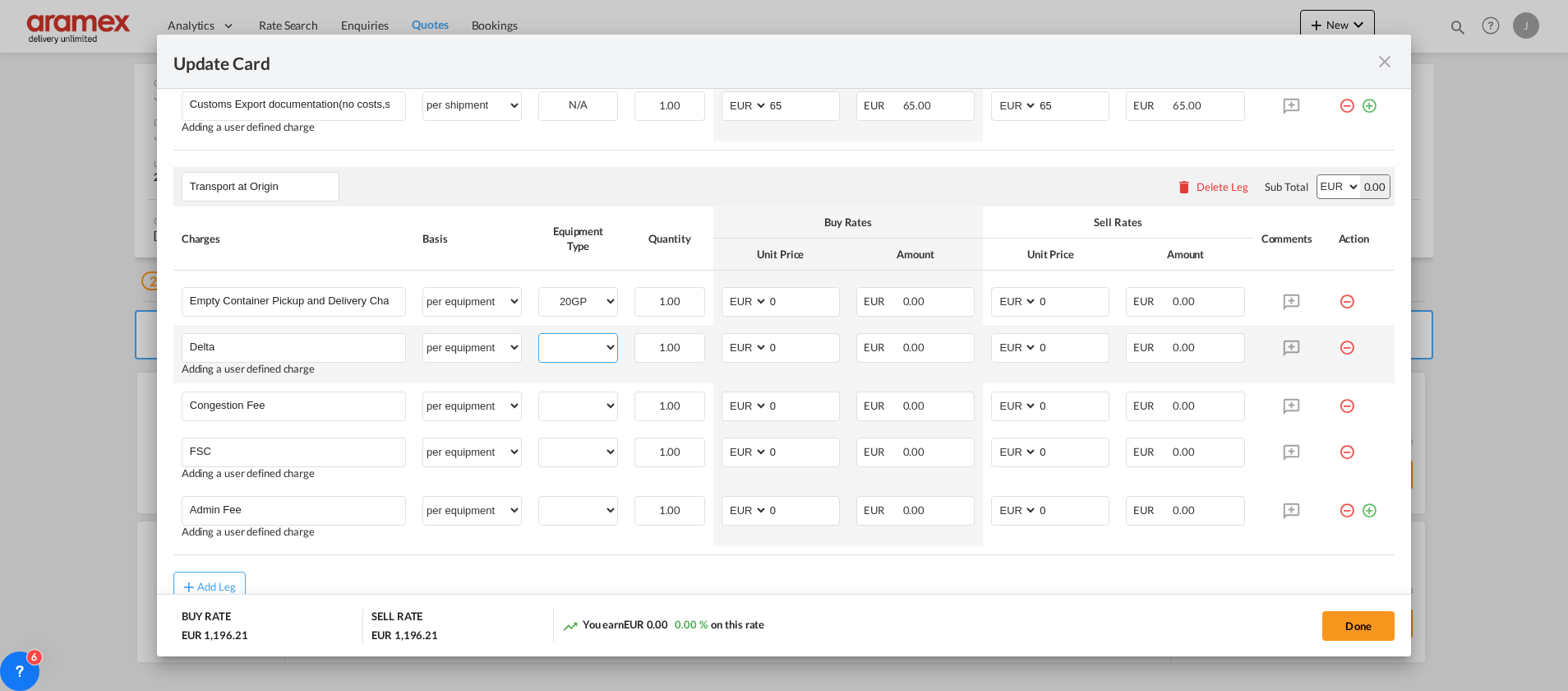
click at [577, 354] on select "20GP" at bounding box center [577, 346] width 78 height 22
select select "20GP"
click at [539, 336] on select "20GP" at bounding box center [577, 346] width 78 height 22
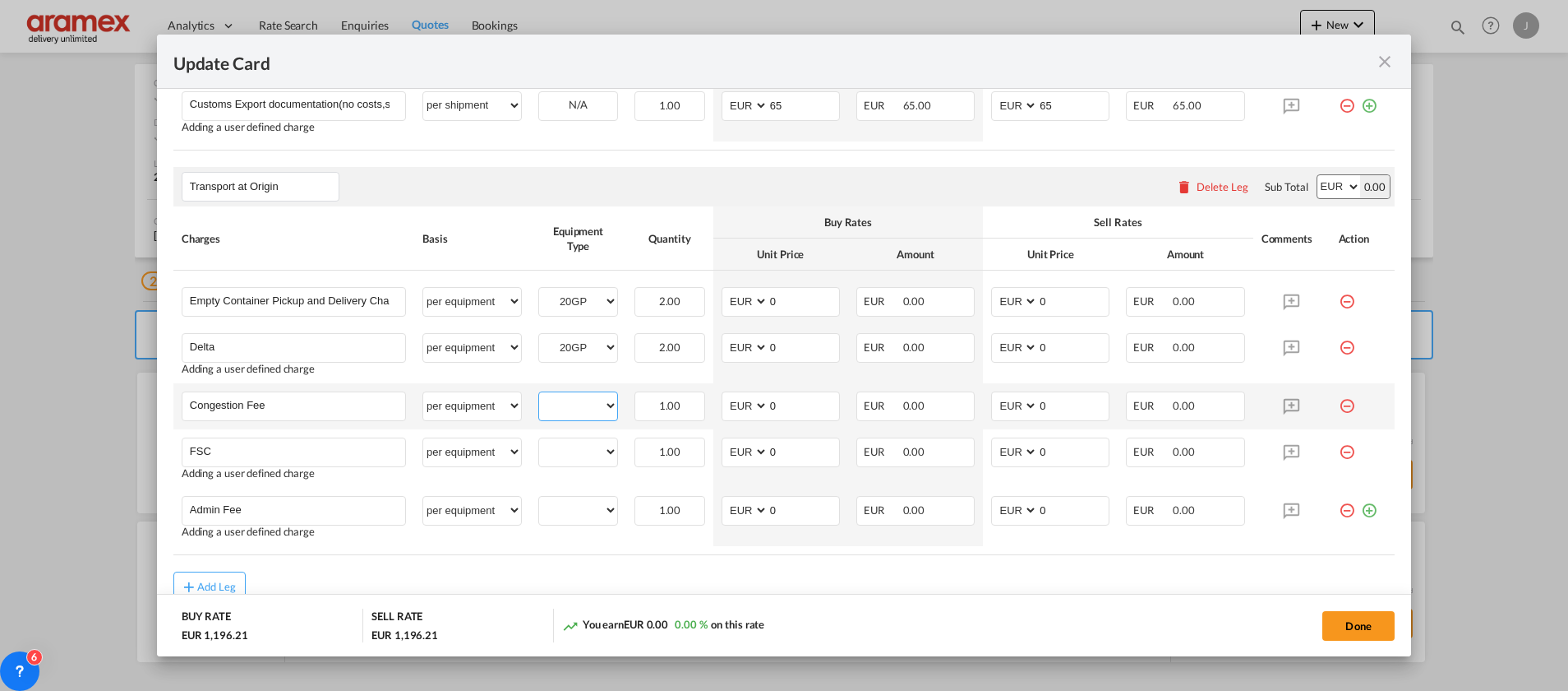
drag, startPoint x: 577, startPoint y: 405, endPoint x: 577, endPoint y: 417, distance: 12.0
click at [577, 406] on select "20GP" at bounding box center [577, 406] width 78 height 22
select select "20GP"
click at [539, 395] on select "20GP" at bounding box center [577, 406] width 78 height 22
drag, startPoint x: 577, startPoint y: 454, endPoint x: 581, endPoint y: 464, distance: 10.8
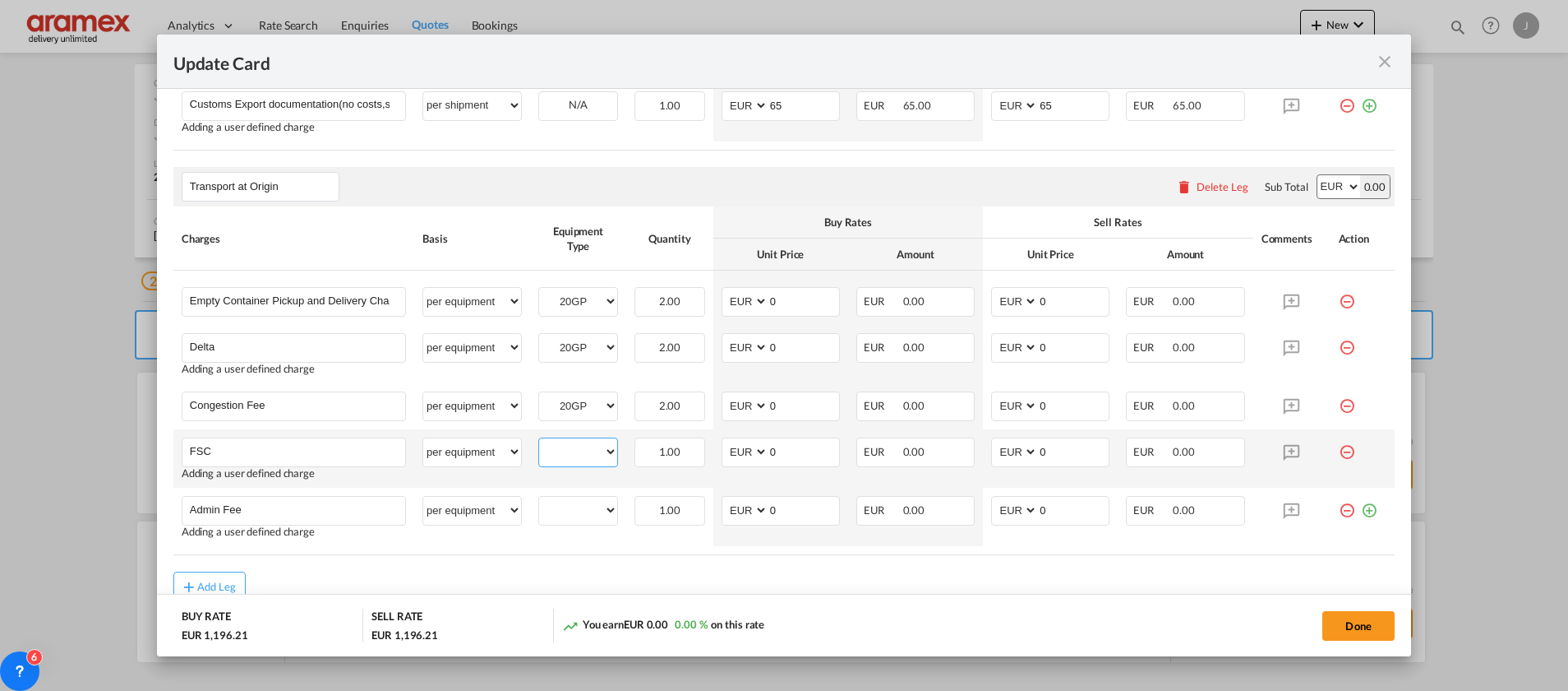
click at [578, 454] on select "20GP" at bounding box center [577, 451] width 78 height 22
select select "20GP"
click at [539, 440] on select "20GP" at bounding box center [577, 451] width 78 height 22
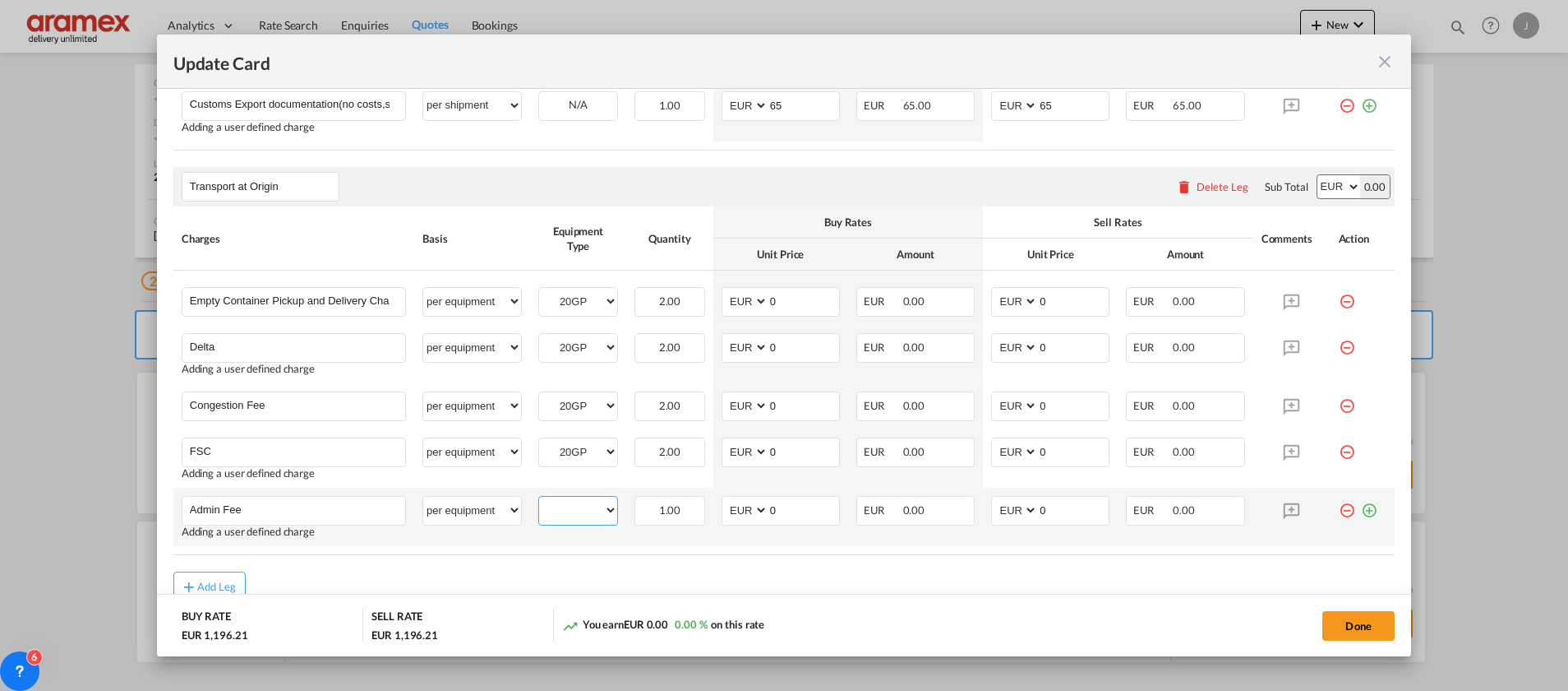
click at [572, 514] on select "20GP" at bounding box center [577, 510] width 78 height 22
select select "20GP"
click at [539, 499] on select "20GP" at bounding box center [577, 510] width 78 height 22
click at [735, 571] on div "Add Leg" at bounding box center [784, 586] width 1221 height 30
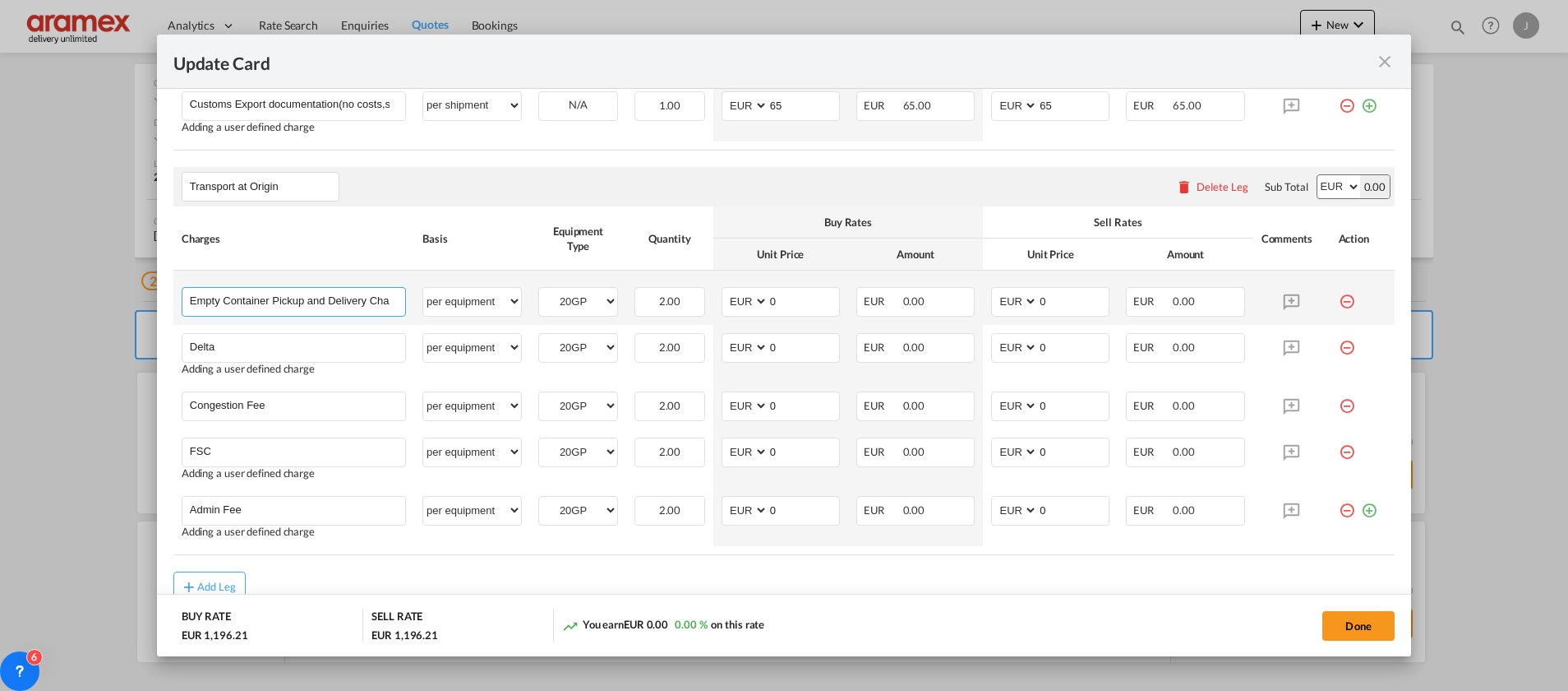
click at [283, 300] on input "Empty Container Pickup and Delivery Charge" at bounding box center [297, 299] width 216 height 24
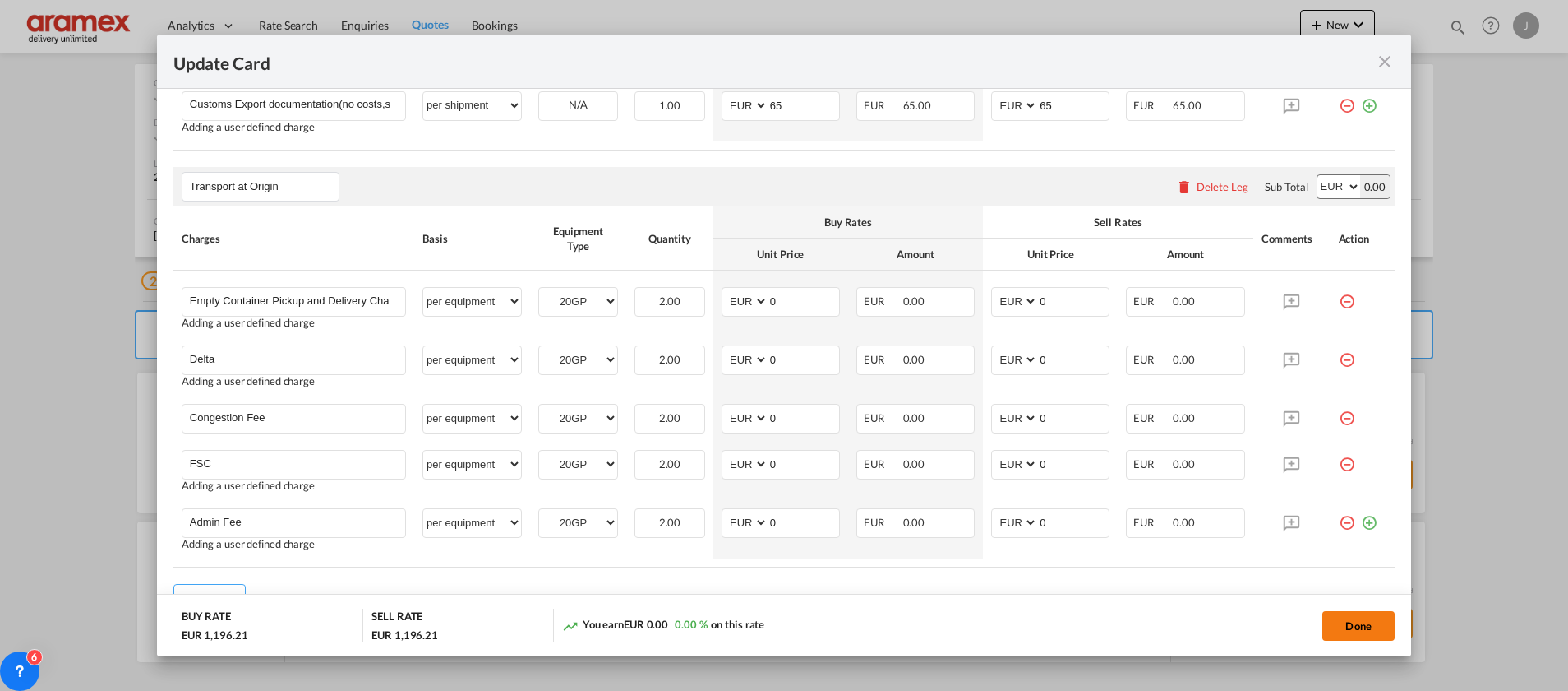
click at [1354, 626] on button "Done" at bounding box center [1358, 625] width 73 height 30
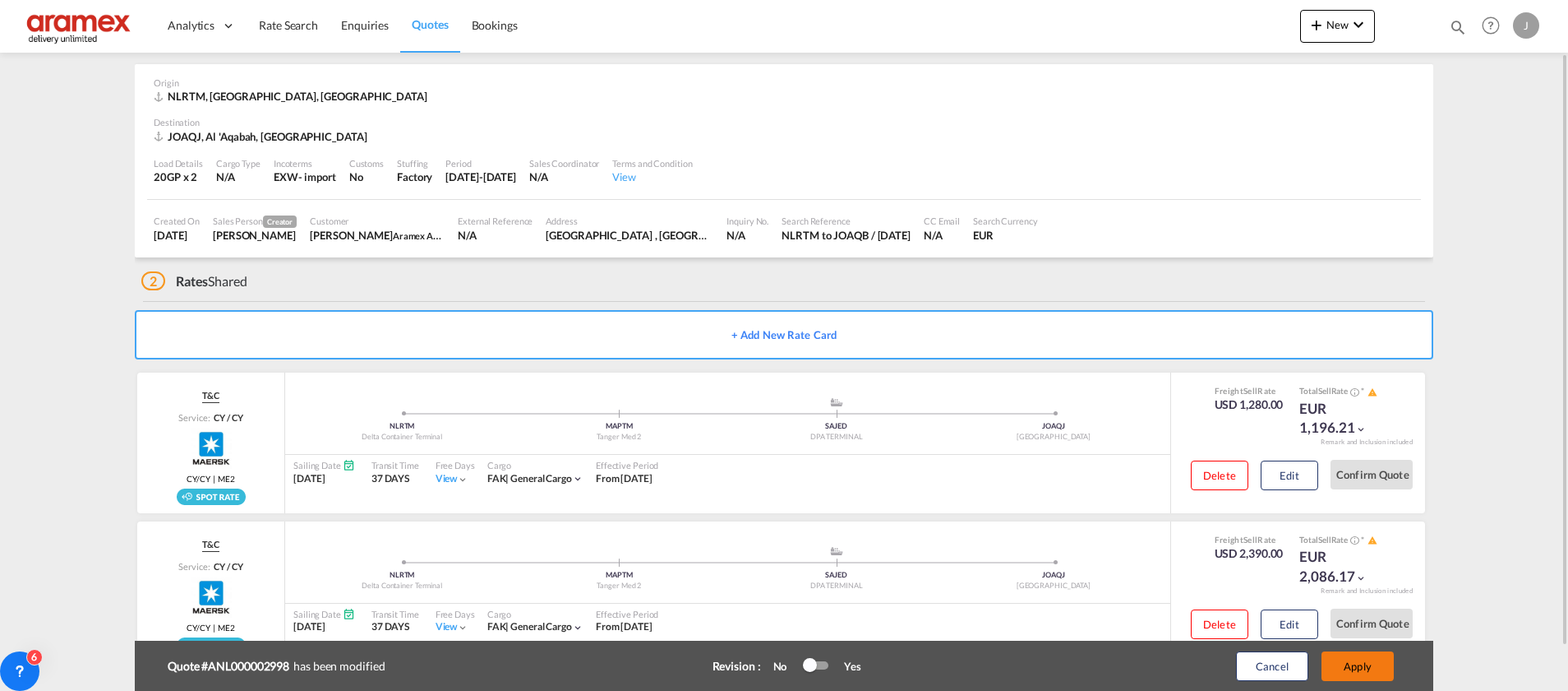
click at [1354, 653] on button "Apply" at bounding box center [1357, 666] width 73 height 30
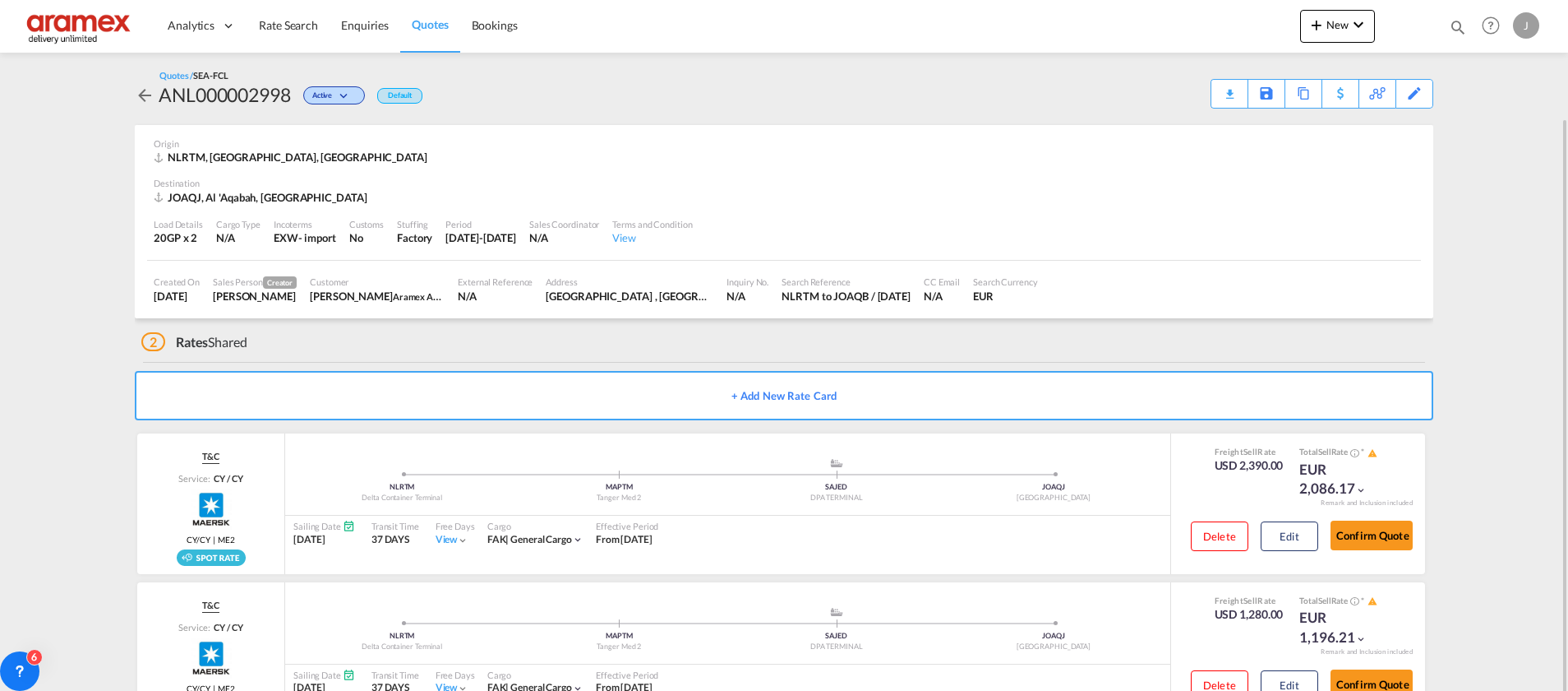
scroll to position [61, 0]
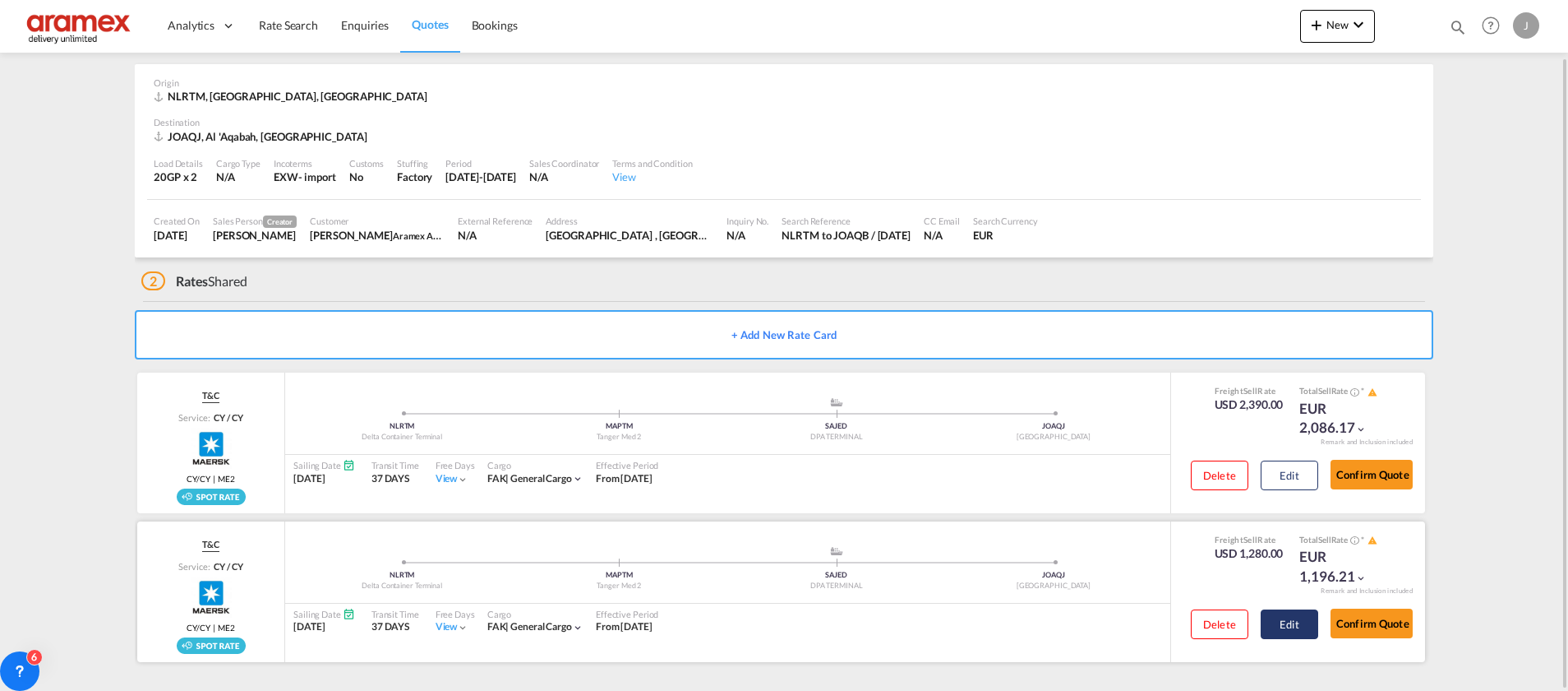
click at [1287, 627] on button "Edit" at bounding box center [1288, 624] width 57 height 30
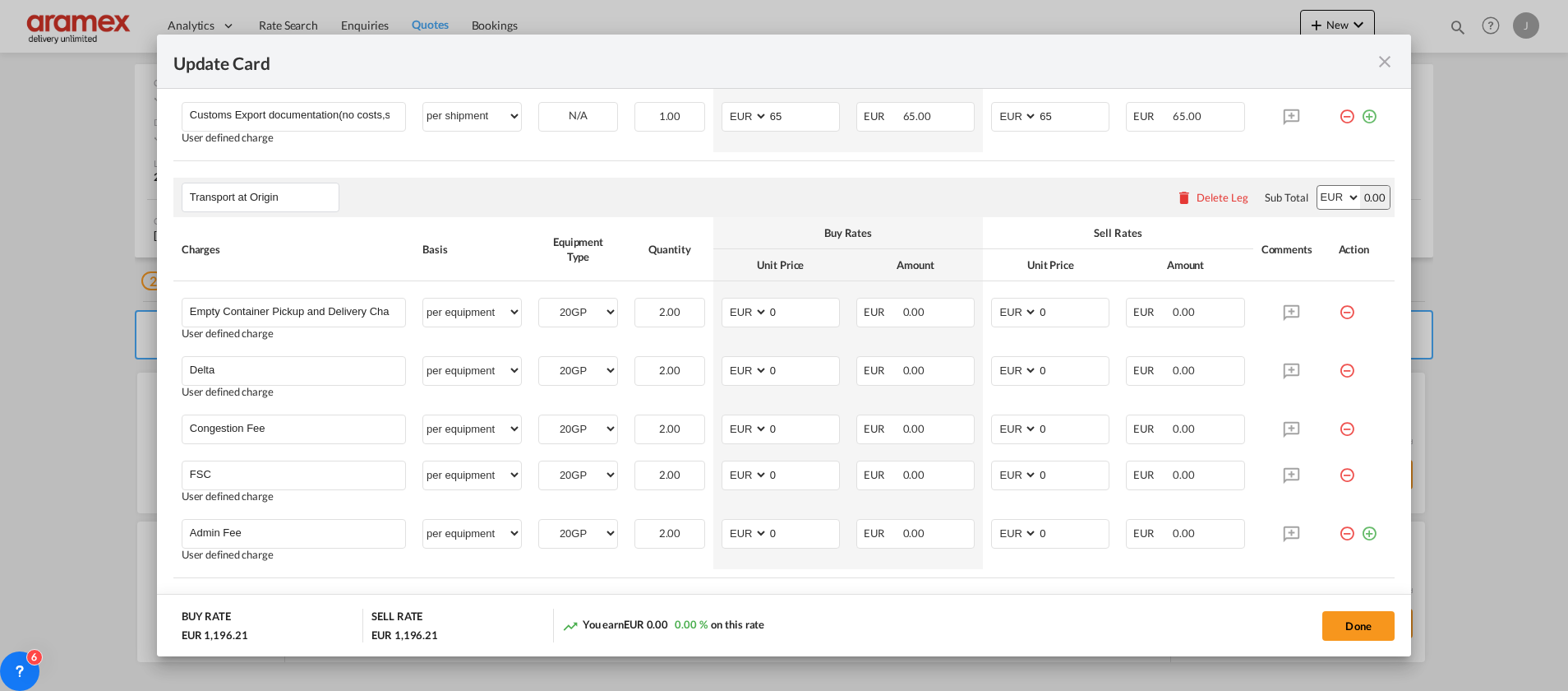
scroll to position [916, 0]
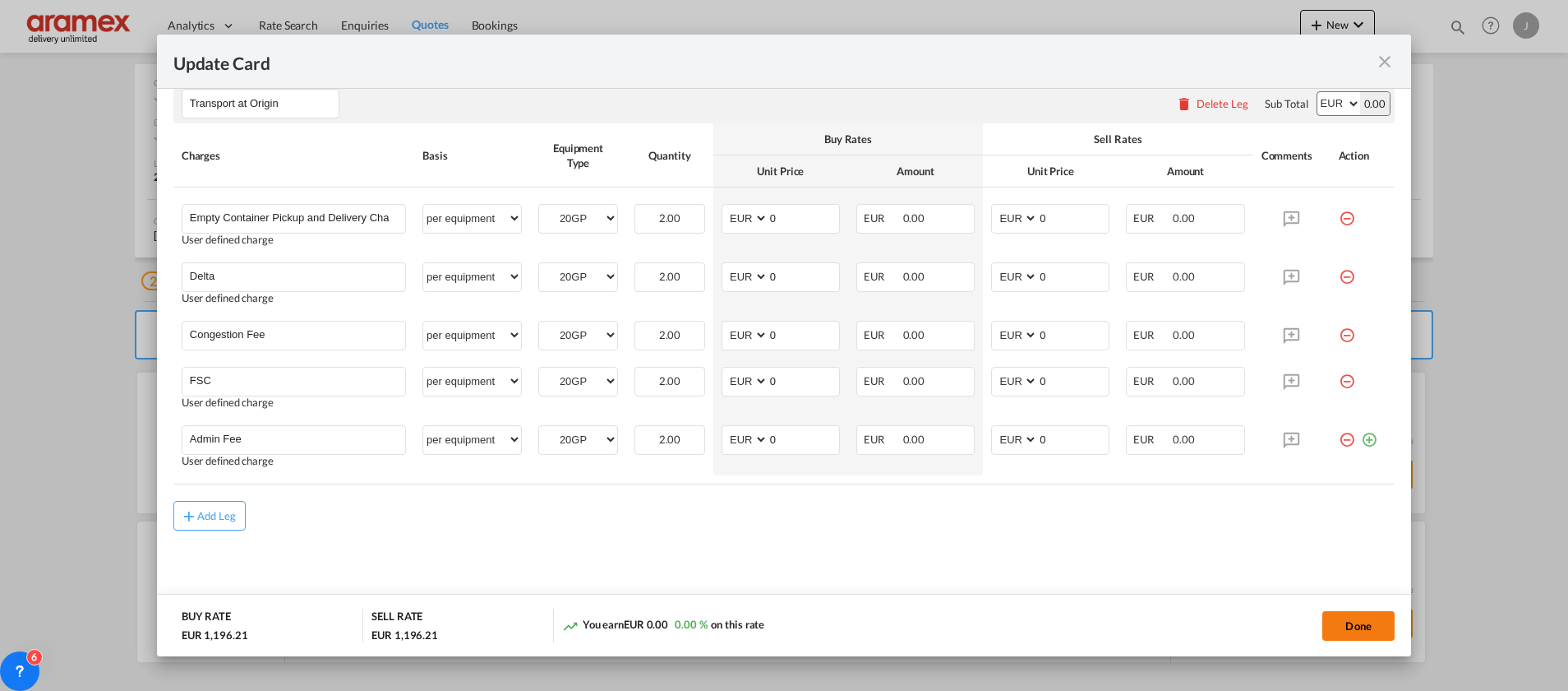
click at [1352, 625] on button "Done" at bounding box center [1358, 625] width 73 height 30
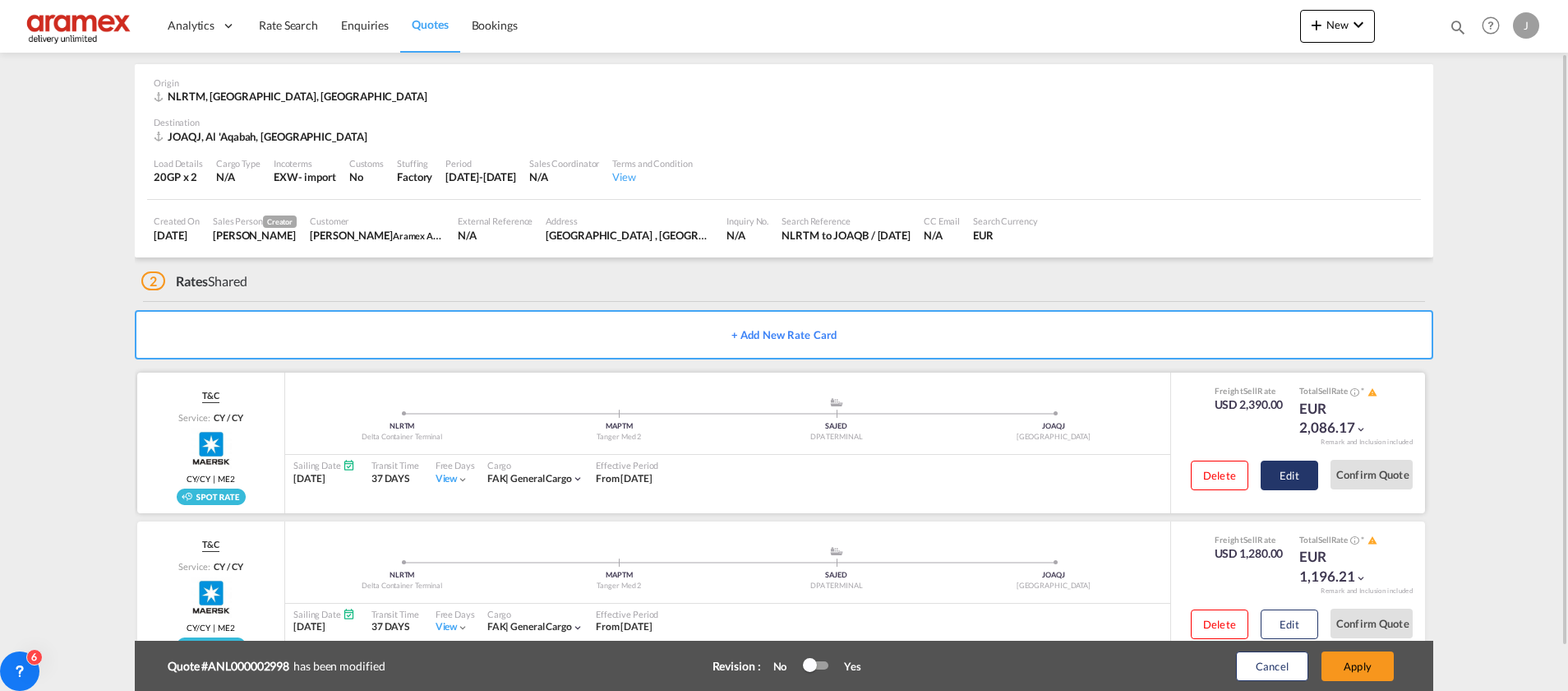
click at [1283, 474] on button "Edit" at bounding box center [1288, 475] width 57 height 30
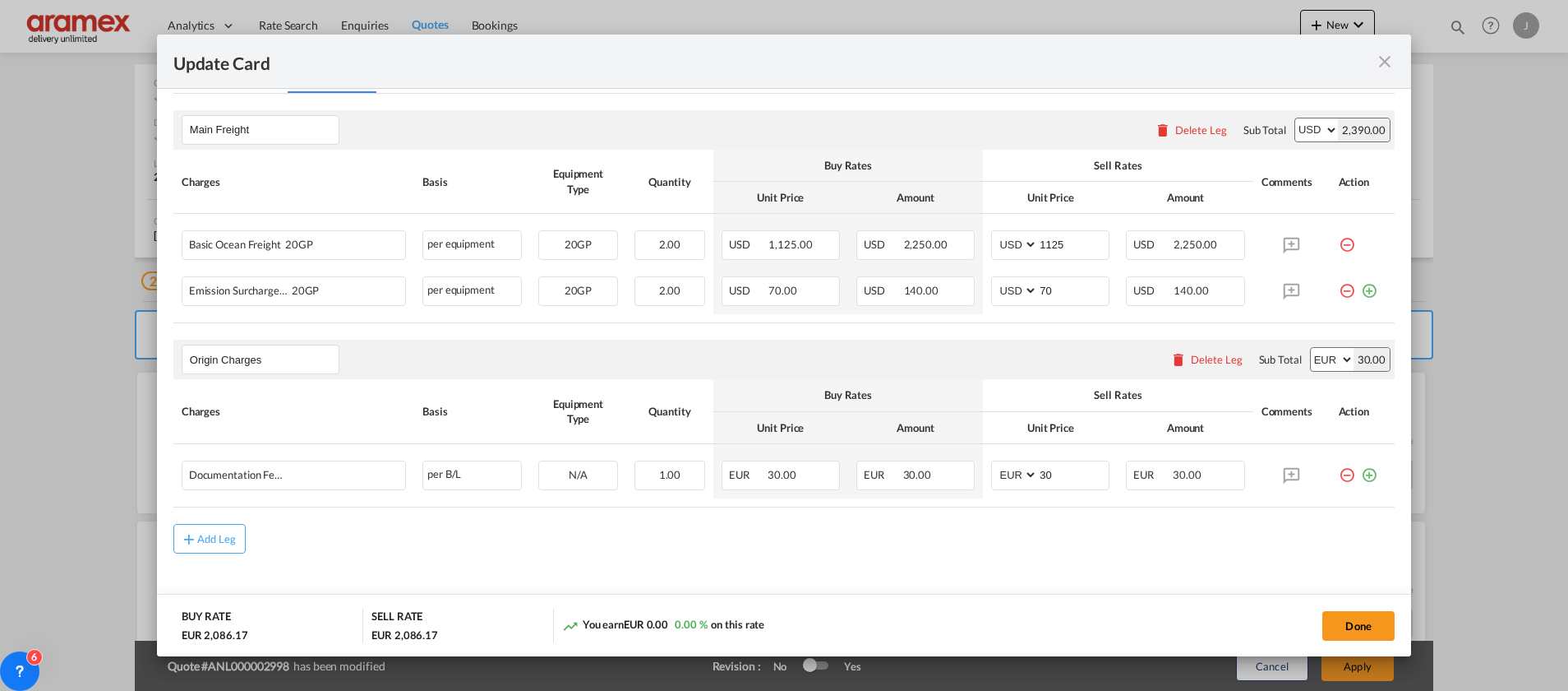
scroll to position [440, 0]
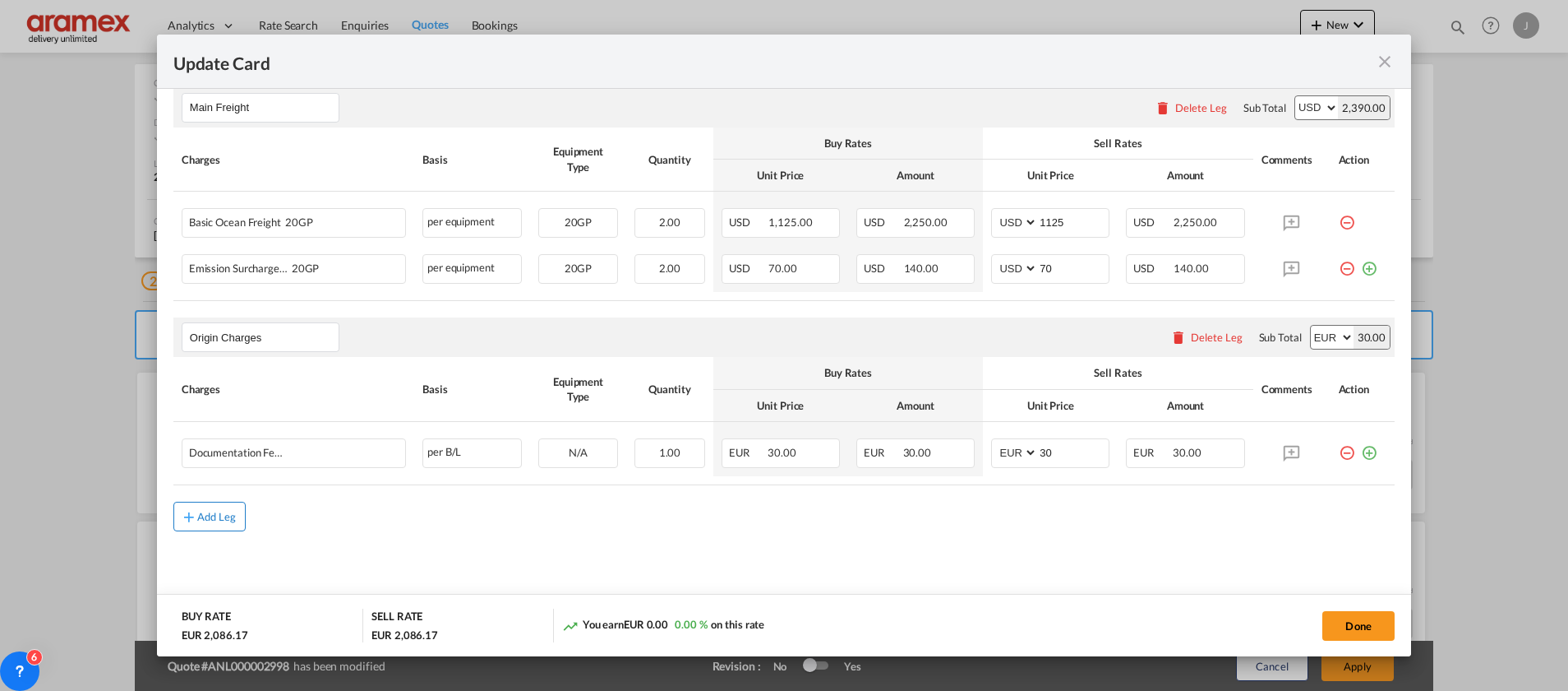
click at [206, 522] on div "Add Leg" at bounding box center [217, 516] width 40 height 10
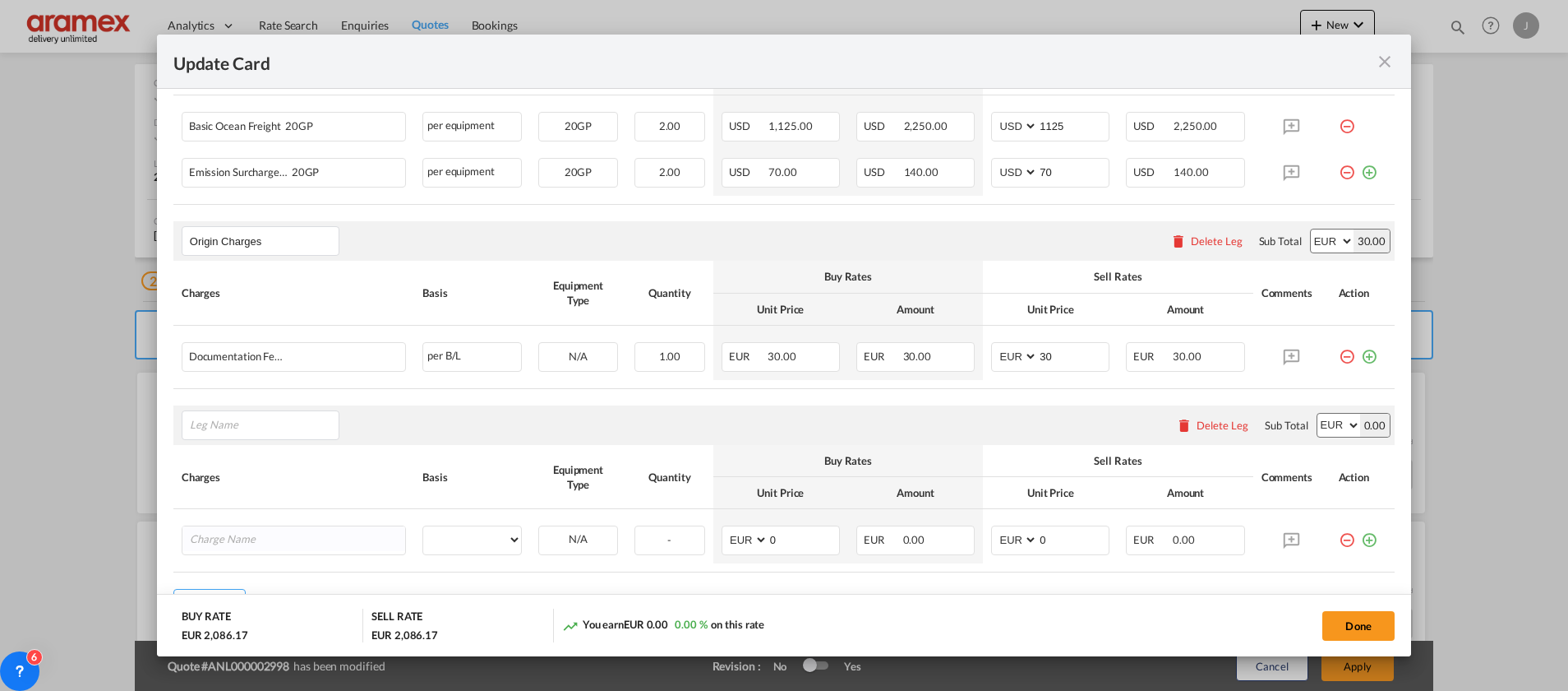
scroll to position [625, 0]
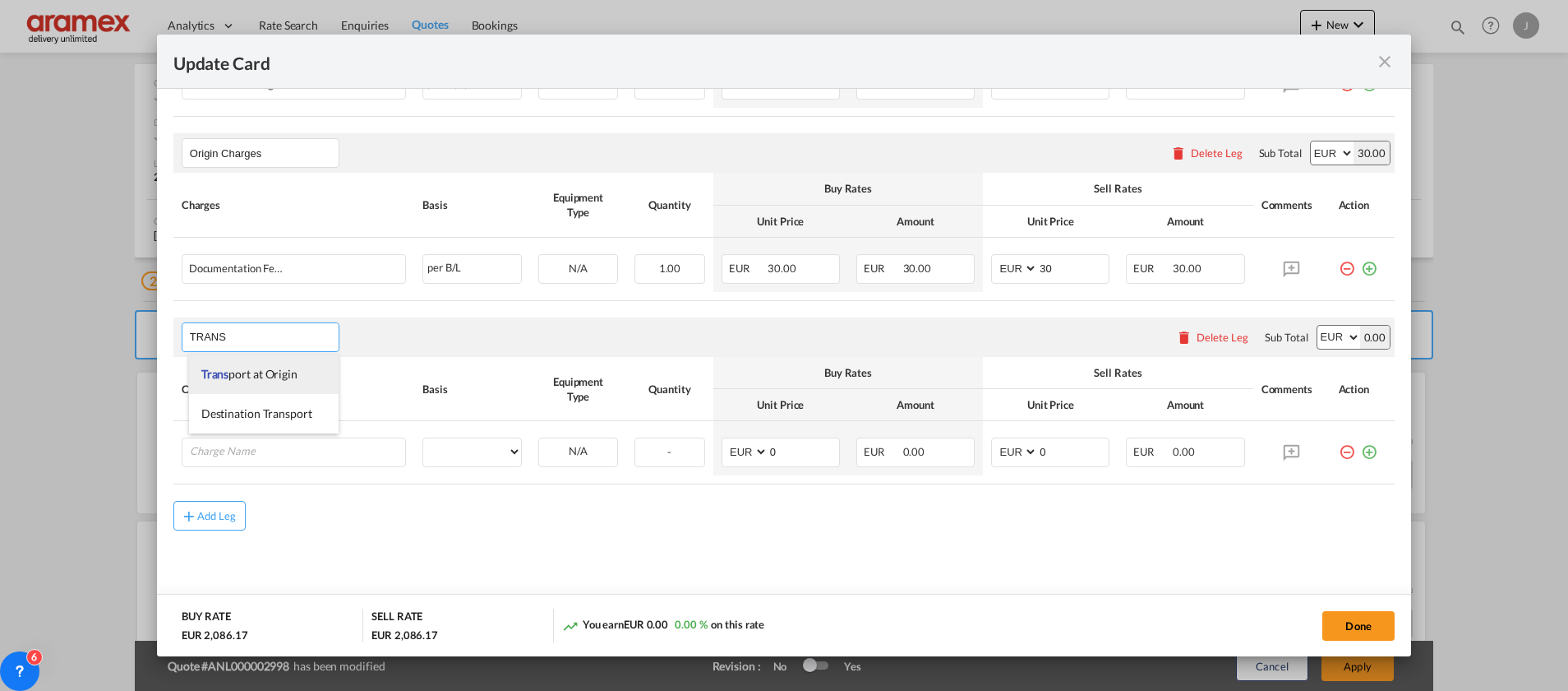
click at [234, 382] on li "Trans port at Origin" at bounding box center [263, 374] width 150 height 40
type input "Transport at Origin"
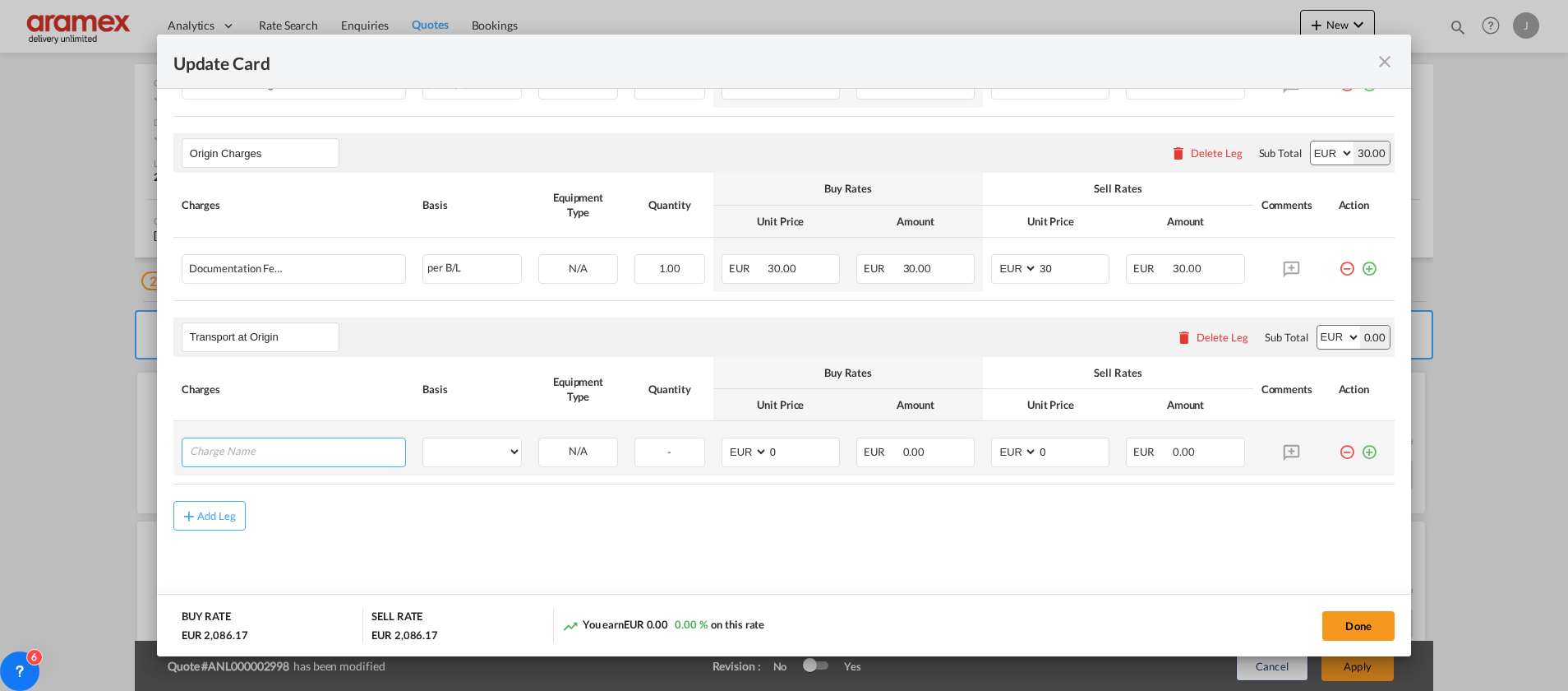
click at [267, 452] on input "Charge Name" at bounding box center [297, 450] width 216 height 24
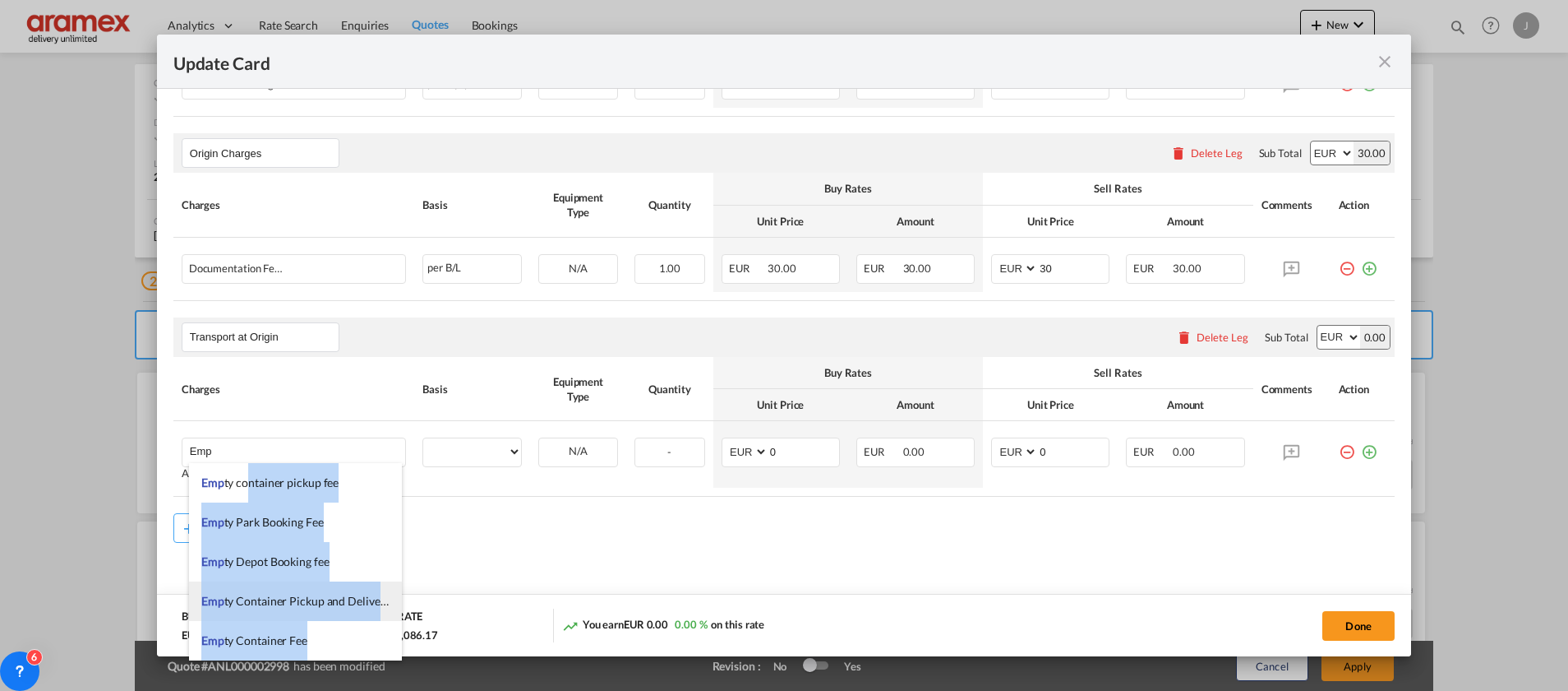
drag, startPoint x: 248, startPoint y: 480, endPoint x: 346, endPoint y: 611, distance: 163.6
click at [335, 618] on ul "Emp ty container pickup fee Emp ty Park Booking Fee Emp ty Depot Booking fee Em…" at bounding box center [295, 620] width 213 height 315
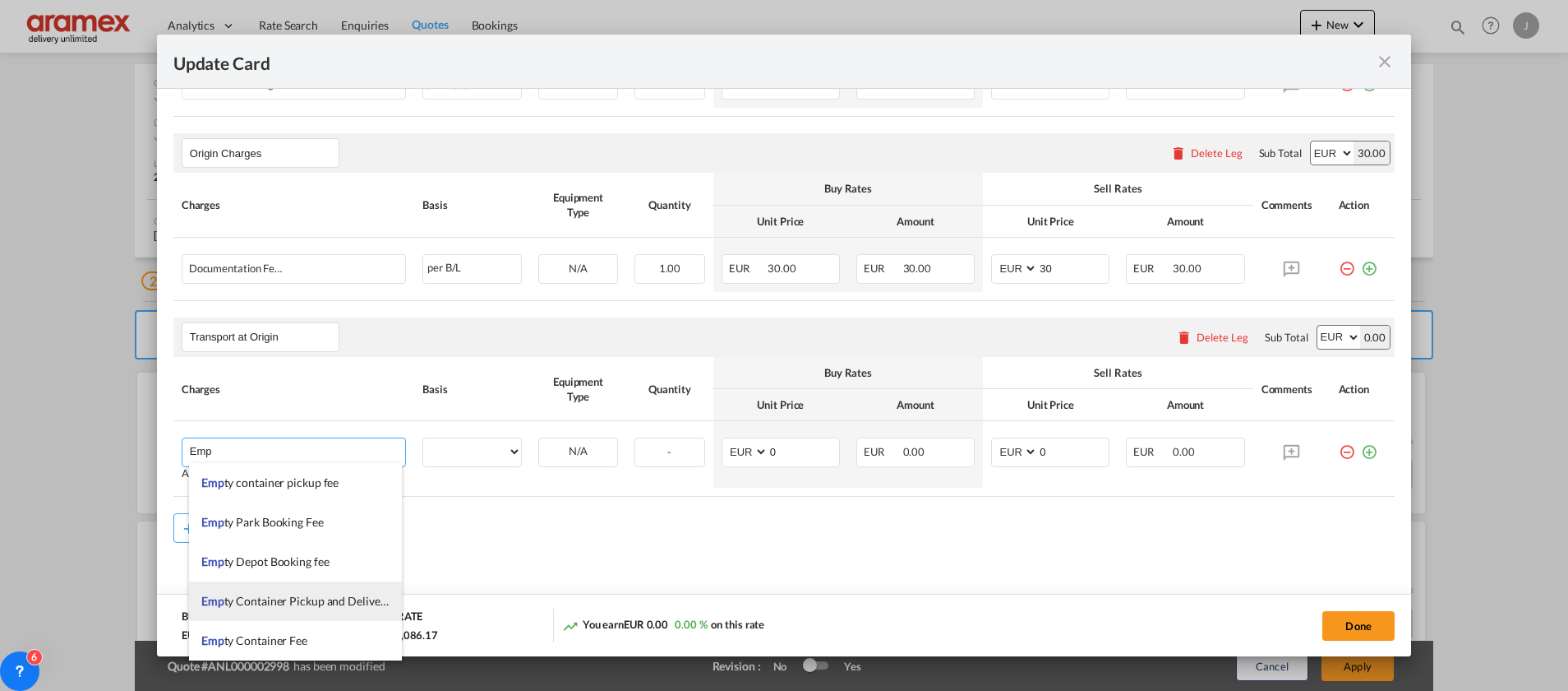
click at [348, 603] on span "Emp ty Container Pickup and Delivery Charge" at bounding box center [315, 600] width 228 height 14
type input "Empty Container Pickup and Delivery Charge"
select select "per equipment"
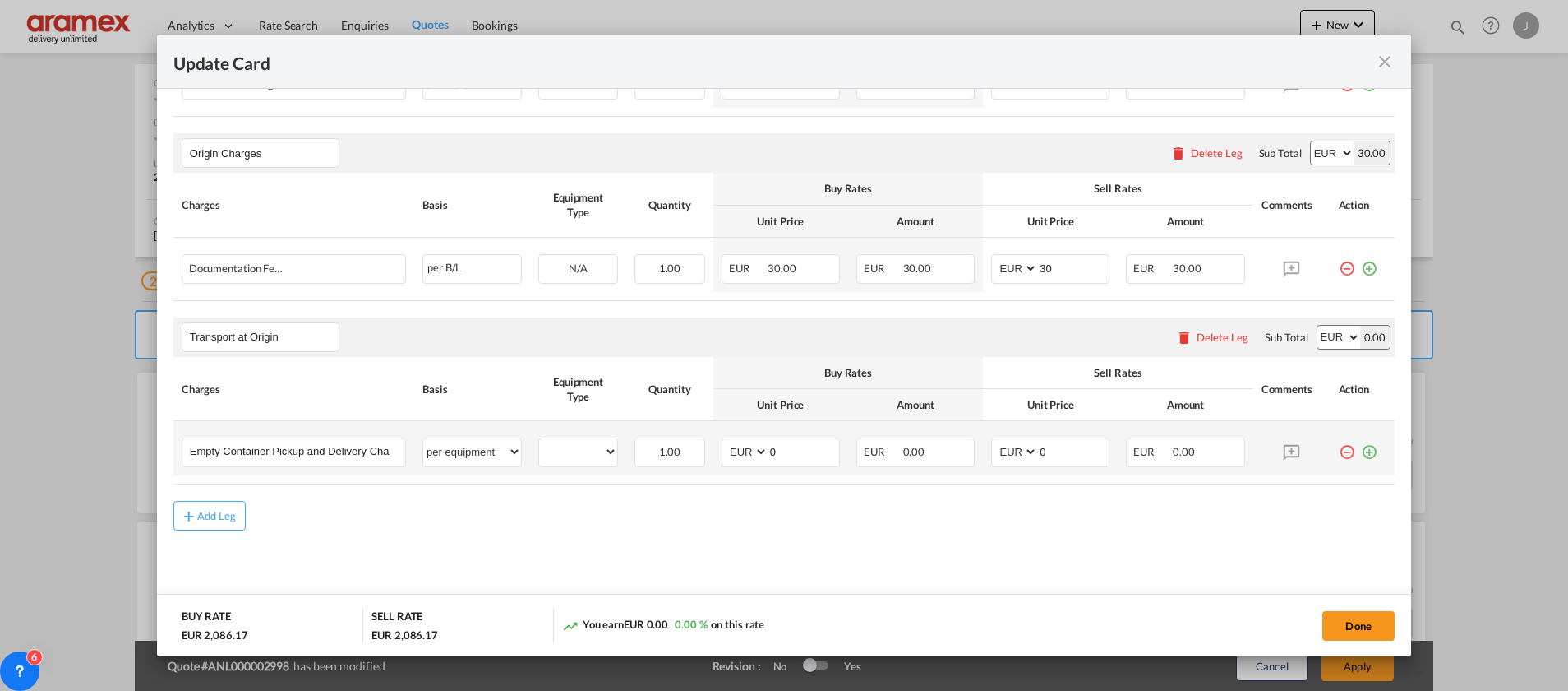
click at [1361, 445] on md-icon "icon-plus-circle-outline green-400-fg" at bounding box center [1369, 445] width 16 height 16
click at [1361, 496] on md-icon "icon-plus-circle-outline green-400-fg" at bounding box center [1369, 492] width 16 height 16
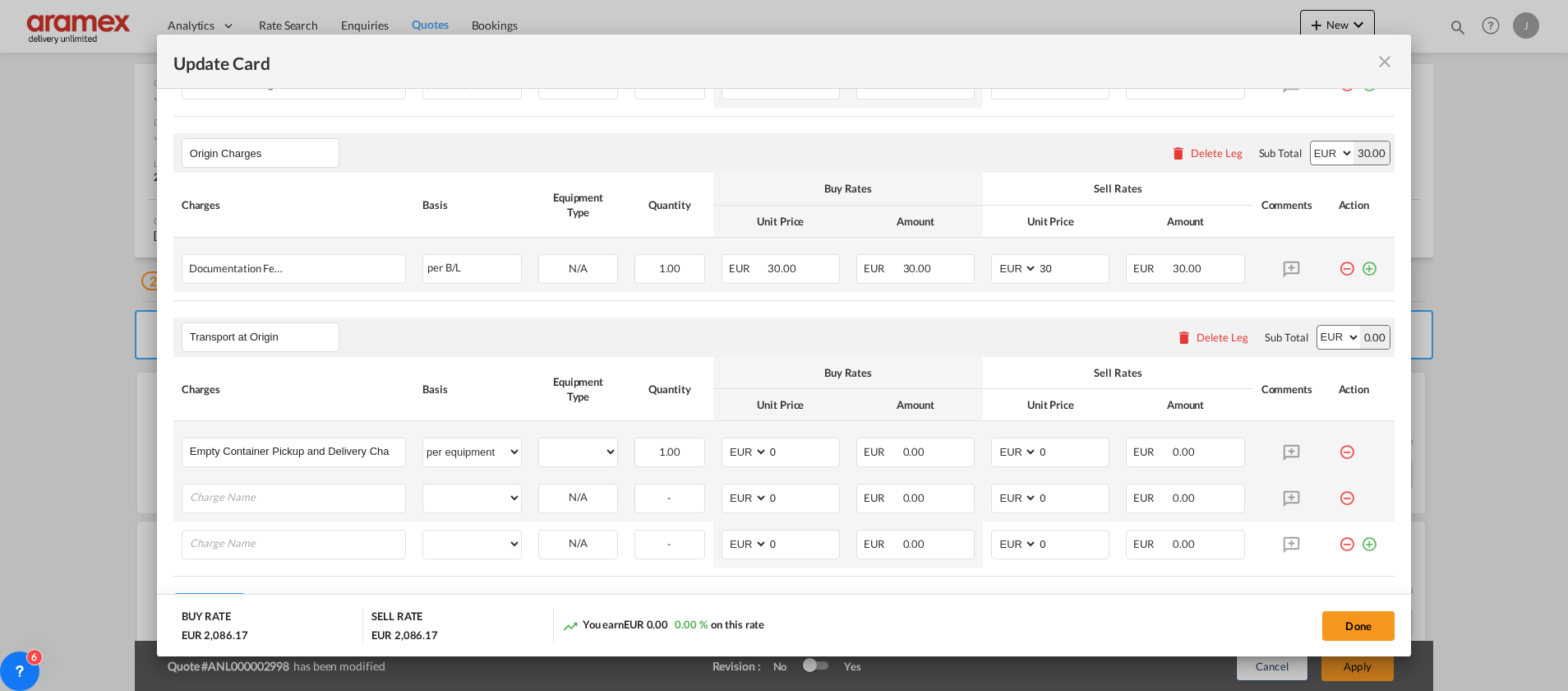
click at [1361, 269] on md-icon "icon-plus-circle-outline green-400-fg" at bounding box center [1369, 262] width 16 height 16
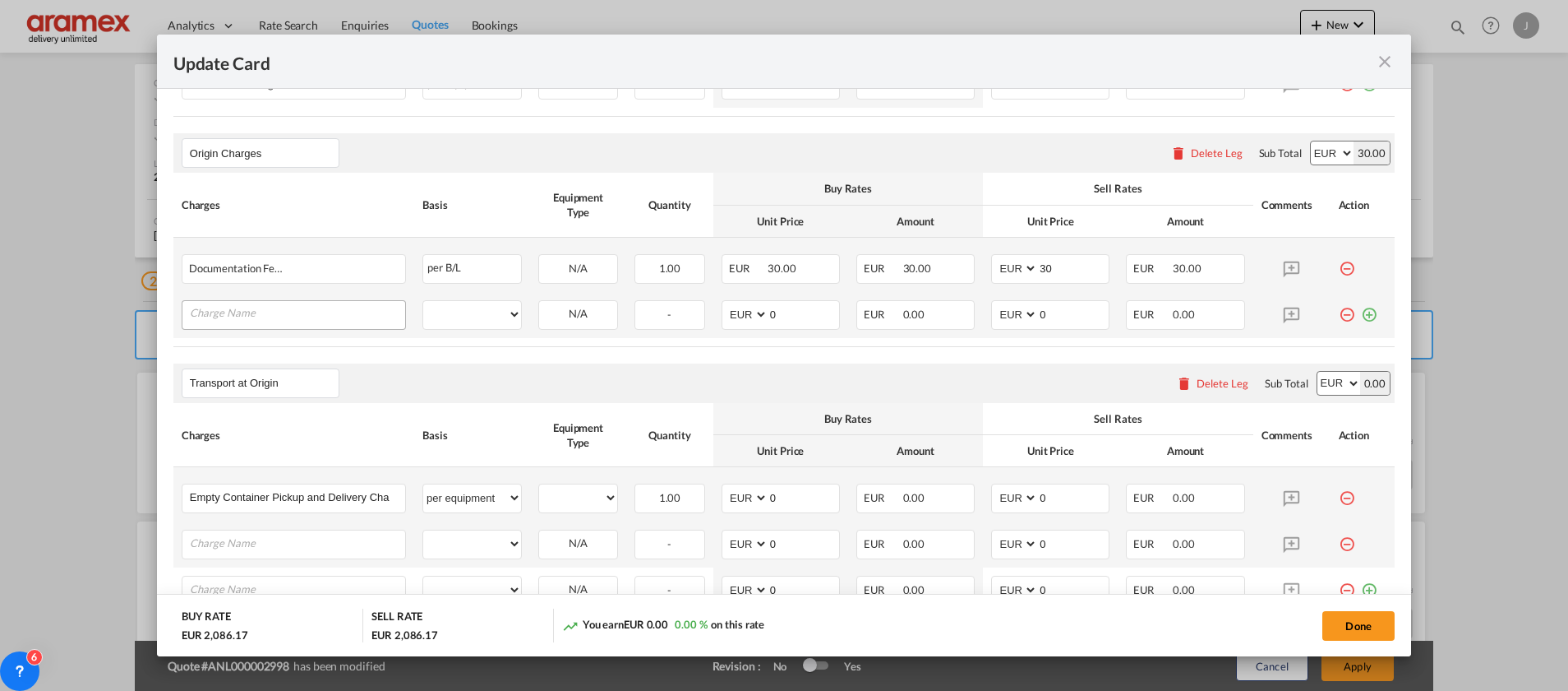
type input "Empty Container Pickup and Delivery Charge"
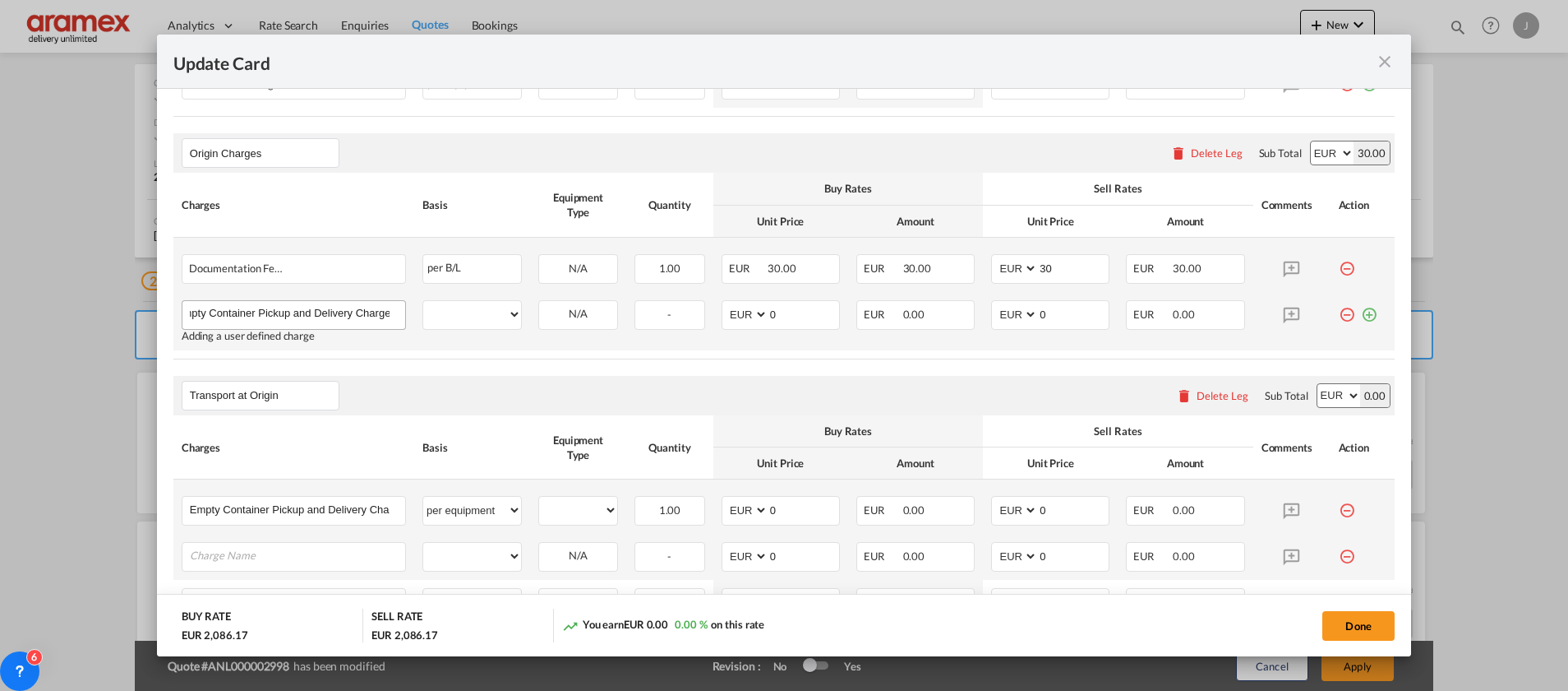
click at [330, 319] on input "Empty Container Pickup and Delivery Charge" at bounding box center [297, 313] width 216 height 24
click at [206, 317] on input "Empty Container Pickup and Delivery Charge" at bounding box center [297, 313] width 216 height 24
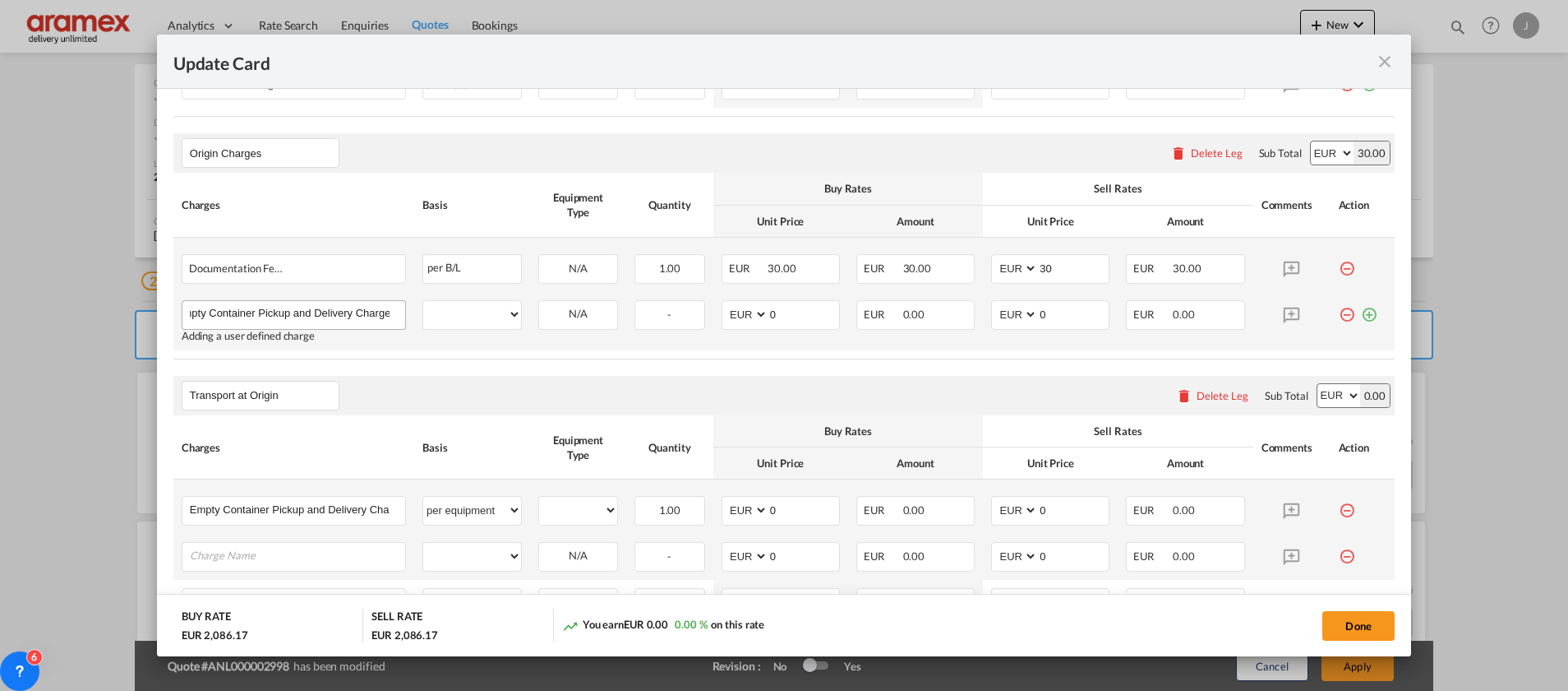
click at [206, 317] on input "Empty Container Pickup and Delivery Charge" at bounding box center [297, 313] width 216 height 24
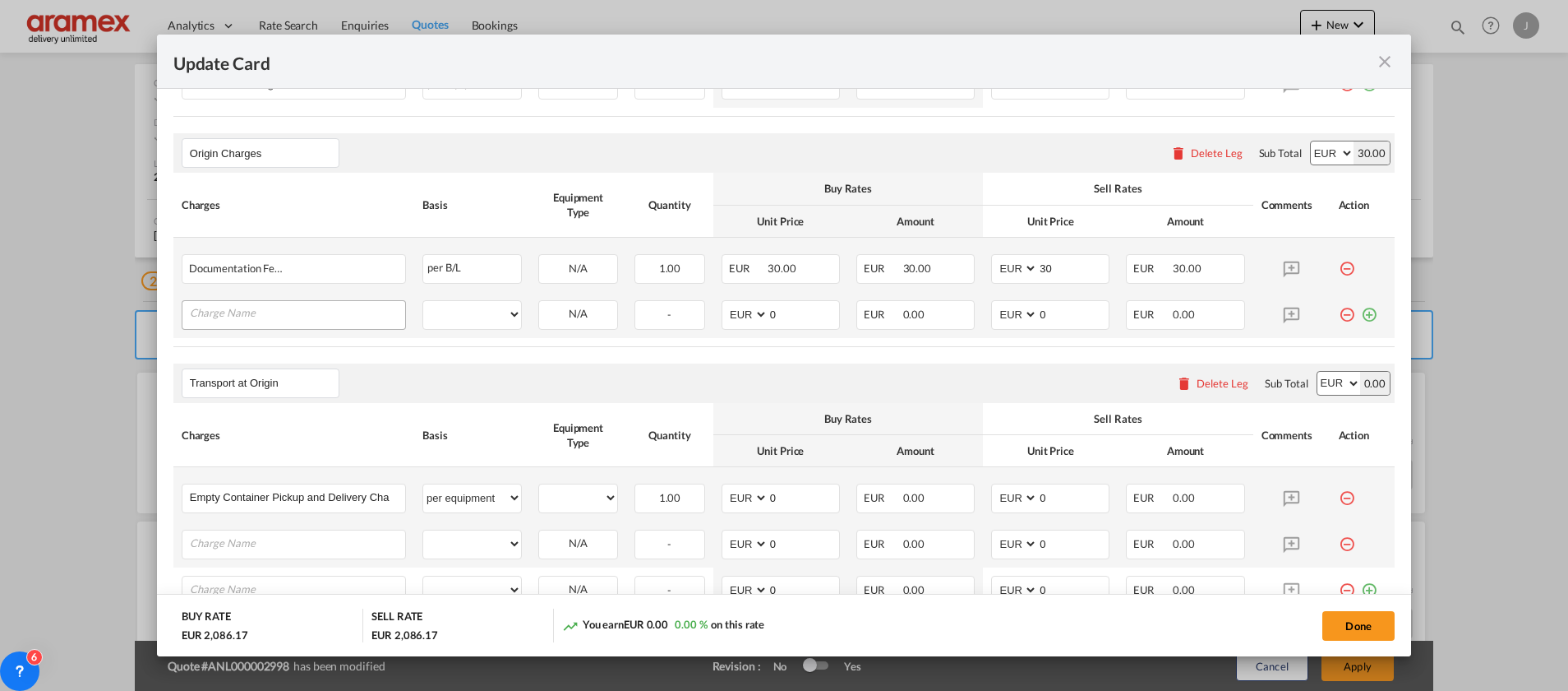
click at [341, 313] on input "Charge Name" at bounding box center [297, 313] width 216 height 24
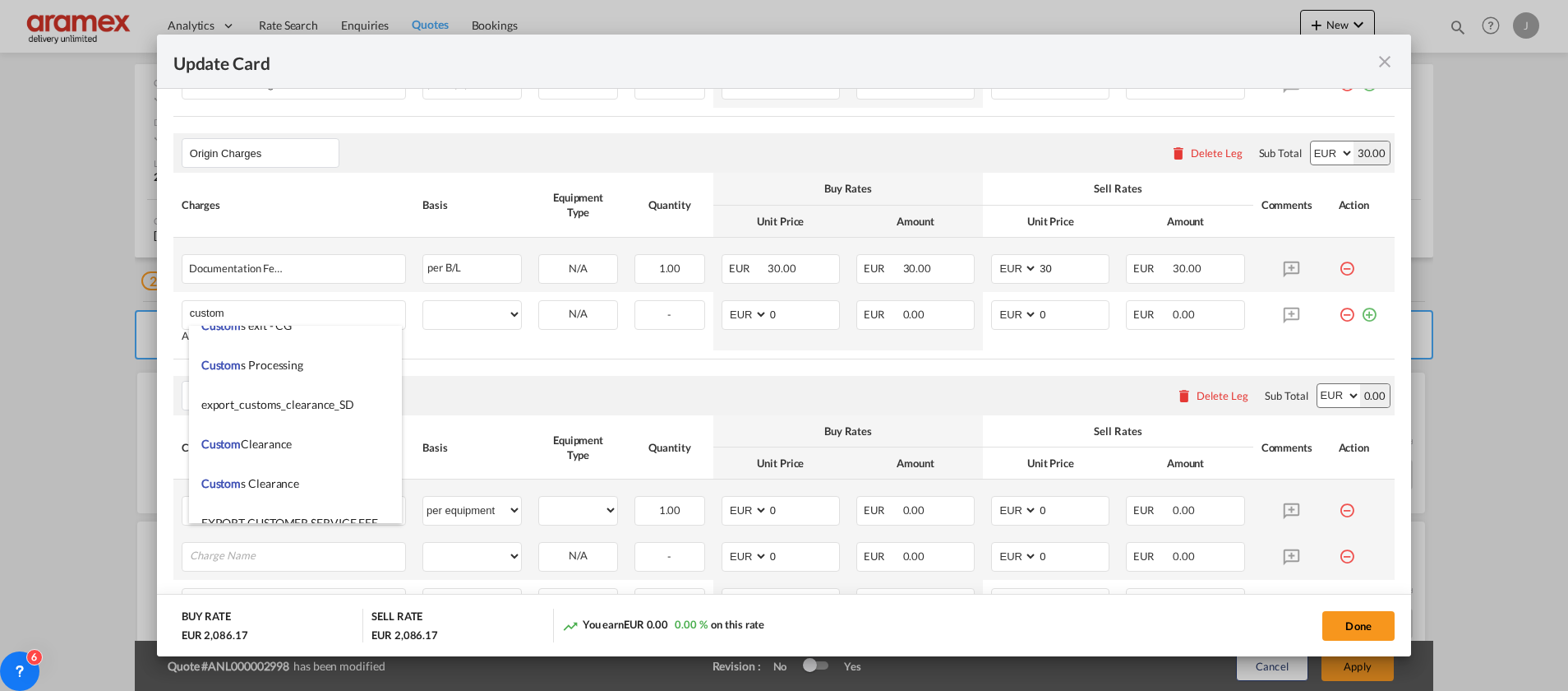
scroll to position [1973, 0]
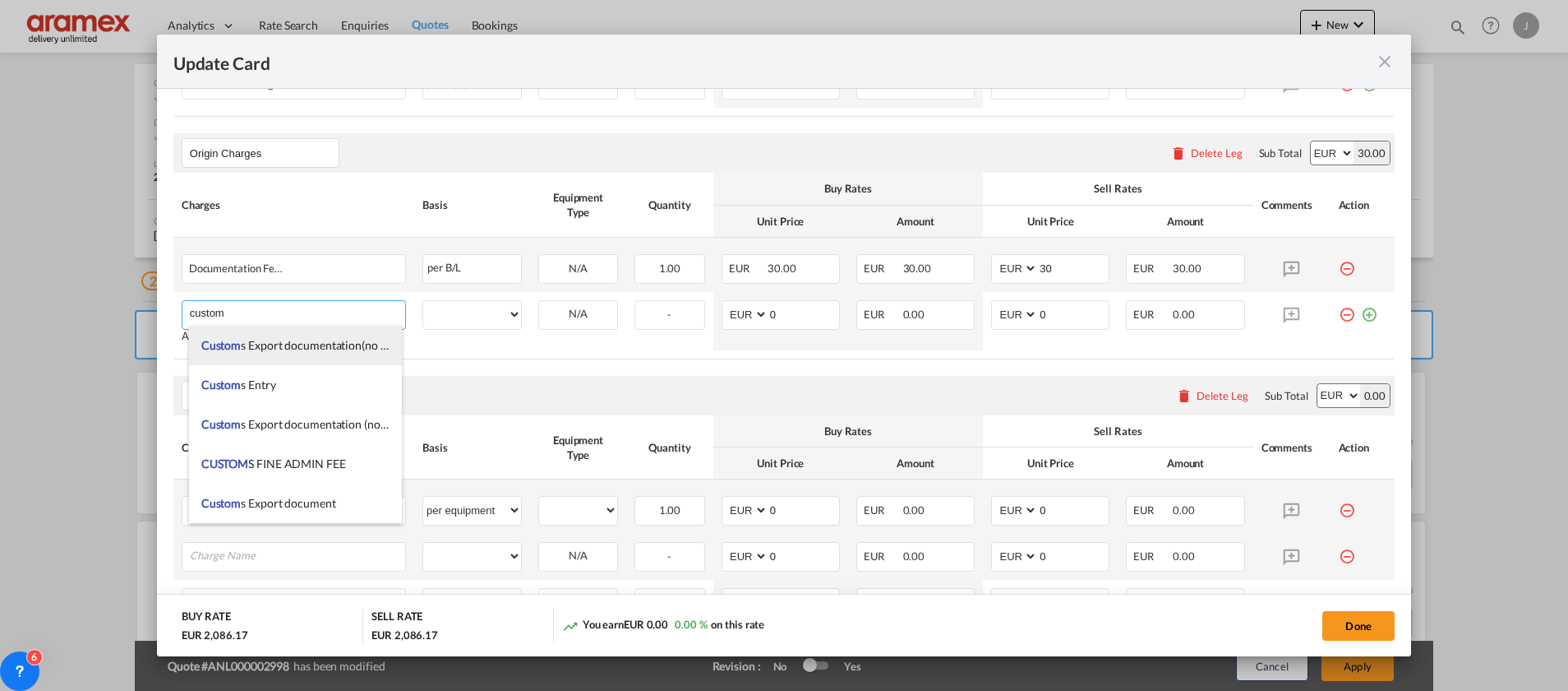
click at [332, 343] on span "Custom s Export documentation(no costs,suggested sell)" at bounding box center [340, 345] width 280 height 14
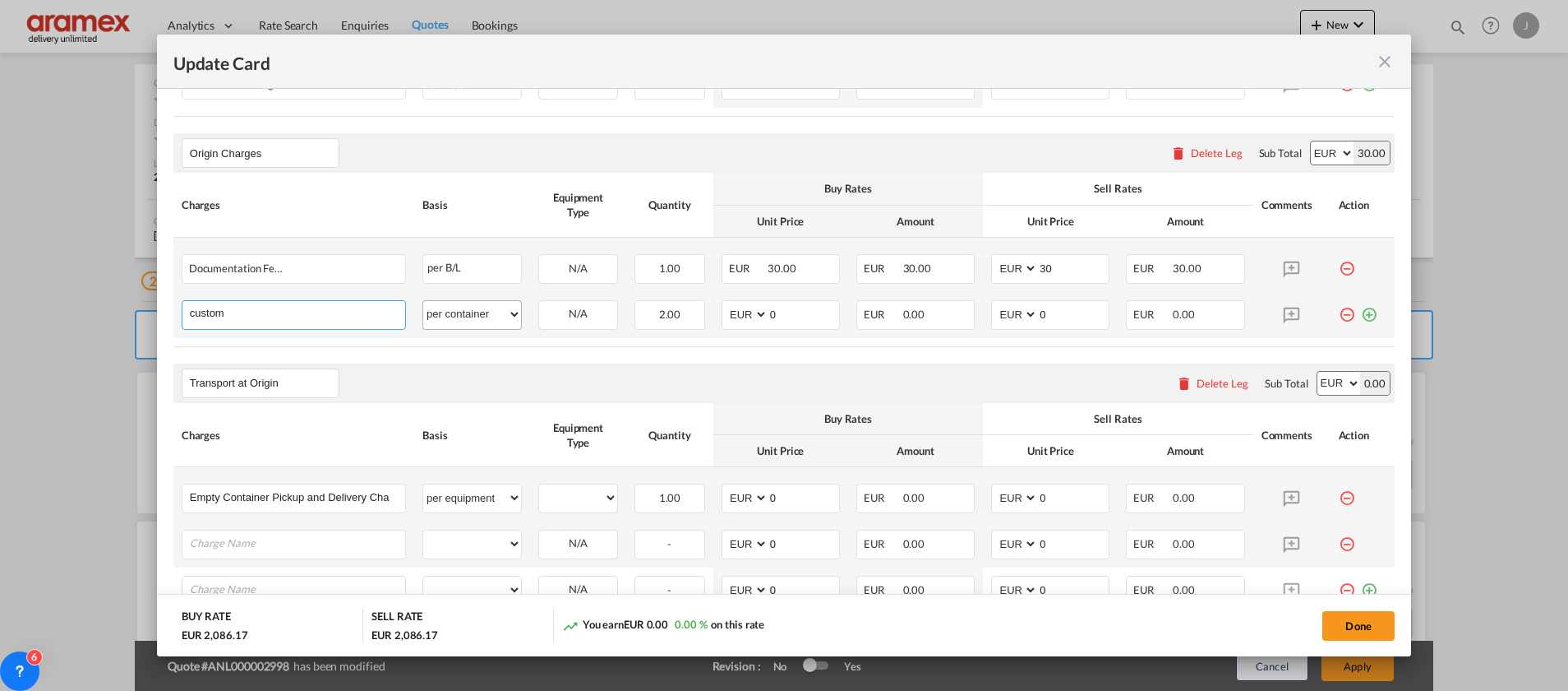
type input "Customs Export documentation(no costs,suggested sell)"
click at [473, 312] on select "per equipment per container per B/L per shipping bill per shipment per pallet p…" at bounding box center [472, 314] width 98 height 26
select select "per shipment"
click at [424, 301] on select "per equipment per container per B/L per shipping bill per shipment per pallet p…" at bounding box center [472, 314] width 98 height 26
drag, startPoint x: 788, startPoint y: 314, endPoint x: 726, endPoint y: 314, distance: 62.0
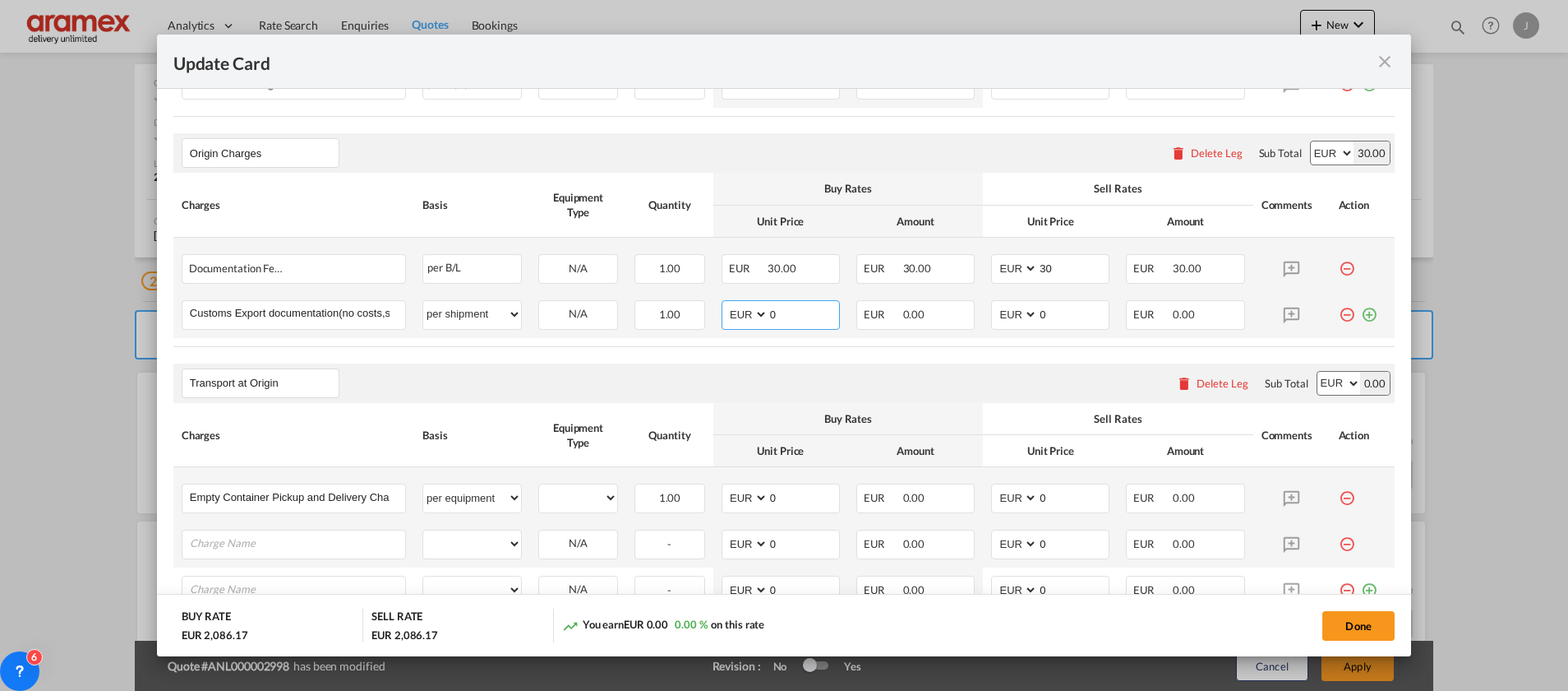
click at [726, 314] on md-input-container "AED AFN ALL AMD ANG AOA ARS AUD AWG AZN BAM BBD BDT BGN BHD BIF BMD BND [PERSON…" at bounding box center [781, 315] width 118 height 30
type input "65"
click at [1059, 314] on input "0" at bounding box center [1073, 313] width 71 height 24
drag, startPoint x: 1036, startPoint y: 309, endPoint x: 941, endPoint y: 309, distance: 95.0
click at [942, 309] on tr "Customs Export documentation(no costs,suggested sell) Please Enter User Defined…" at bounding box center [784, 315] width 1221 height 46
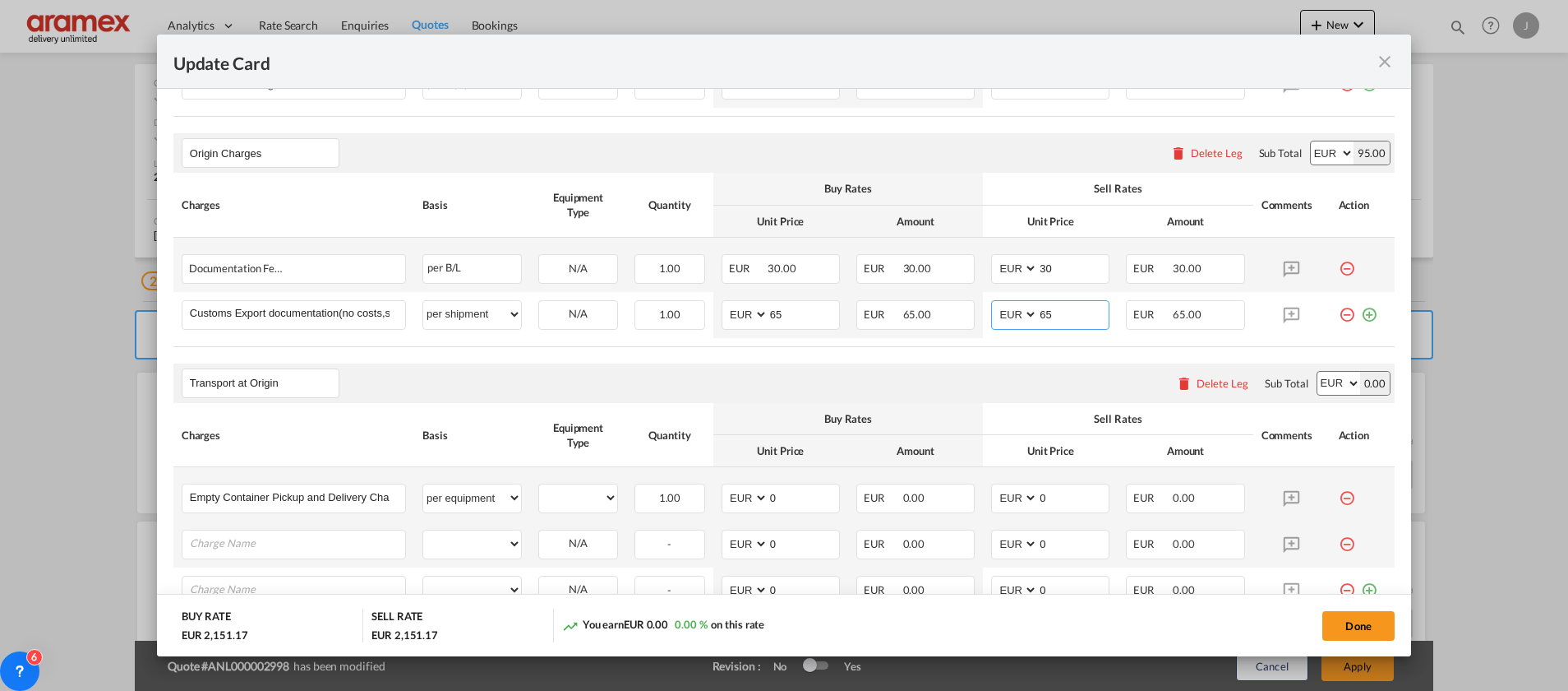
type input "65"
click at [852, 402] on div "Transport at Origin Please enter leg name Leg Name Already Exists Delete Leg Su…" at bounding box center [784, 383] width 1221 height 40
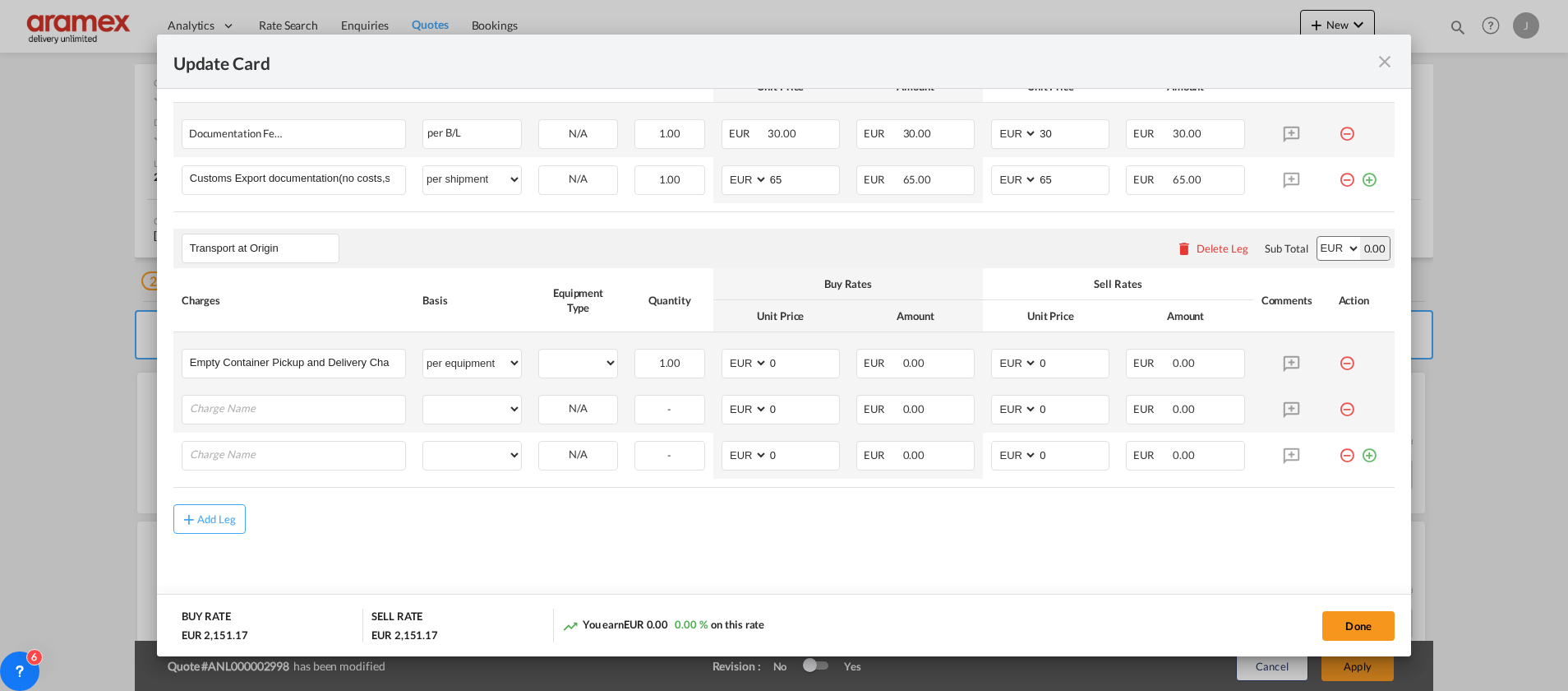
scroll to position [763, 0]
click at [294, 409] on input "Charge Name" at bounding box center [297, 404] width 216 height 24
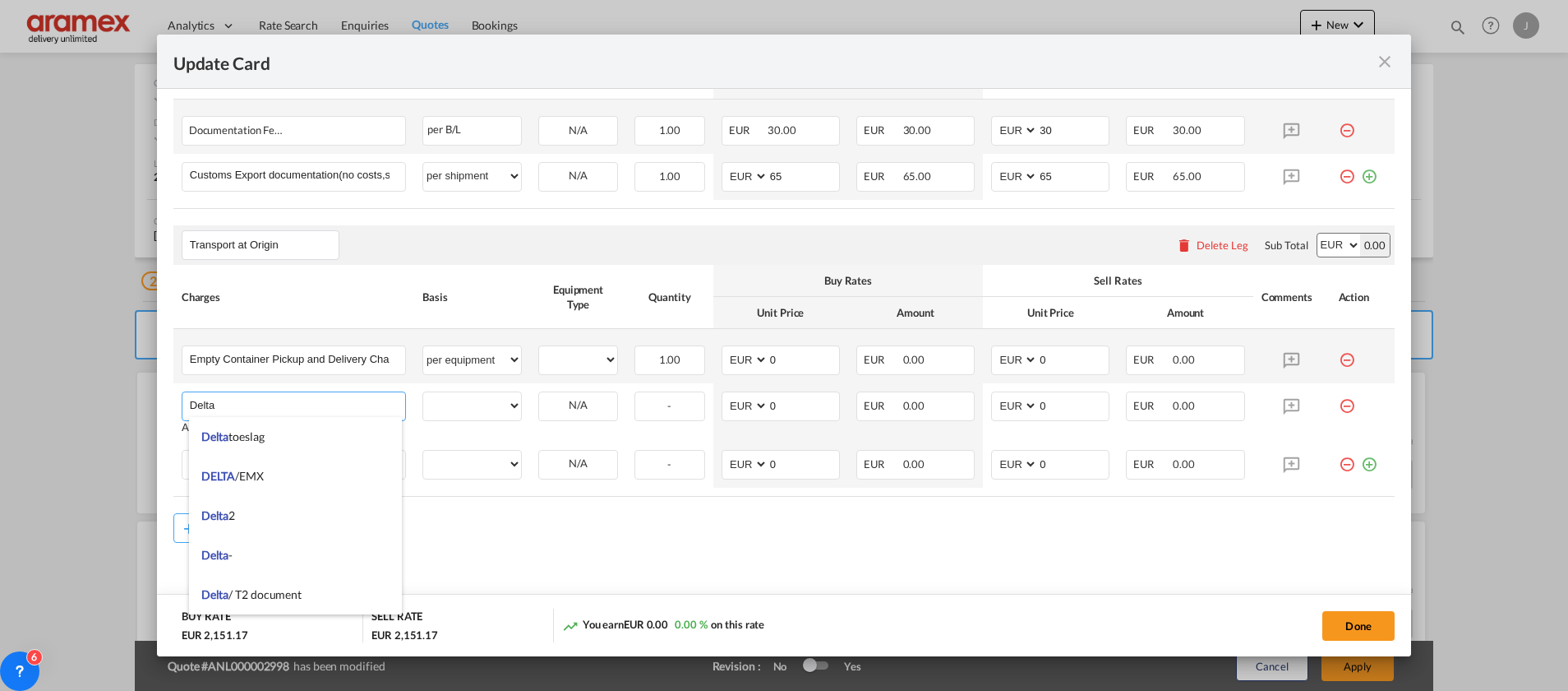
type input "Delta"
click at [469, 620] on div "SELL RATE EUR 2,151.17" at bounding box center [462, 625] width 182 height 34
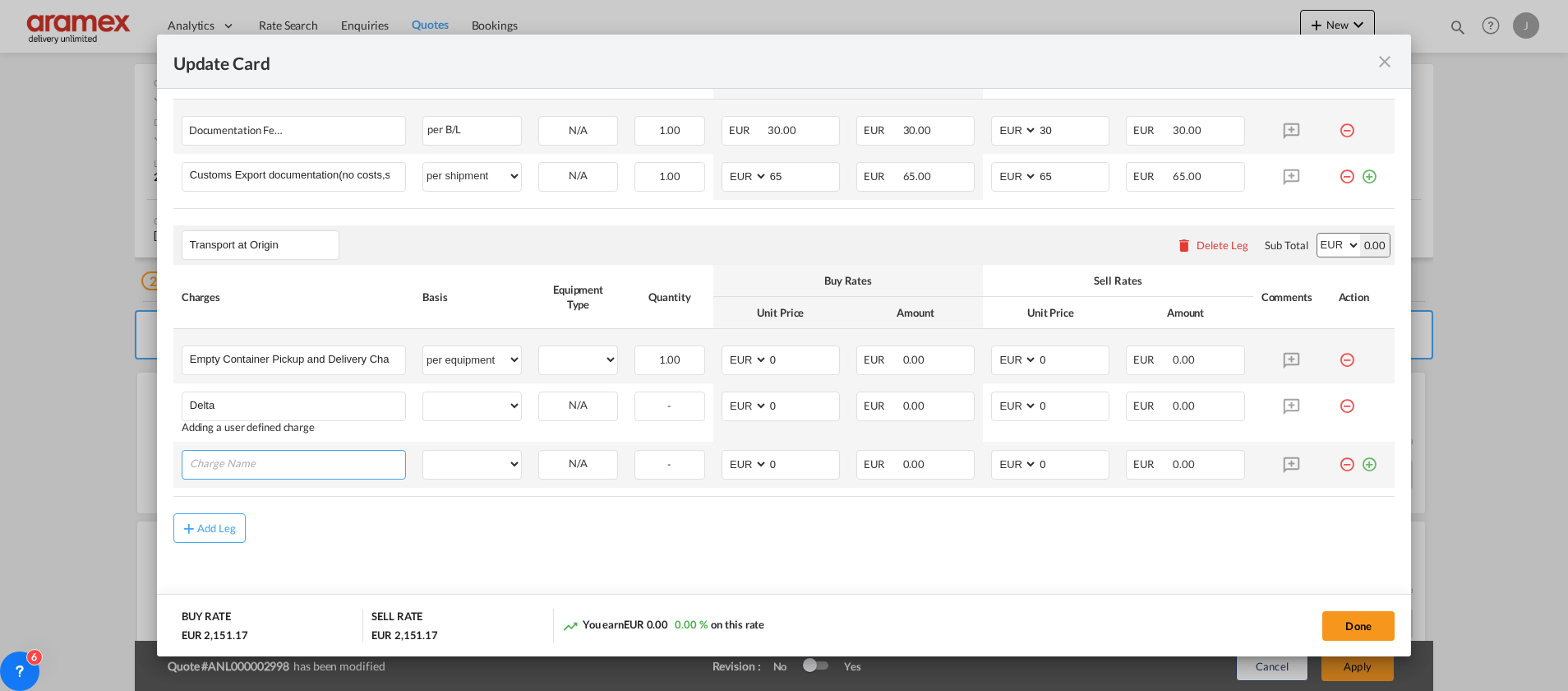
click at [274, 461] on input "Charge Name" at bounding box center [297, 463] width 216 height 24
click at [292, 556] on md-content "Main Freight Please enter leg name Leg Name Already Exists Delete Leg Sub Total…" at bounding box center [784, 195] width 1221 height 892
click at [1361, 466] on md-icon "icon-plus-circle-outline green-400-fg" at bounding box center [1369, 458] width 16 height 16
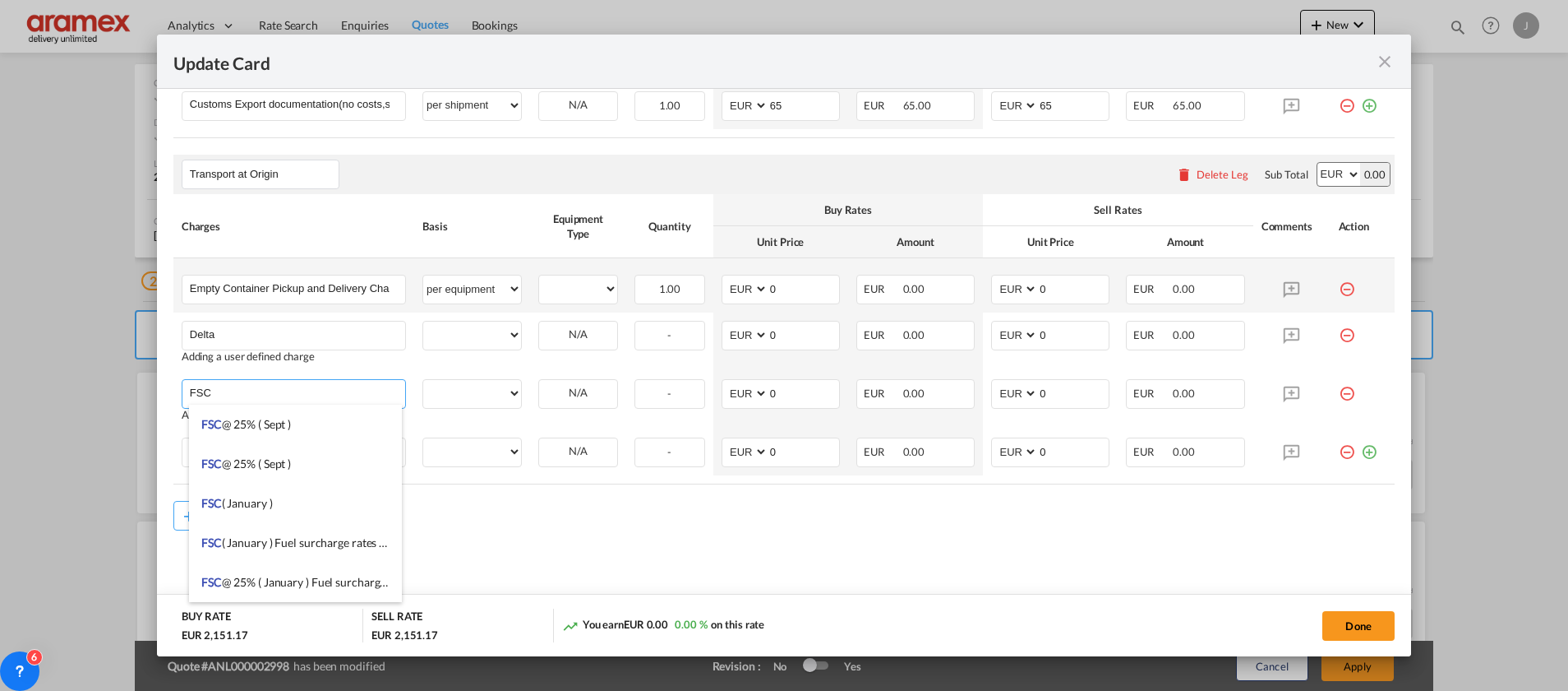
drag, startPoint x: 246, startPoint y: 388, endPoint x: 105, endPoint y: 397, distance: 141.3
click at [110, 395] on div "Update Card Port of [GEOGRAPHIC_DATA] NLRTM T/S Liner/Carrier Maersk Spot 2HM L…" at bounding box center [784, 346] width 1568 height 691
click at [261, 462] on span "Conges tion Fee" at bounding box center [240, 464] width 78 height 14
type input "Congestion Fee"
select select "per equipment"
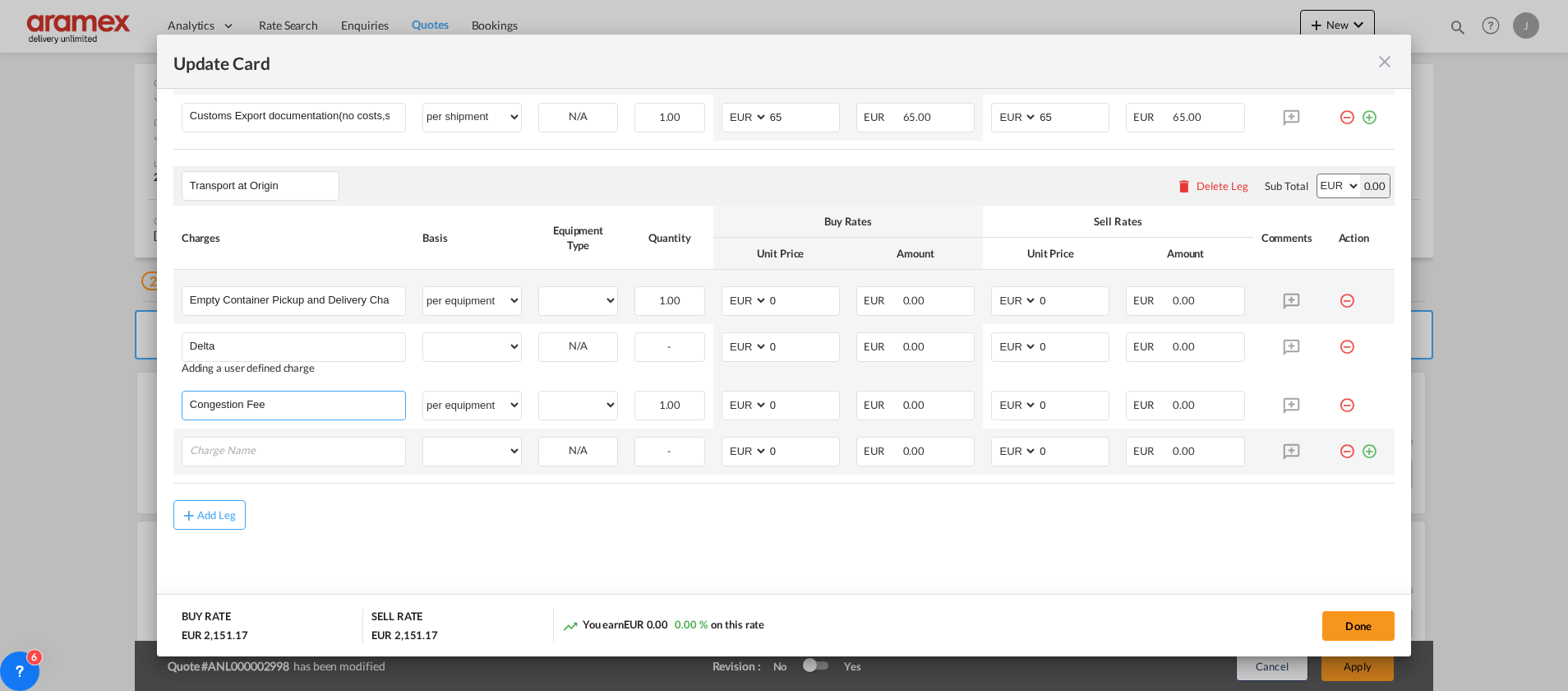
scroll to position [822, 0]
click at [233, 462] on input "Charge Name" at bounding box center [297, 450] width 216 height 24
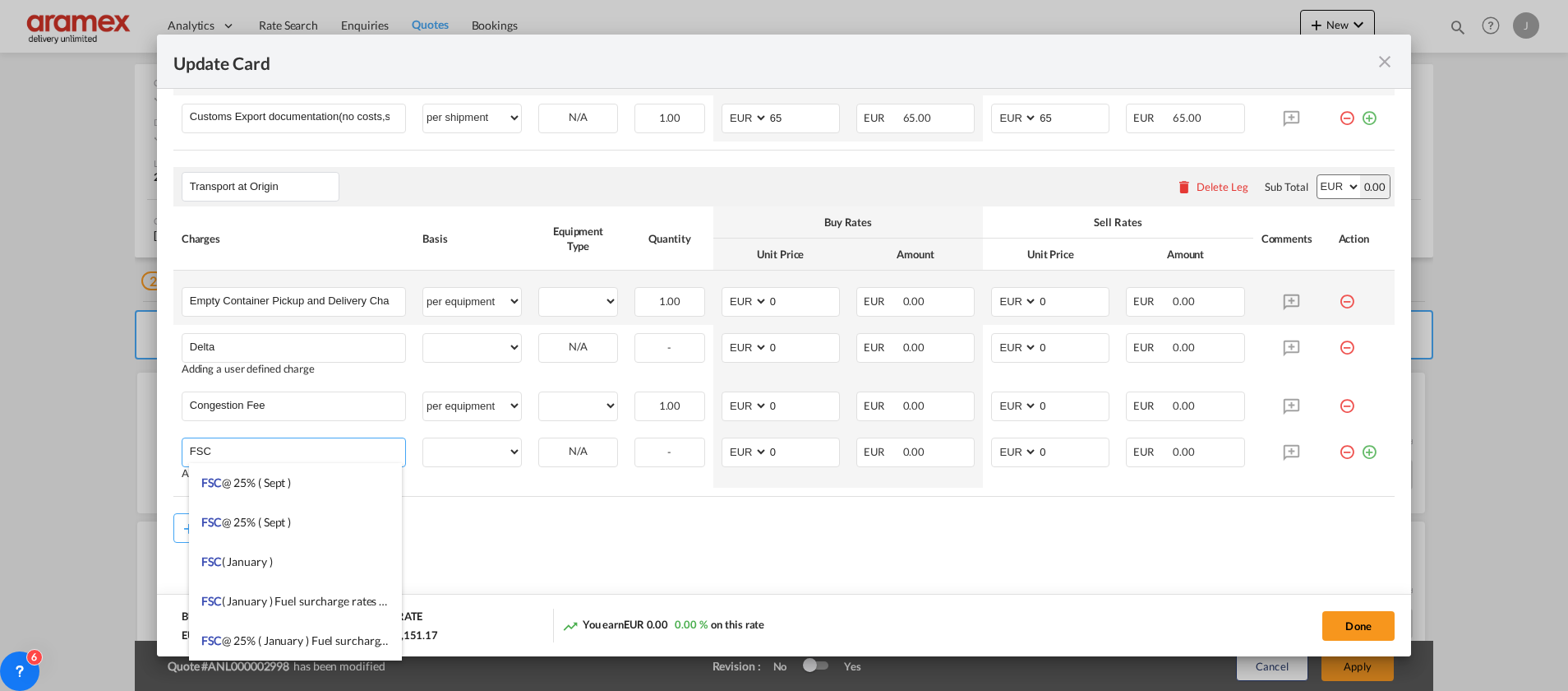
scroll to position [833, 0]
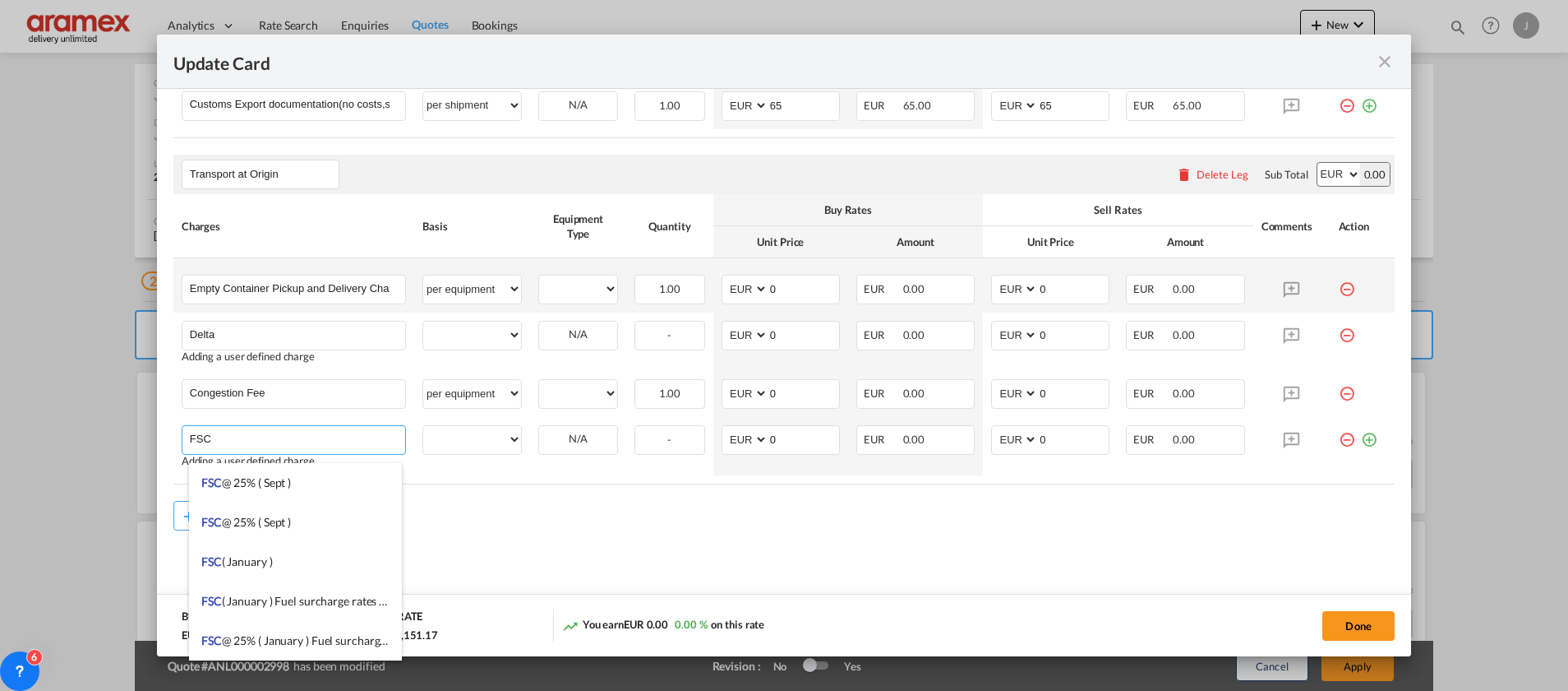
type input "FSC"
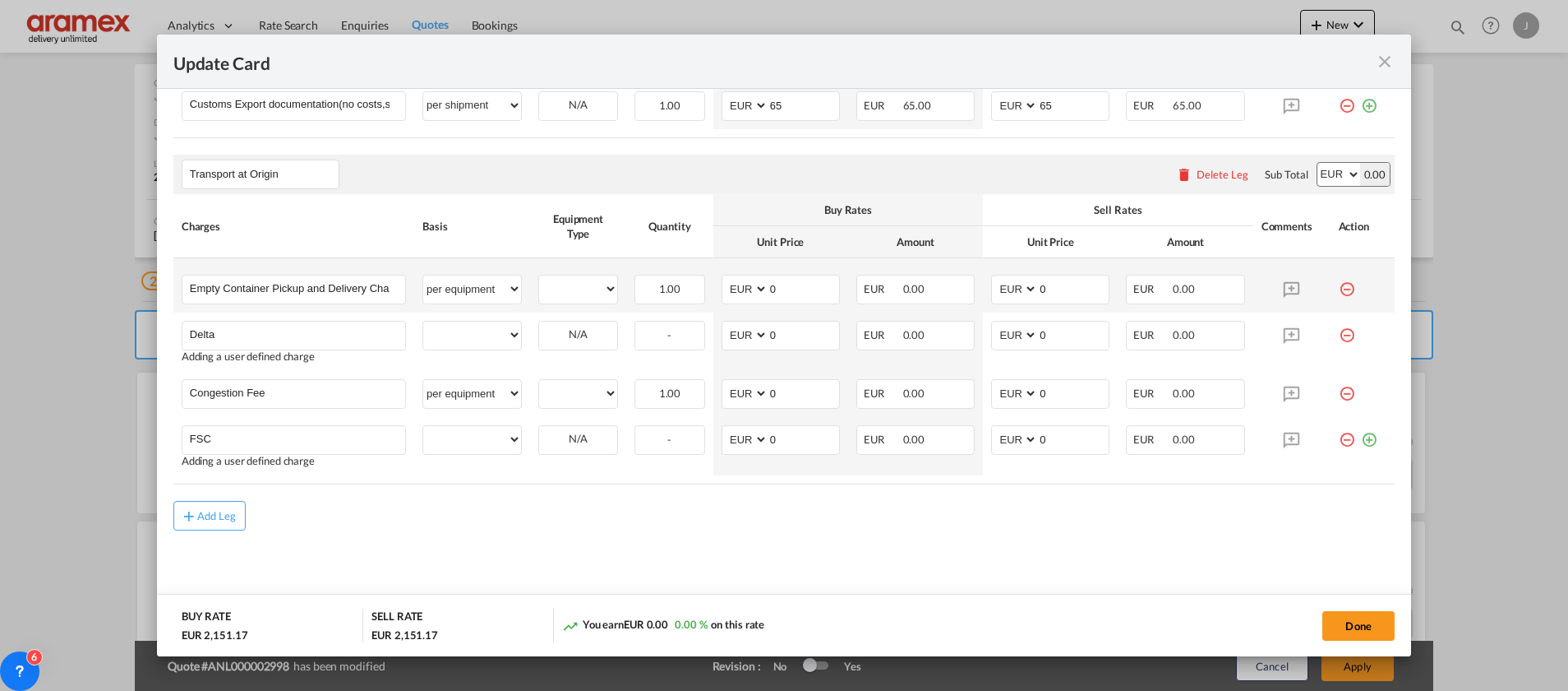
click at [609, 506] on div "Add Leg" at bounding box center [784, 515] width 1221 height 30
click at [1361, 440] on md-icon "icon-plus-circle-outline green-400-fg" at bounding box center [1369, 433] width 16 height 16
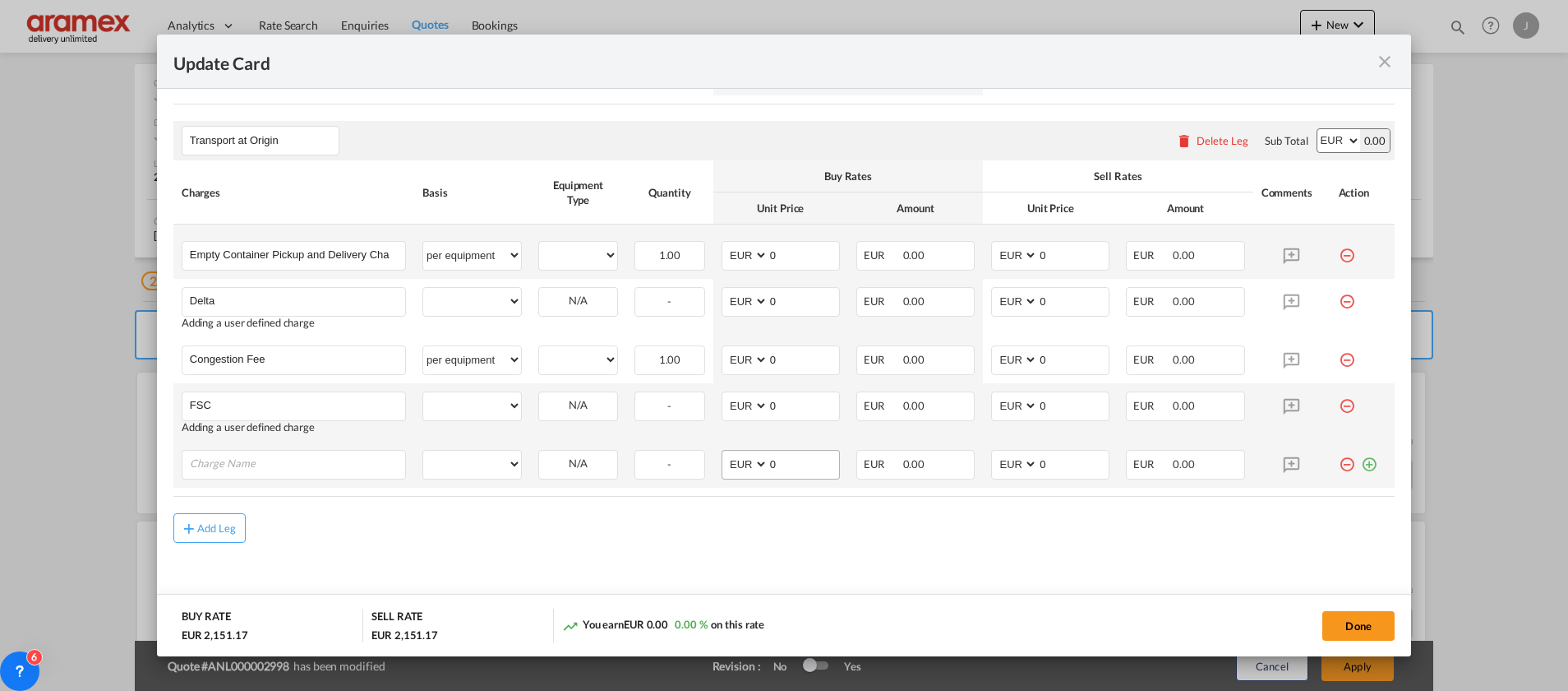
scroll to position [880, 0]
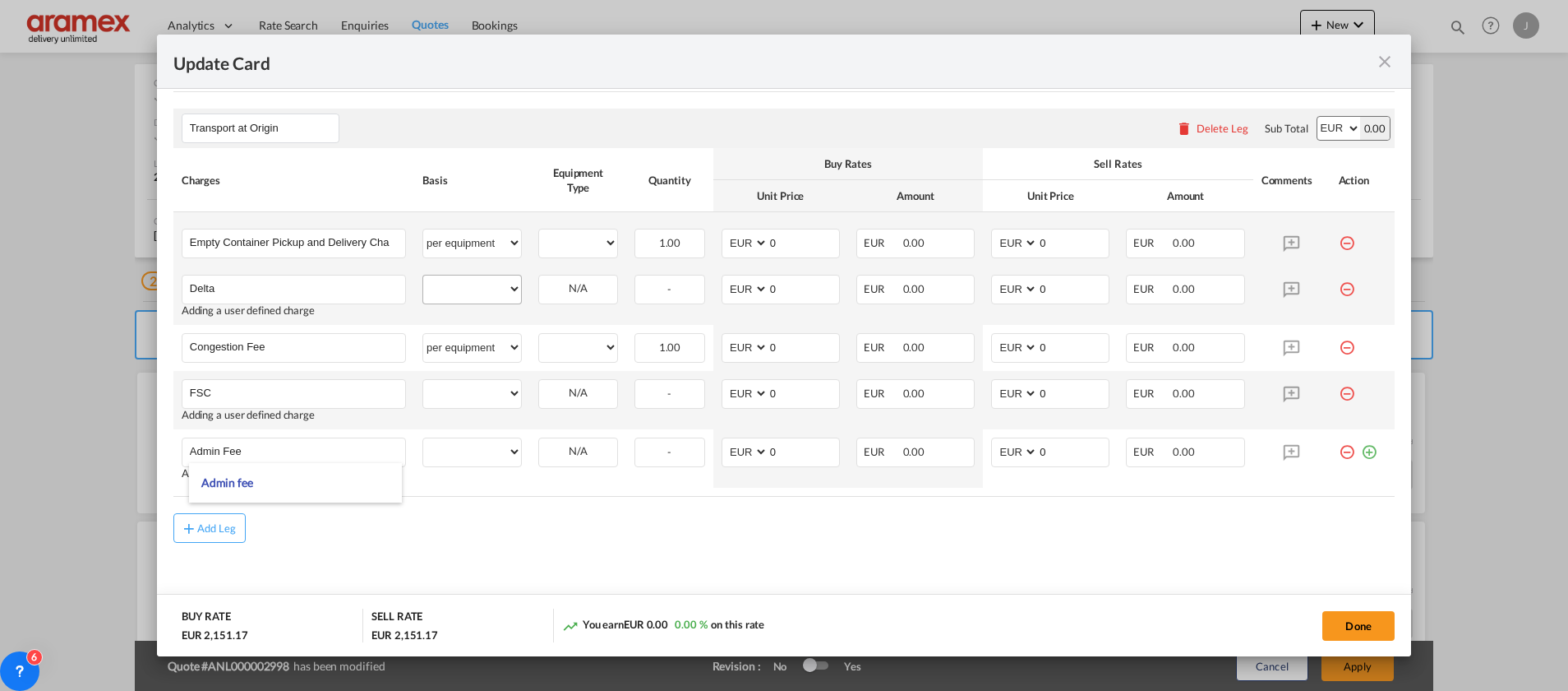
type input "Admin Fee"
click at [450, 285] on select "per equipment per container per B/L per shipping bill per shipment % on pickup …" at bounding box center [472, 288] width 98 height 26
select select "per equipment"
click at [424, 276] on select "per equipment per container per B/L per shipping bill per shipment % on pickup …" at bounding box center [472, 288] width 98 height 26
drag, startPoint x: 455, startPoint y: 396, endPoint x: 462, endPoint y: 385, distance: 13.0
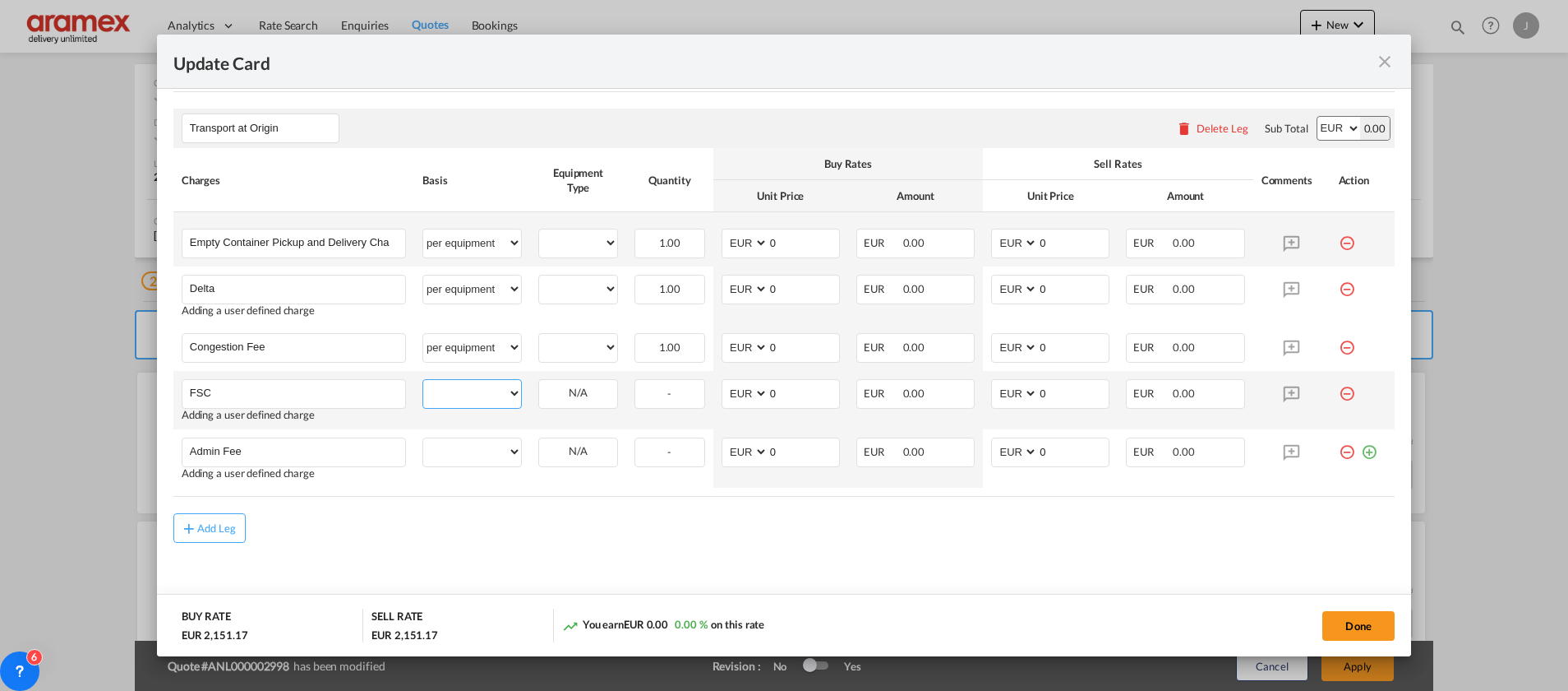
click at [455, 396] on select "per equipment per container per B/L per shipping bill per shipment % on pickup …" at bounding box center [472, 393] width 98 height 26
select select "per equipment"
click at [424, 380] on select "per equipment per container per B/L per shipping bill per shipment % on pickup …" at bounding box center [472, 393] width 98 height 26
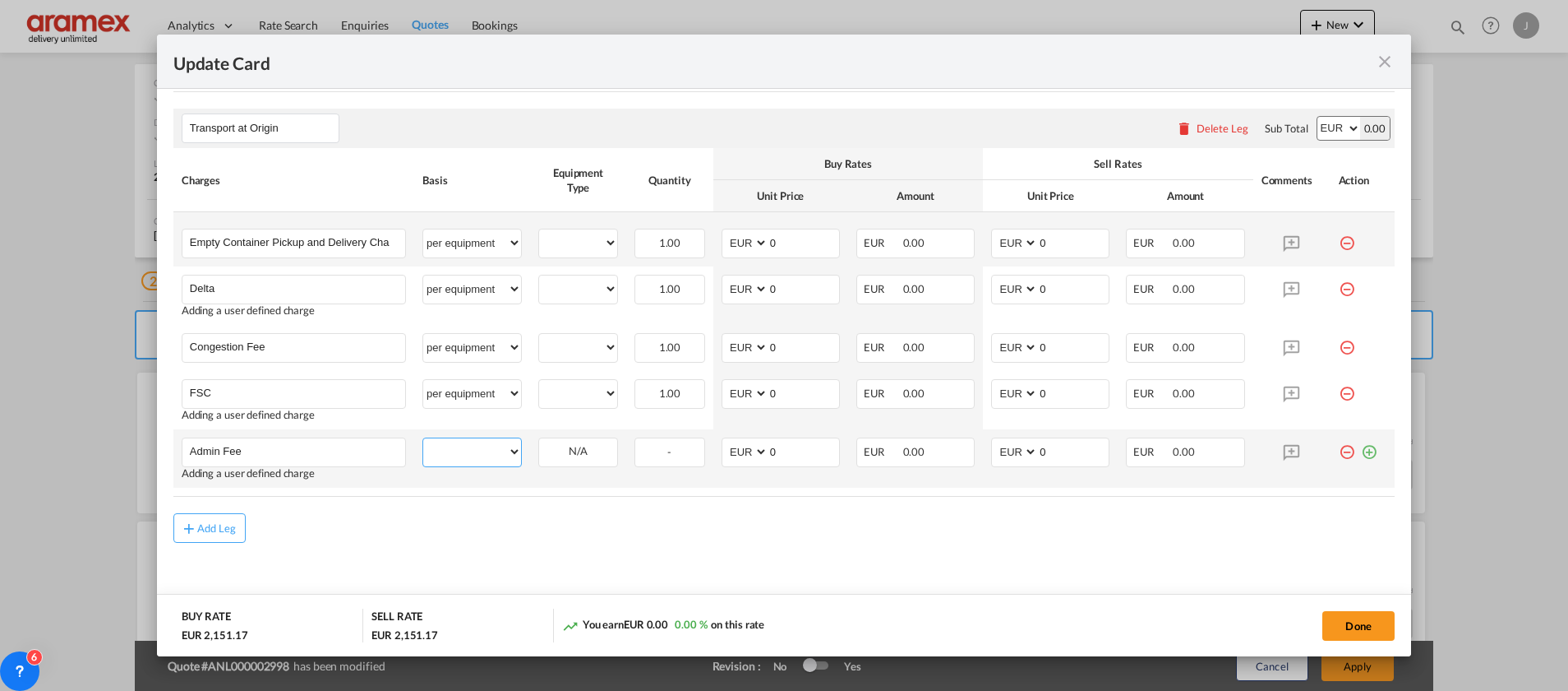
drag, startPoint x: 473, startPoint y: 447, endPoint x: 478, endPoint y: 435, distance: 13.0
click at [473, 447] on select "per equipment per container per B/L per shipping bill per shipment % on pickup …" at bounding box center [472, 451] width 98 height 26
select select "per equipment"
click at [424, 438] on select "per equipment per container per B/L per shipping bill per shipment % on pickup …" at bounding box center [472, 451] width 98 height 26
drag, startPoint x: 573, startPoint y: 246, endPoint x: 574, endPoint y: 256, distance: 10.0
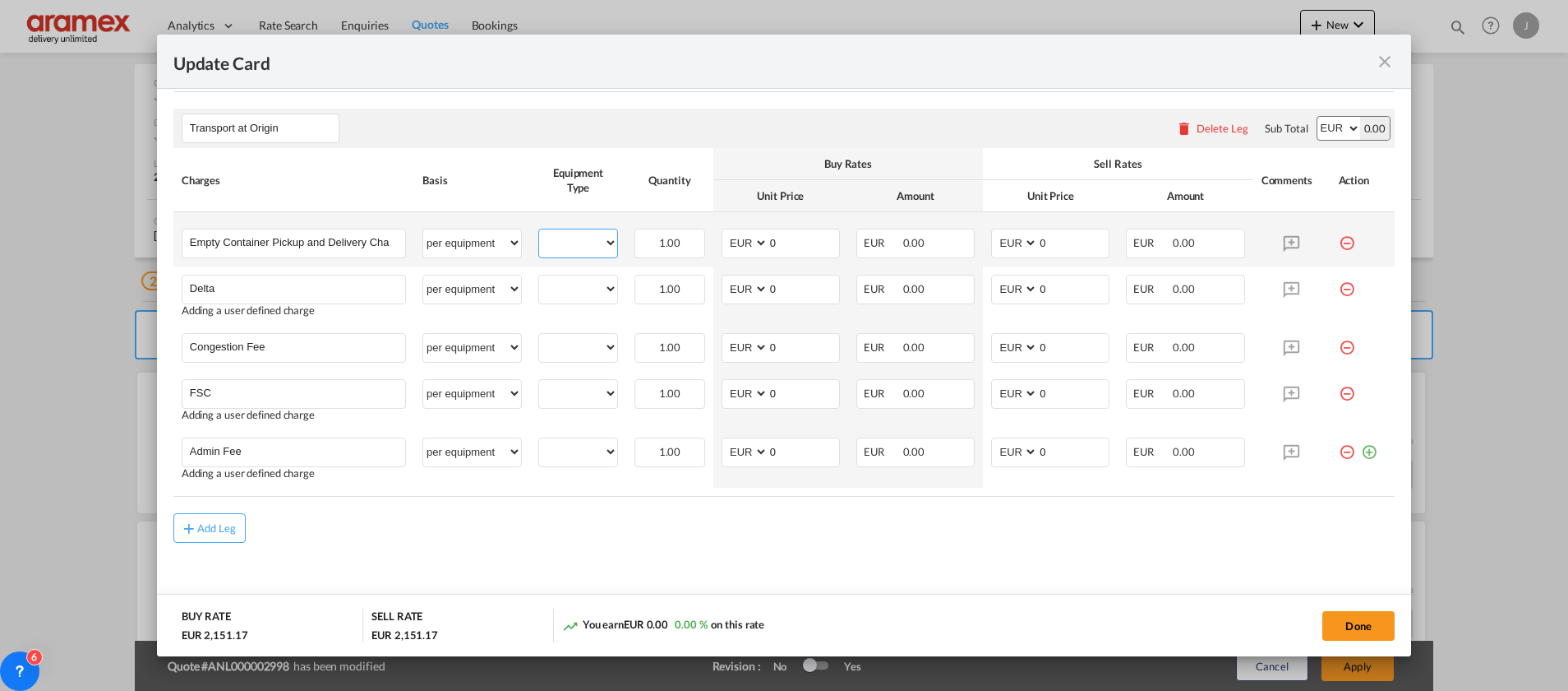
click at [573, 246] on select "20GP" at bounding box center [577, 243] width 78 height 22
select select "20GP"
click at [539, 232] on select "20GP" at bounding box center [577, 243] width 78 height 22
drag, startPoint x: 567, startPoint y: 292, endPoint x: 577, endPoint y: 303, distance: 14.9
click at [567, 291] on select "20GP" at bounding box center [577, 288] width 78 height 22
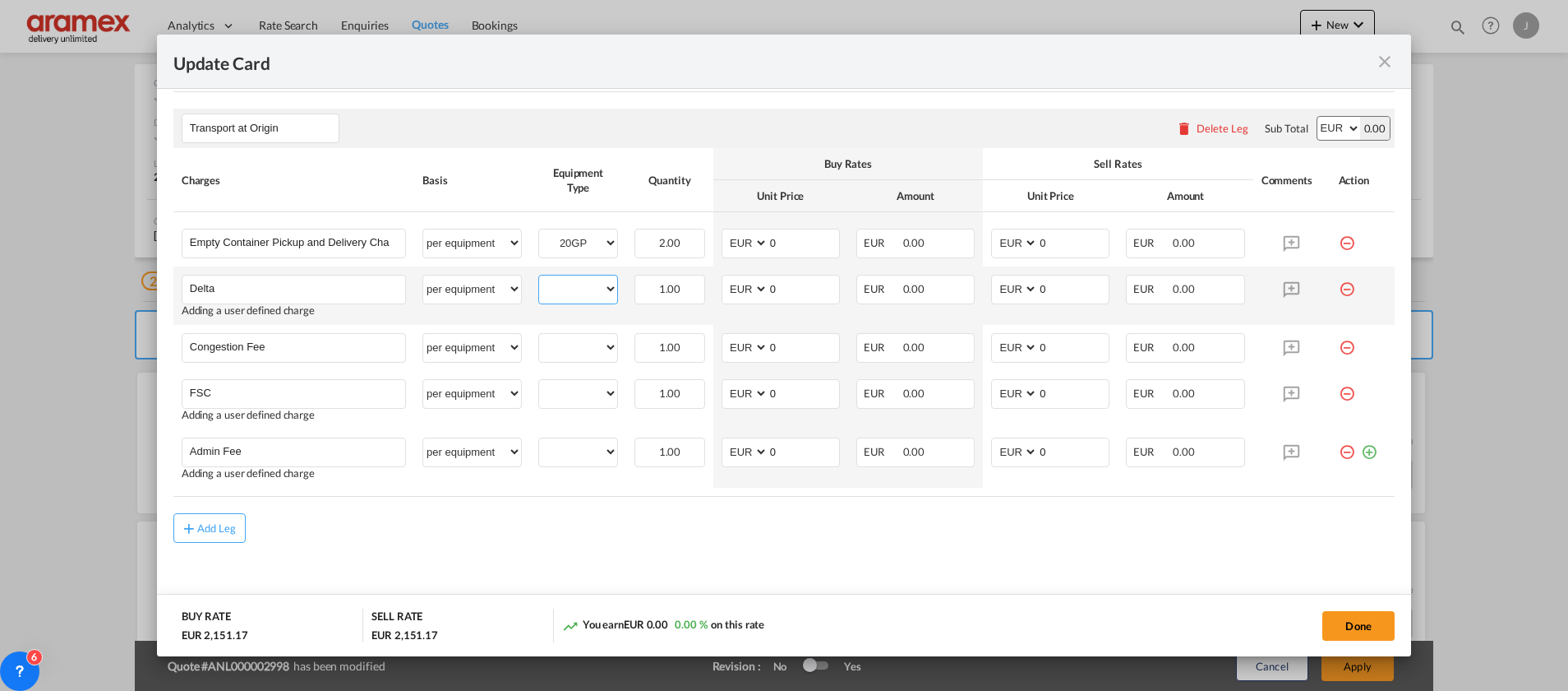
select select "20GP"
click at [539, 278] on select "20GP" at bounding box center [577, 288] width 78 height 22
click at [571, 343] on select "20GP" at bounding box center [577, 346] width 78 height 22
select select "20GP"
click at [539, 336] on select "20GP" at bounding box center [577, 346] width 78 height 22
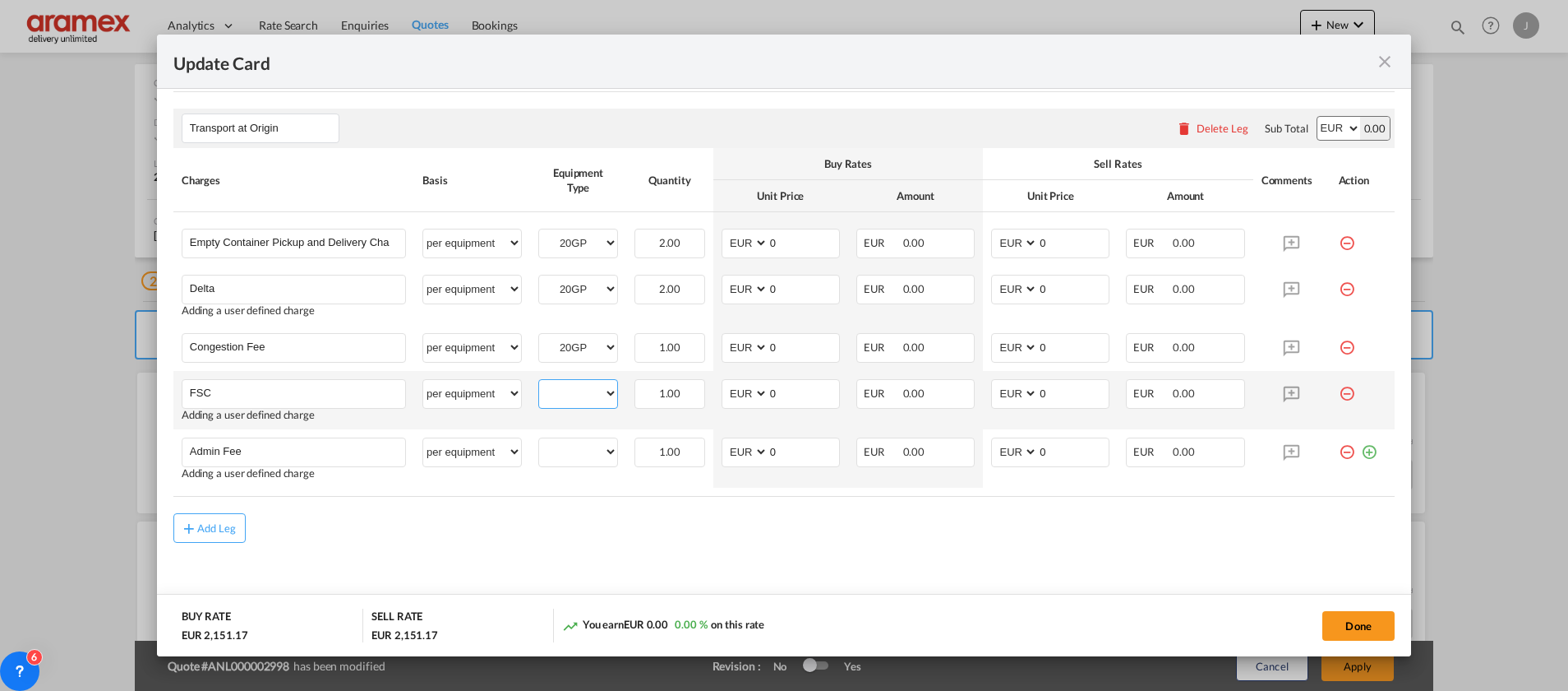
click at [562, 399] on select "20GP" at bounding box center [577, 393] width 78 height 22
select select "20GP"
click at [539, 382] on select "20GP" at bounding box center [577, 393] width 78 height 22
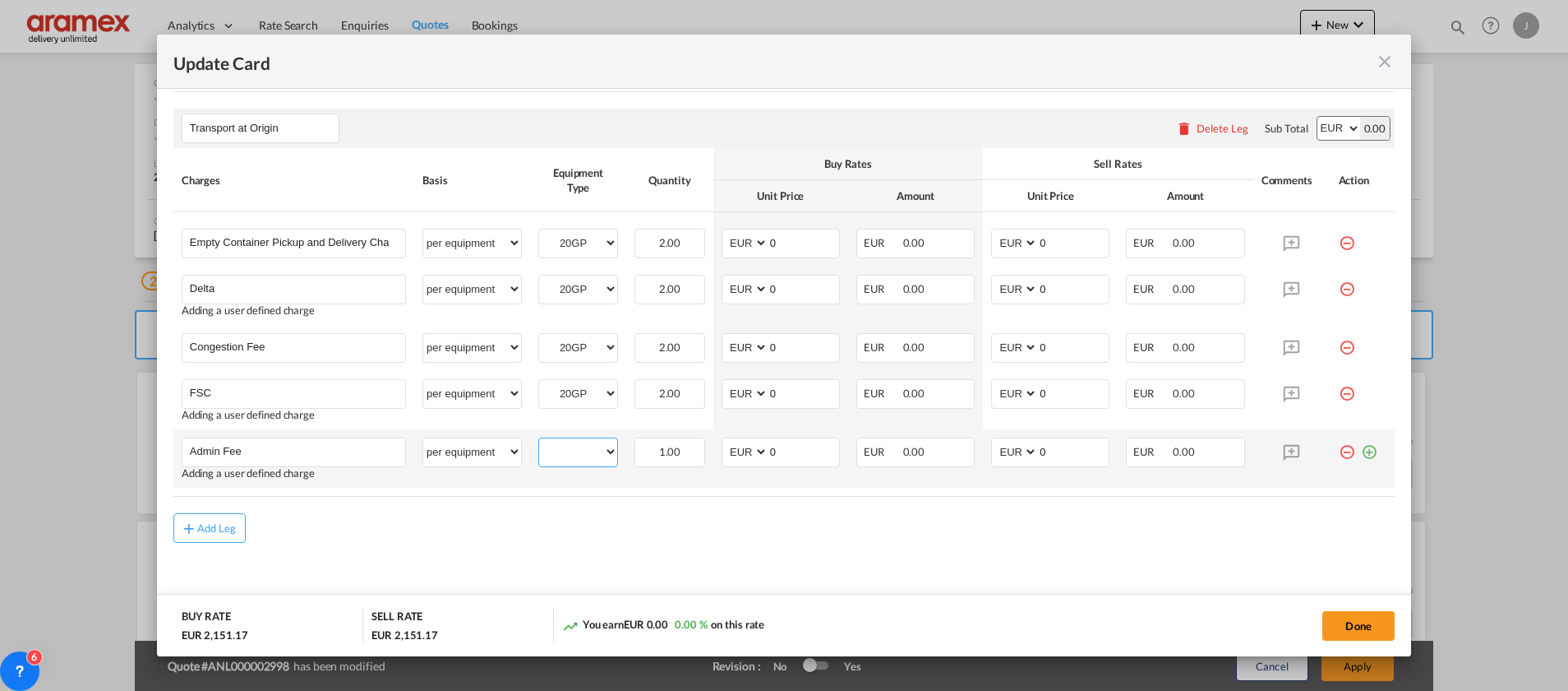
drag, startPoint x: 562, startPoint y: 456, endPoint x: 562, endPoint y: 465, distance: 9.0
click at [562, 456] on select "20GP" at bounding box center [577, 451] width 78 height 22
select select "20GP"
click at [539, 440] on select "20GP" at bounding box center [577, 451] width 78 height 22
click at [753, 533] on div "Add Leg" at bounding box center [784, 527] width 1221 height 30
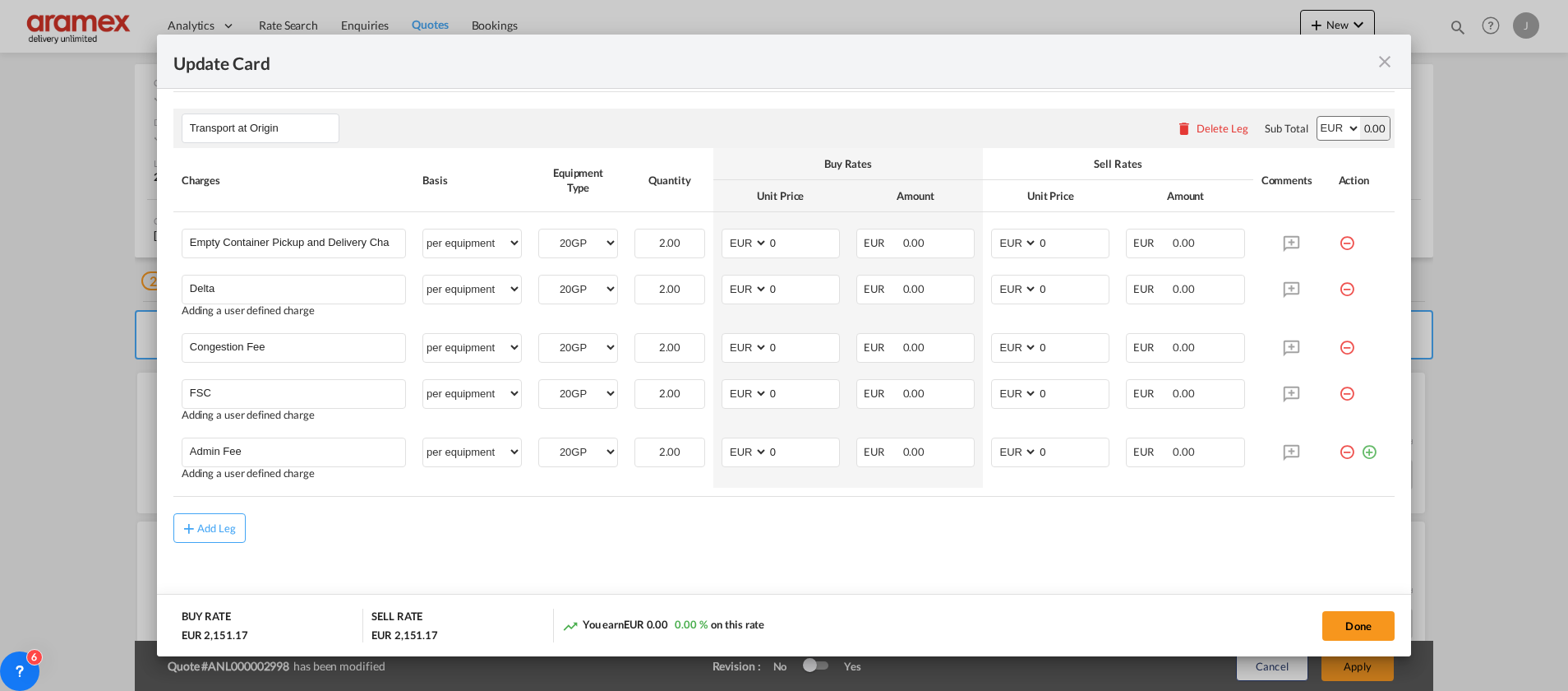
scroll to position [633, 0]
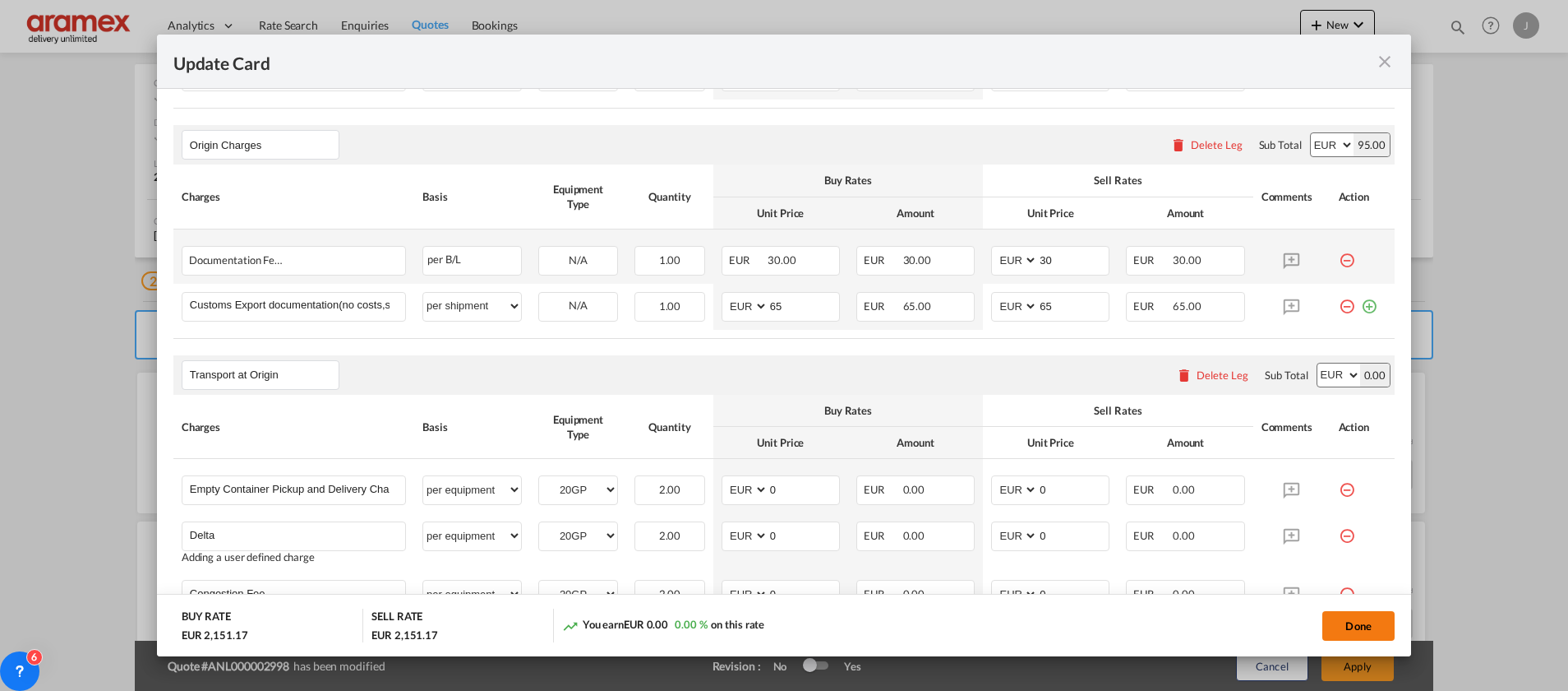
click at [1346, 621] on button "Done" at bounding box center [1358, 625] width 73 height 30
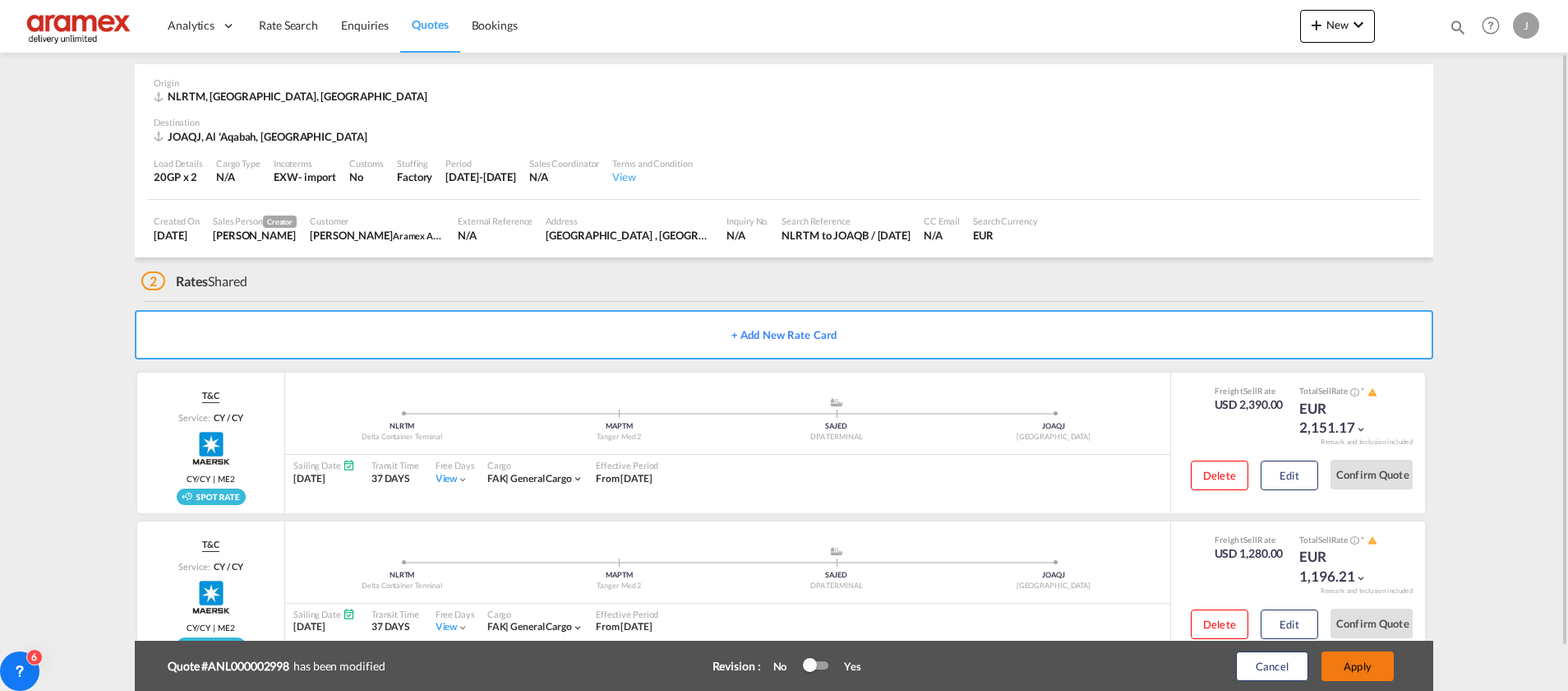
click at [1349, 659] on button "Apply" at bounding box center [1357, 666] width 73 height 30
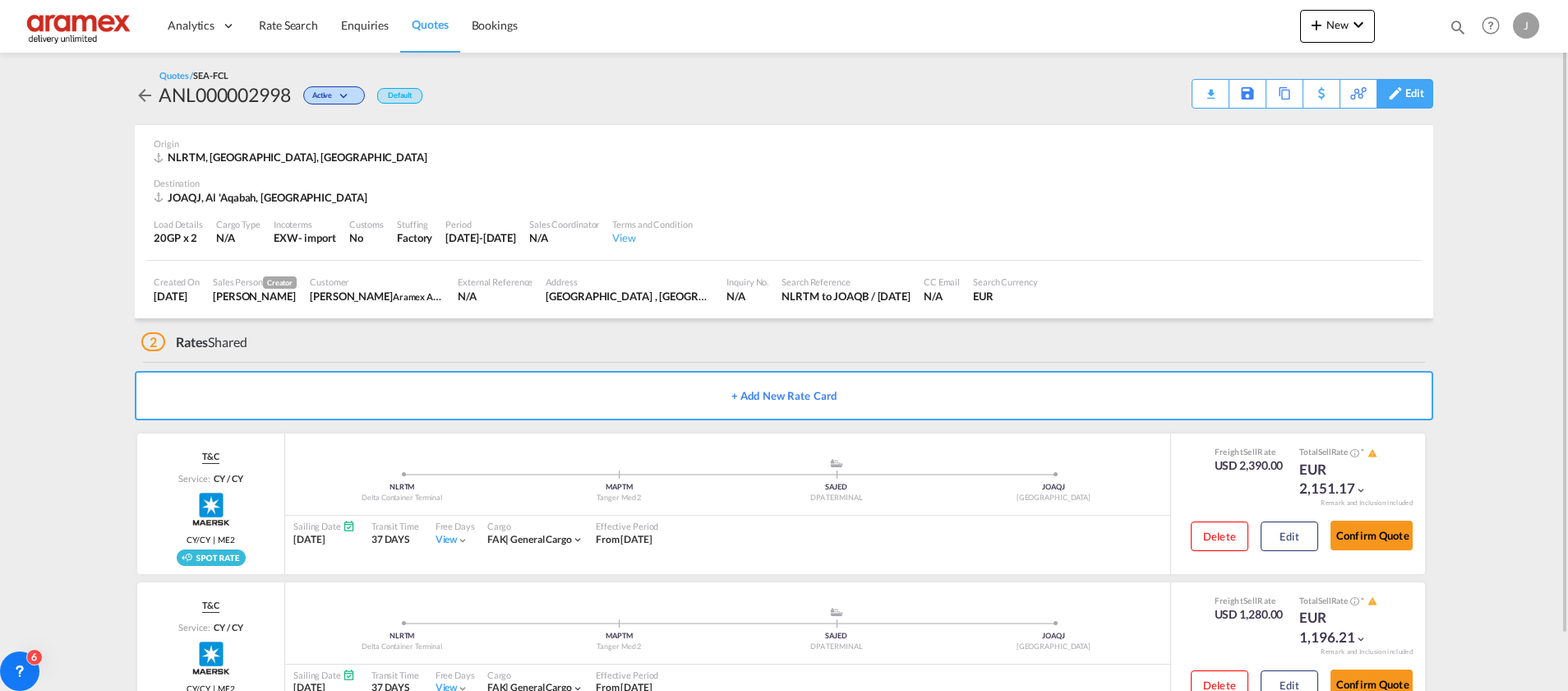
click at [1410, 86] on div "Edit" at bounding box center [1415, 93] width 19 height 28
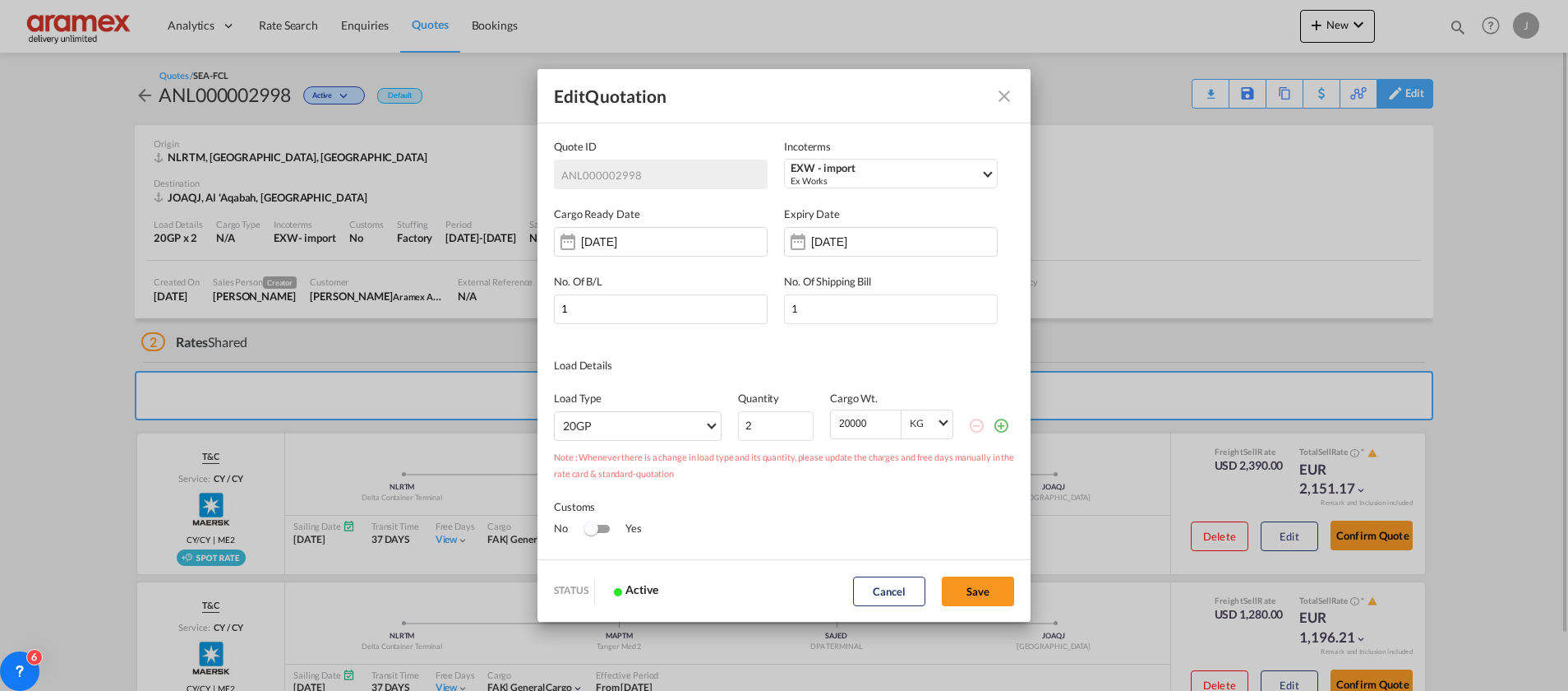
scroll to position [0, 0]
type input "1"
click at [789, 427] on input "1" at bounding box center [776, 426] width 75 height 30
click at [973, 591] on button "Save" at bounding box center [978, 591] width 73 height 30
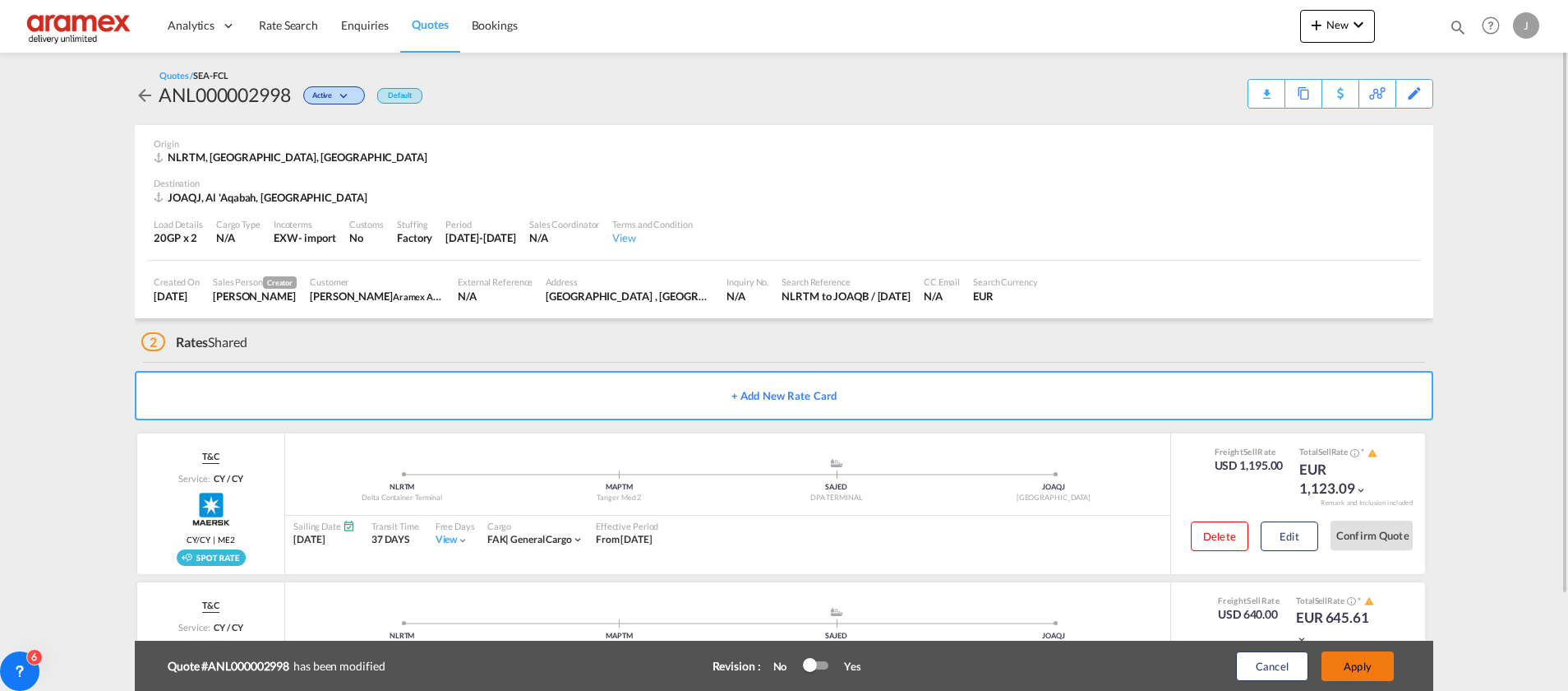
click at [1372, 670] on button "Apply" at bounding box center [1357, 666] width 73 height 30
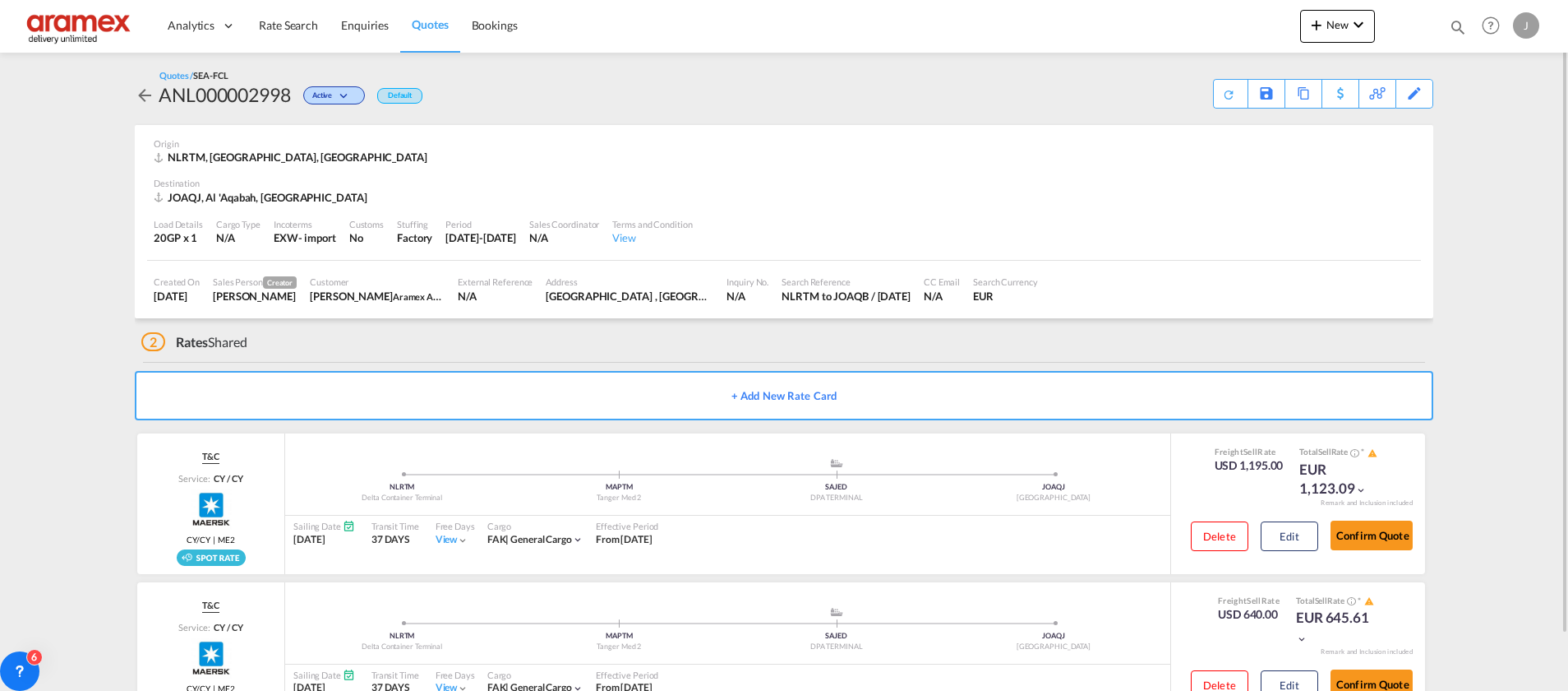
scroll to position [61, 0]
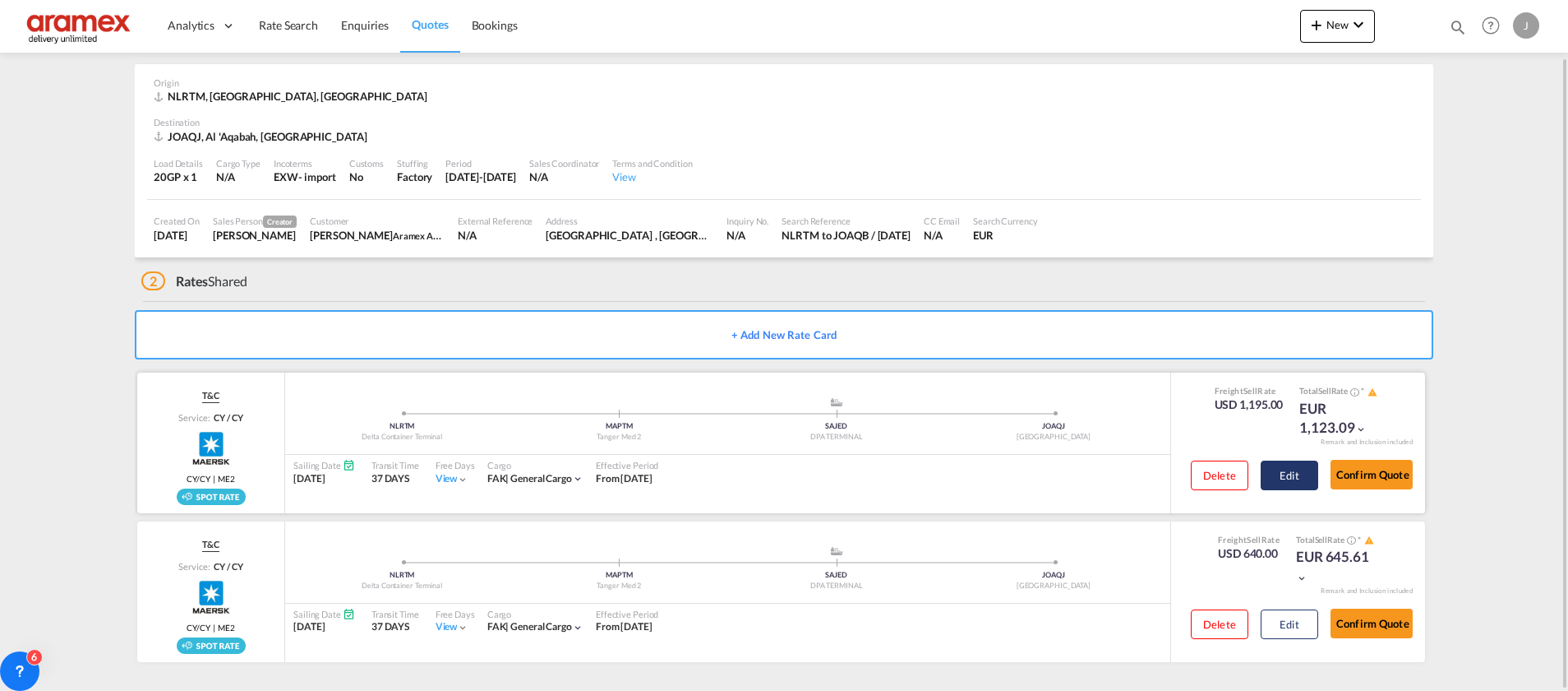
click at [1308, 473] on button "Edit" at bounding box center [1288, 475] width 57 height 30
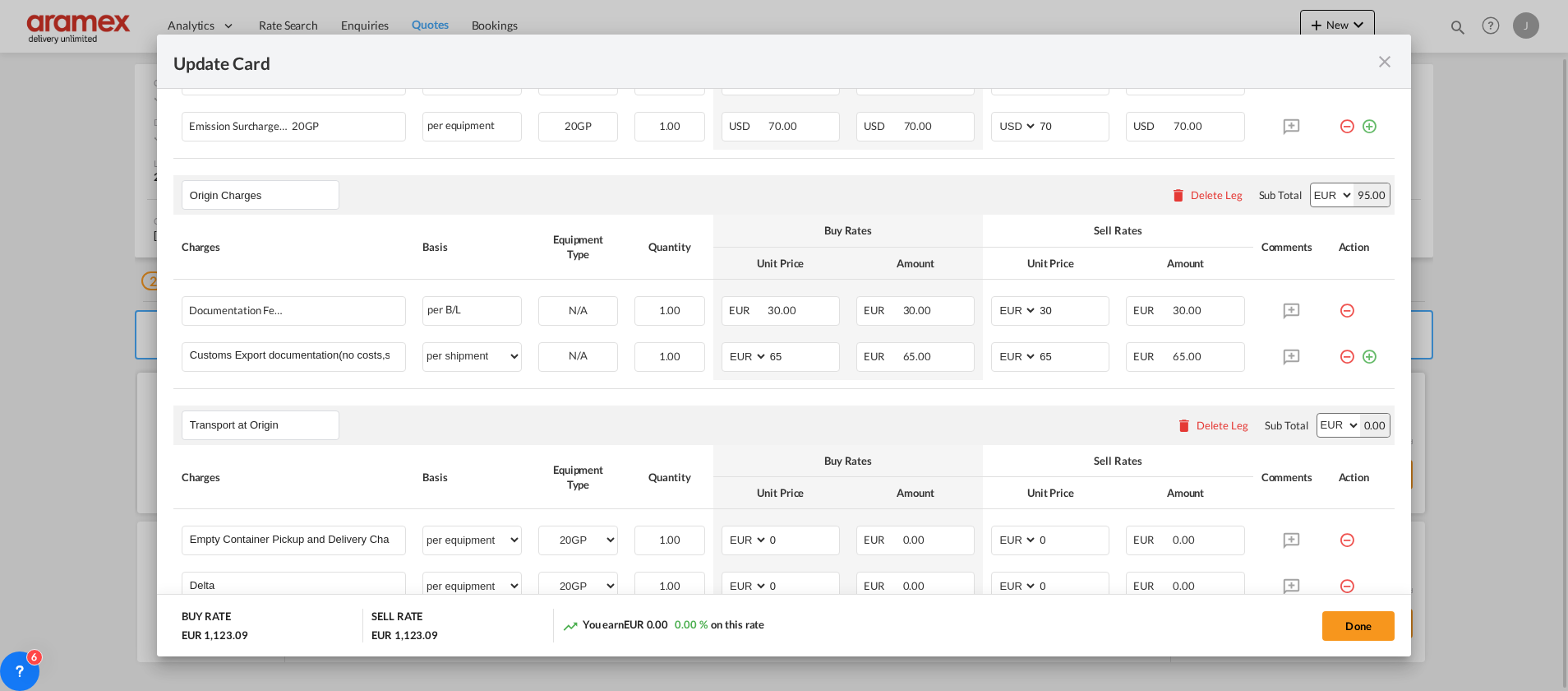
scroll to position [863, 0]
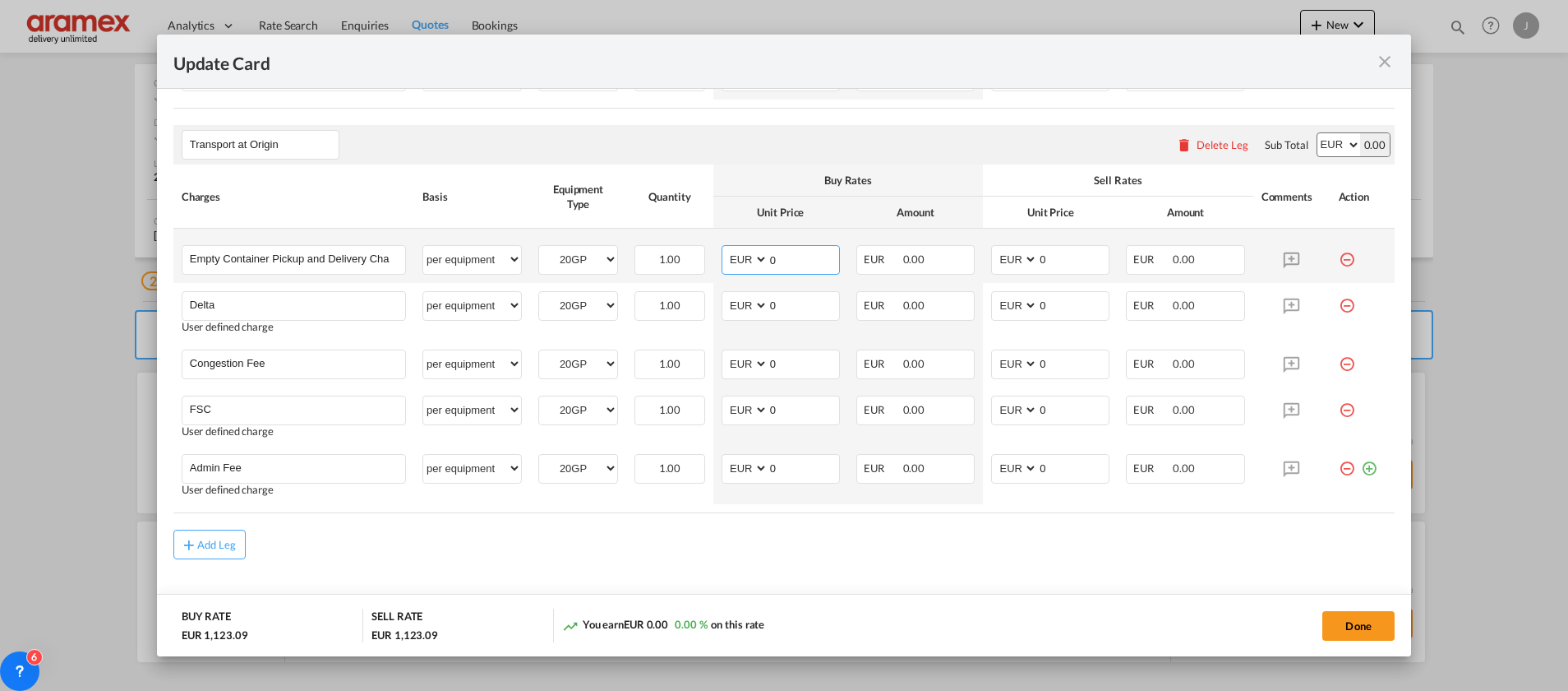
drag, startPoint x: 803, startPoint y: 255, endPoint x: 702, endPoint y: 254, distance: 101.0
click at [702, 254] on tr "Empty Container Pickup and Delivery Charge Please Enter User Defined Charges Ca…" at bounding box center [784, 255] width 1221 height 54
type input "328"
drag, startPoint x: 1062, startPoint y: 258, endPoint x: 915, endPoint y: 256, distance: 147.0
click at [925, 255] on tr "Empty Container Pickup and Delivery Charge Please Enter User Defined Charges Ca…" at bounding box center [784, 255] width 1221 height 54
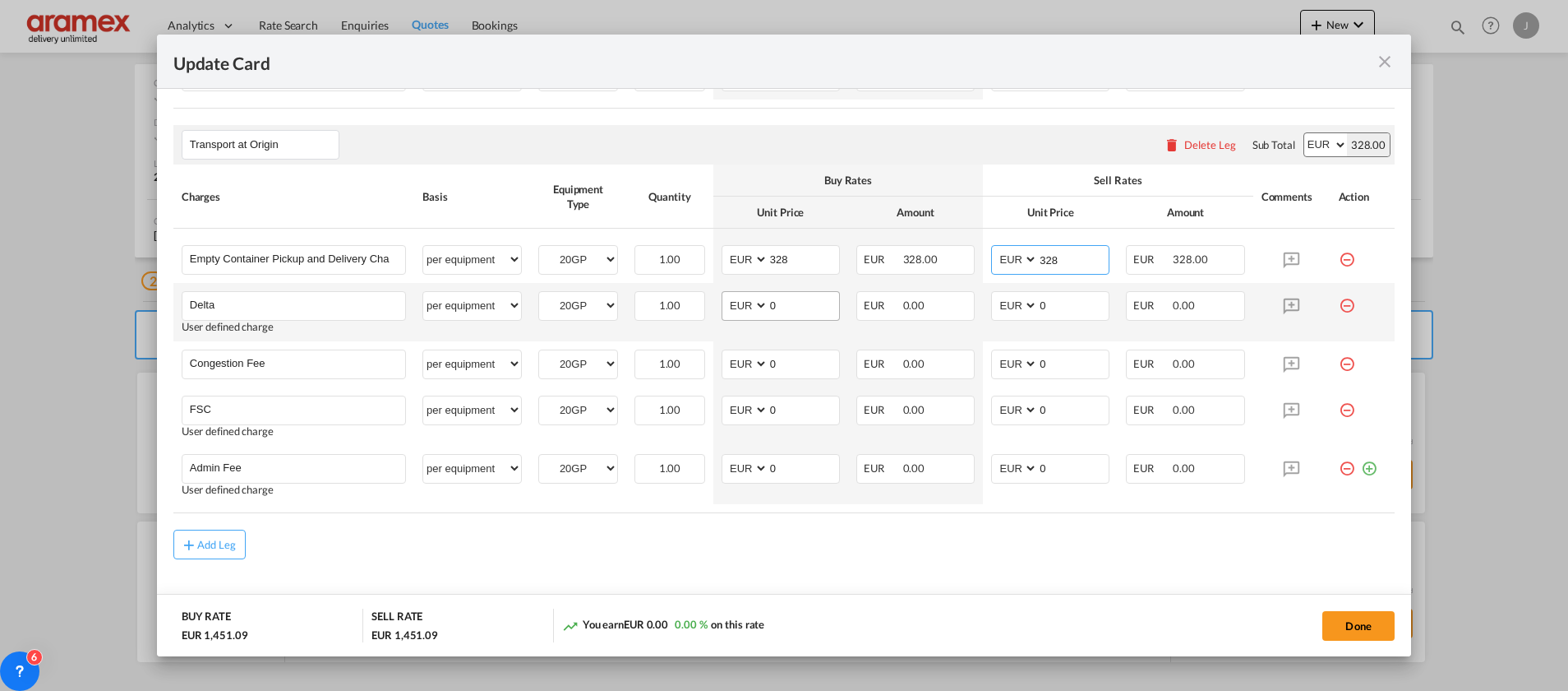
type input "328"
drag, startPoint x: 802, startPoint y: 299, endPoint x: 835, endPoint y: 314, distance: 36.2
click at [742, 298] on md-input-container "AED AFN ALL AMD ANG AOA ARS AUD AWG AZN BAM BBD BDT BGN BHD BIF BMD BND [PERSON…" at bounding box center [781, 306] width 118 height 30
type input "50"
click at [1050, 292] on input "0" at bounding box center [1073, 304] width 71 height 24
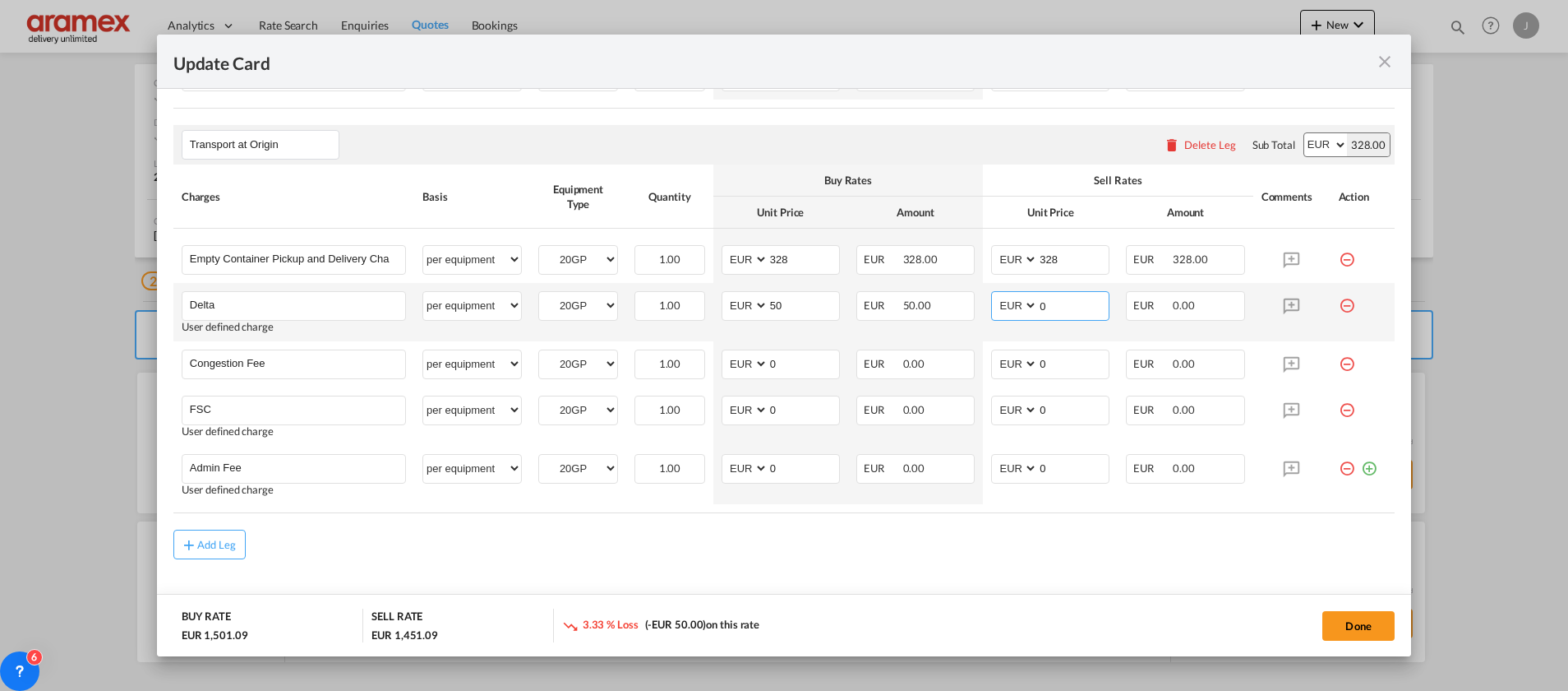
drag, startPoint x: 1024, startPoint y: 303, endPoint x: 996, endPoint y: 305, distance: 28.1
click at [996, 305] on md-input-container "AED AFN ALL AMD ANG AOA ARS AUD AWG AZN BAM BBD BDT BGN BHD BIF BMD BND [PERSON…" at bounding box center [1050, 306] width 118 height 30
type input "50"
drag, startPoint x: 743, startPoint y: 532, endPoint x: 755, endPoint y: 512, distance: 23.3
click at [749, 526] on rate-modification "Main Freight Please enter leg name Leg Name Already Exists Delete Leg Sub Total…" at bounding box center [784, 104] width 1221 height 911
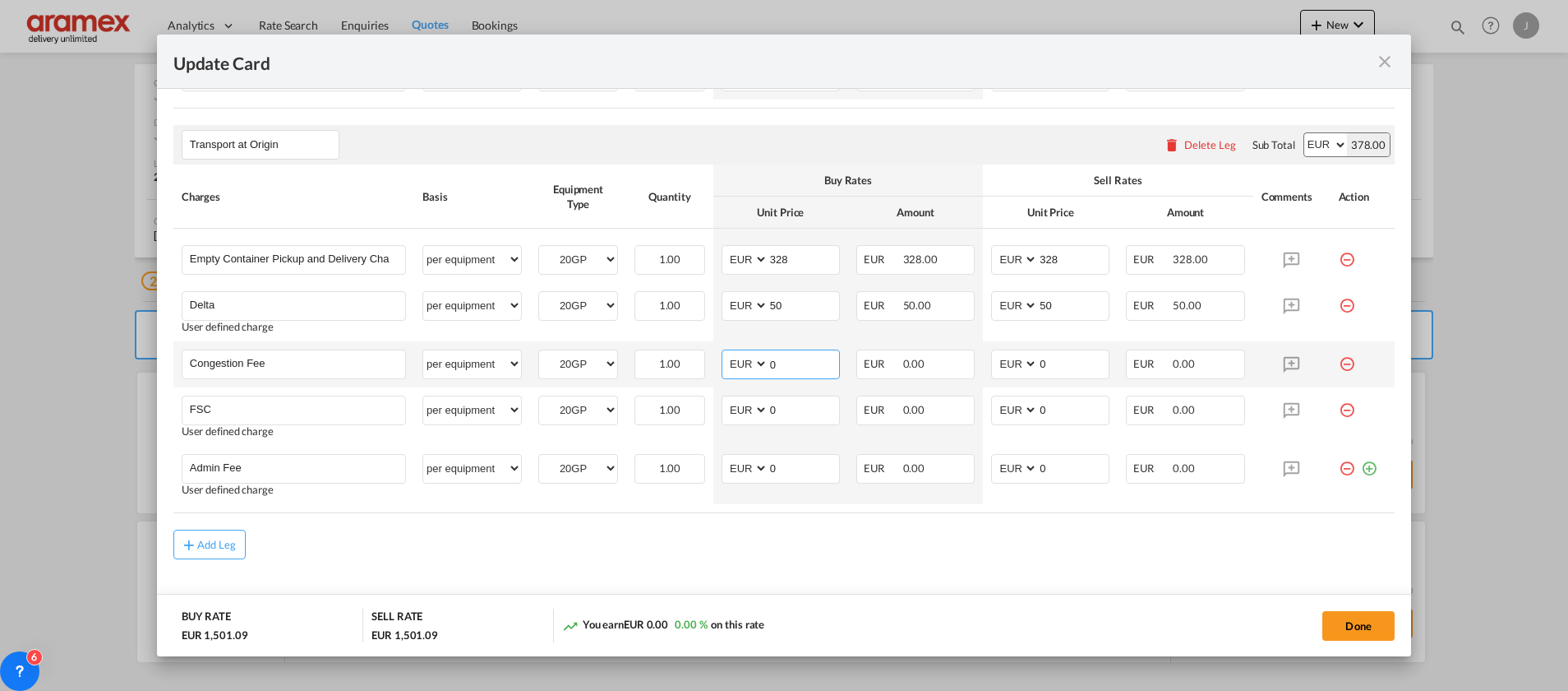
drag, startPoint x: 762, startPoint y: 358, endPoint x: 719, endPoint y: 360, distance: 43.0
click at [722, 360] on md-input-container "AED AFN ALL AMD ANG AOA ARS AUD AWG AZN BAM BBD BDT BGN BHD BIF BMD BND [PERSON…" at bounding box center [781, 364] width 118 height 30
type input "17"
click at [1043, 358] on input "0" at bounding box center [1073, 362] width 71 height 24
drag, startPoint x: 1051, startPoint y: 359, endPoint x: 964, endPoint y: 364, distance: 87.1
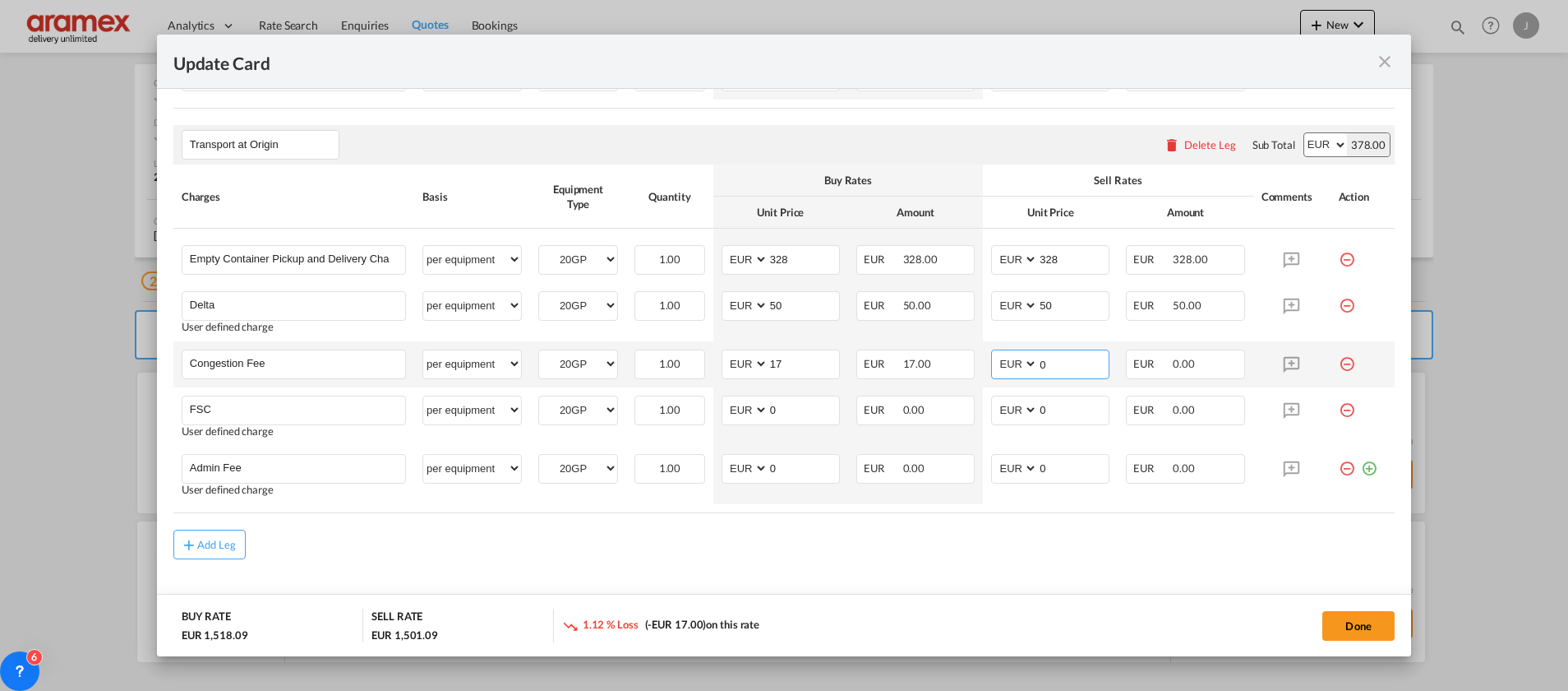
click at [964, 364] on tr "Congestion Fee Please Enter User Defined Charges Cannot Be Published per equipm…" at bounding box center [784, 365] width 1221 height 46
type input "17"
drag, startPoint x: 752, startPoint y: 582, endPoint x: 760, endPoint y: 526, distance: 56.6
click at [754, 571] on md-content "Main Freight Please enter leg name Leg Name Already Exists Delete Leg Sub Total…" at bounding box center [784, 147] width 1221 height 997
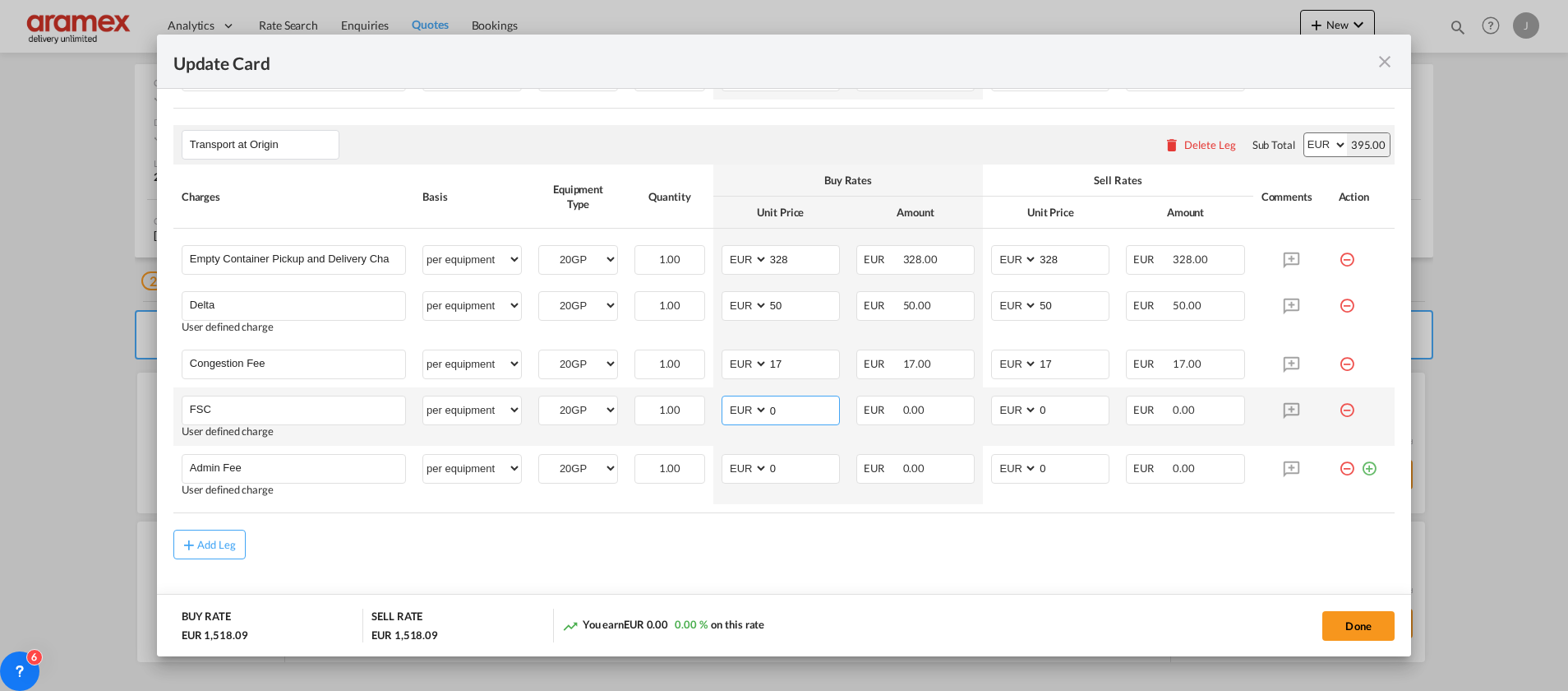
drag, startPoint x: 735, startPoint y: 406, endPoint x: 711, endPoint y: 406, distance: 24.0
click at [713, 406] on td "AED AFN ALL AMD ANG AOA ARS AUD AWG AZN BAM BBD BDT BGN BHD BIF BMD BND [PERSON…" at bounding box center [780, 416] width 134 height 58
paste input "€ 94.80"
click at [780, 412] on input "€ 94.80" at bounding box center [803, 407] width 71 height 24
click at [780, 412] on input "94.80" at bounding box center [803, 407] width 71 height 24
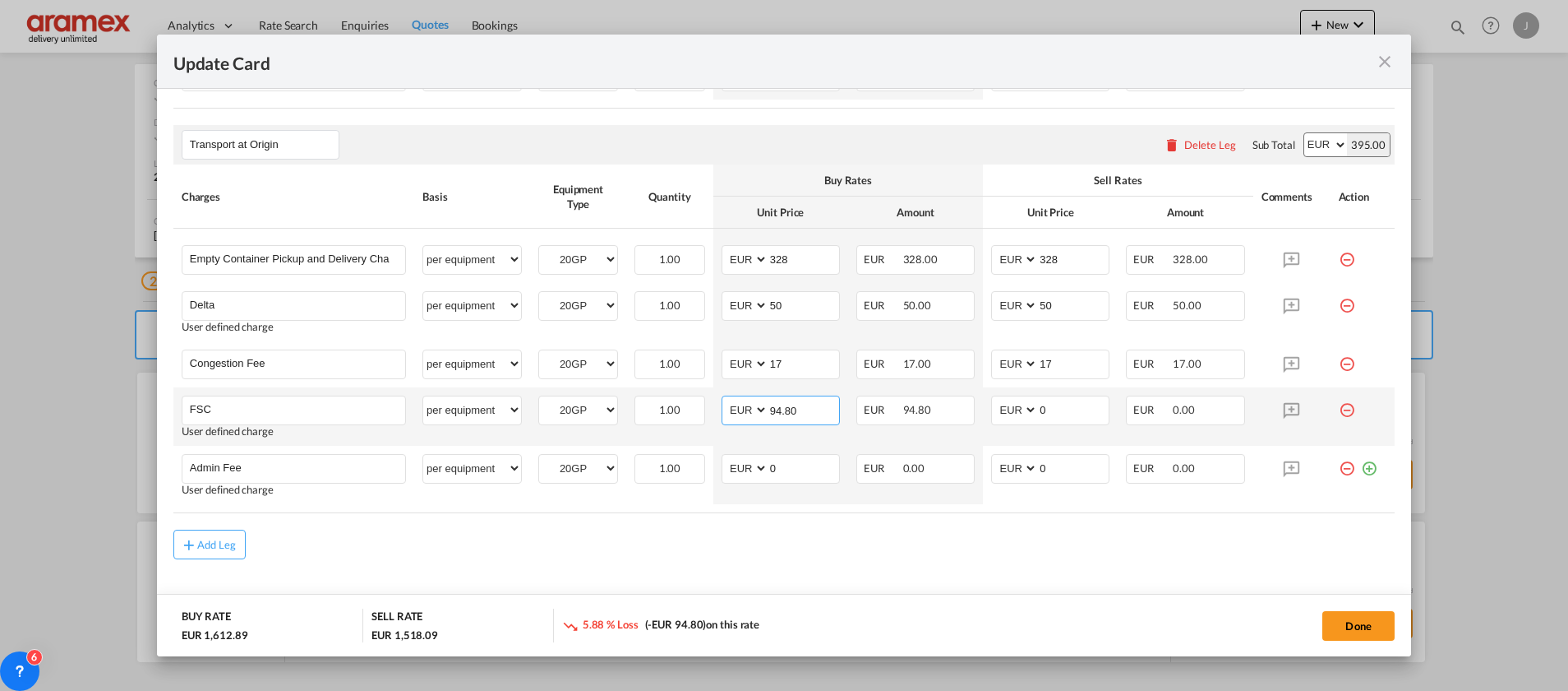
click at [780, 412] on input "94.80" at bounding box center [803, 407] width 71 height 24
type input "94.80"
click at [1039, 412] on input "0" at bounding box center [1073, 407] width 71 height 24
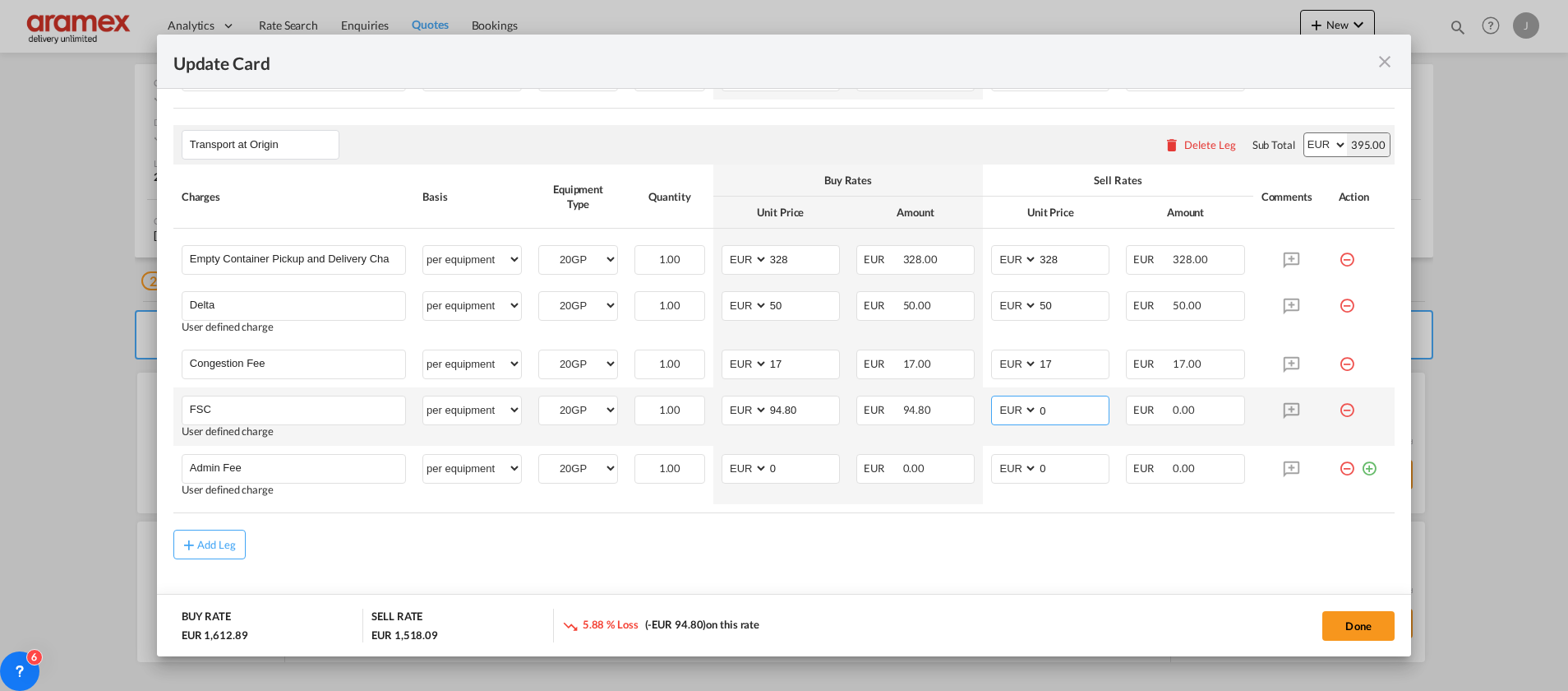
paste input "94.80"
type input "94.80"
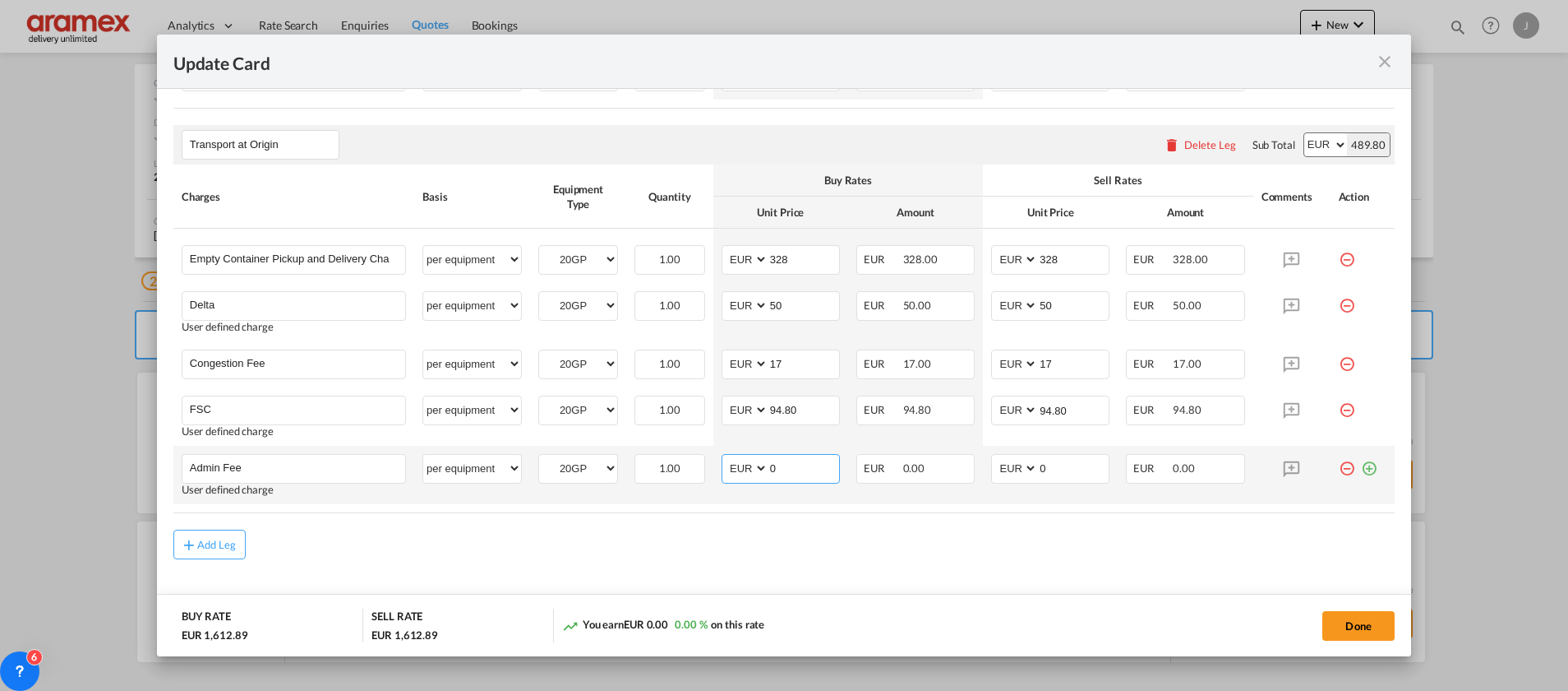
click at [783, 478] on input "0" at bounding box center [803, 466] width 71 height 24
drag, startPoint x: 796, startPoint y: 469, endPoint x: 718, endPoint y: 467, distance: 78.0
click at [722, 467] on md-input-container "AED AFN ALL AMD ANG AOA ARS AUD AWG AZN BAM BBD BDT BGN BHD BIF BMD BND [PERSON…" at bounding box center [781, 468] width 118 height 30
click at [791, 468] on input "0" at bounding box center [803, 466] width 71 height 24
drag, startPoint x: 790, startPoint y: 467, endPoint x: 713, endPoint y: 466, distance: 77.0
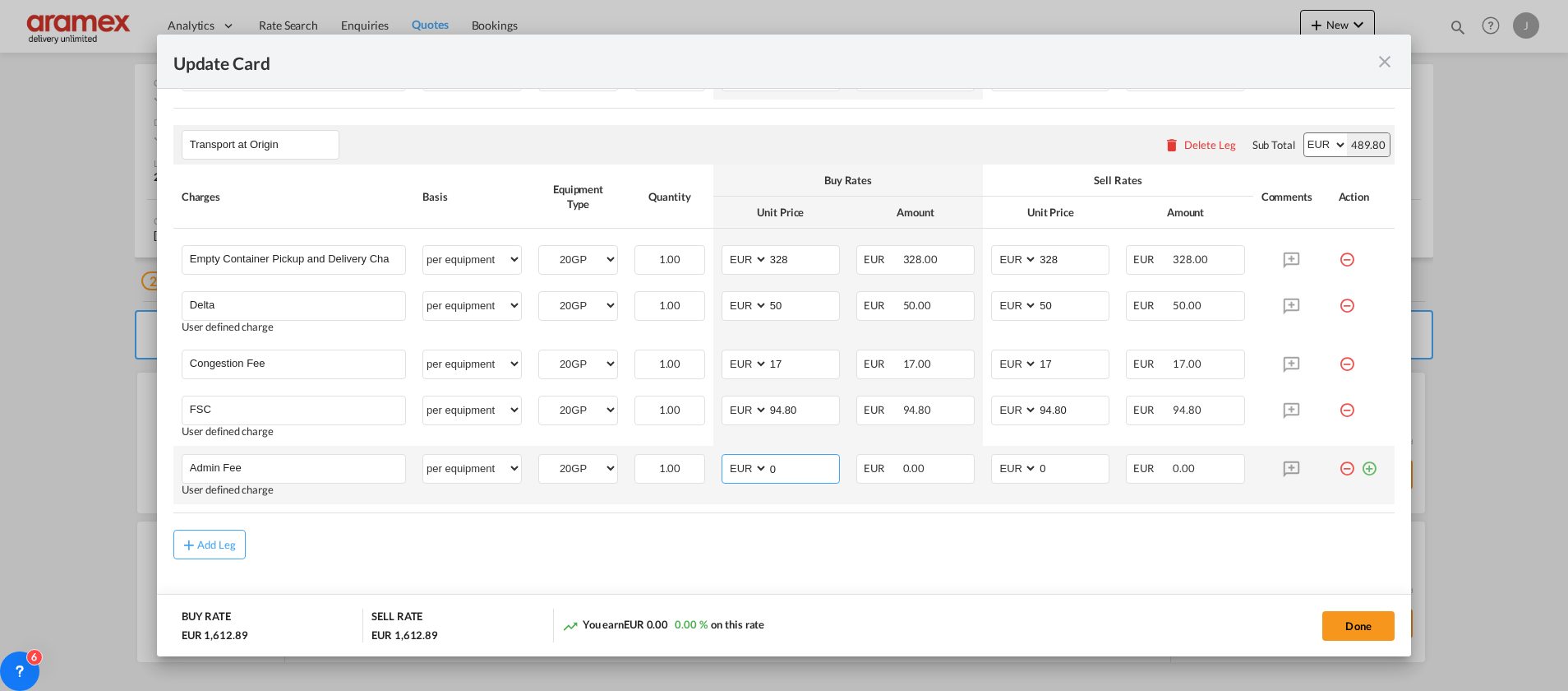
click at [722, 466] on md-input-container "AED AFN ALL AMD ANG AOA ARS AUD AWG AZN BAM BBD BDT BGN BHD BIF BMD BND [PERSON…" at bounding box center [781, 468] width 118 height 30
type input "14.50"
drag, startPoint x: 734, startPoint y: 511, endPoint x: 791, endPoint y: 471, distance: 69.6
click at [745, 503] on table "Charges Basis Equipment Type Quantity Buy Rates Sell Rates Comments Action Unit…" at bounding box center [784, 339] width 1221 height 348
click at [782, 469] on input "14.50" at bounding box center [803, 466] width 71 height 24
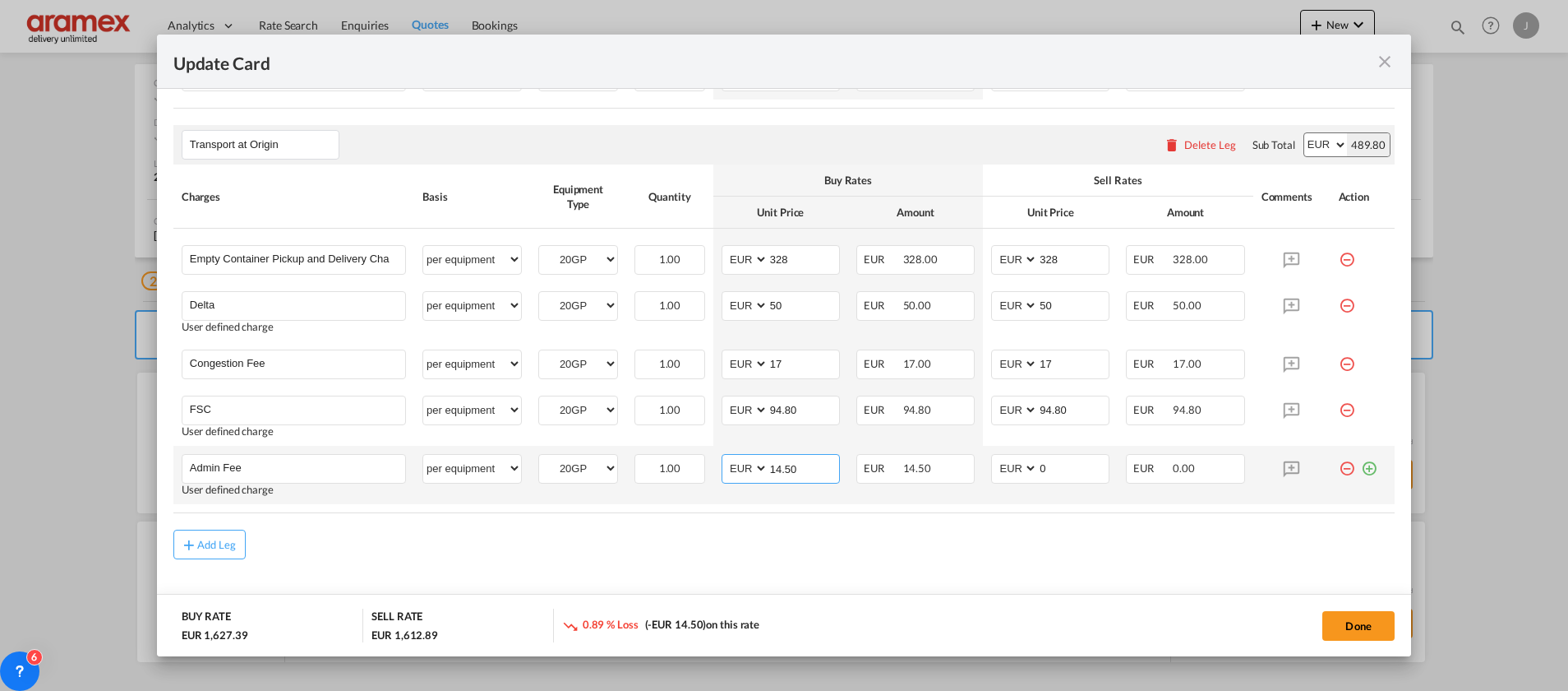
click at [782, 469] on input "14.50" at bounding box center [803, 466] width 71 height 24
drag, startPoint x: 1048, startPoint y: 473, endPoint x: 984, endPoint y: 470, distance: 64.1
click at [991, 470] on md-input-container "AED AFN ALL AMD ANG AOA ARS AUD AWG AZN BAM BBD BDT BGN BHD BIF BMD BND [PERSON…" at bounding box center [1050, 468] width 118 height 30
paste input "14.5"
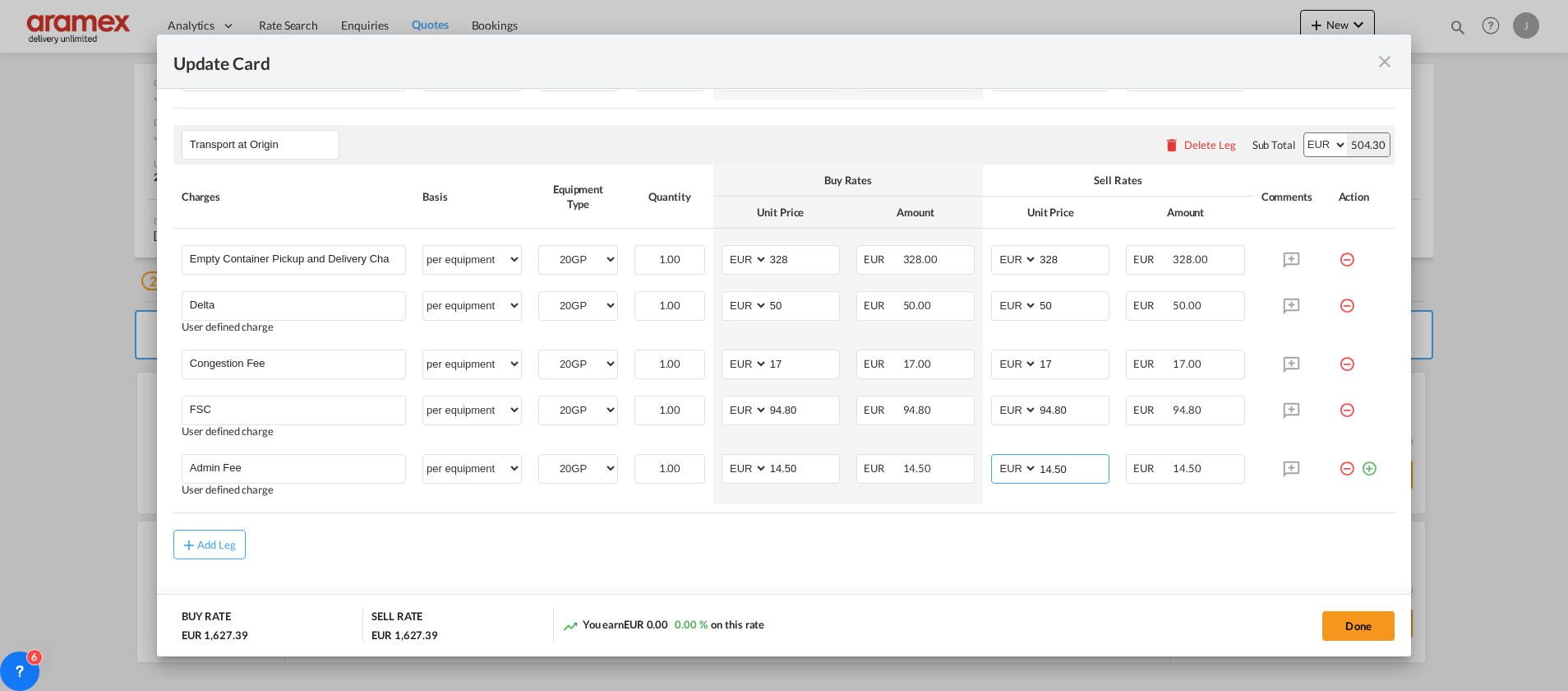
type input "14.50"
click at [993, 525] on rate-modification "Main Freight Please enter leg name Leg Name Already Exists Delete Leg Sub Total…" at bounding box center [784, 104] width 1221 height 911
click at [790, 416] on input "94.80" at bounding box center [803, 407] width 71 height 24
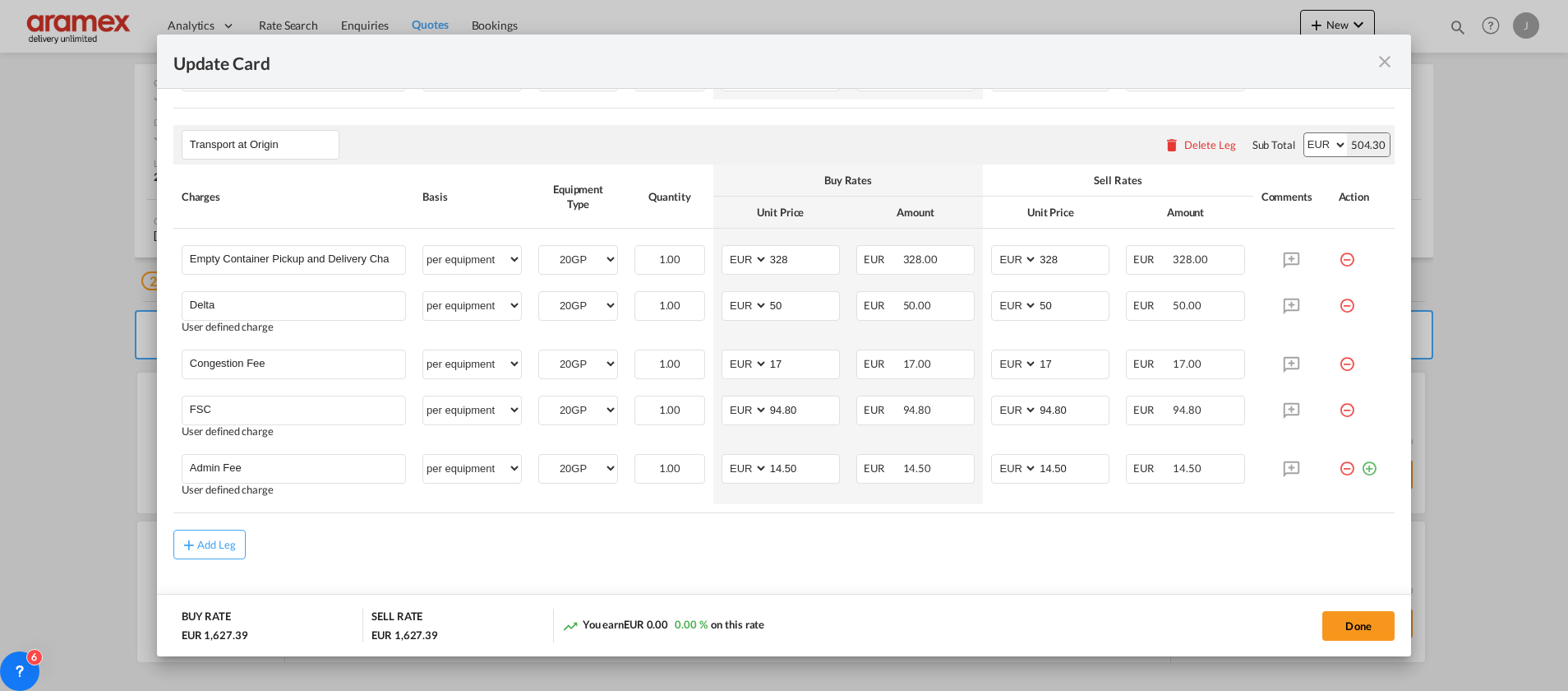
click at [875, 638] on div "You earn EUR 0.00 0.00 % on this rate" at bounding box center [744, 625] width 364 height 34
click at [1354, 615] on button "Done" at bounding box center [1358, 625] width 73 height 30
type input "94.8"
type input "14.5"
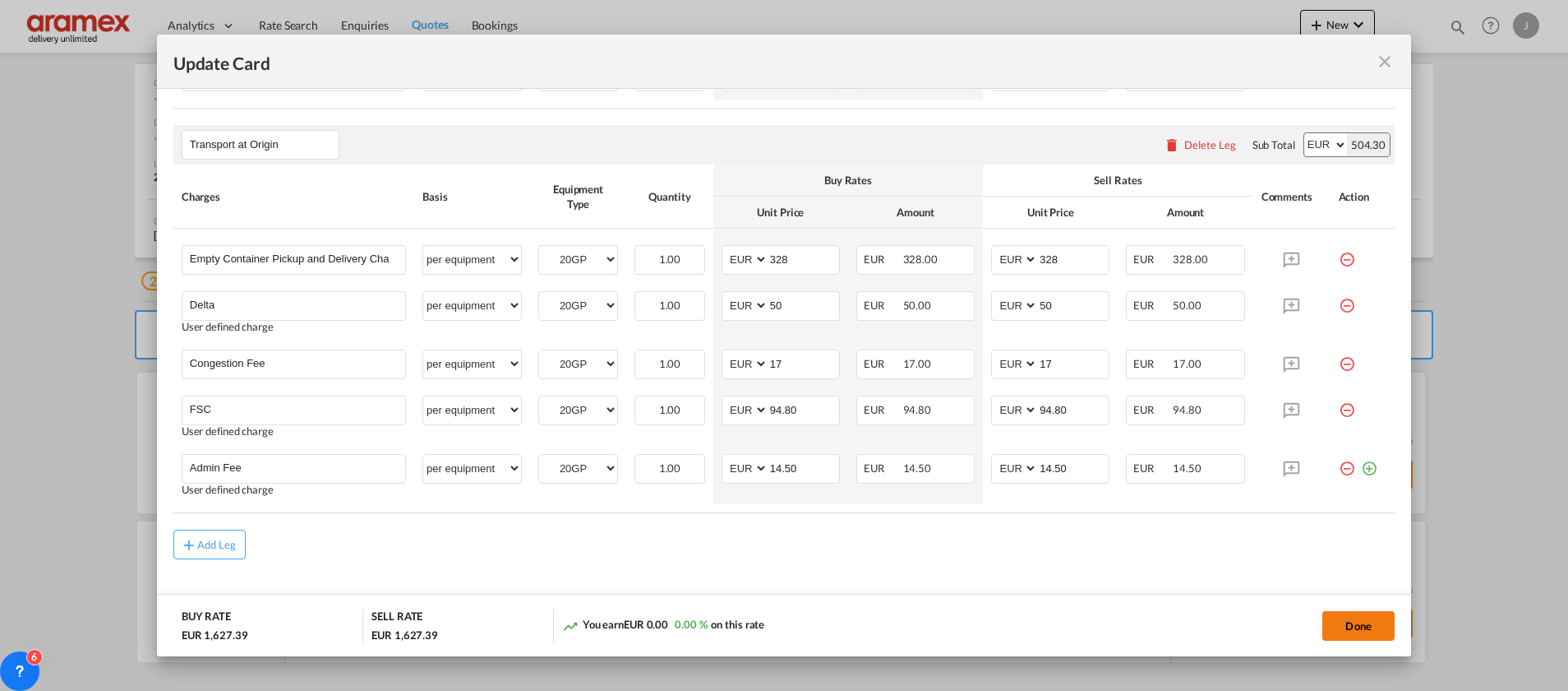
type input "14.5"
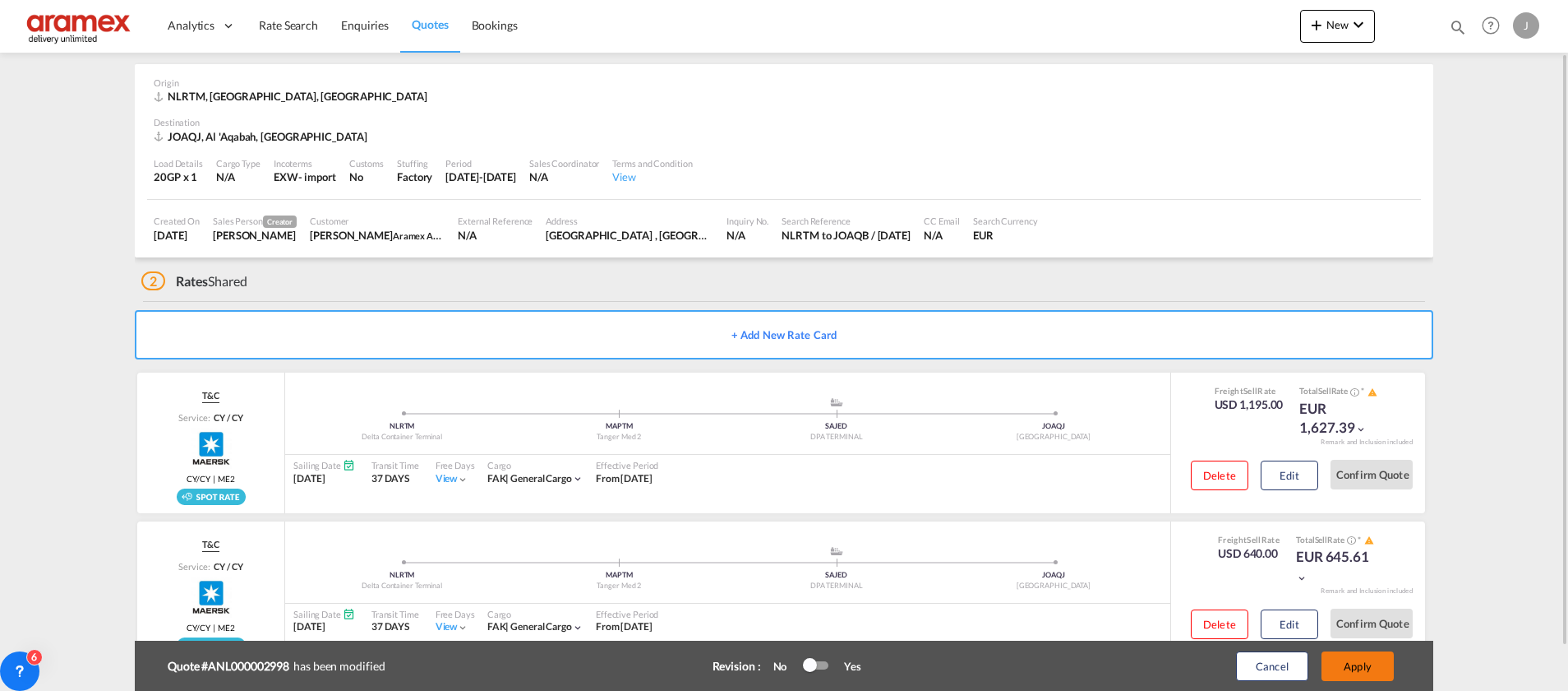
click at [1354, 661] on button "Apply" at bounding box center [1357, 666] width 73 height 30
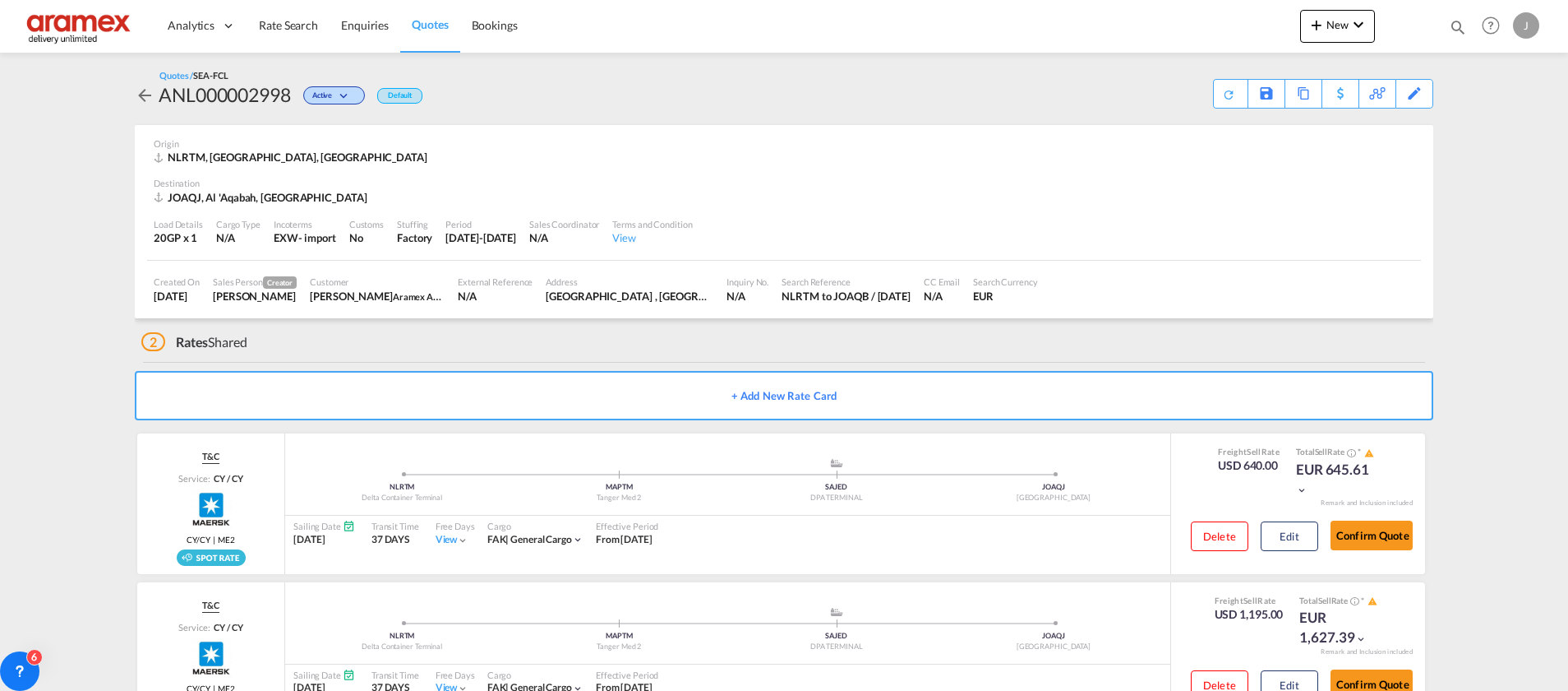
scroll to position [61, 0]
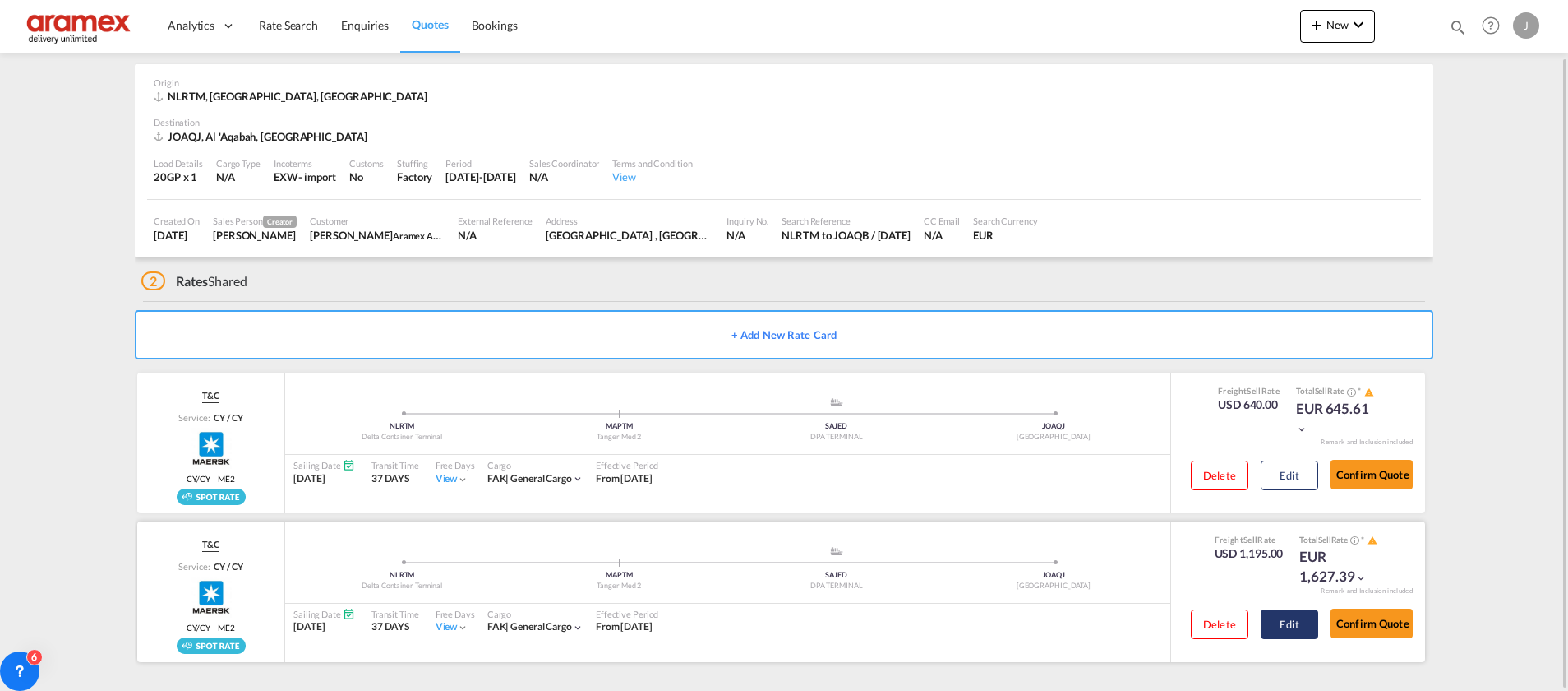
click at [1286, 623] on button "Edit" at bounding box center [1288, 624] width 57 height 30
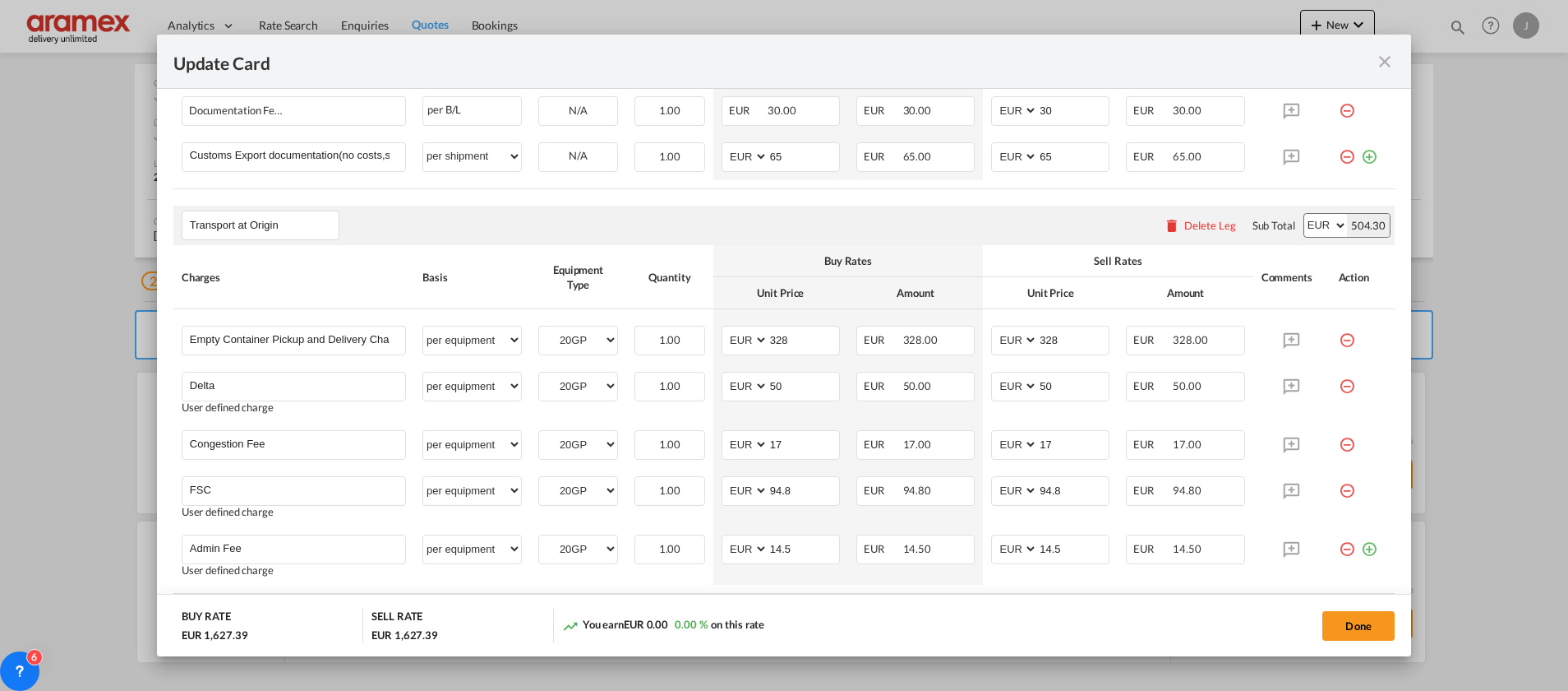
scroll to position [863, 0]
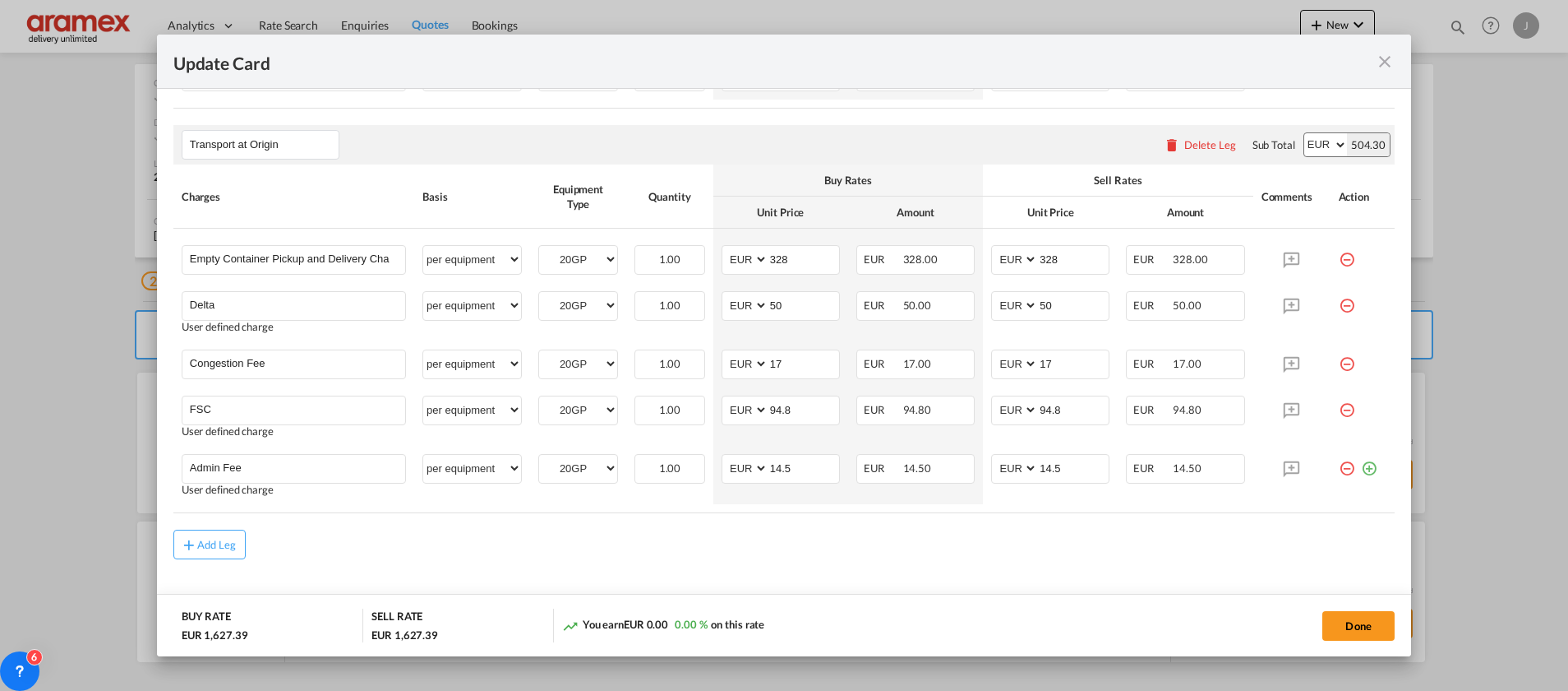
drag, startPoint x: 1344, startPoint y: 617, endPoint x: 1319, endPoint y: 551, distance: 70.6
click at [1345, 616] on button "Done" at bounding box center [1358, 625] width 73 height 30
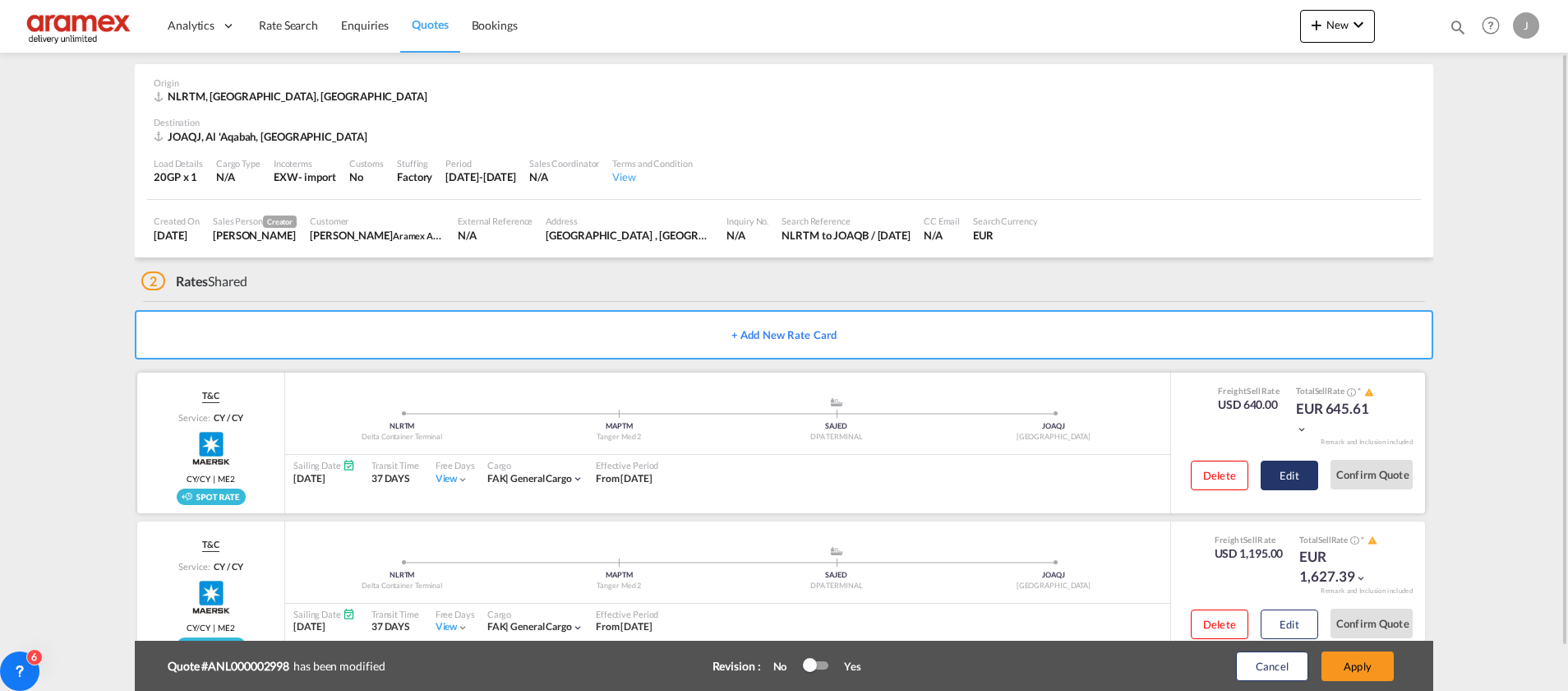
click at [1300, 471] on button "Edit" at bounding box center [1288, 475] width 57 height 30
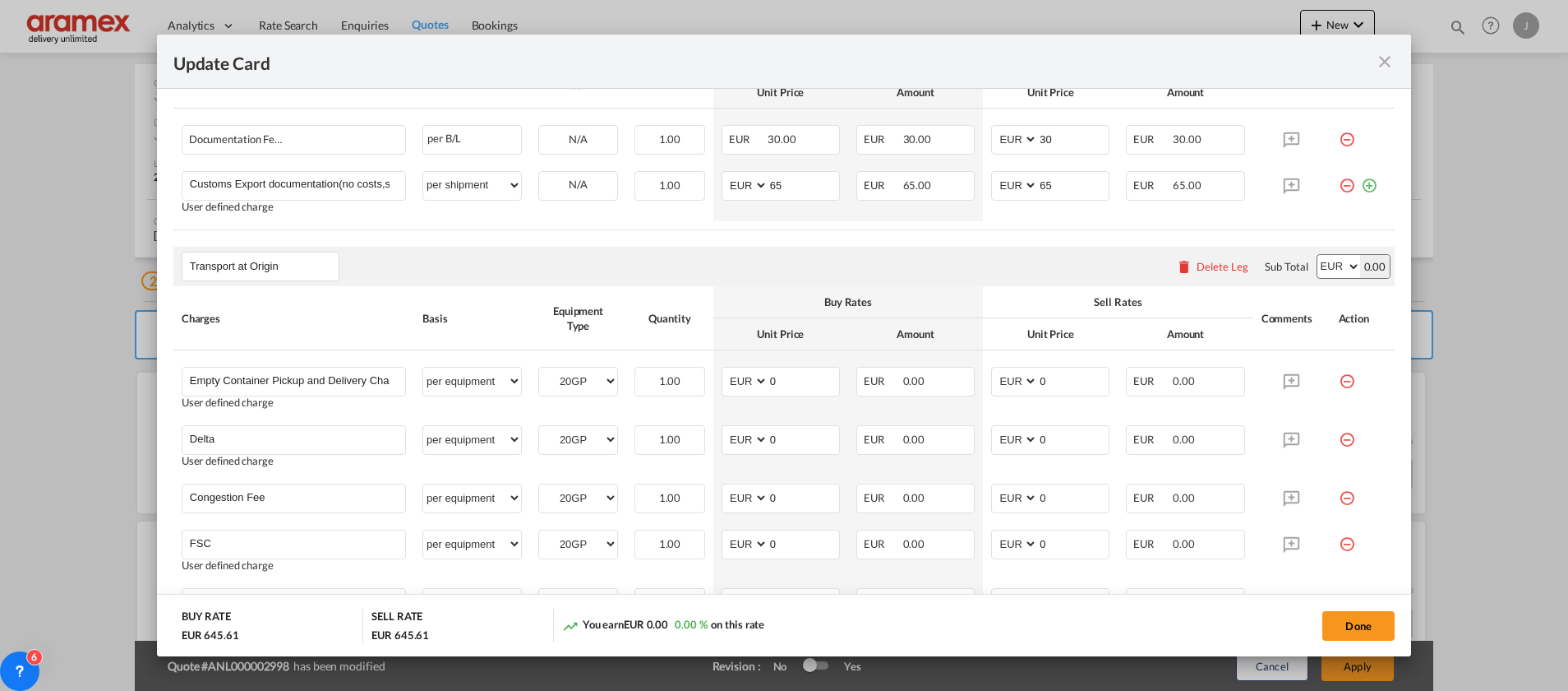
scroll to position [916, 0]
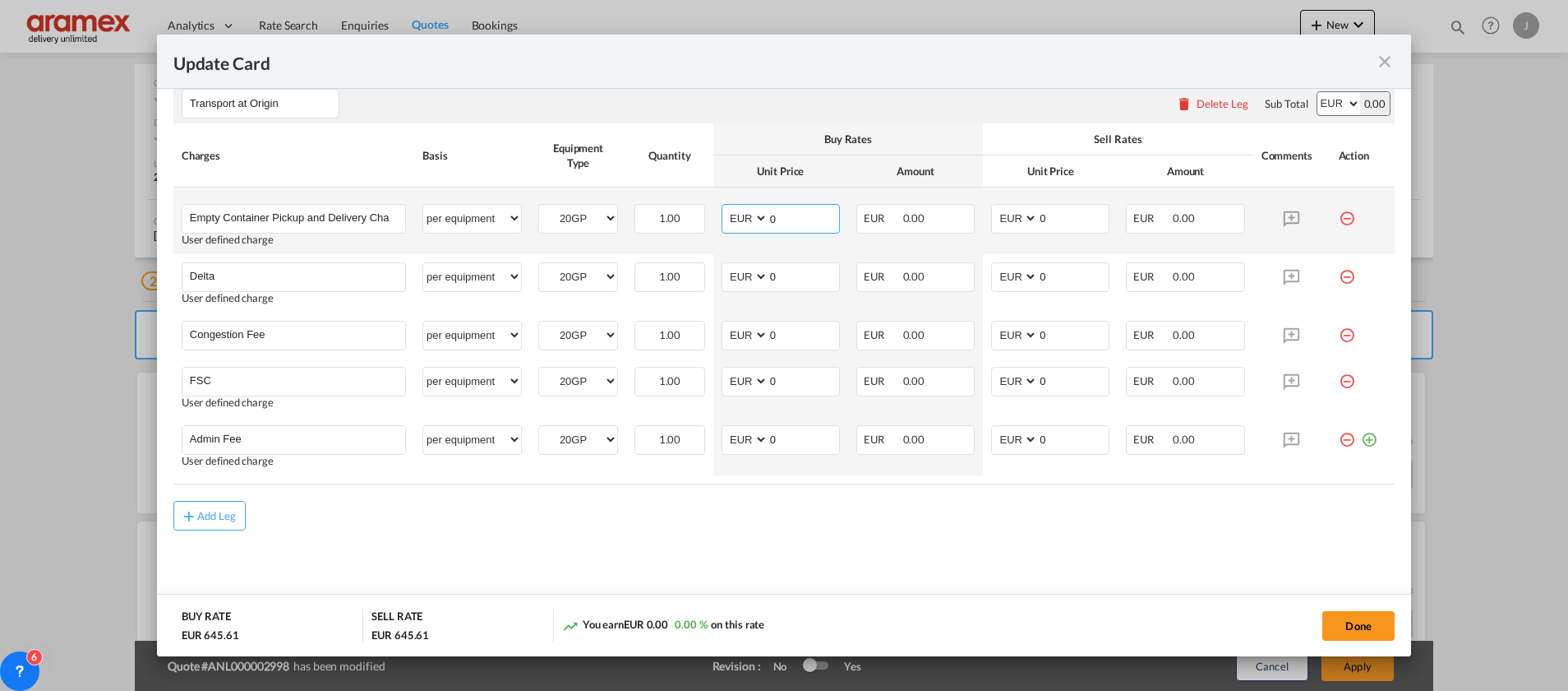
drag, startPoint x: 778, startPoint y: 217, endPoint x: 696, endPoint y: 216, distance: 82.0
click at [696, 216] on tr "Empty Container Pickup and Delivery Charge Please Enter User Defined Charges Ca…" at bounding box center [784, 221] width 1221 height 67
type input "328"
drag, startPoint x: 995, startPoint y: 215, endPoint x: 958, endPoint y: 215, distance: 37.0
click at [961, 215] on tr "Empty Container Pickup and Delivery Charge Please Enter User Defined Charges Ca…" at bounding box center [784, 221] width 1221 height 67
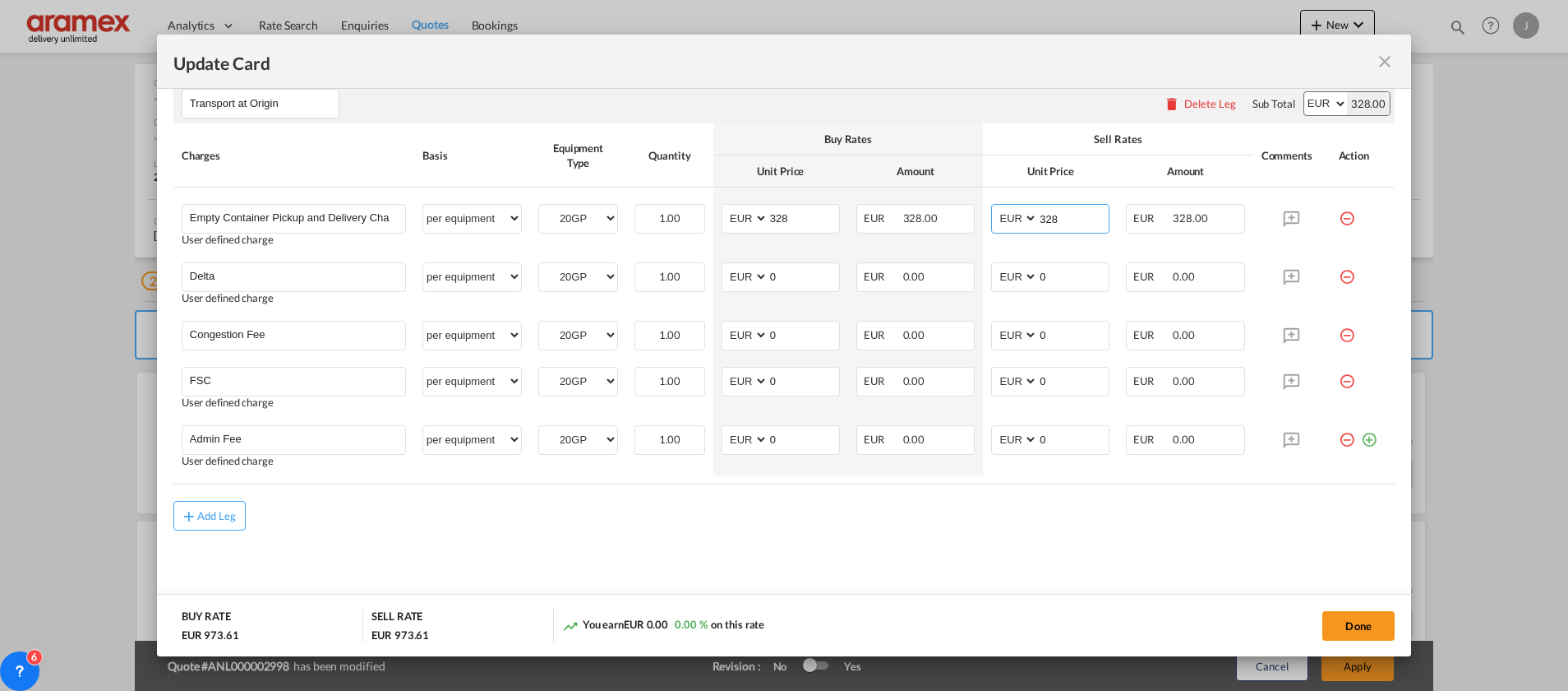
type input "328"
drag, startPoint x: 899, startPoint y: 553, endPoint x: 861, endPoint y: 374, distance: 183.0
click at [899, 519] on md-content "Main Freight Please enter leg name Leg Name Already Exists Delete Leg Sub Total…" at bounding box center [784, 105] width 1221 height 1021
drag, startPoint x: 725, startPoint y: 271, endPoint x: 695, endPoint y: 271, distance: 30.0
click at [695, 271] on tr "Delta Please Enter User Defined Charges Cannot Be Published User defined charge…" at bounding box center [784, 284] width 1221 height 58
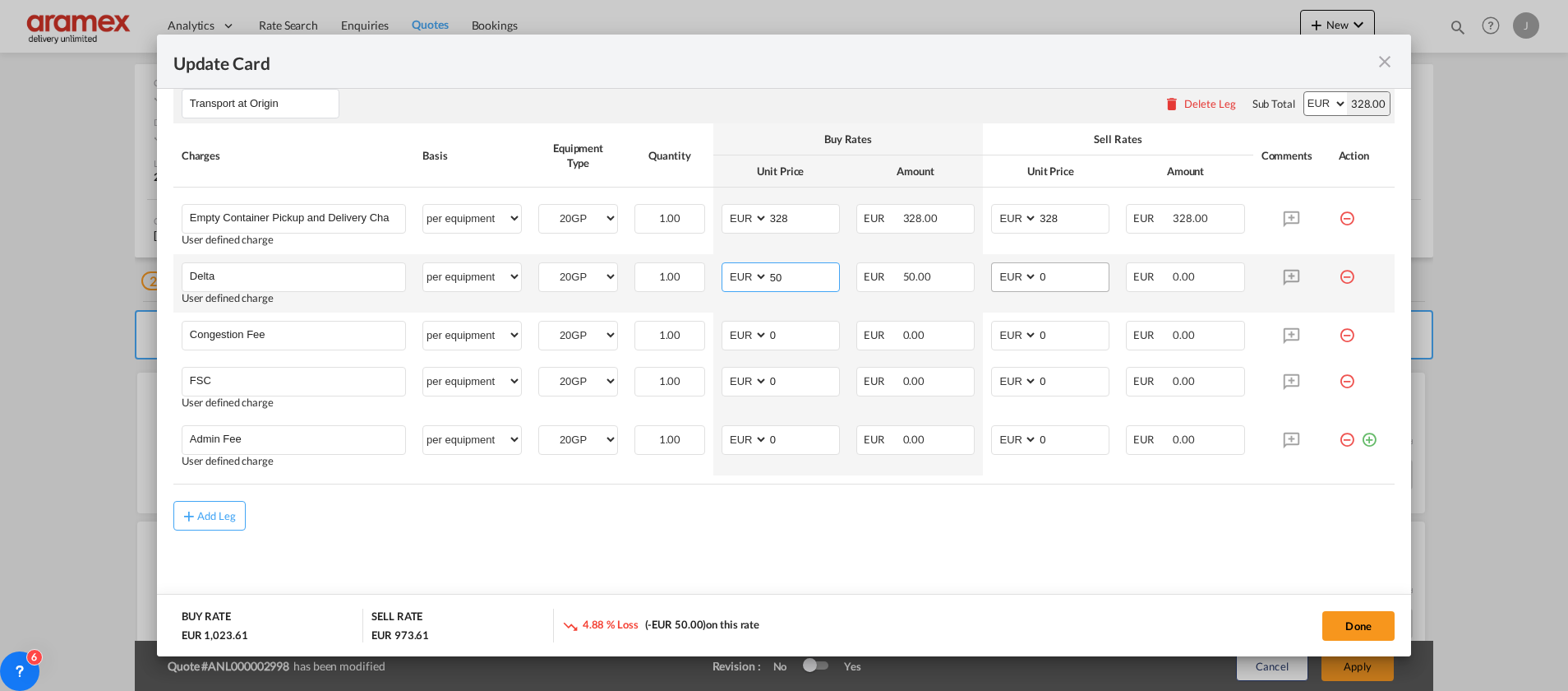
type input "50"
click at [1050, 270] on input "0" at bounding box center [1073, 275] width 71 height 24
drag, startPoint x: 1052, startPoint y: 273, endPoint x: 966, endPoint y: 271, distance: 86.0
click at [966, 271] on tr "Delta Please Enter User Defined Charges Cannot Be Published User defined charge…" at bounding box center [784, 284] width 1221 height 58
type input "50"
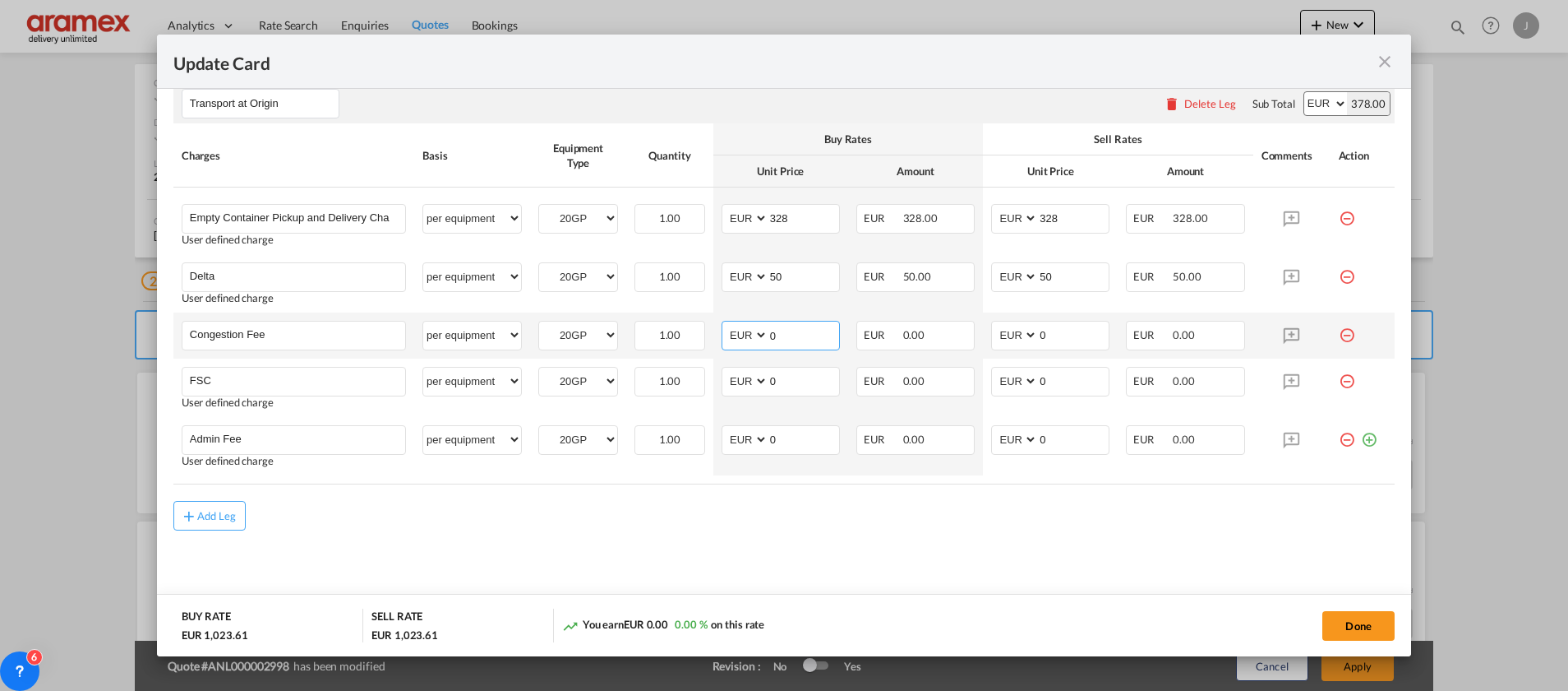
drag, startPoint x: 784, startPoint y: 340, endPoint x: 727, endPoint y: 337, distance: 57.1
click at [727, 337] on md-input-container "AED AFN ALL AMD ANG AOA ARS AUD AWG AZN BAM BBD BDT BGN BHD BIF BMD BND [PERSON…" at bounding box center [781, 335] width 118 height 30
type input "17"
drag, startPoint x: 1047, startPoint y: 335, endPoint x: 963, endPoint y: 335, distance: 84.0
click at [963, 335] on tr "Congestion Fee Please Enter User Defined Charges Cannot Be Published per equipm…" at bounding box center [784, 336] width 1221 height 46
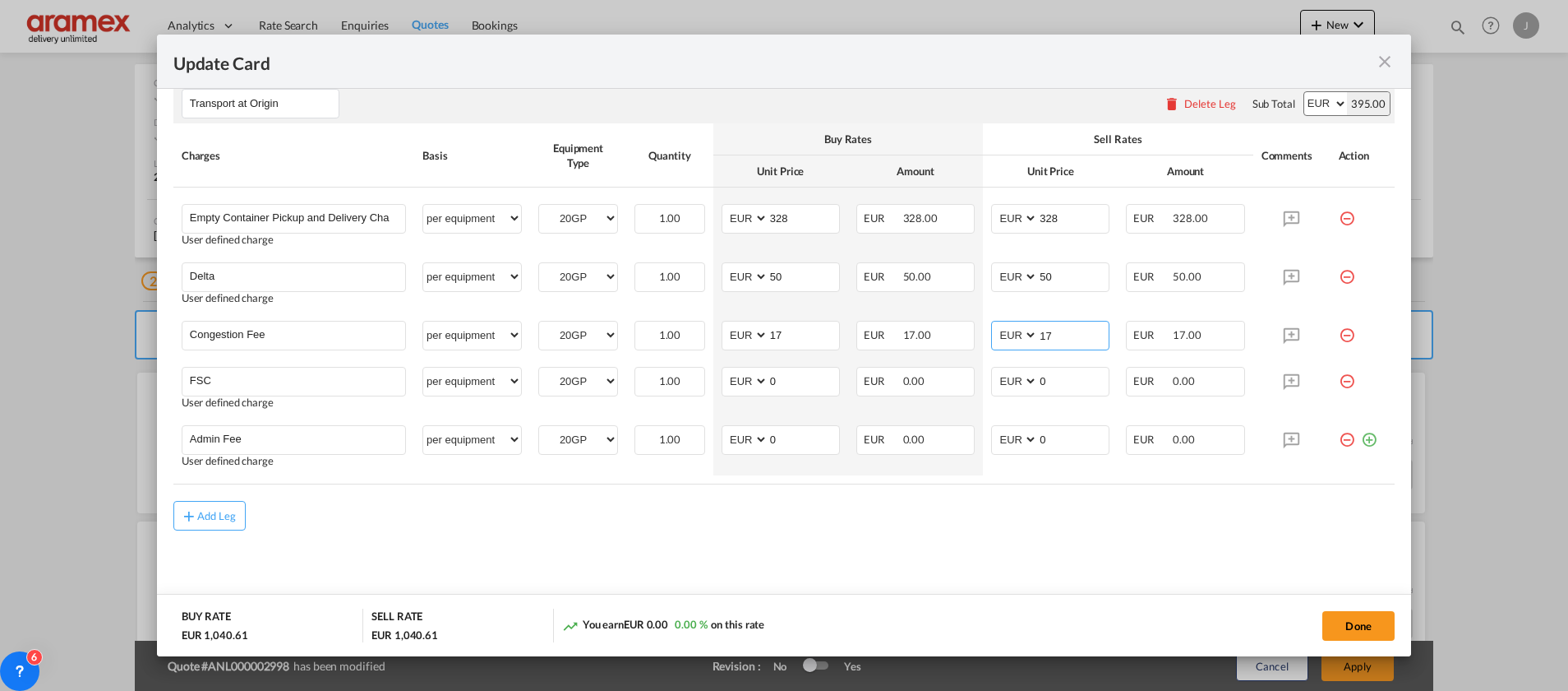
type input "17"
drag, startPoint x: 918, startPoint y: 610, endPoint x: 902, endPoint y: 573, distance: 40.3
click at [906, 585] on add-new-rate "Update Card Port of [GEOGRAPHIC_DATA] NLRTM T/S Liner/Carrier Maersk Spot 2HM L…" at bounding box center [784, 346] width 1254 height 621
drag, startPoint x: 789, startPoint y: 389, endPoint x: 736, endPoint y: 380, distance: 53.8
click at [736, 380] on md-input-container "AED AFN ALL AMD ANG AOA ARS AUD AWG AZN BAM BBD BDT BGN BHD BIF BMD BND [PERSON…" at bounding box center [781, 381] width 118 height 30
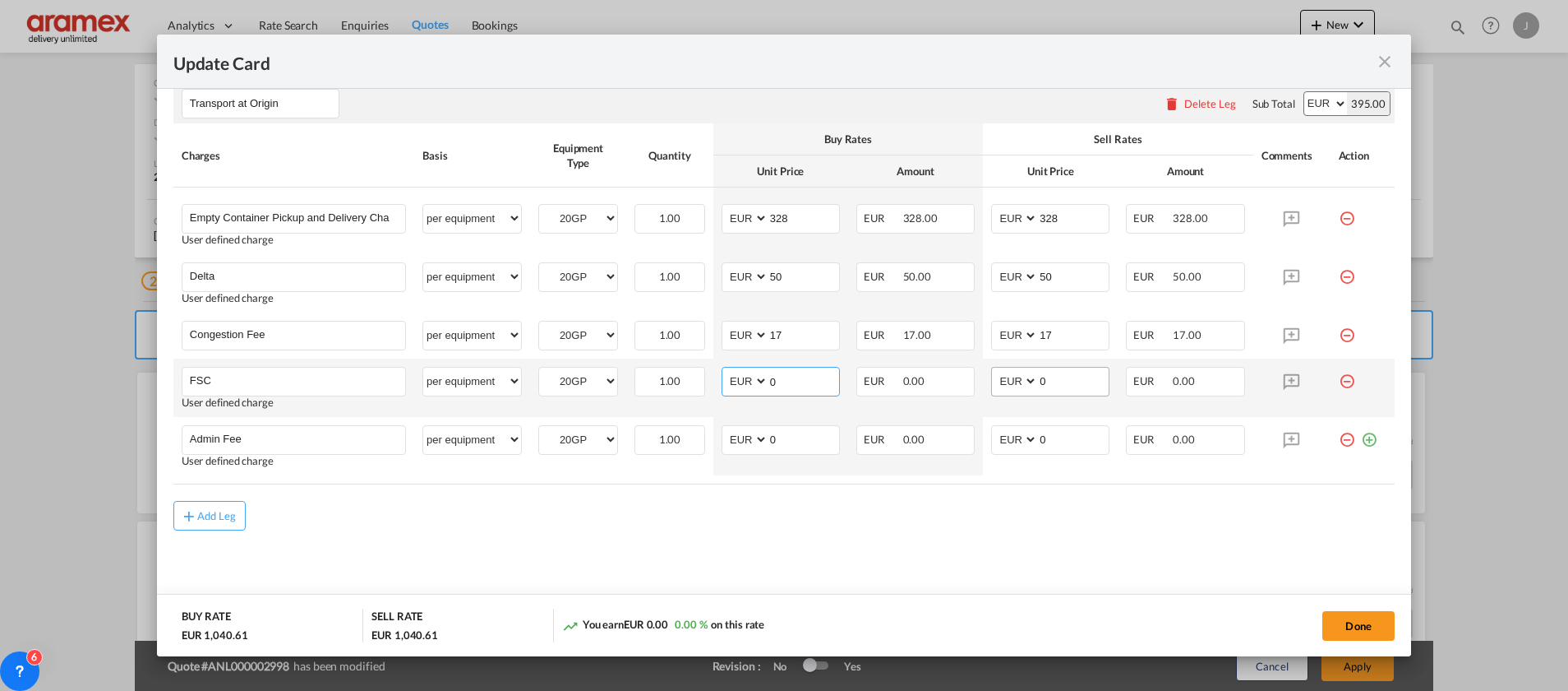
paste input "94.80"
type input "94.80"
drag, startPoint x: 1046, startPoint y: 378, endPoint x: 959, endPoint y: 376, distance: 87.0
click at [959, 376] on tr "FSC Please Enter User Defined Charges Cannot Be Published User defined charge p…" at bounding box center [784, 387] width 1221 height 58
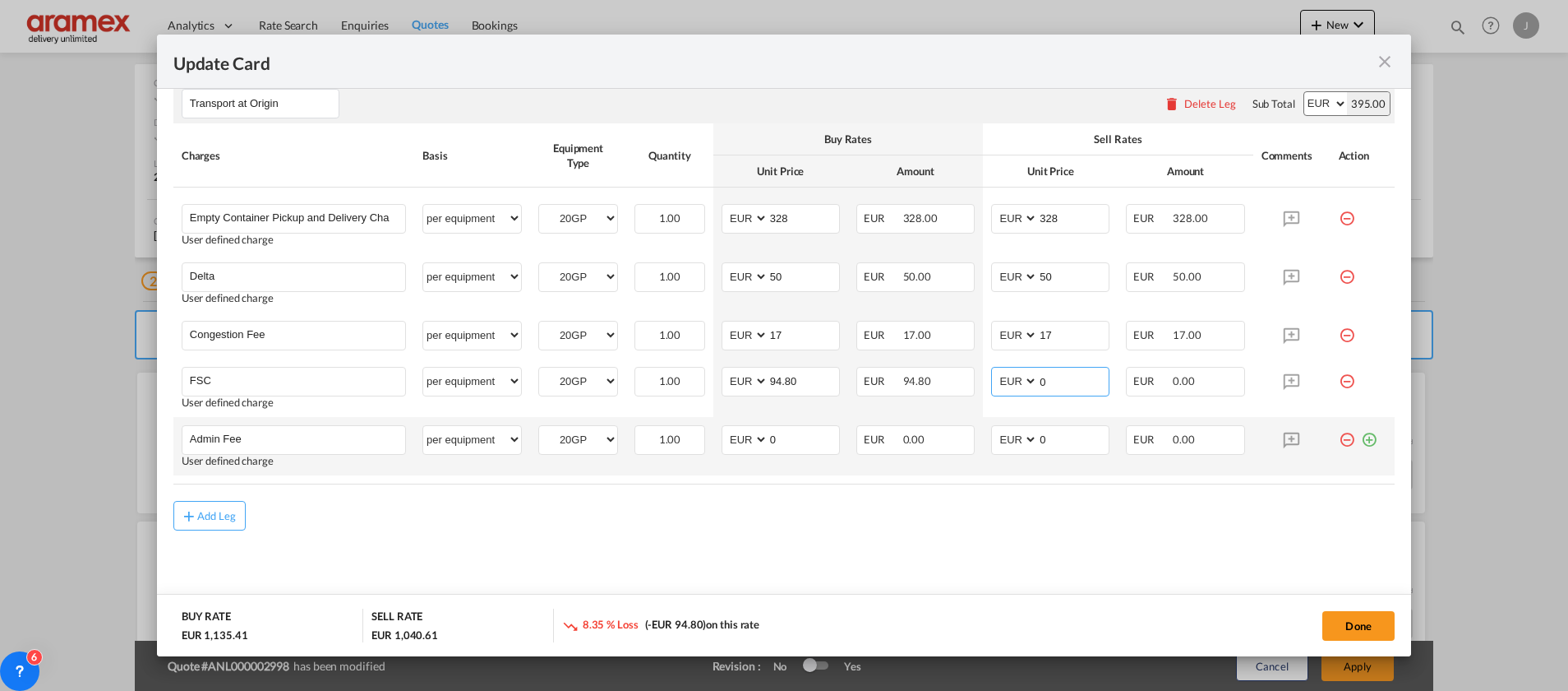
paste input "94.80"
type input "94.80"
drag, startPoint x: 783, startPoint y: 429, endPoint x: 727, endPoint y: 430, distance: 56.0
click at [727, 430] on md-input-container "AED AFN ALL AMD ANG AOA ARS AUD AWG AZN BAM BBD BDT BGN BHD BIF BMD BND [PERSON…" at bounding box center [781, 439] width 118 height 30
click at [799, 451] on input "0" at bounding box center [803, 437] width 71 height 24
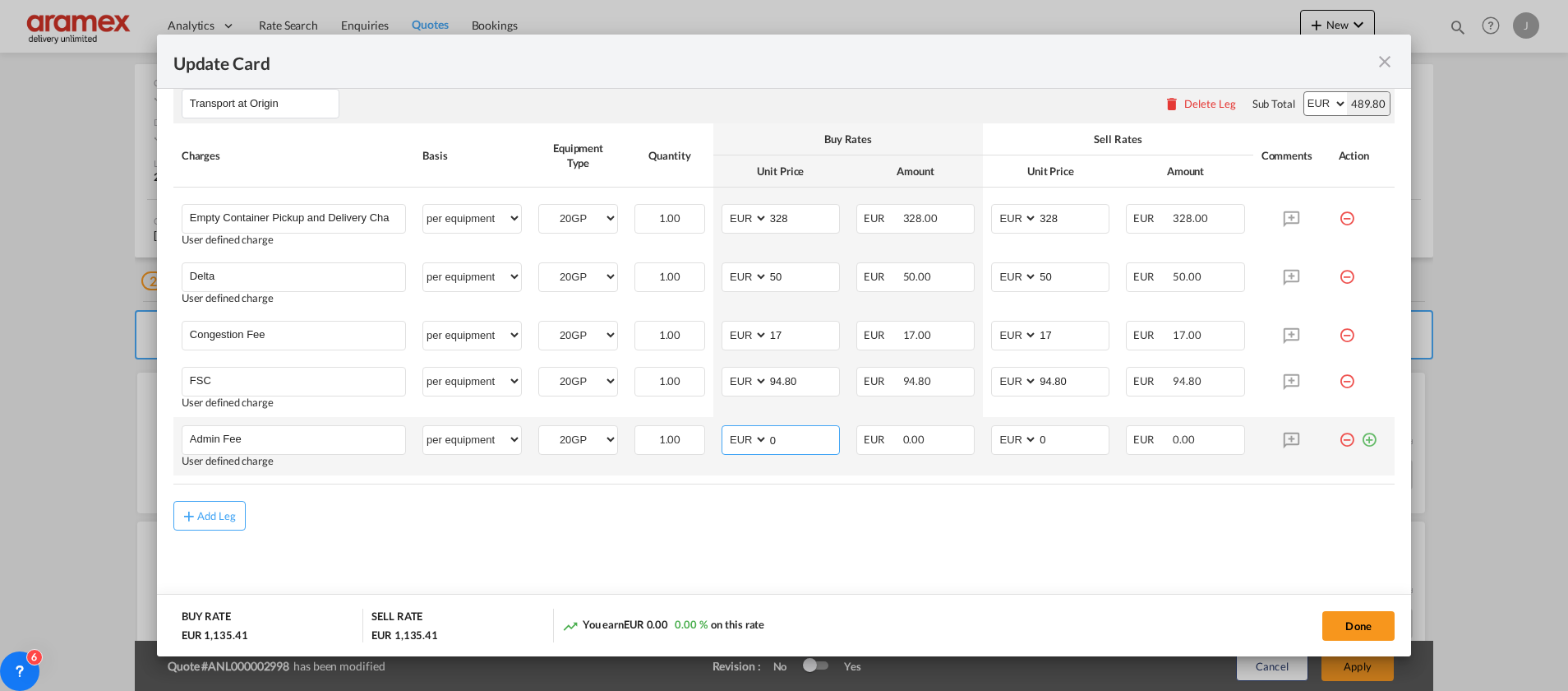
drag, startPoint x: 780, startPoint y: 444, endPoint x: 748, endPoint y: 443, distance: 32.0
click at [748, 443] on md-input-container "AED AFN ALL AMD ANG AOA ARS AUD AWG AZN BAM BBD BDT BGN BHD BIF BMD BND [PERSON…" at bounding box center [781, 439] width 118 height 30
type input "14.5"
drag, startPoint x: 765, startPoint y: 549, endPoint x: 791, endPoint y: 455, distance: 97.5
click at [773, 526] on md-content "Main Freight Please enter leg name Leg Name Already Exists Delete Leg Sub Total…" at bounding box center [784, 105] width 1221 height 1021
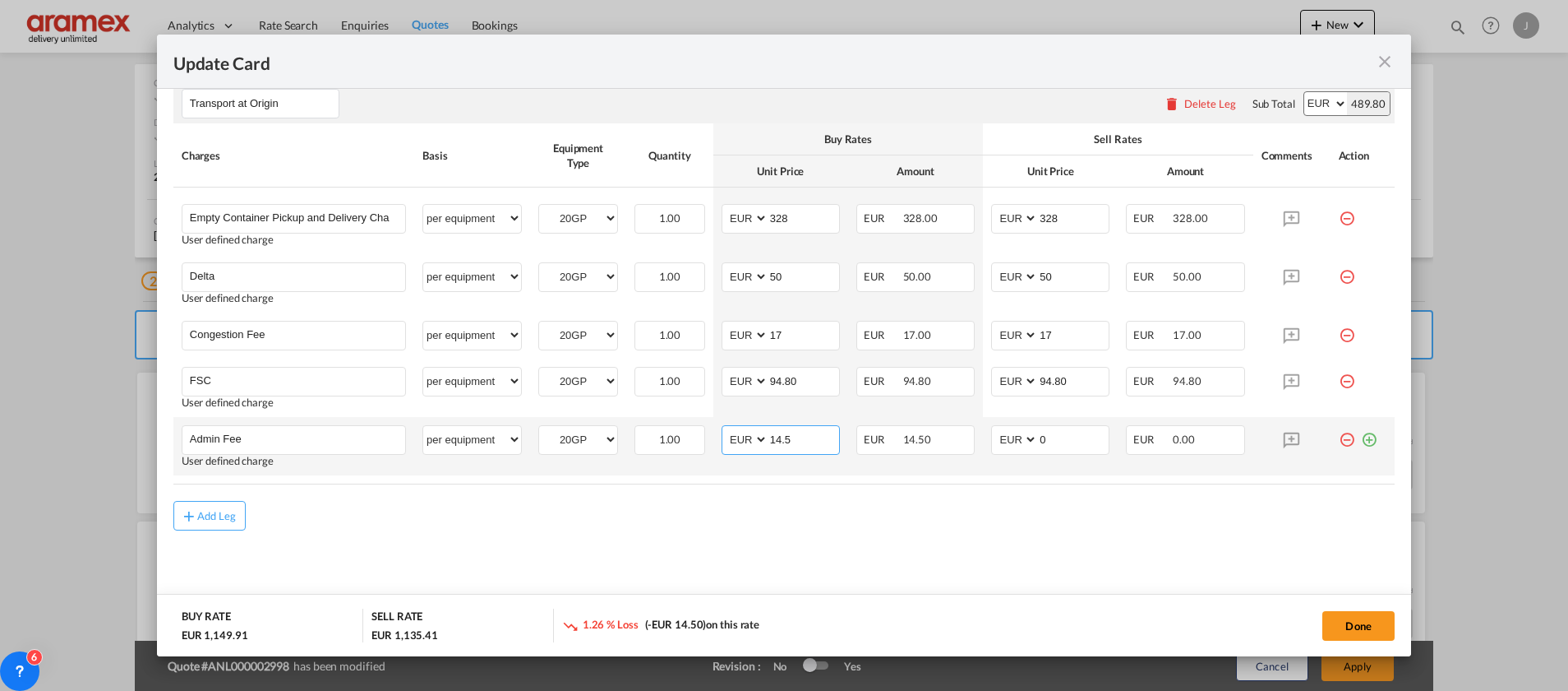
click at [783, 437] on input "14.5" at bounding box center [803, 437] width 71 height 24
drag, startPoint x: 1068, startPoint y: 437, endPoint x: 963, endPoint y: 437, distance: 105.0
click at [963, 437] on tr "Admin Fee Please Enter User Defined Charges Cannot Be Published User defined ch…" at bounding box center [784, 446] width 1221 height 58
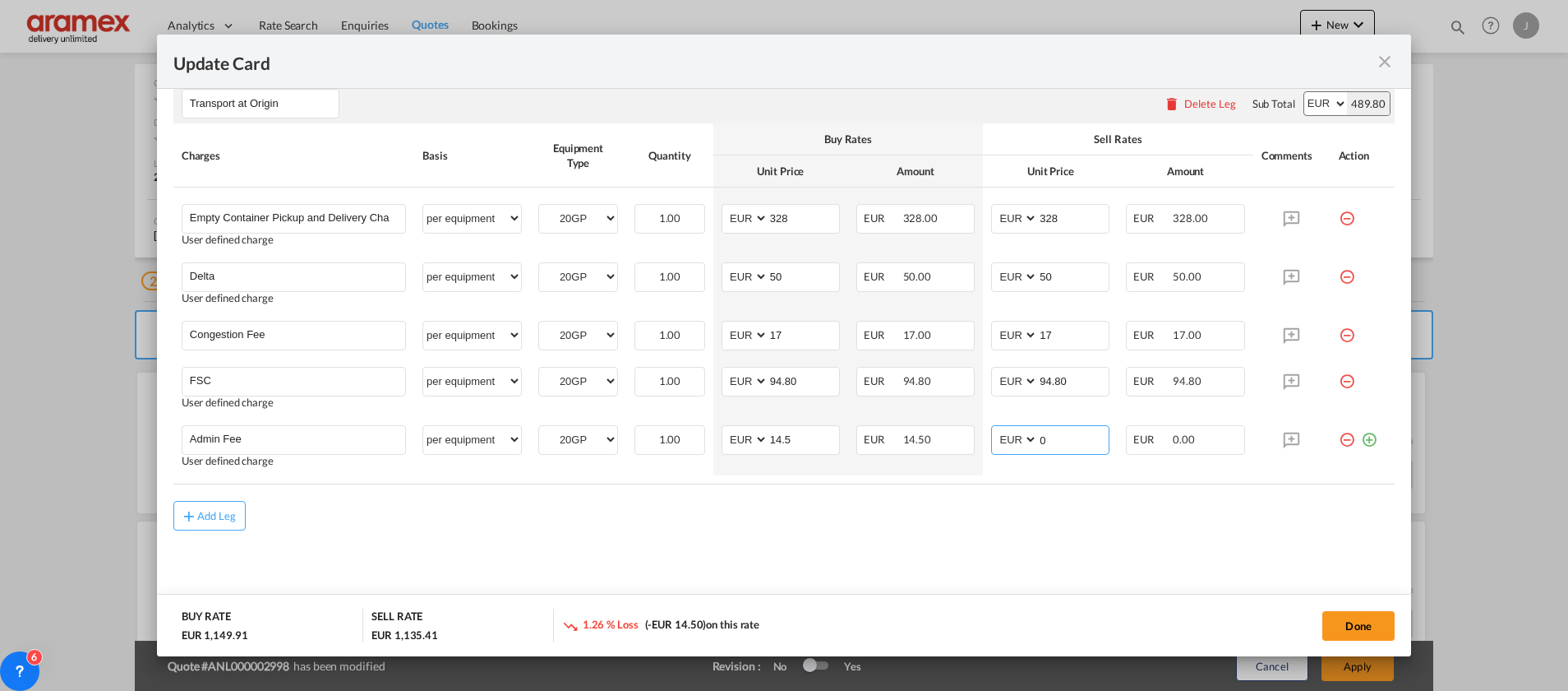
paste input "14.5"
type input "14.5"
click at [968, 530] on div "Add Leg" at bounding box center [784, 515] width 1221 height 30
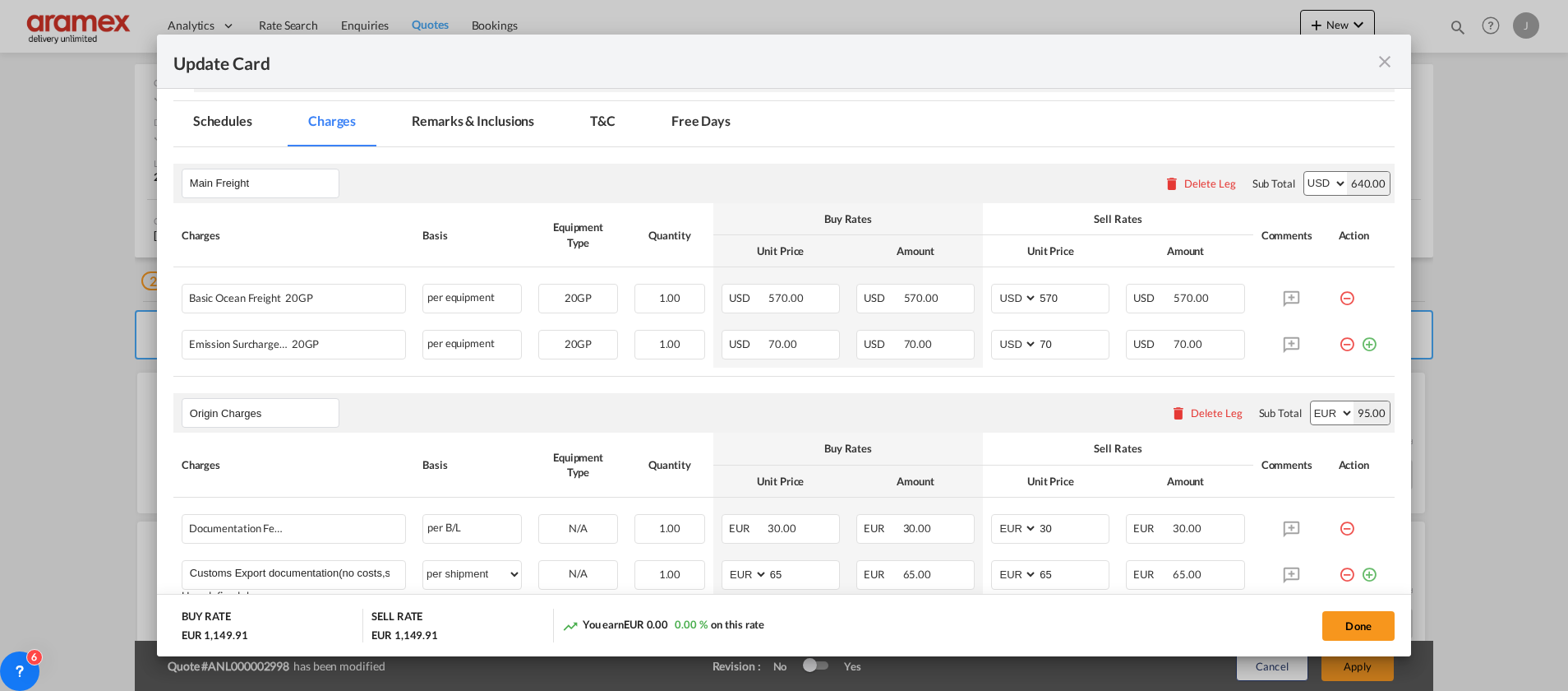
scroll to position [300, 0]
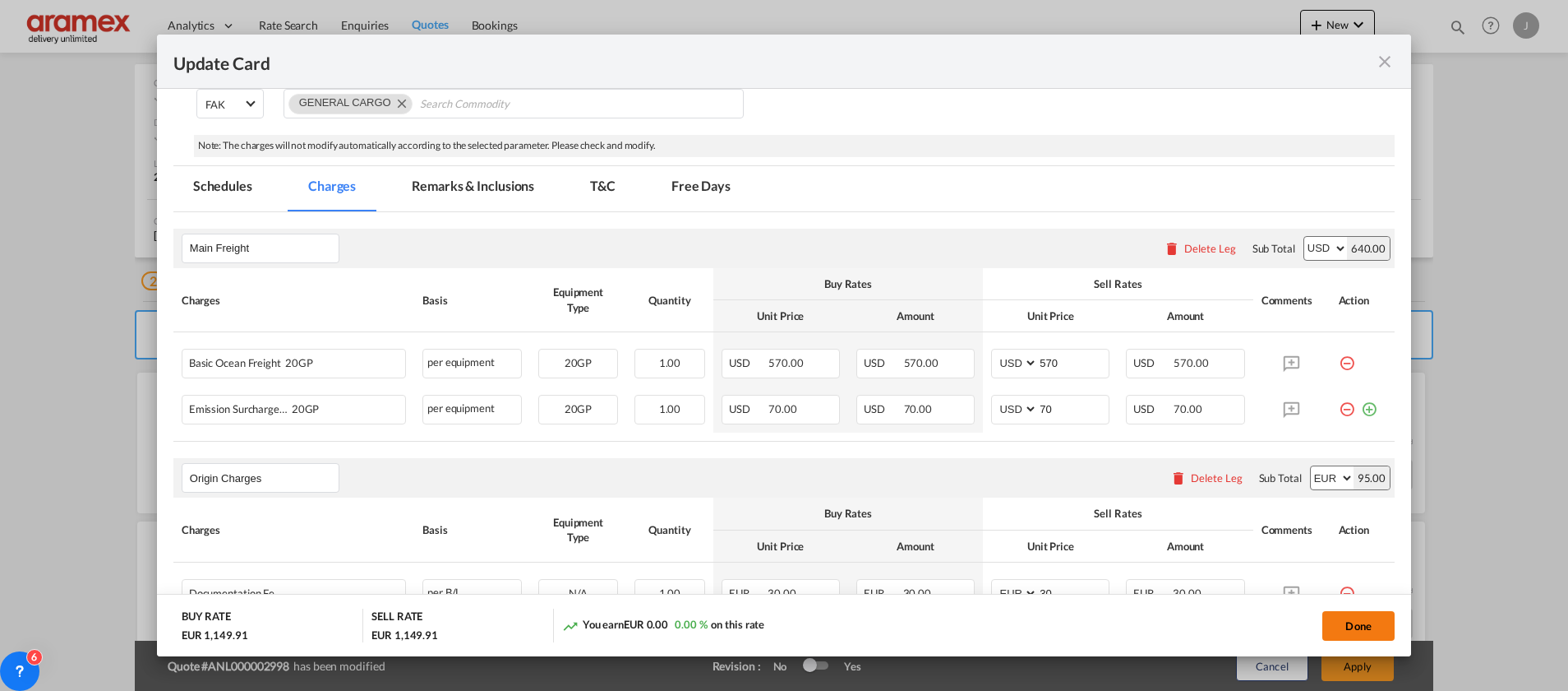
click at [1359, 625] on button "Done" at bounding box center [1358, 625] width 73 height 30
type input "94.8"
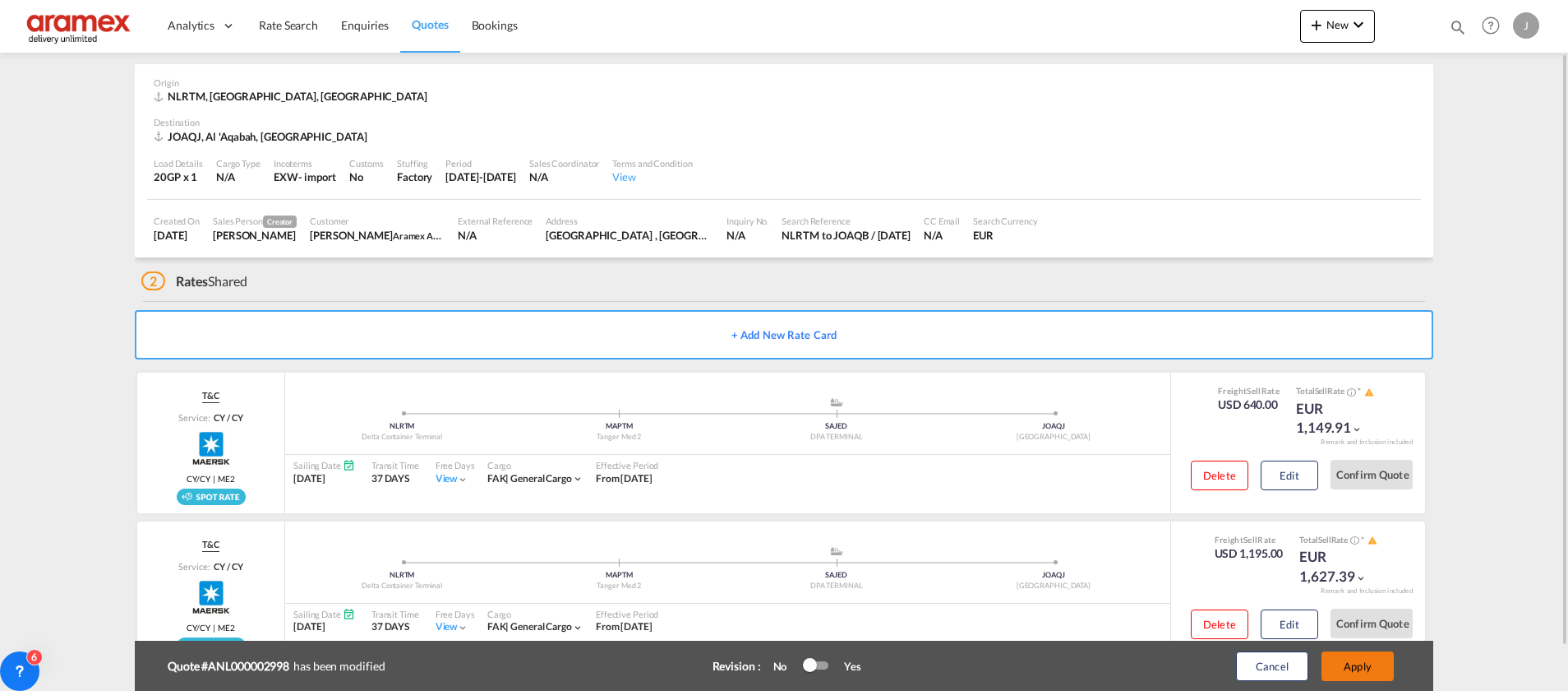
click at [1351, 670] on button "Apply" at bounding box center [1357, 666] width 73 height 30
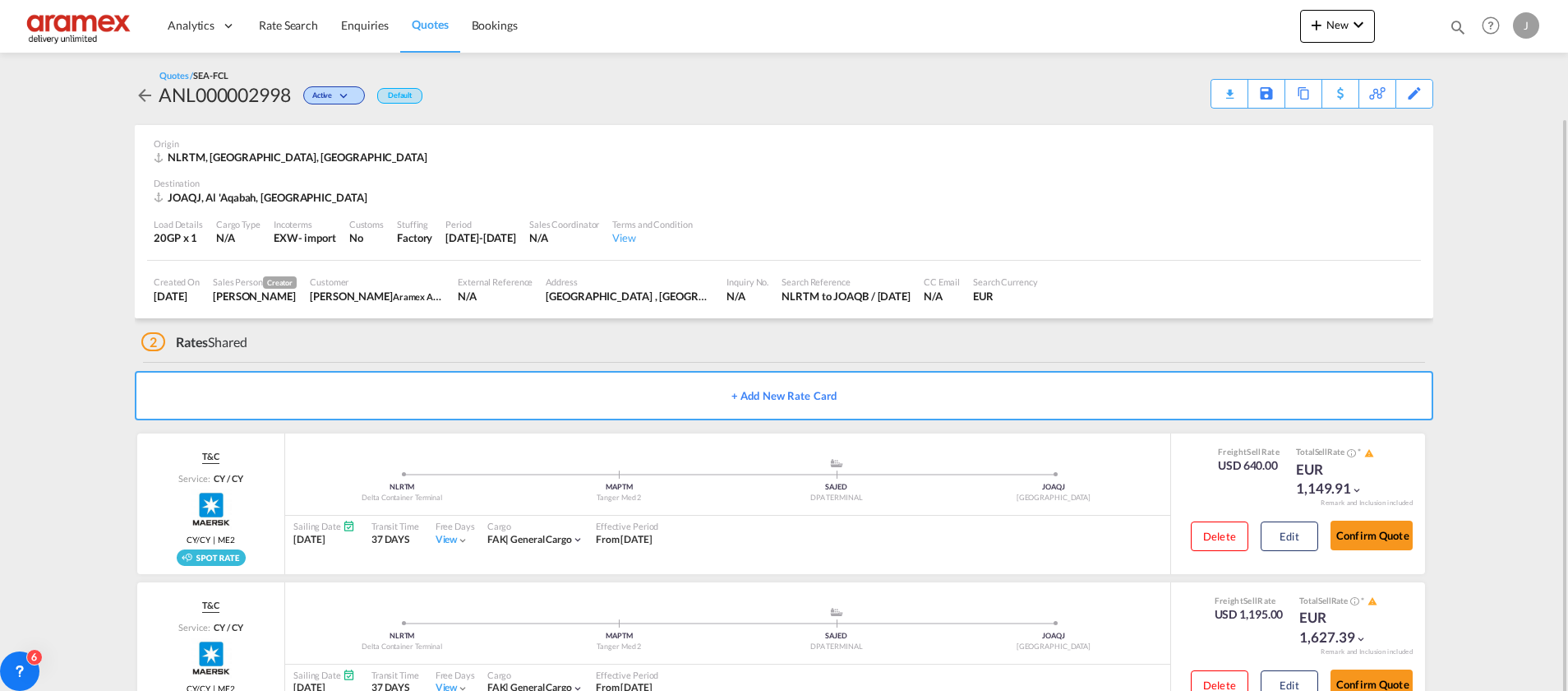
scroll to position [61, 0]
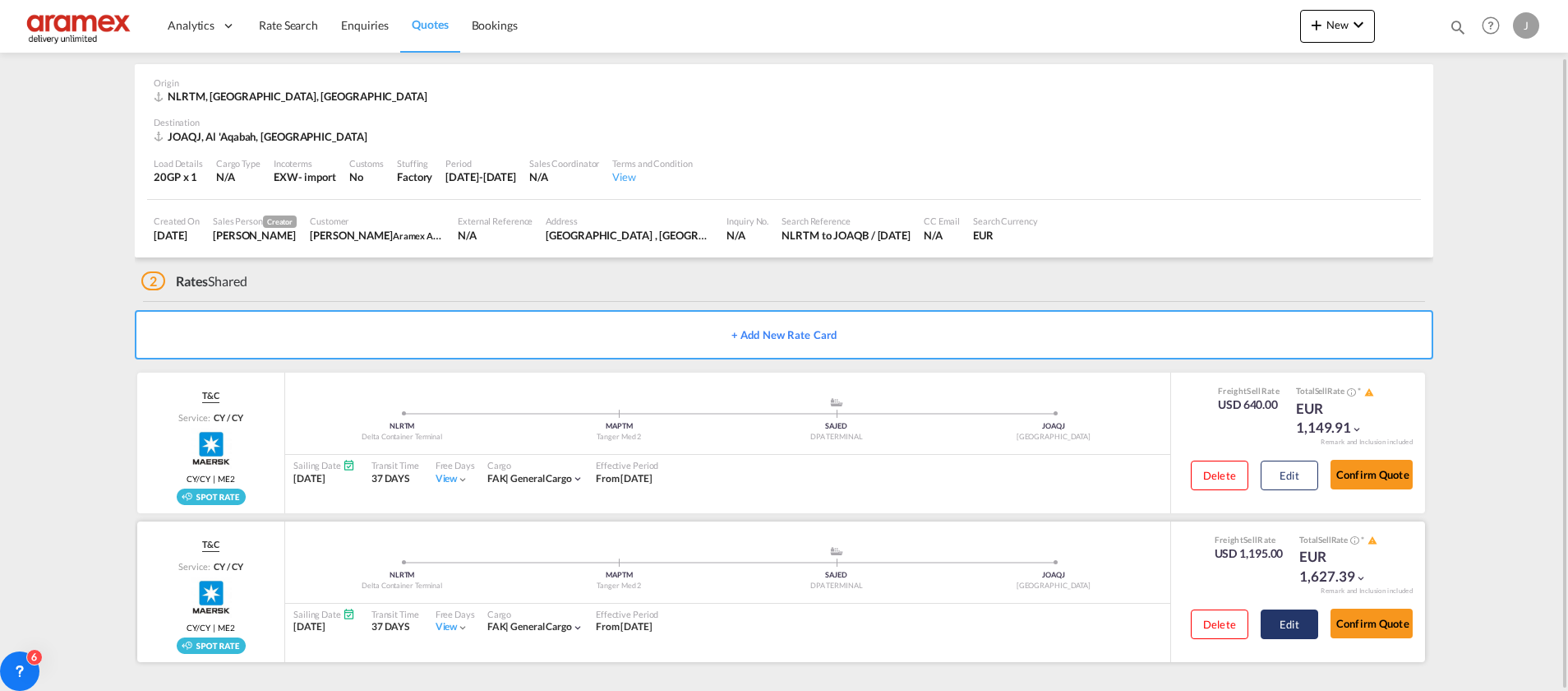
click at [1263, 619] on button "Edit" at bounding box center [1288, 624] width 57 height 30
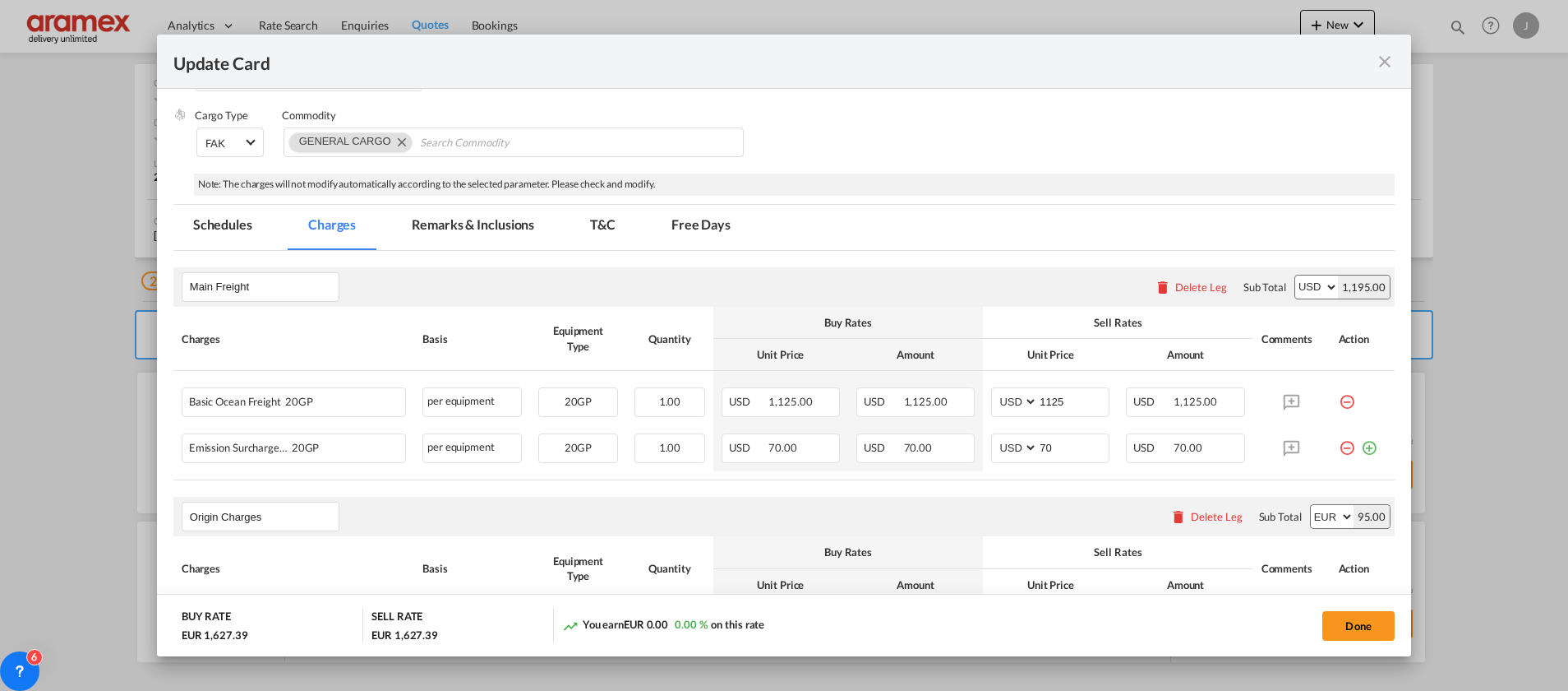
scroll to position [370, 0]
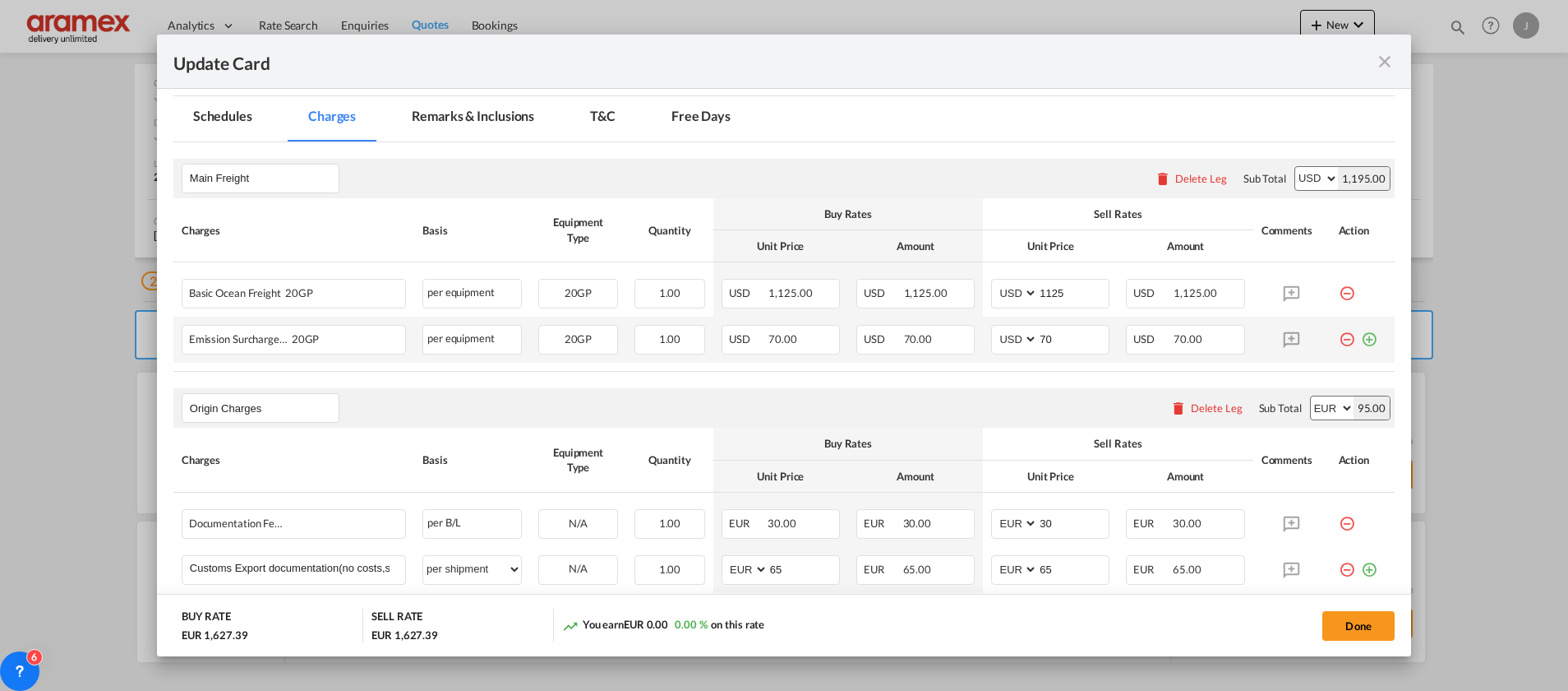
click at [1361, 342] on md-icon "icon-plus-circle-outline green-400-fg" at bounding box center [1369, 333] width 16 height 16
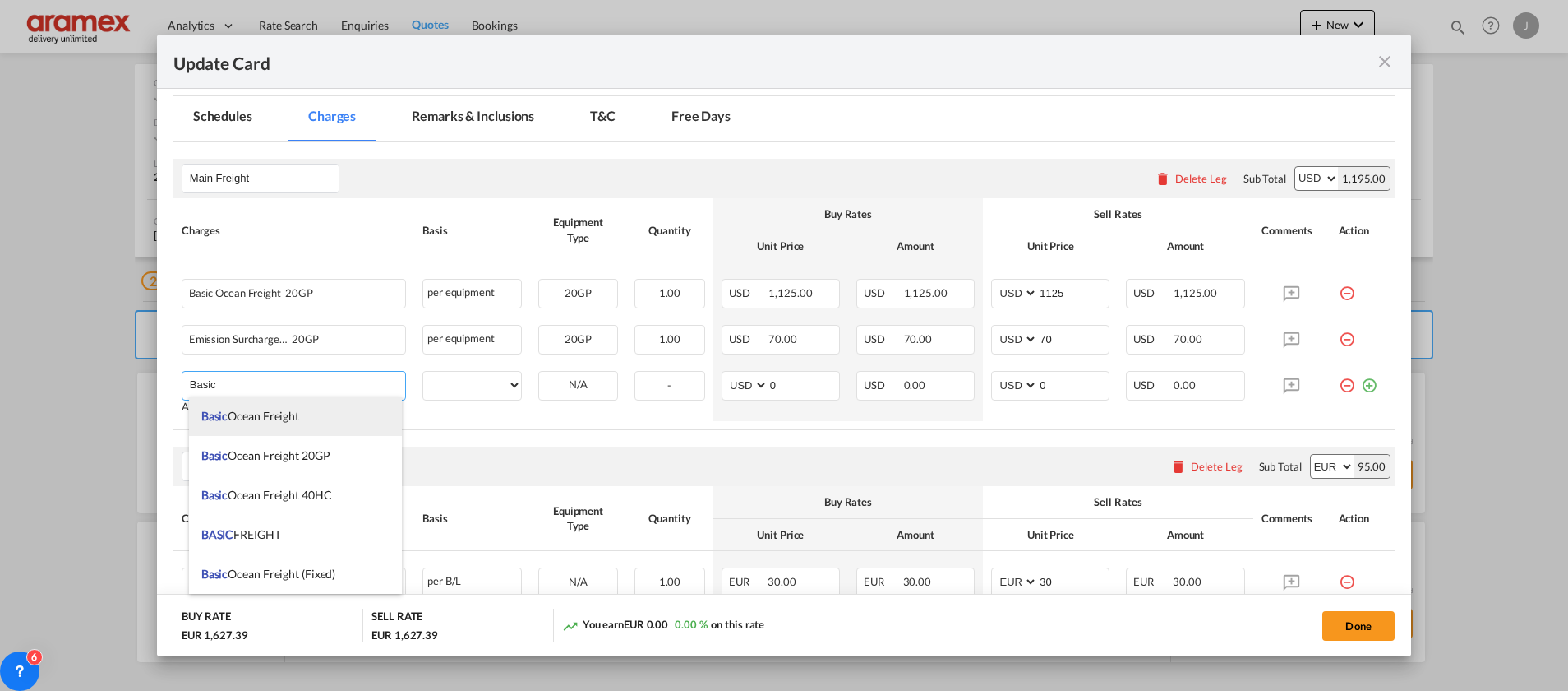
click at [298, 414] on span "Basic Ocean Freight" at bounding box center [250, 415] width 98 height 14
type input "Basic Ocean Freight"
select select "per equipment"
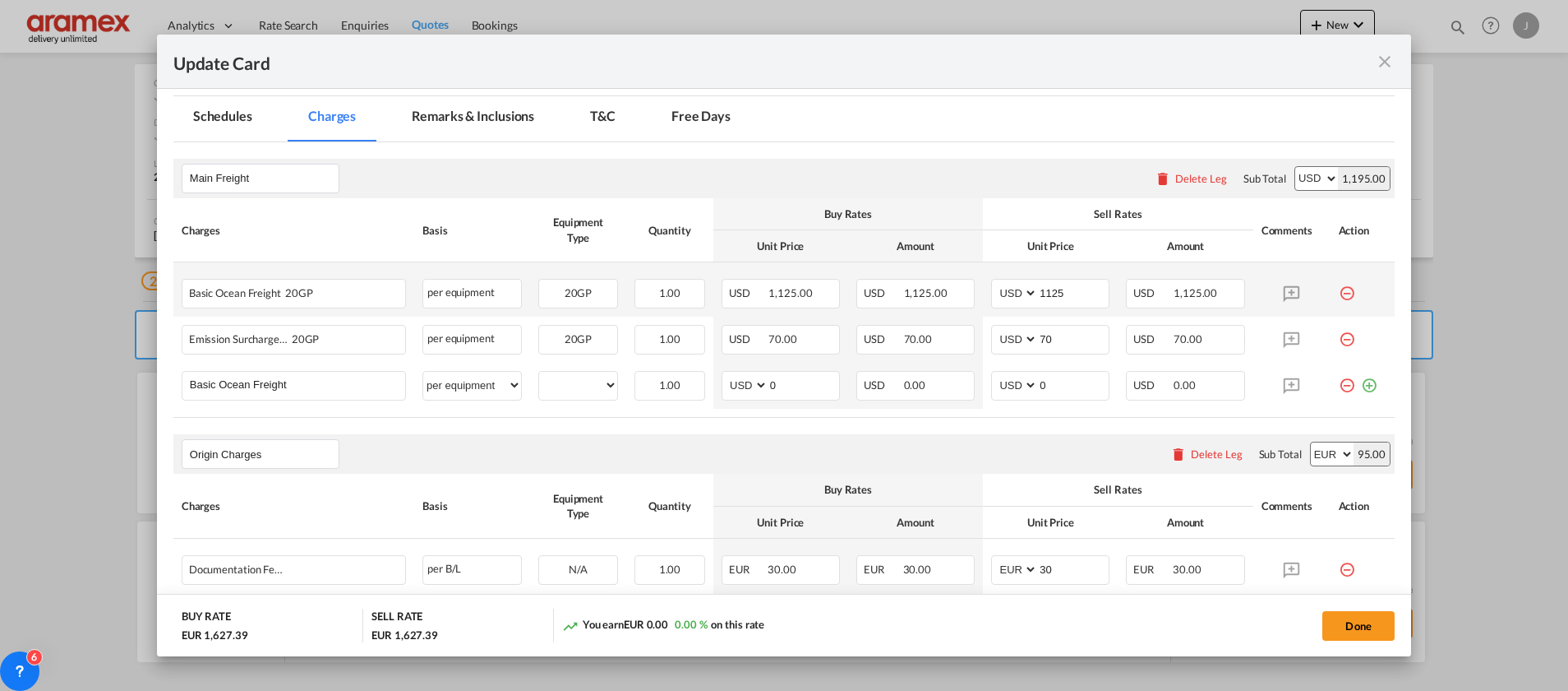
click at [1339, 292] on md-icon "icon-minus-circle-outline red-400-fg" at bounding box center [1346, 286] width 16 height 16
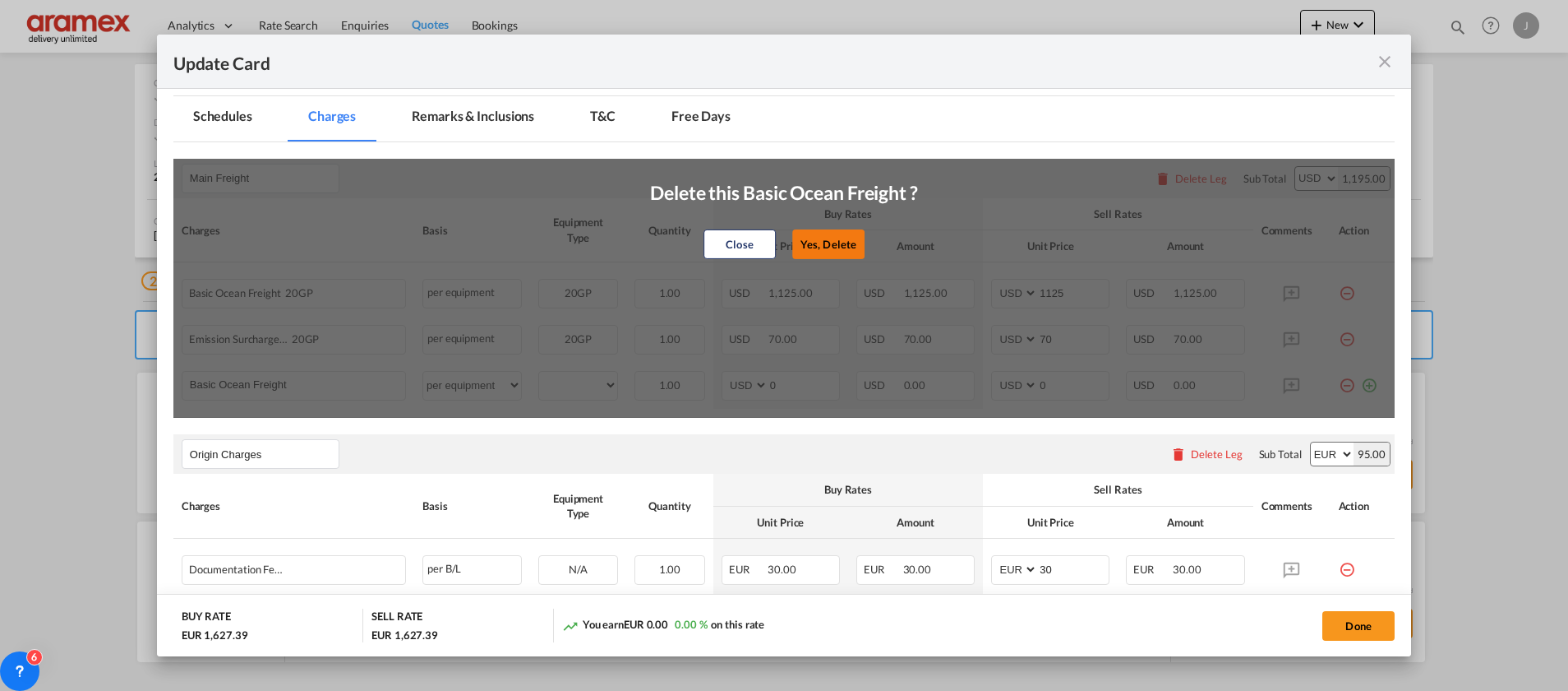
click at [816, 242] on button "Yes, Delete" at bounding box center [828, 244] width 73 height 30
type input "70"
type input "0"
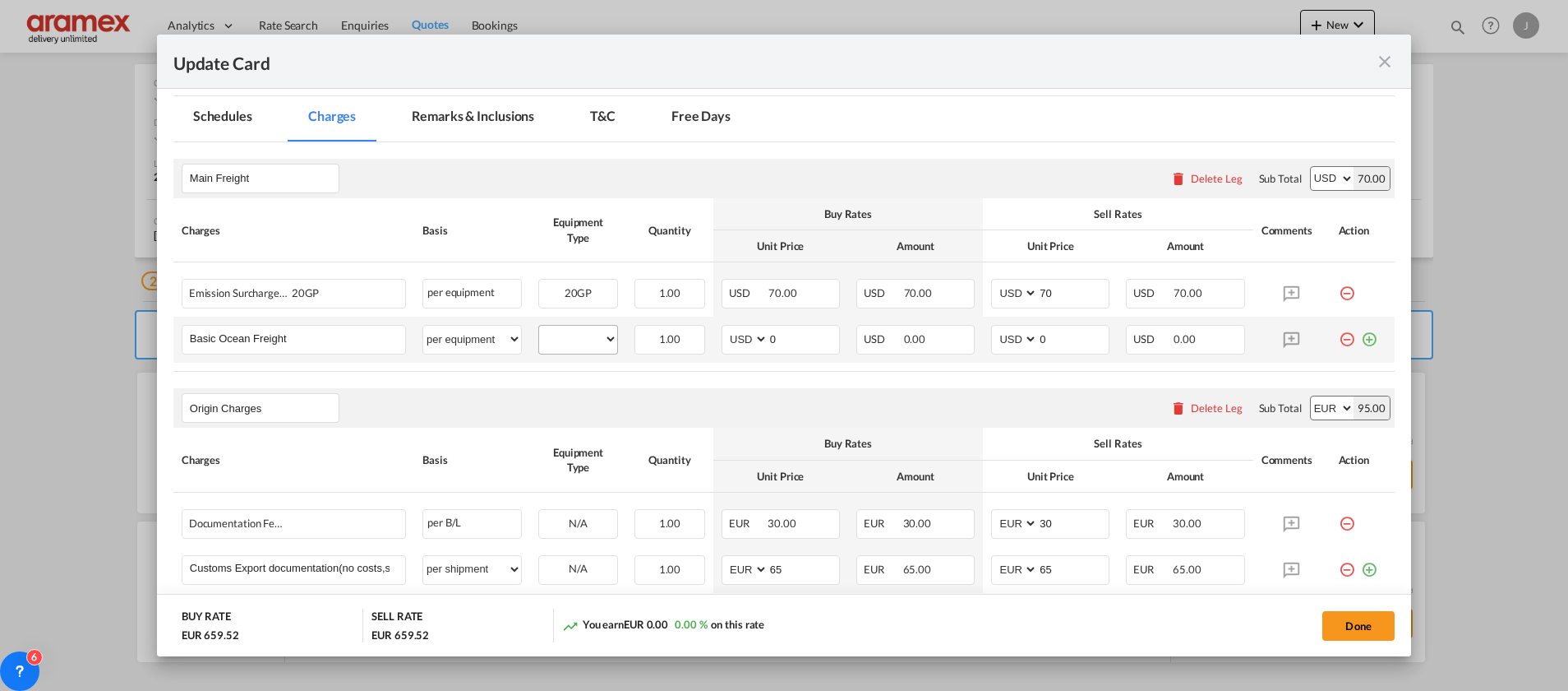
click at [571, 326] on md-input-container "20GP" at bounding box center [577, 337] width 78 height 24
click at [575, 331] on select "20GP" at bounding box center [577, 339] width 78 height 22
select select "20GP"
click at [539, 328] on select "20GP" at bounding box center [577, 339] width 78 height 22
drag, startPoint x: 785, startPoint y: 340, endPoint x: 739, endPoint y: 342, distance: 46.0
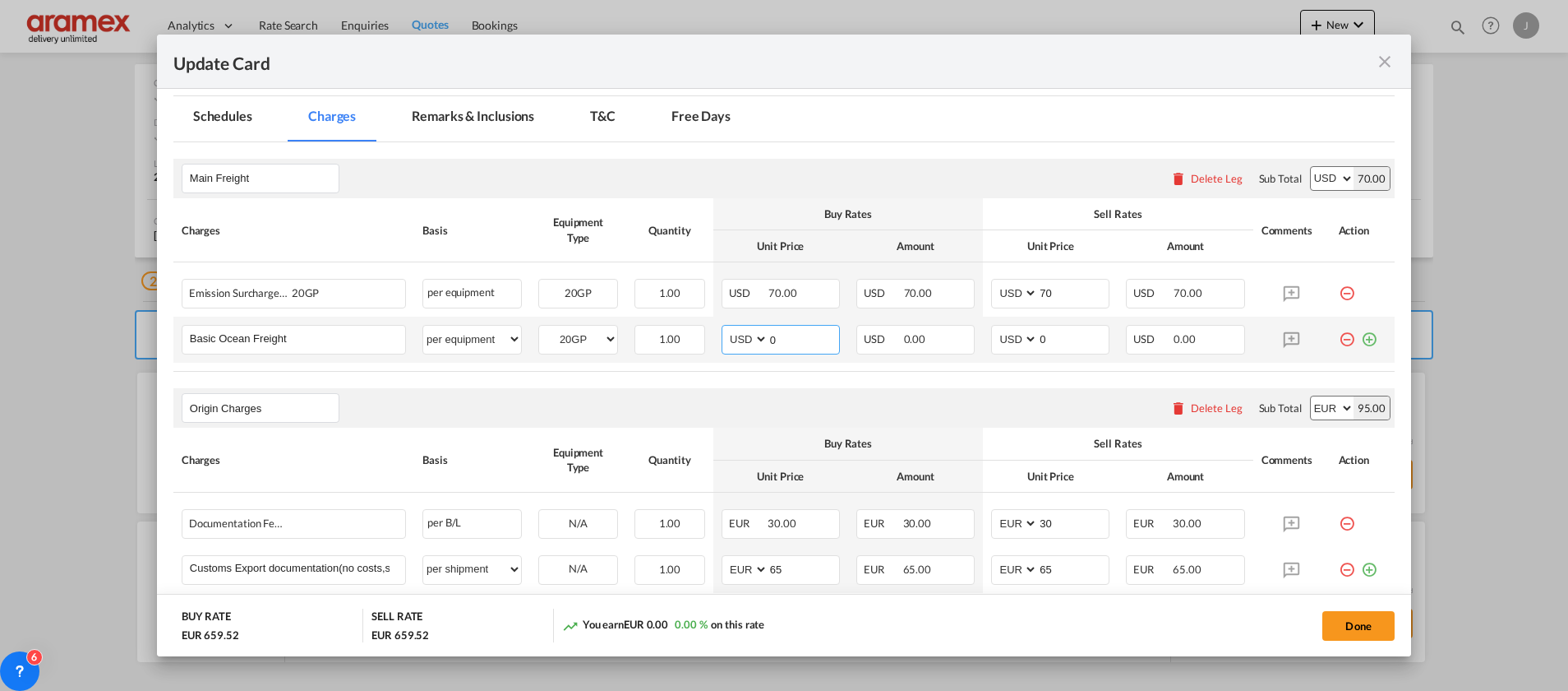
click at [740, 341] on md-input-container "AED AFN ALL AMD ANG AOA ARS AUD AWG AZN BAM BBD BDT BGN BHD BIF BMD BND [PERSON…" at bounding box center [781, 340] width 118 height 30
paste input "1181"
type input "1181"
drag, startPoint x: 1061, startPoint y: 339, endPoint x: 1005, endPoint y: 339, distance: 56.0
click at [1005, 339] on md-input-container "AED AFN ALL AMD ANG AOA ARS AUD AWG AZN BAM BBD BDT BGN BHD BIF BMD BND [PERSON…" at bounding box center [1050, 340] width 118 height 30
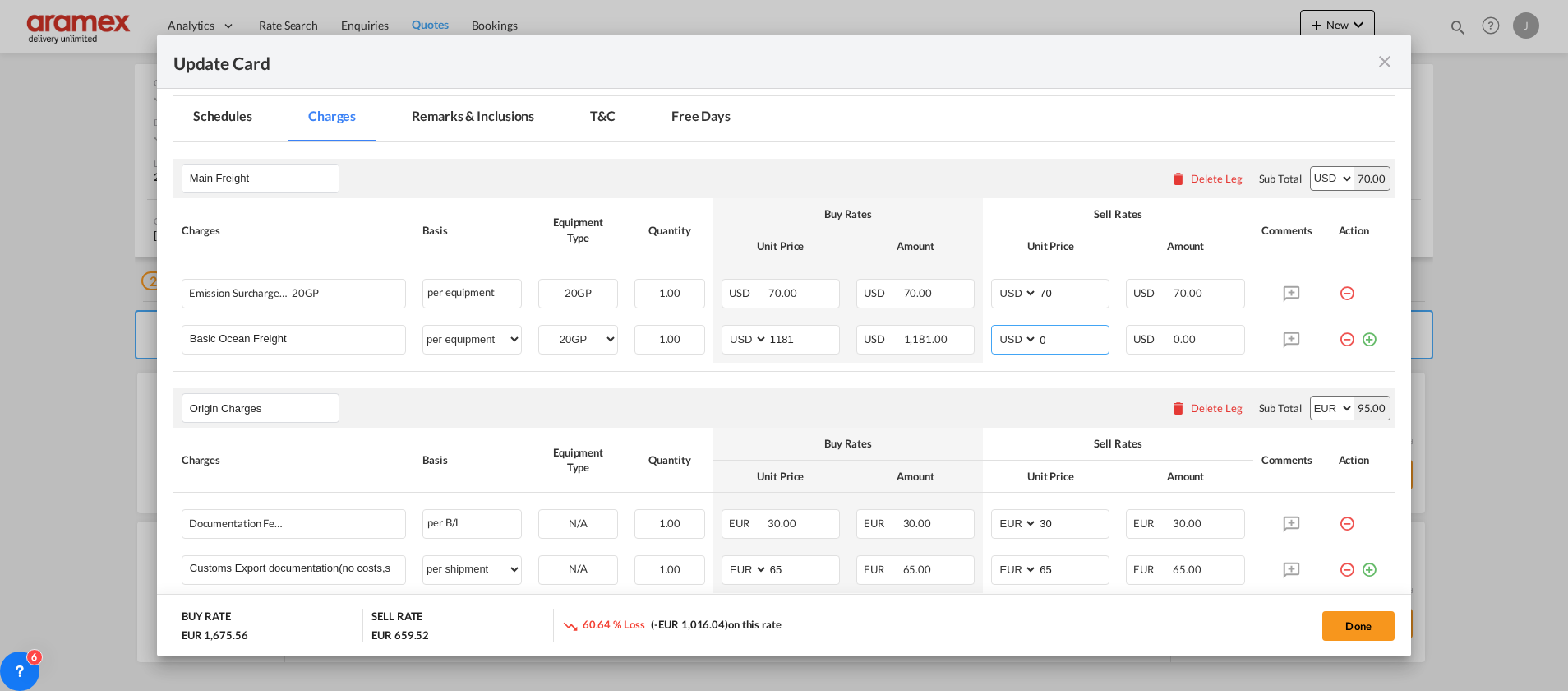
paste input "1181"
type input "1181"
click at [967, 390] on div "Origin Charges Please enter leg name Leg Name Already Exists Delete Leg Sub Tot…" at bounding box center [784, 407] width 1221 height 40
click at [1353, 628] on button "Done" at bounding box center [1358, 625] width 73 height 30
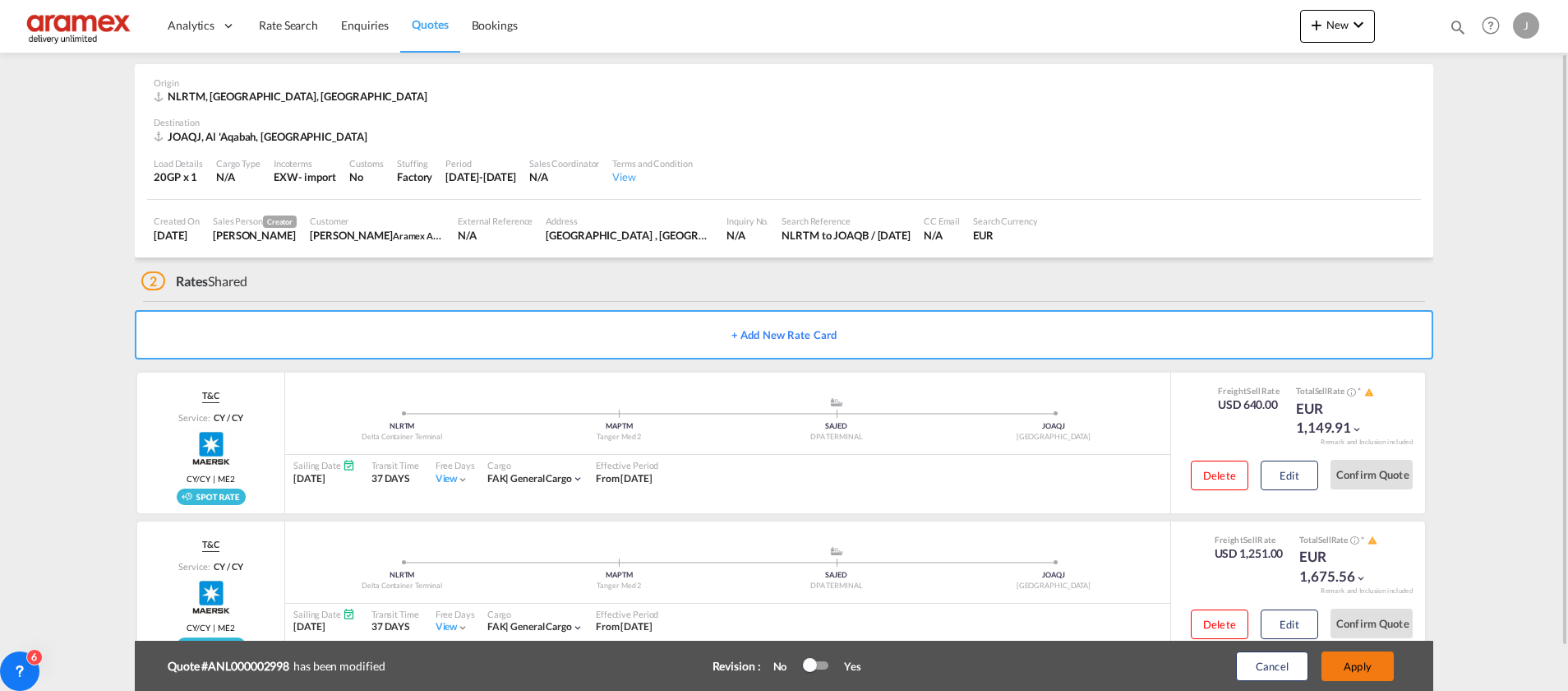
click at [1341, 668] on button "Apply" at bounding box center [1357, 666] width 73 height 30
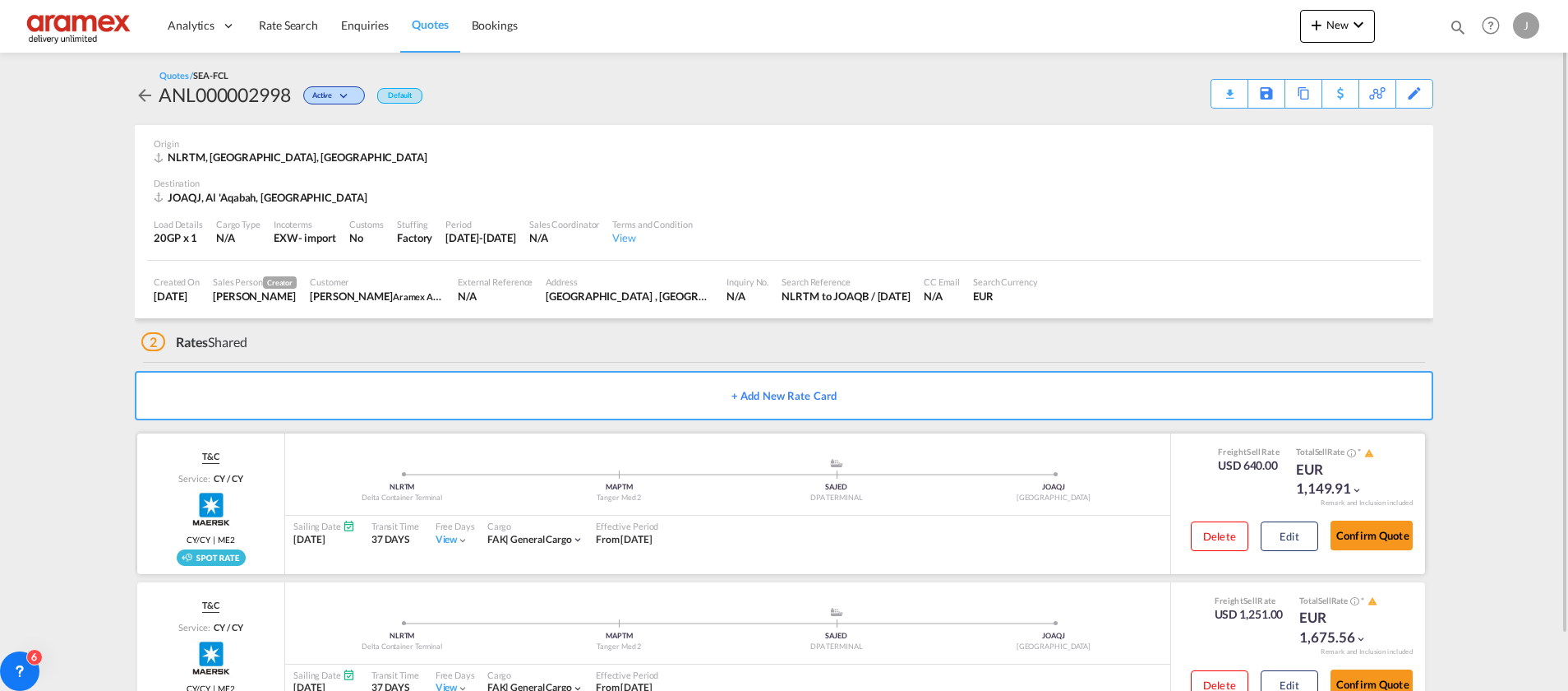
scroll to position [61, 0]
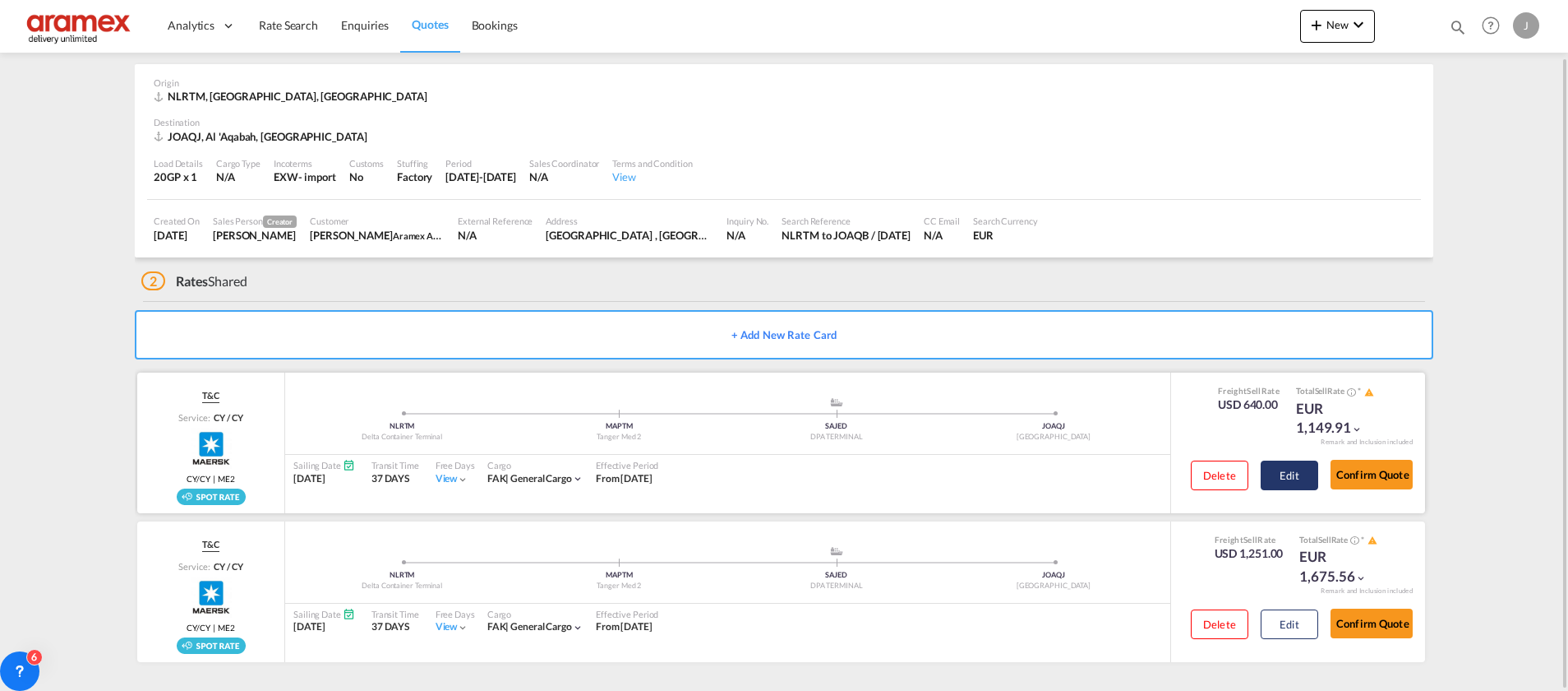
click at [1280, 477] on button "Edit" at bounding box center [1288, 475] width 57 height 30
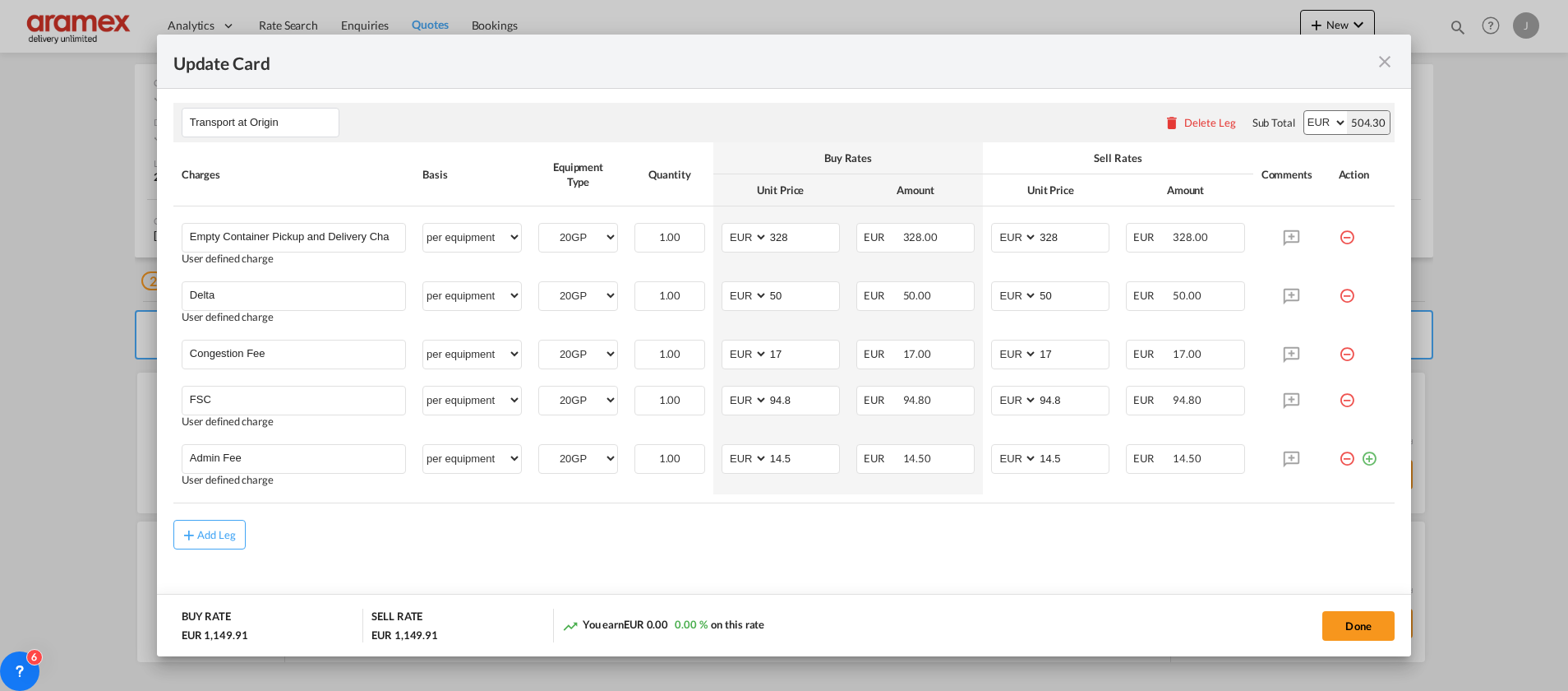
scroll to position [916, 0]
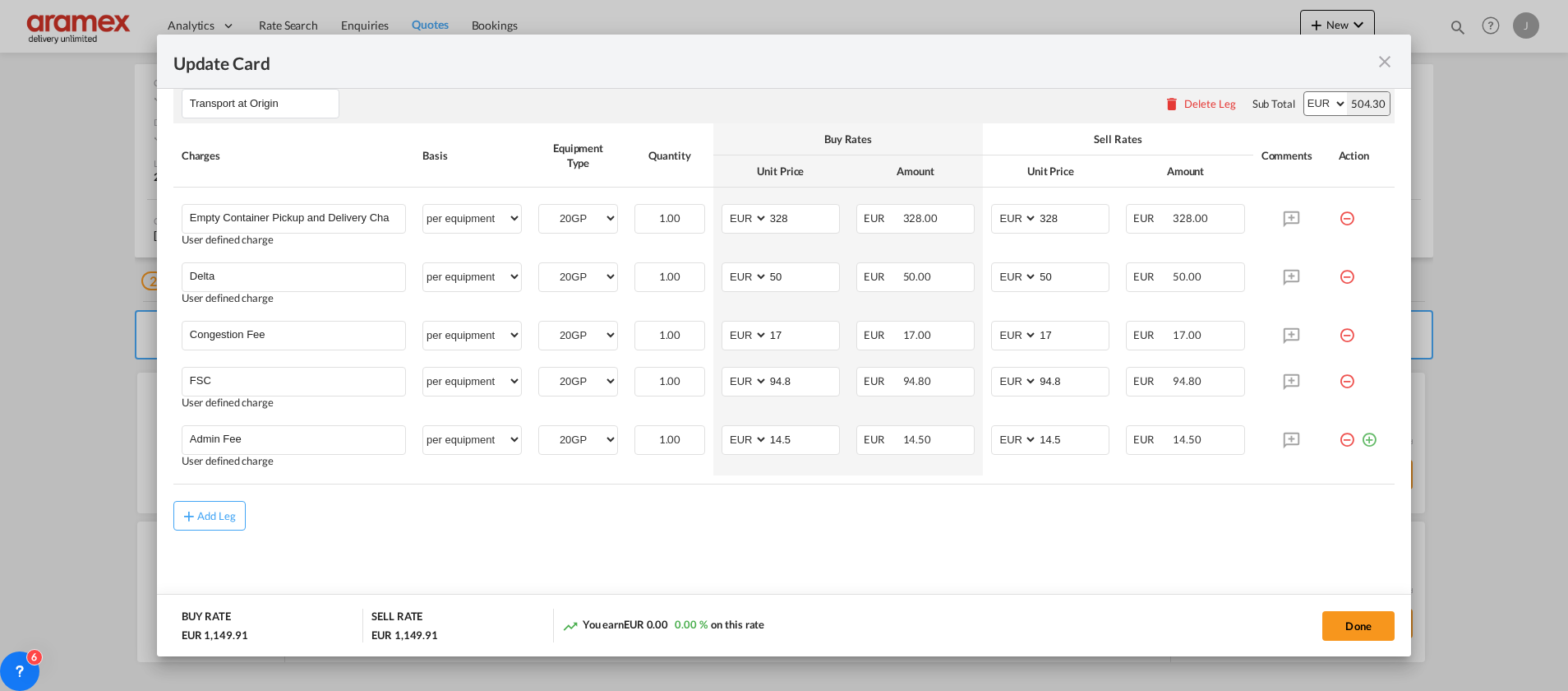
click at [1388, 58] on md-icon "icon-close fg-AAA8AD m-0 pointer" at bounding box center [1384, 62] width 19 height 19
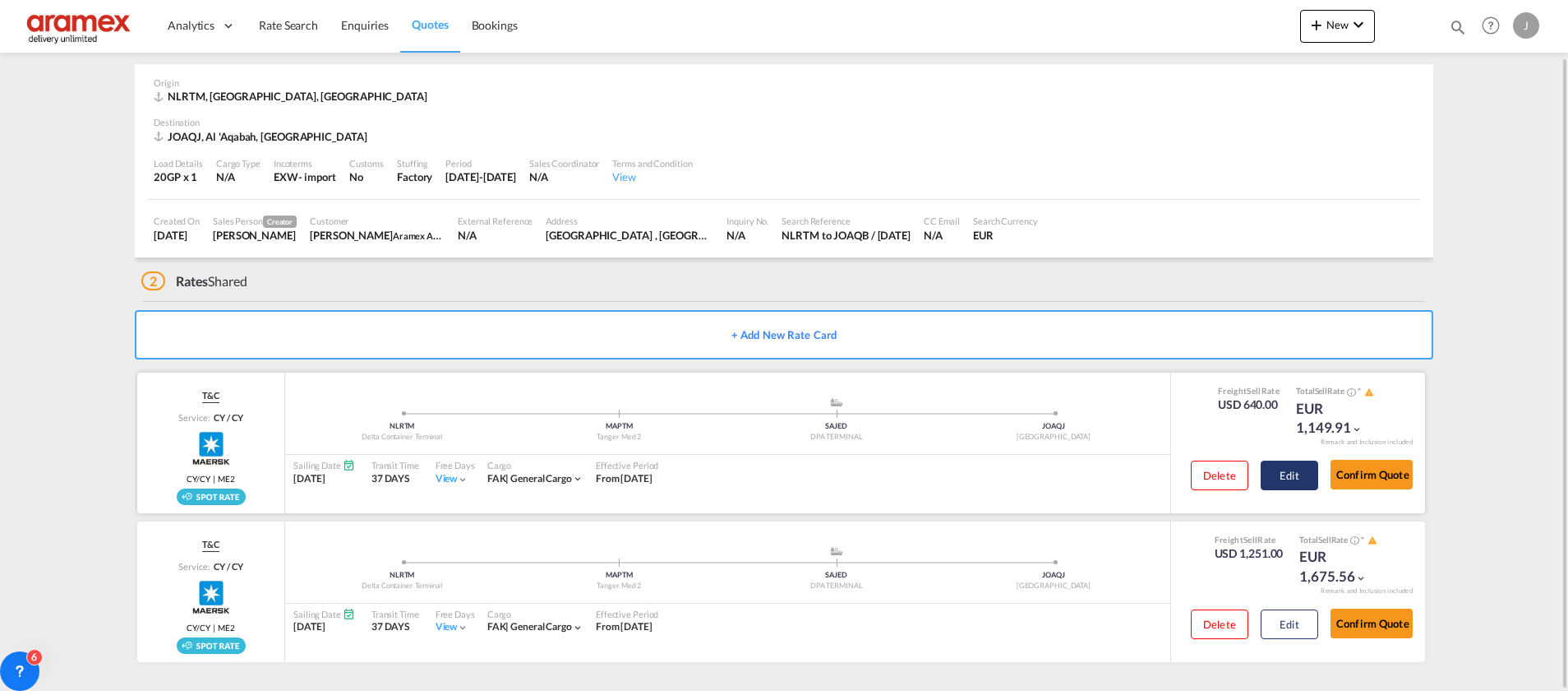
click at [1294, 482] on button "Edit" at bounding box center [1288, 475] width 57 height 30
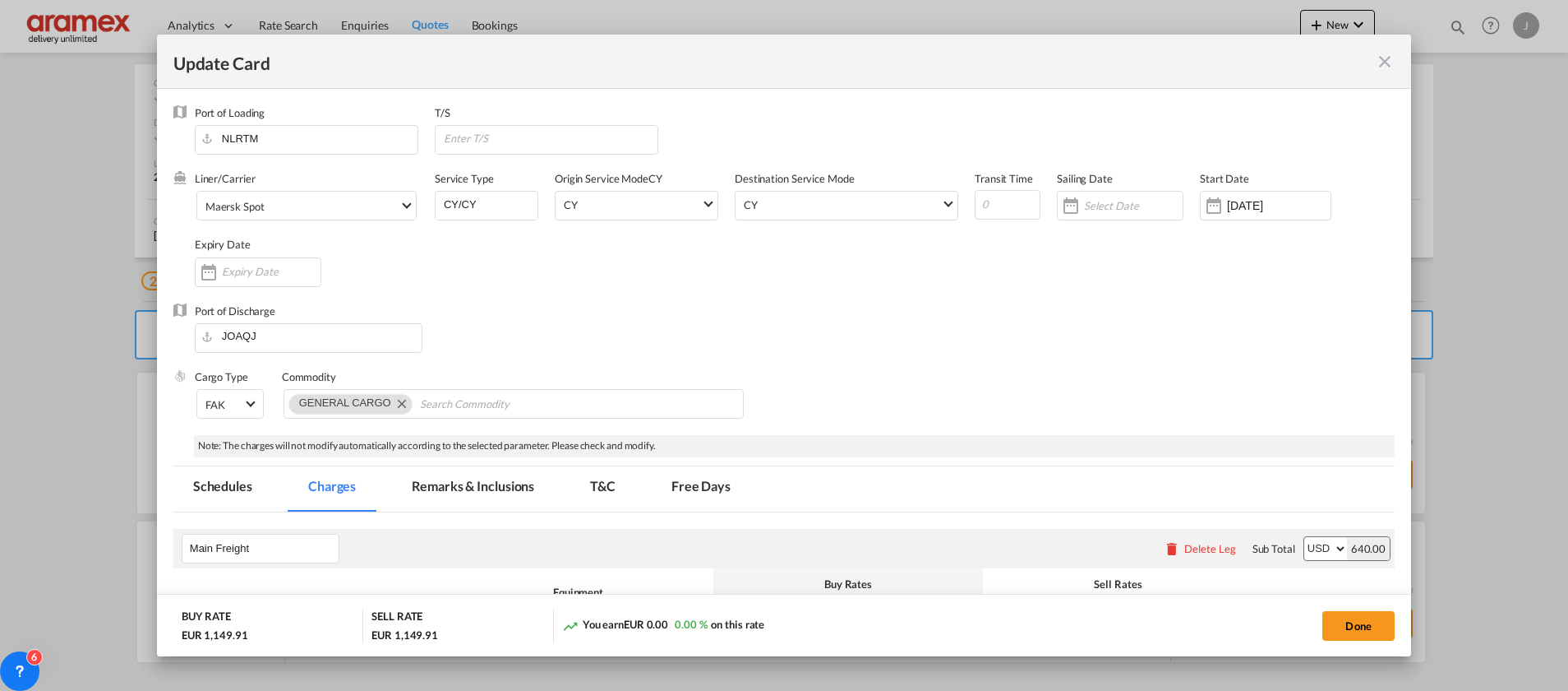
click at [1382, 57] on md-icon "icon-close fg-AAA8AD m-0 pointer" at bounding box center [1384, 62] width 19 height 19
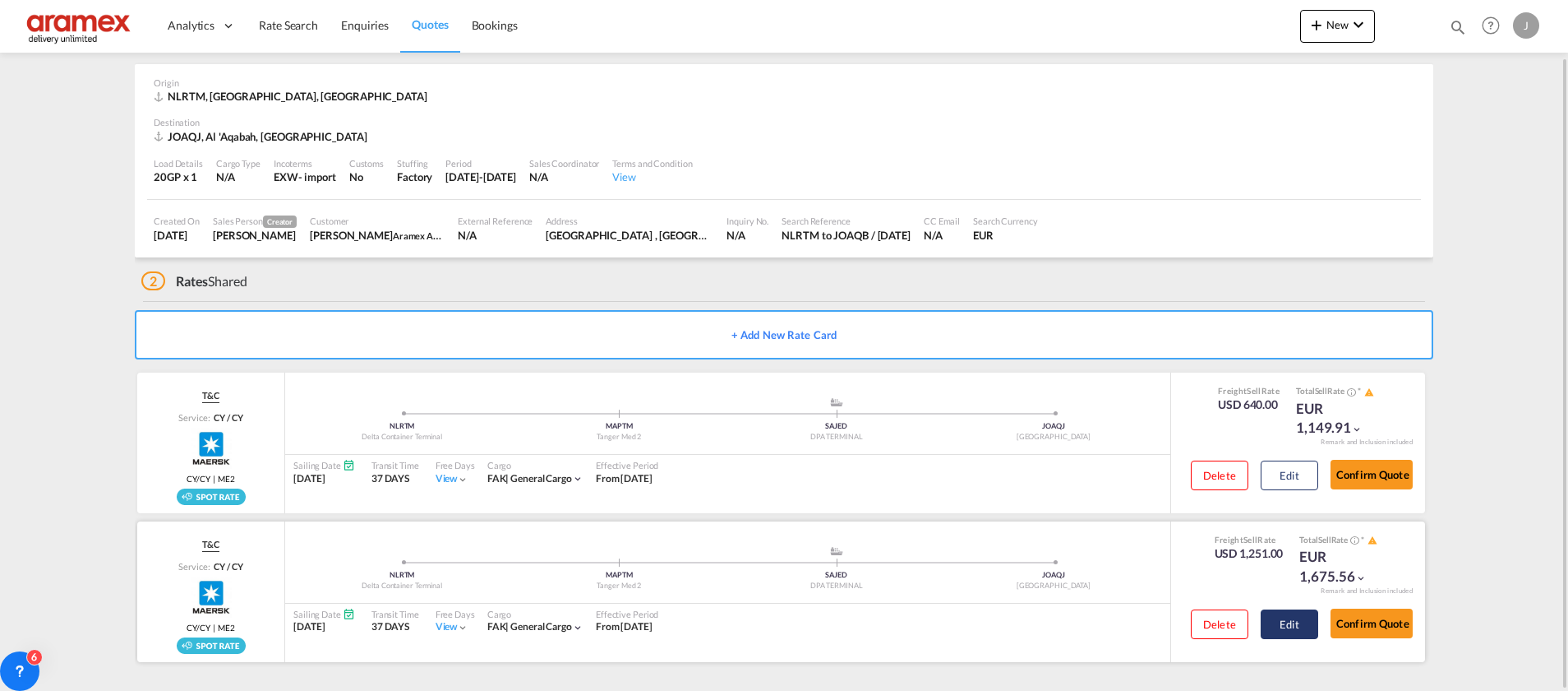
click at [1285, 623] on button "Edit" at bounding box center [1288, 624] width 57 height 30
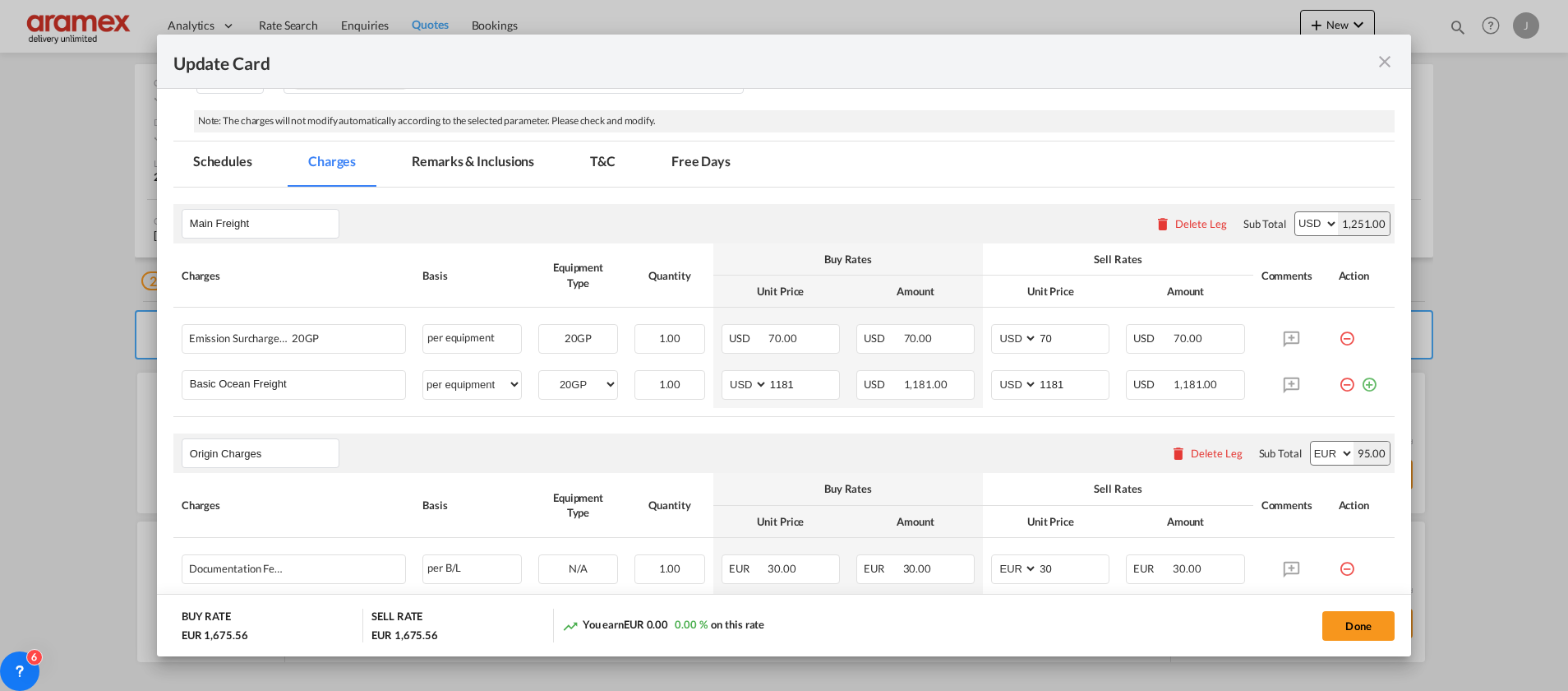
scroll to position [370, 0]
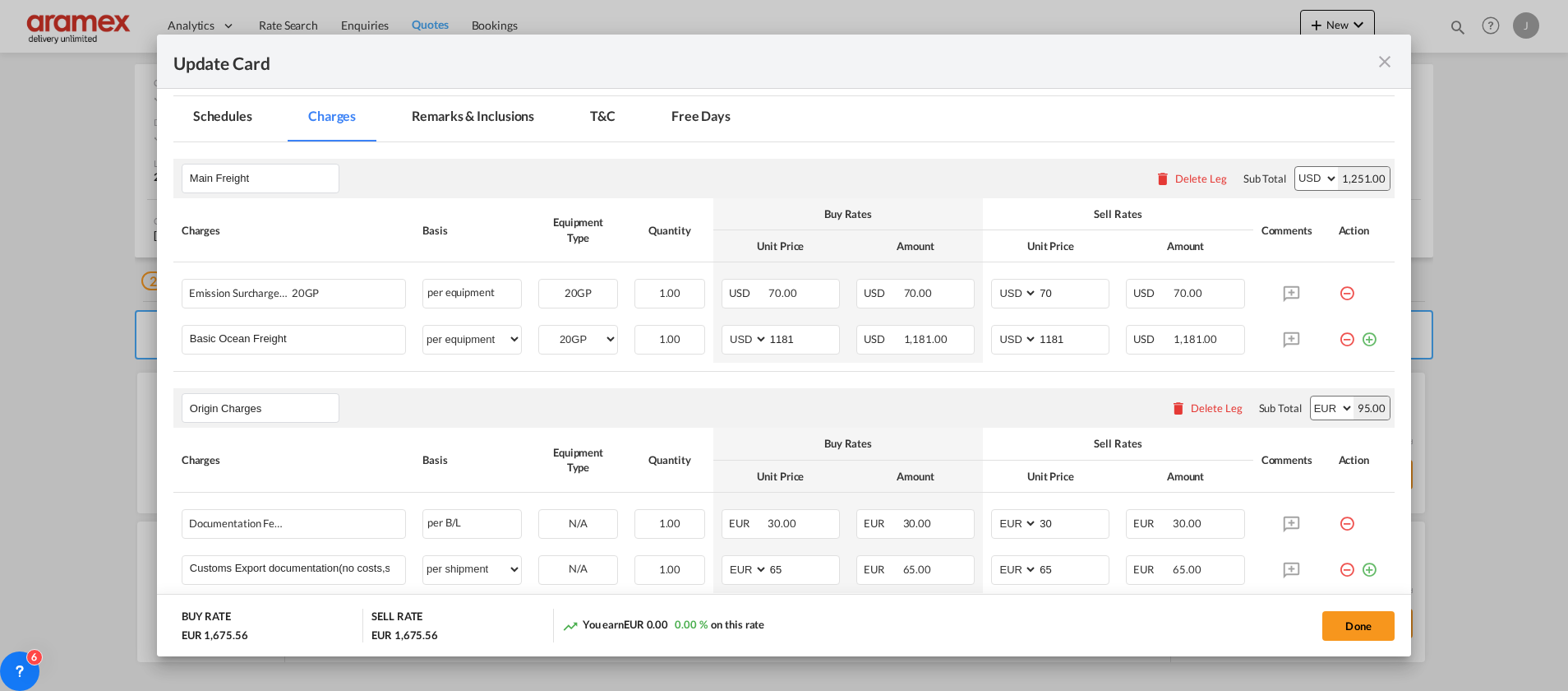
click at [1379, 50] on div "Update Card" at bounding box center [784, 62] width 1254 height 54
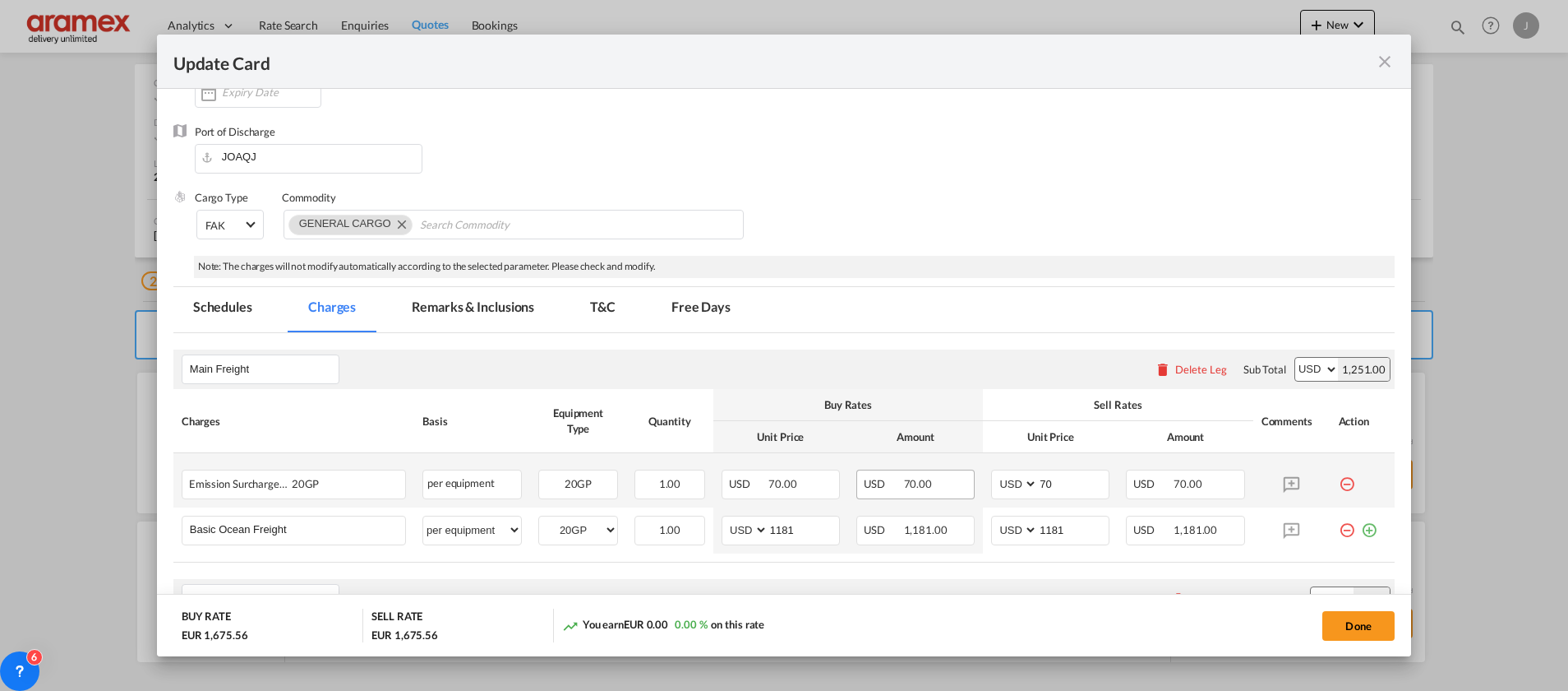
scroll to position [0, 0]
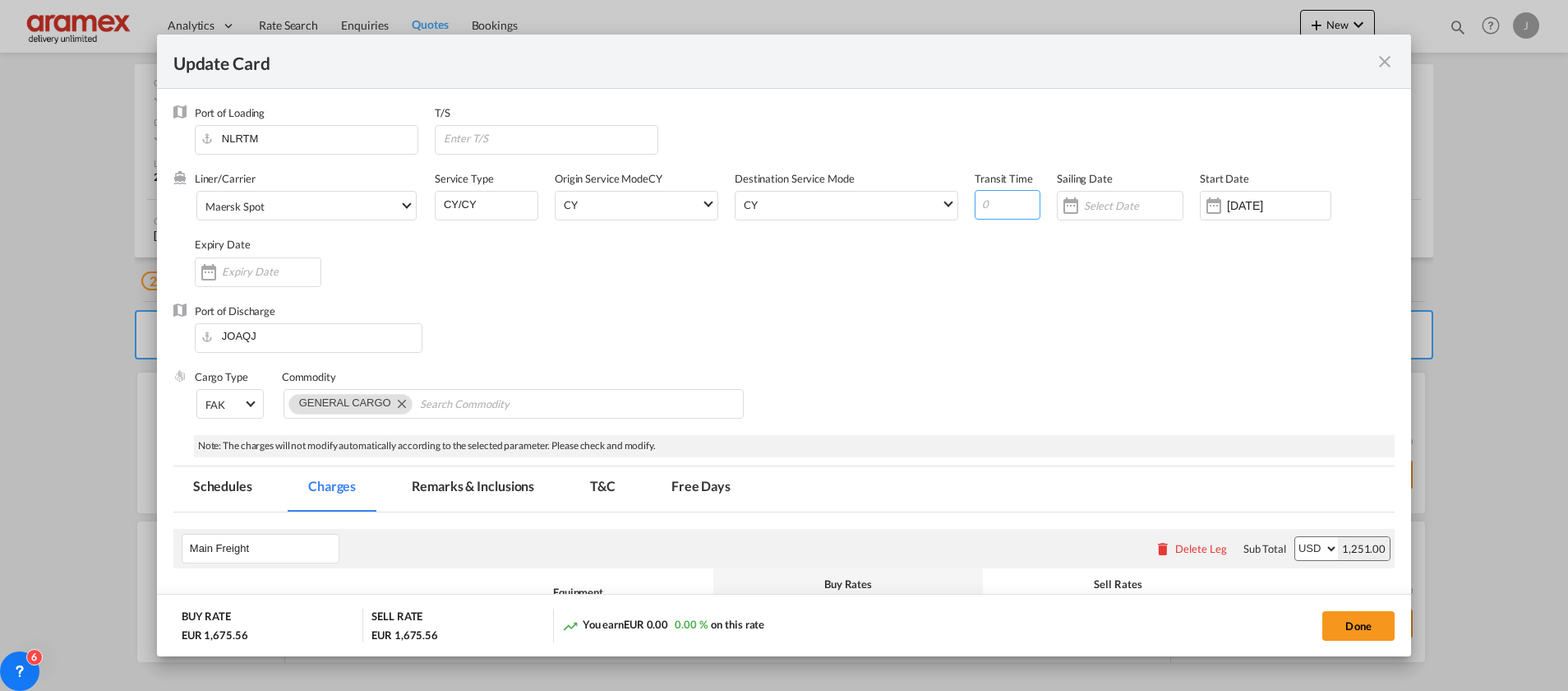
click at [983, 199] on input "Update Card Port ..." at bounding box center [1008, 204] width 66 height 30
type input "30"
click at [1362, 627] on button "Done" at bounding box center [1358, 625] width 73 height 30
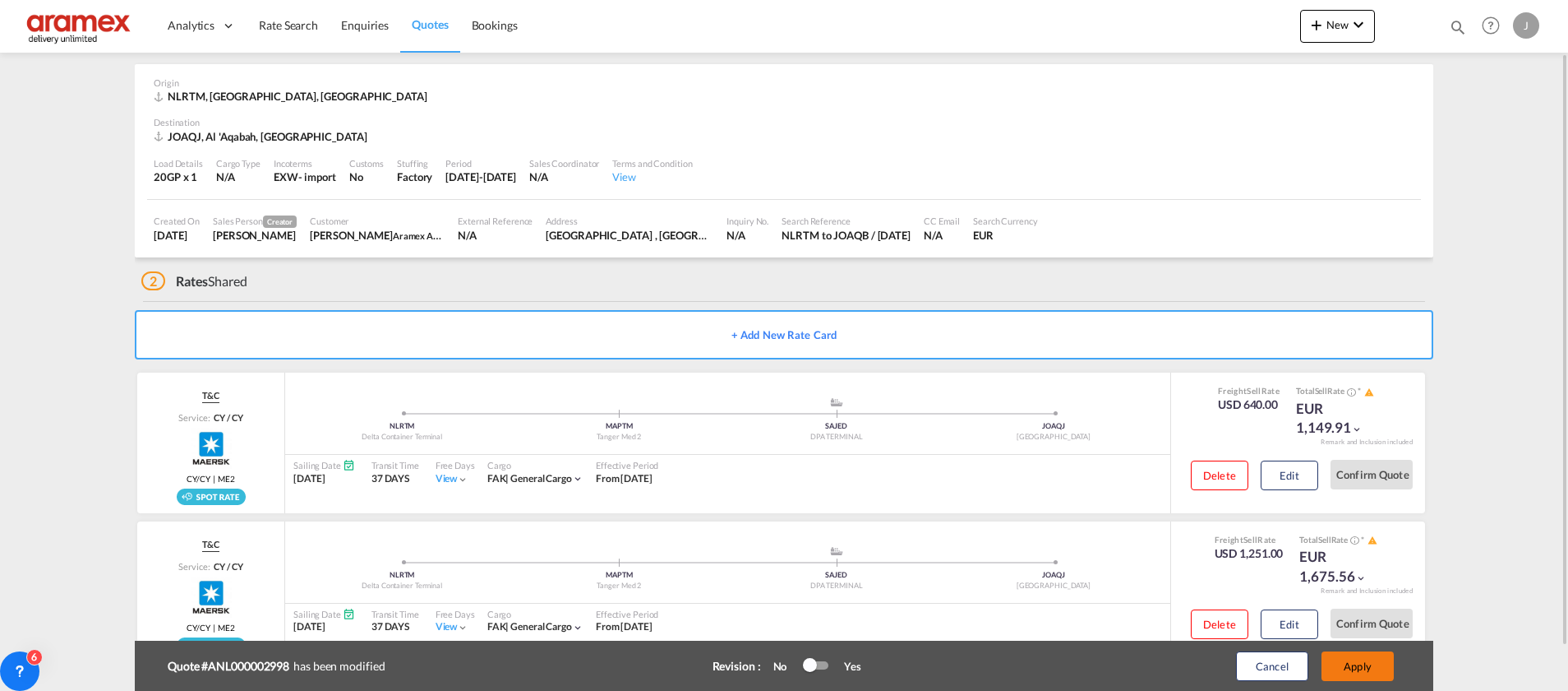
click at [1379, 675] on button "Apply" at bounding box center [1357, 666] width 73 height 30
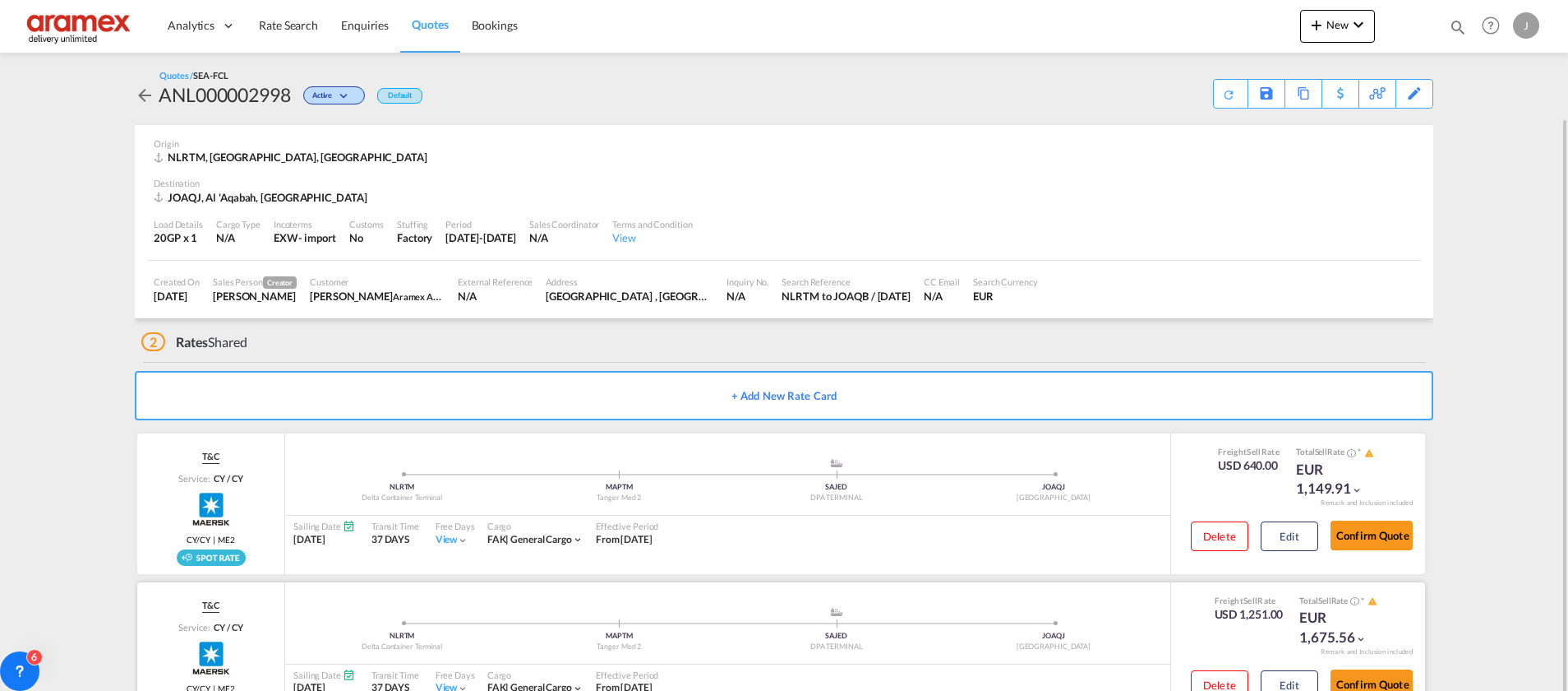
scroll to position [61, 0]
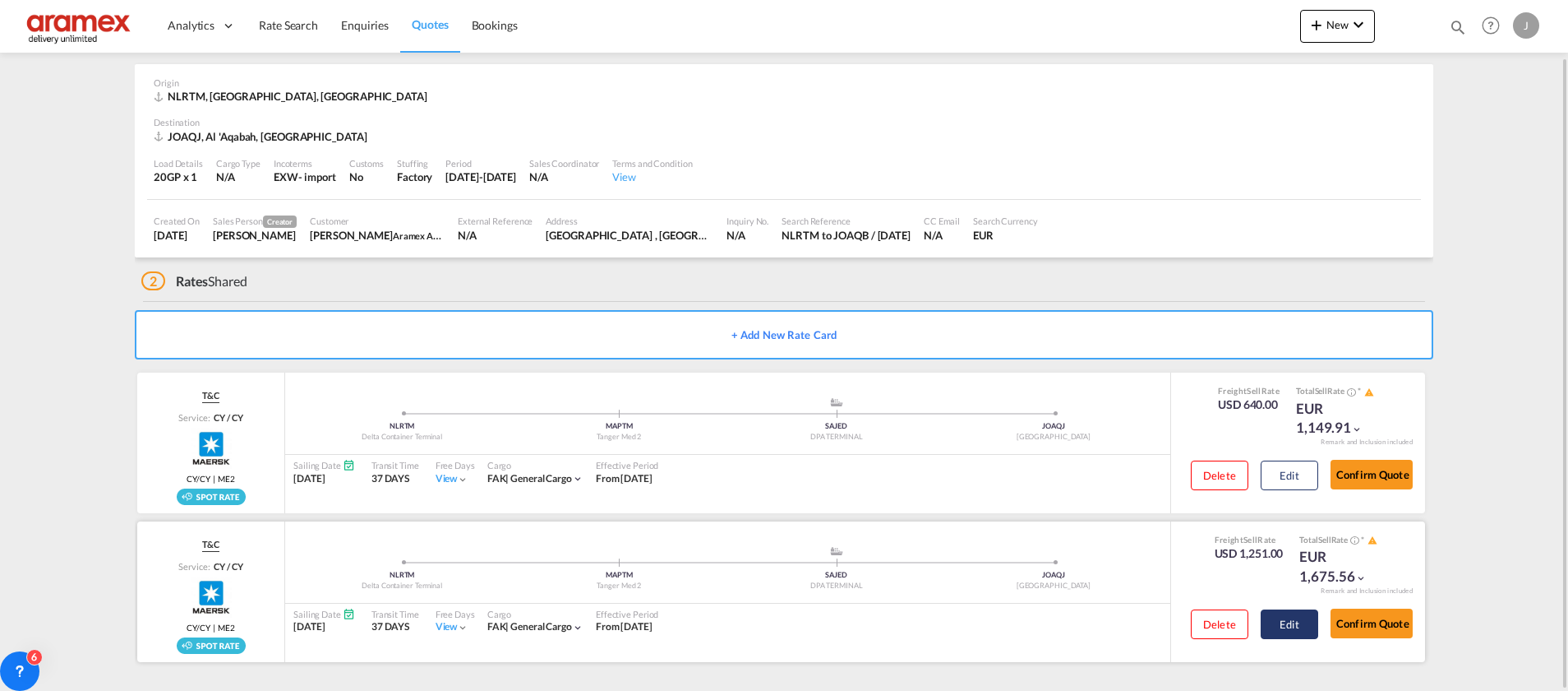
click at [1283, 624] on button "Edit" at bounding box center [1288, 624] width 57 height 30
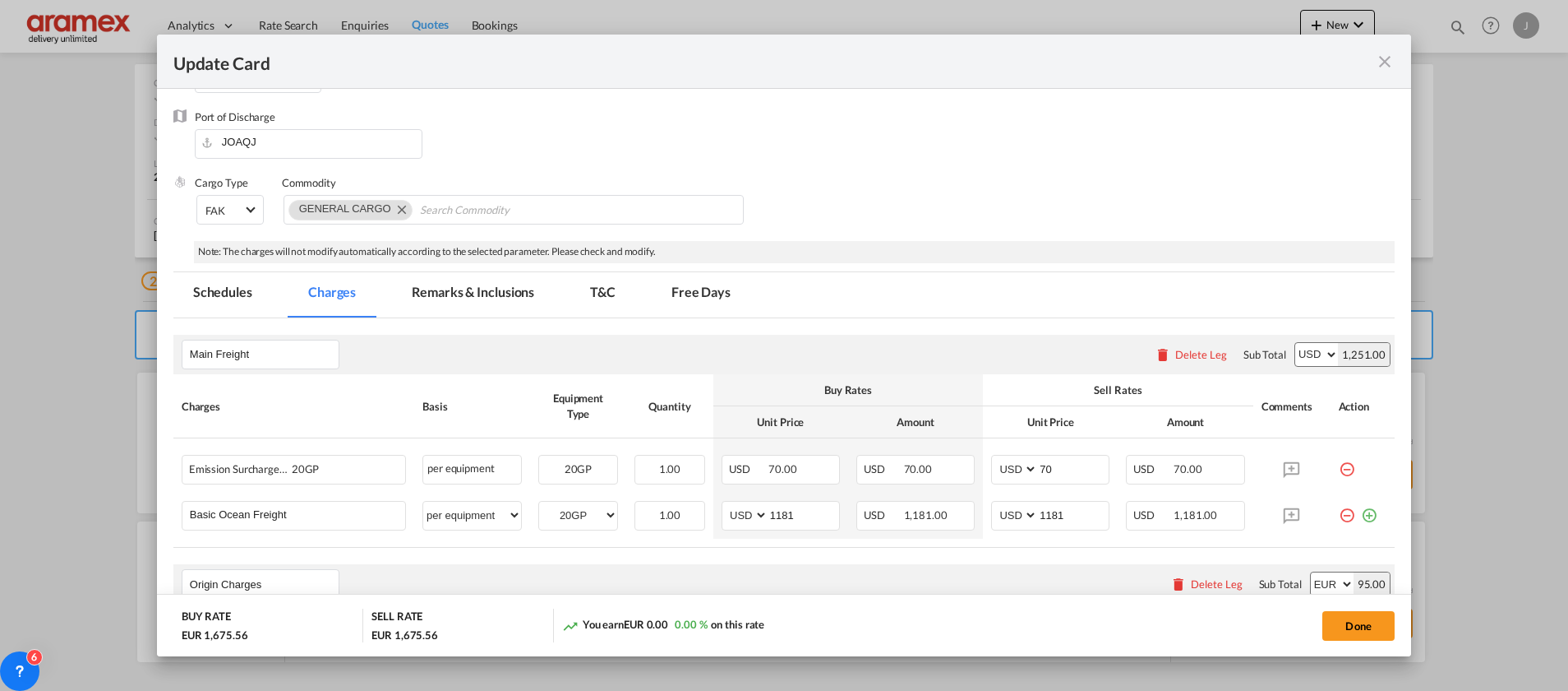
scroll to position [123, 0]
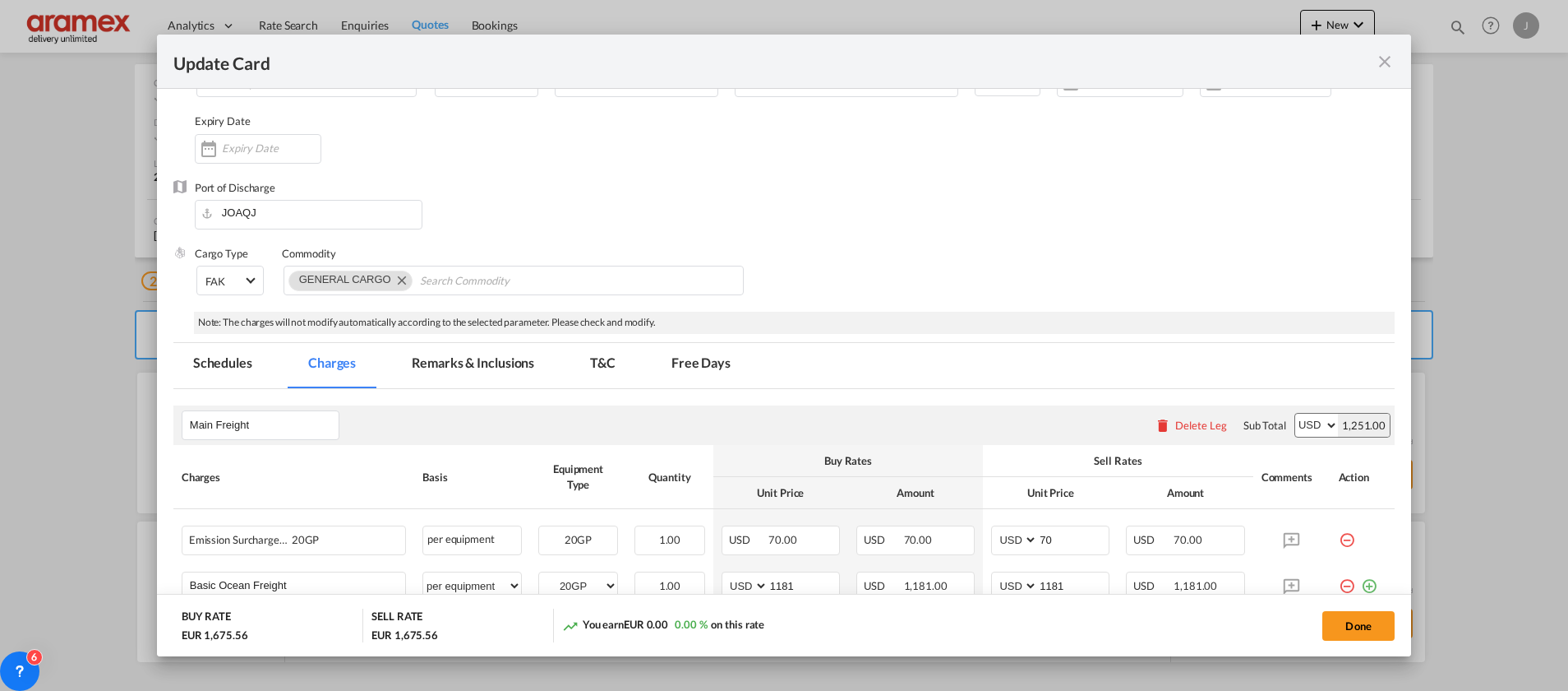
click at [479, 373] on md-tab-item "Remarks & Inclusions" at bounding box center [472, 365] width 162 height 45
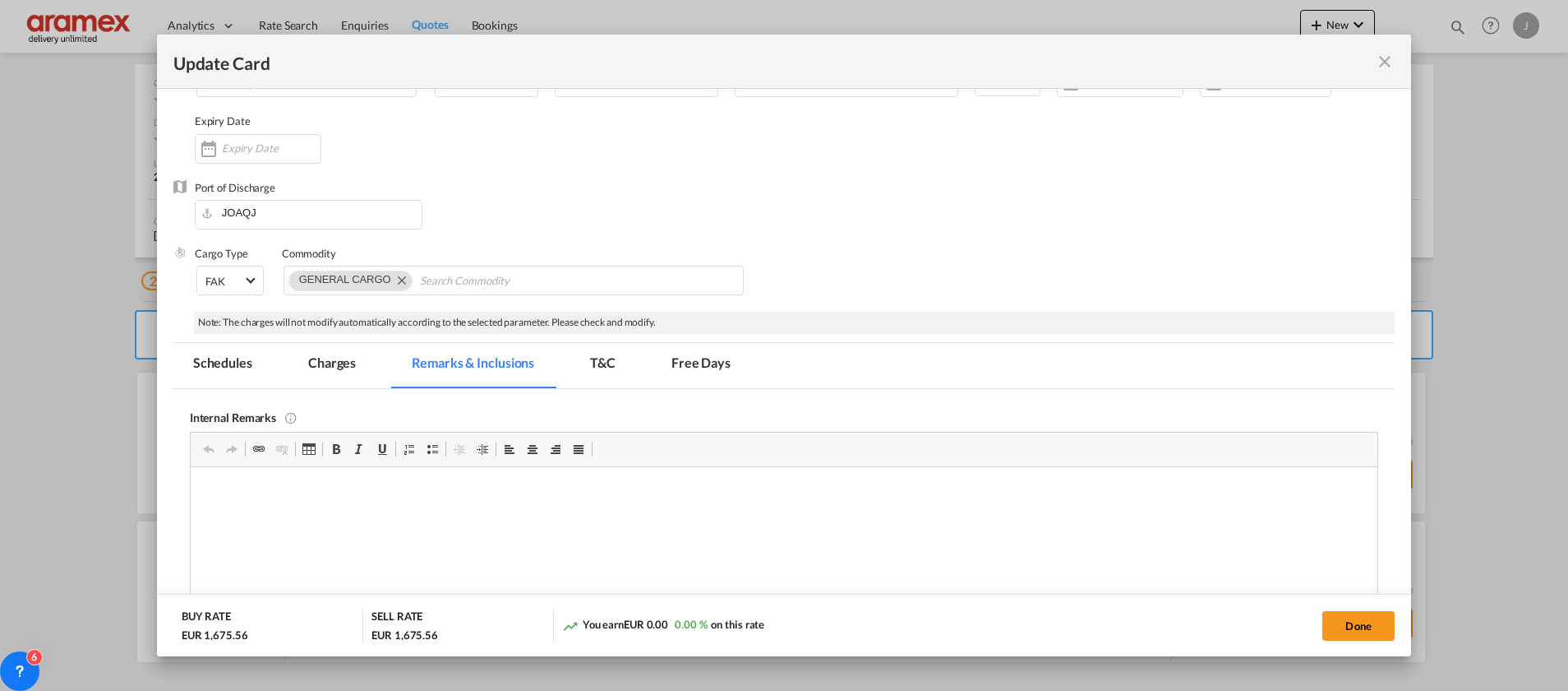
scroll to position [0, 0]
click at [248, 356] on md-tab-item "Schedules" at bounding box center [222, 365] width 99 height 45
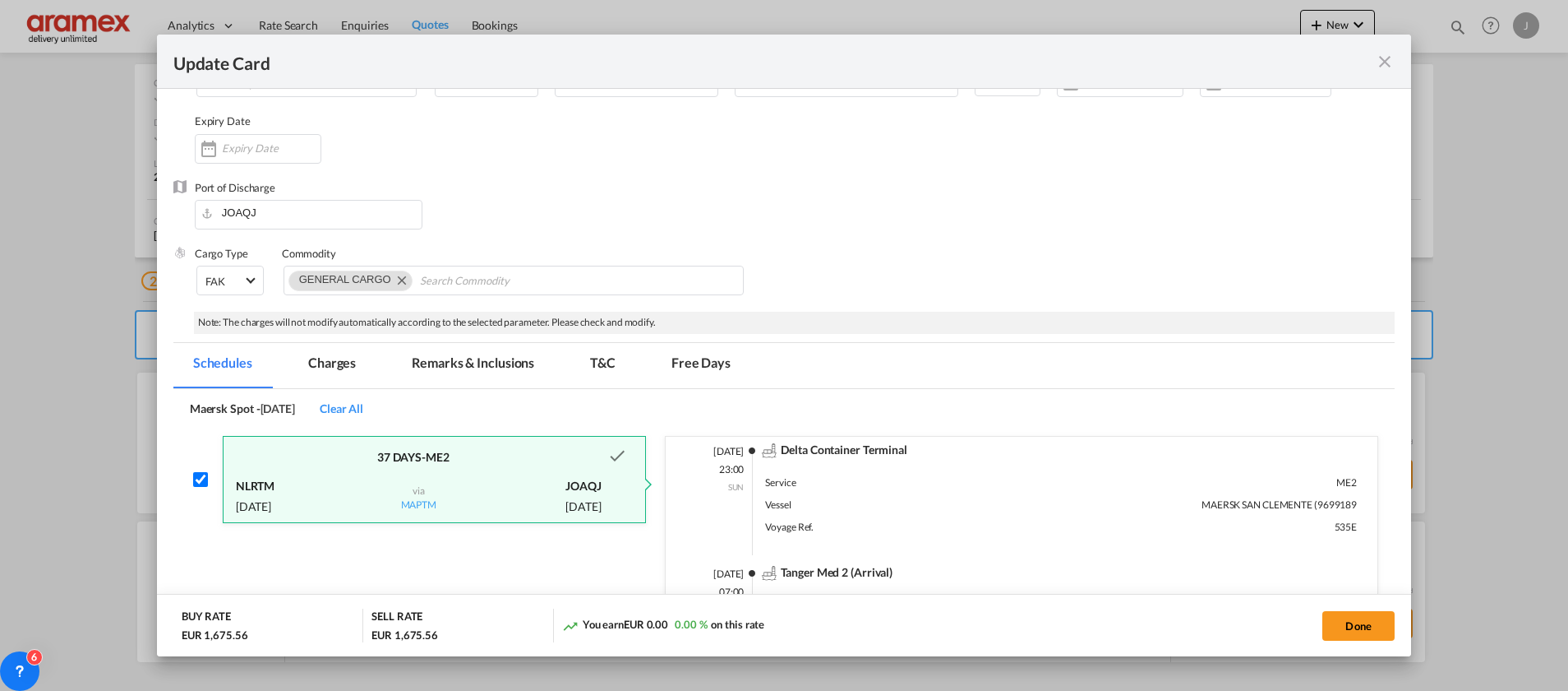
click at [202, 480] on input "Update Card Port ..." at bounding box center [200, 479] width 15 height 15
checkbox input "false"
click at [364, 411] on span "Clear All" at bounding box center [340, 408] width 44 height 14
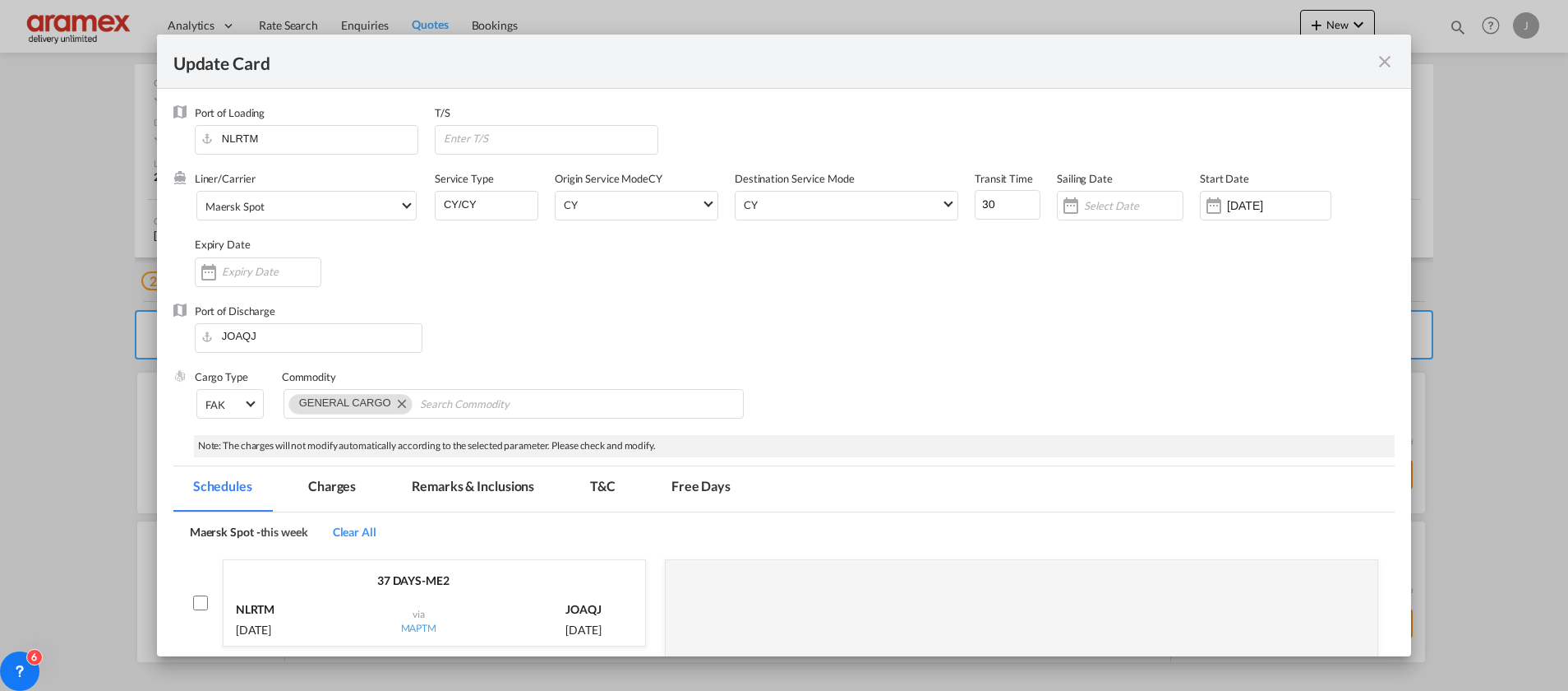
click at [218, 491] on md-tab-item "Schedules" at bounding box center [222, 489] width 99 height 45
click at [343, 490] on md-tab-item "Charges" at bounding box center [332, 489] width 87 height 45
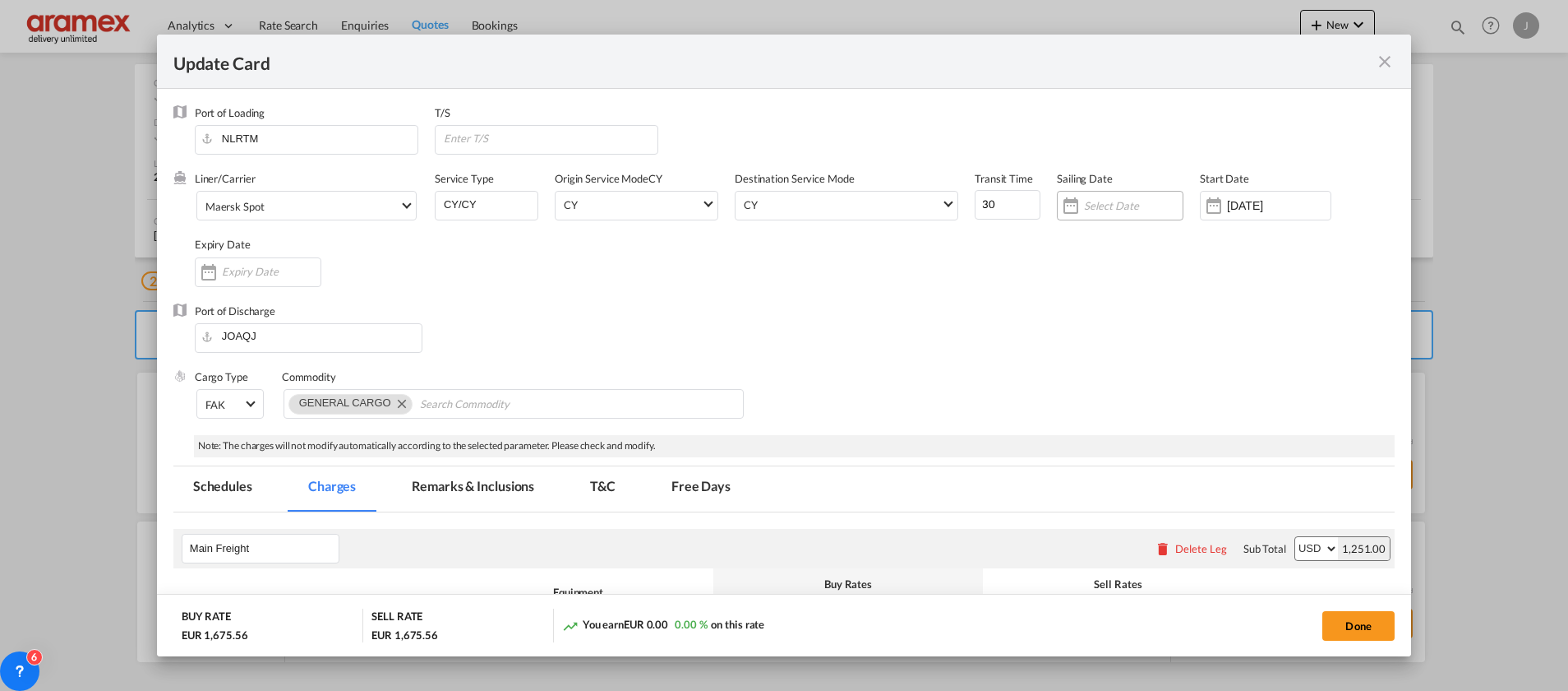
click at [1101, 192] on div "Update Card Port ..." at bounding box center [1120, 205] width 127 height 30
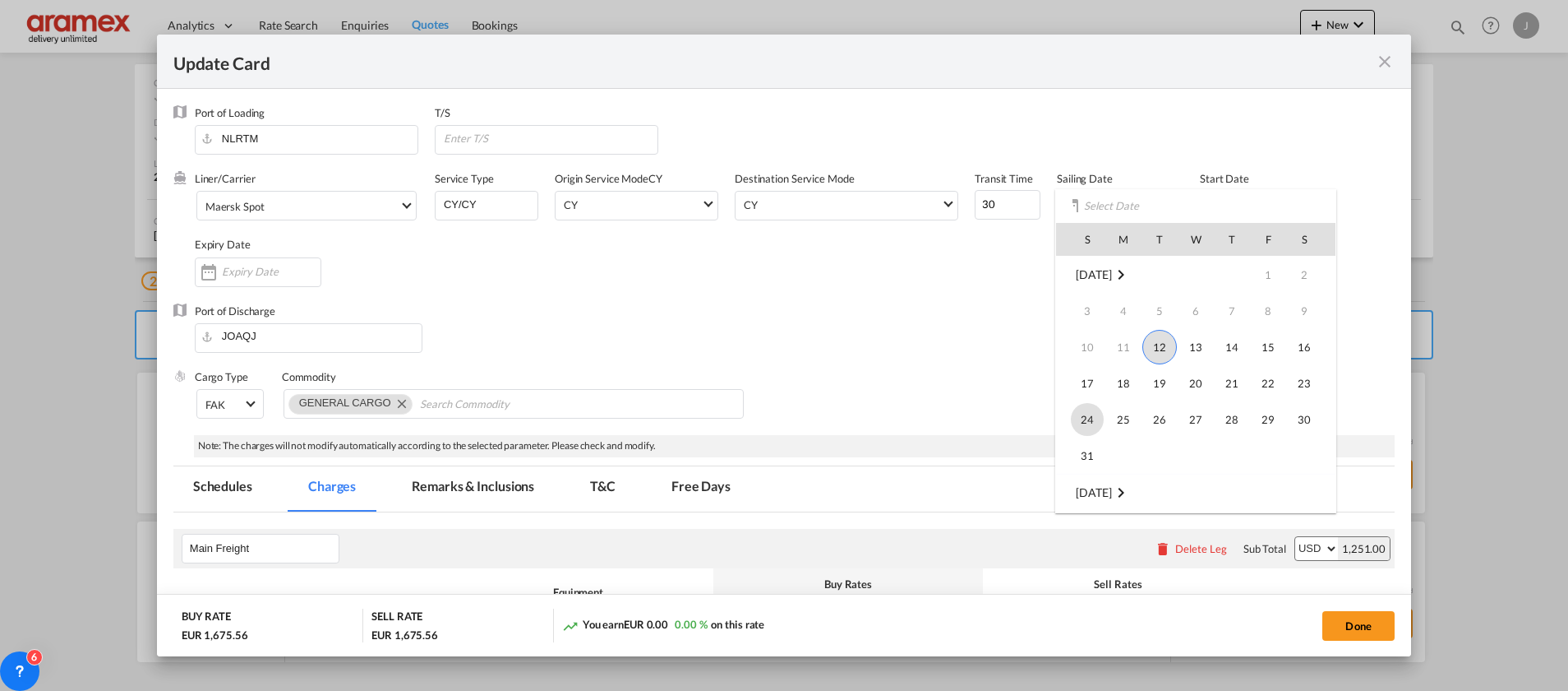
click at [1091, 415] on span "24" at bounding box center [1087, 419] width 33 height 33
type input "[DATE]"
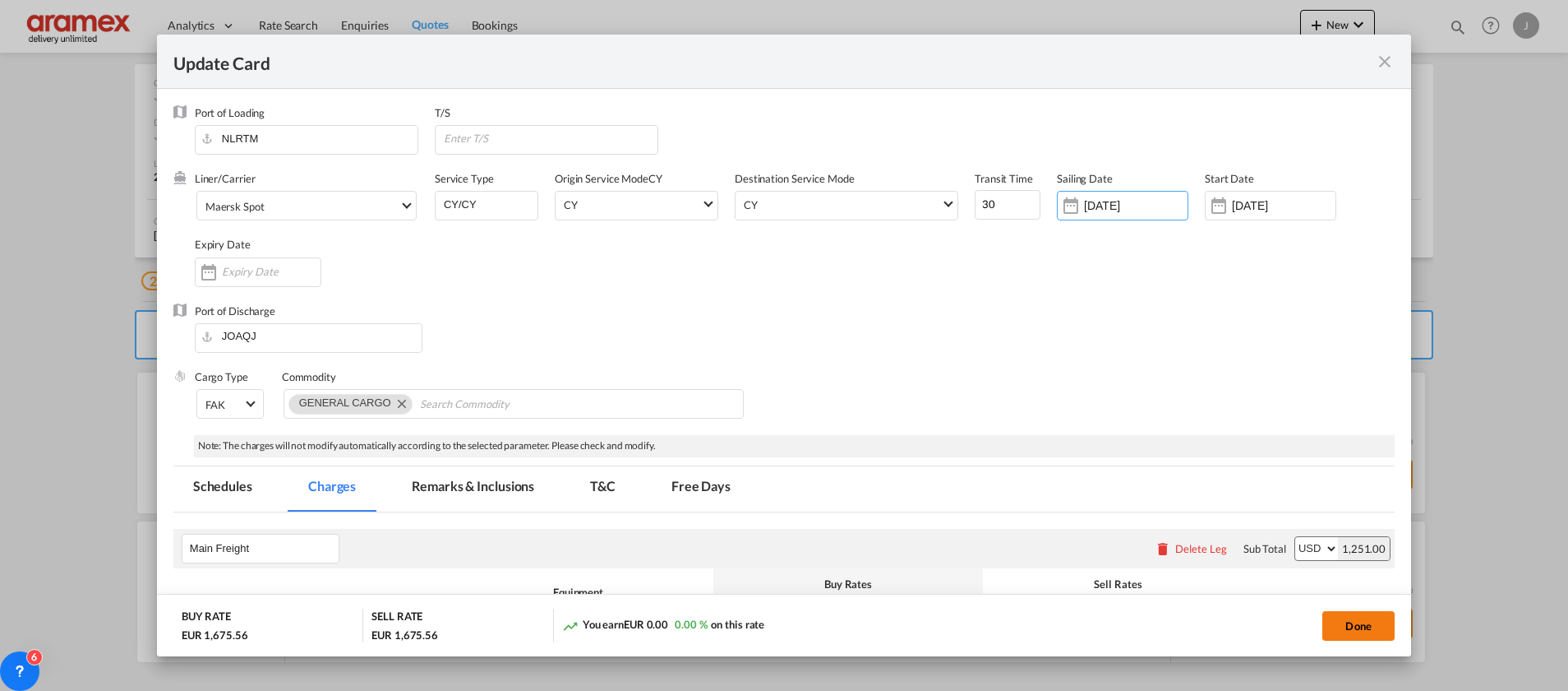
click at [1359, 615] on button "Done" at bounding box center [1358, 625] width 73 height 30
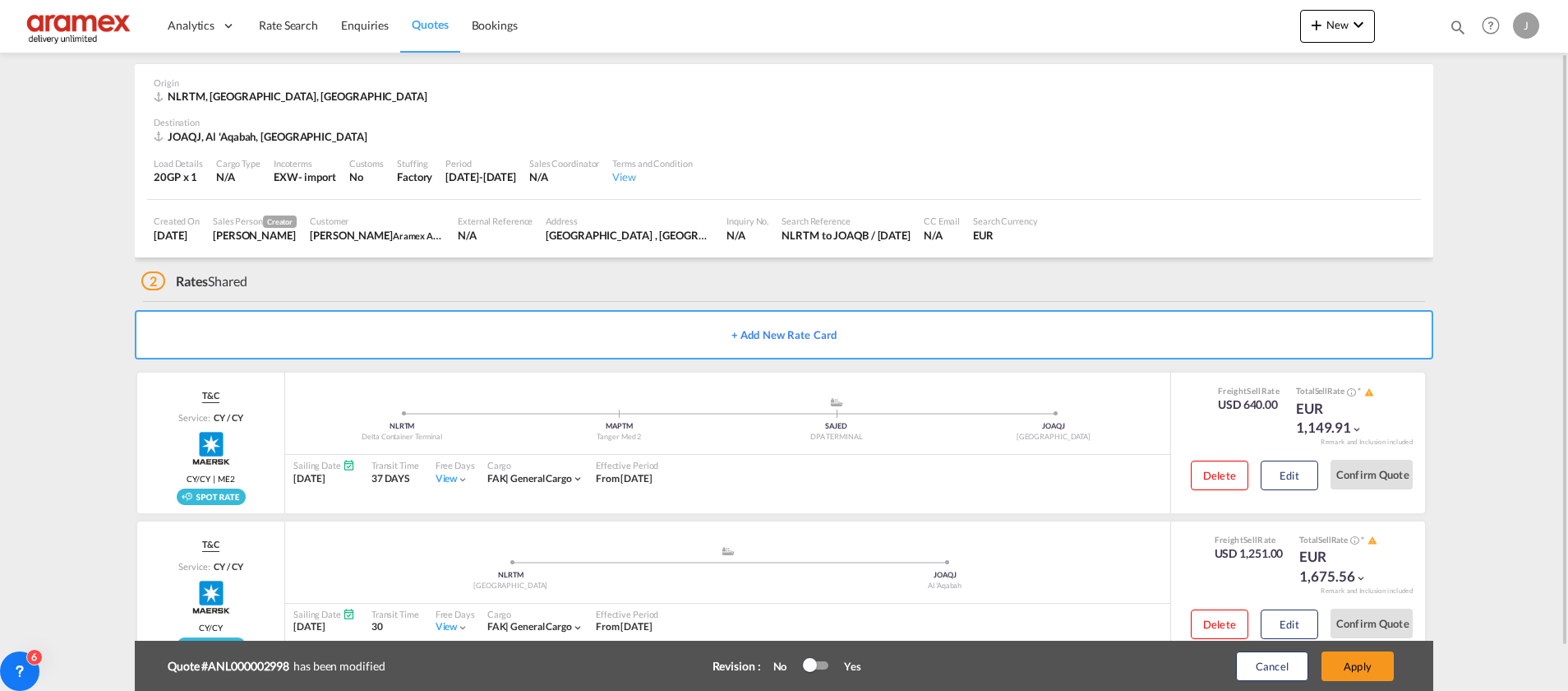
click at [1363, 646] on div "Cancel Apply" at bounding box center [1297, 666] width 205 height 40
click at [1353, 660] on button "Apply" at bounding box center [1357, 666] width 73 height 30
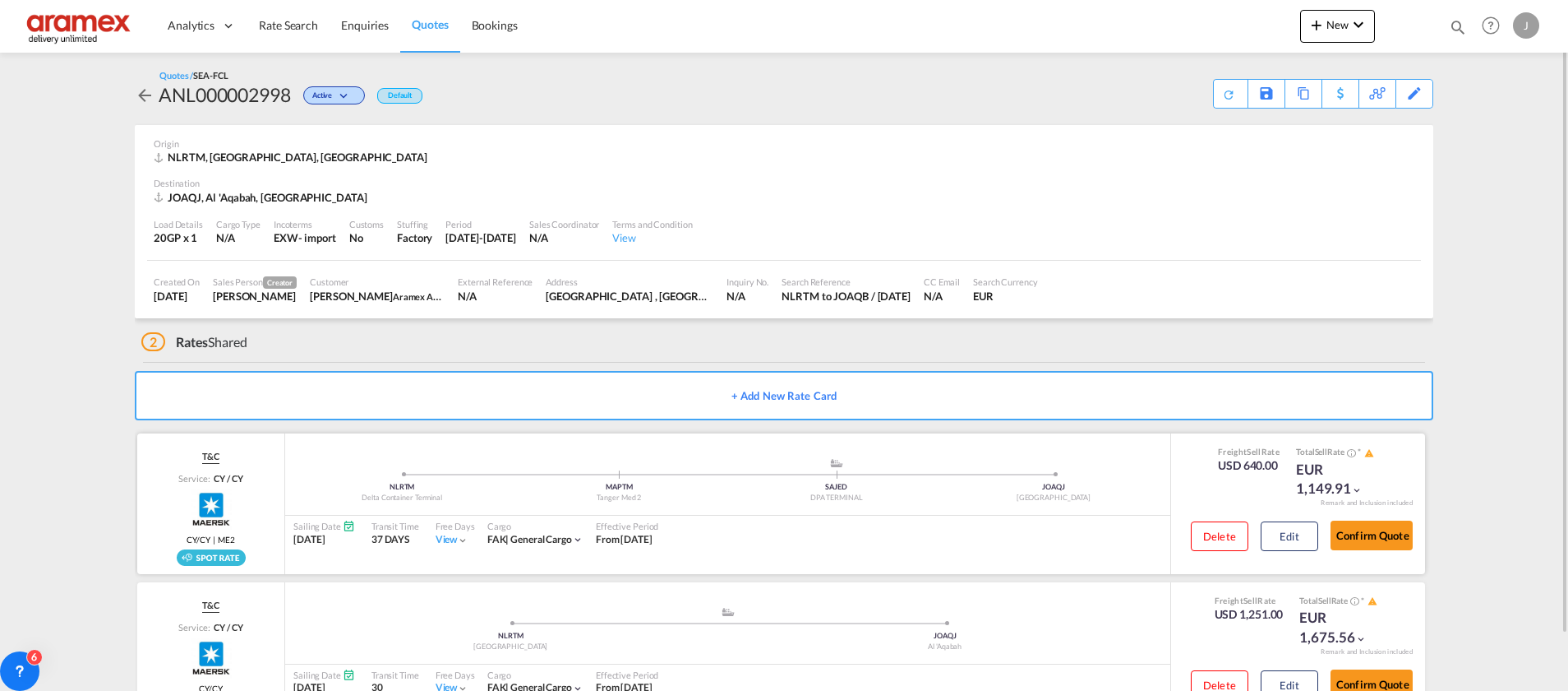
scroll to position [61, 0]
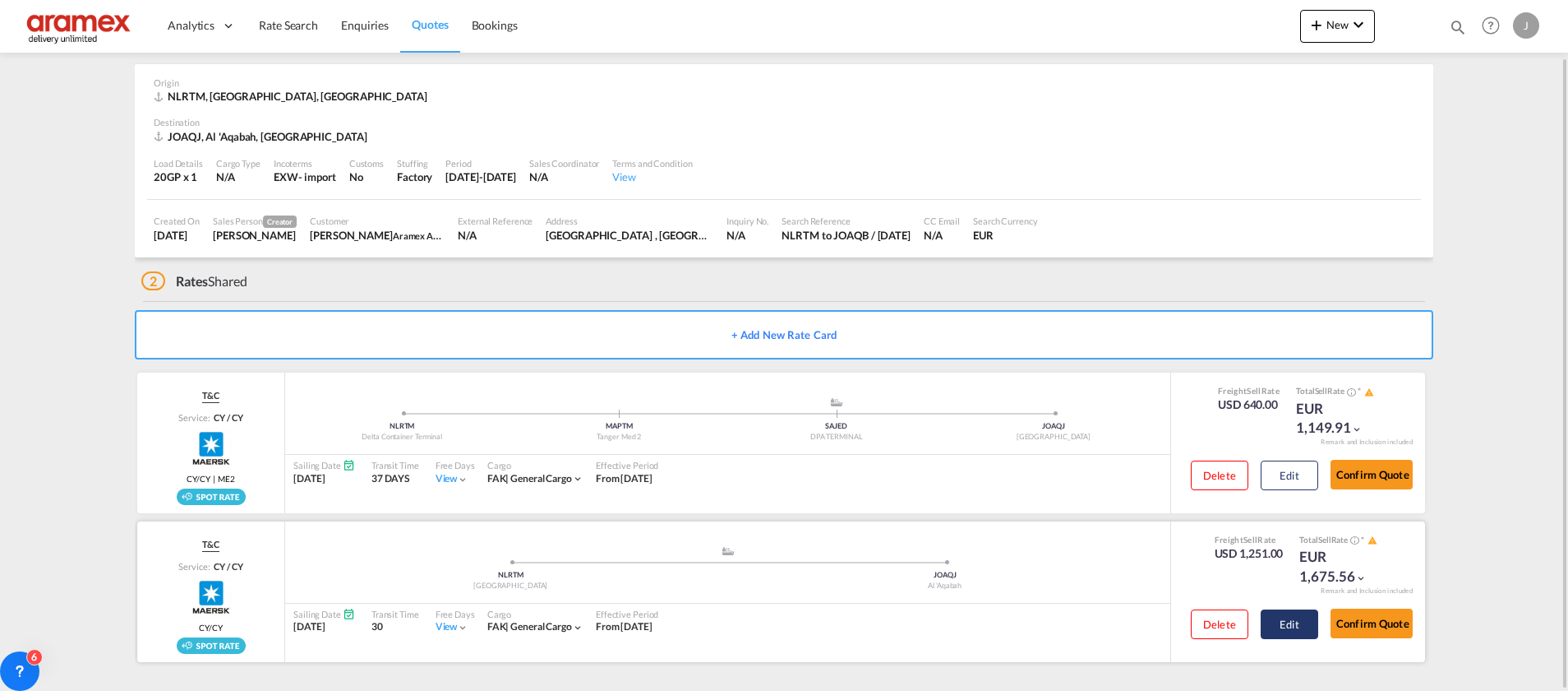
click at [1286, 629] on button "Edit" at bounding box center [1288, 624] width 57 height 30
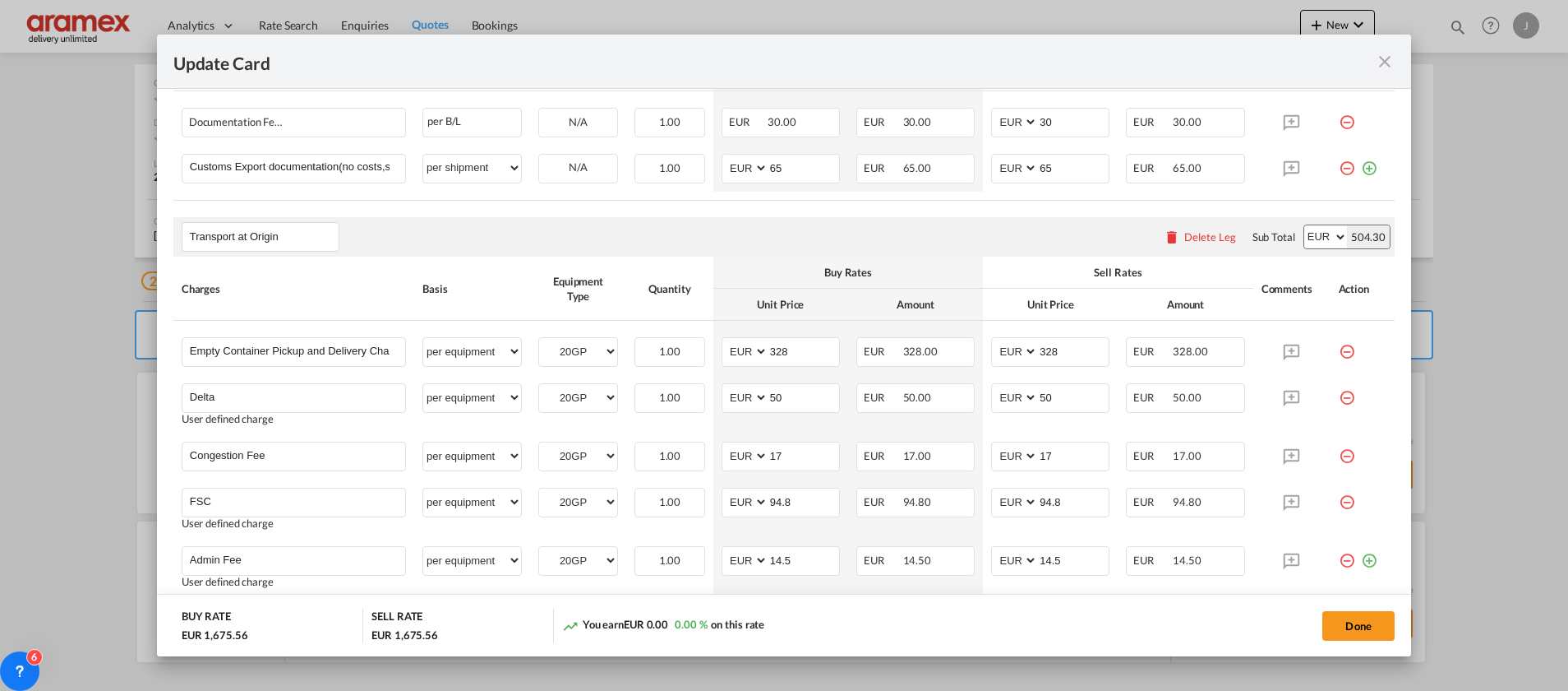
scroll to position [740, 0]
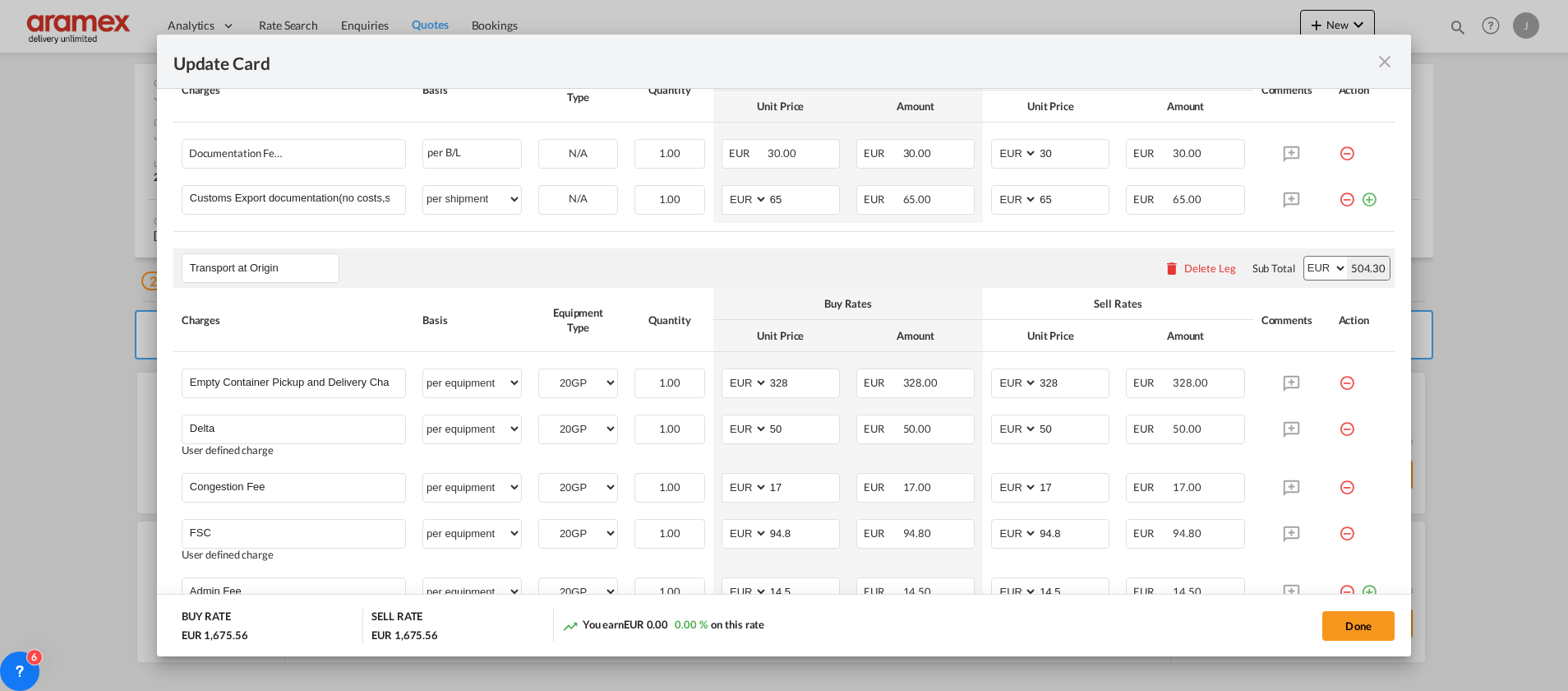
click at [1380, 57] on md-icon "icon-close fg-AAA8AD m-0 pointer" at bounding box center [1384, 62] width 19 height 19
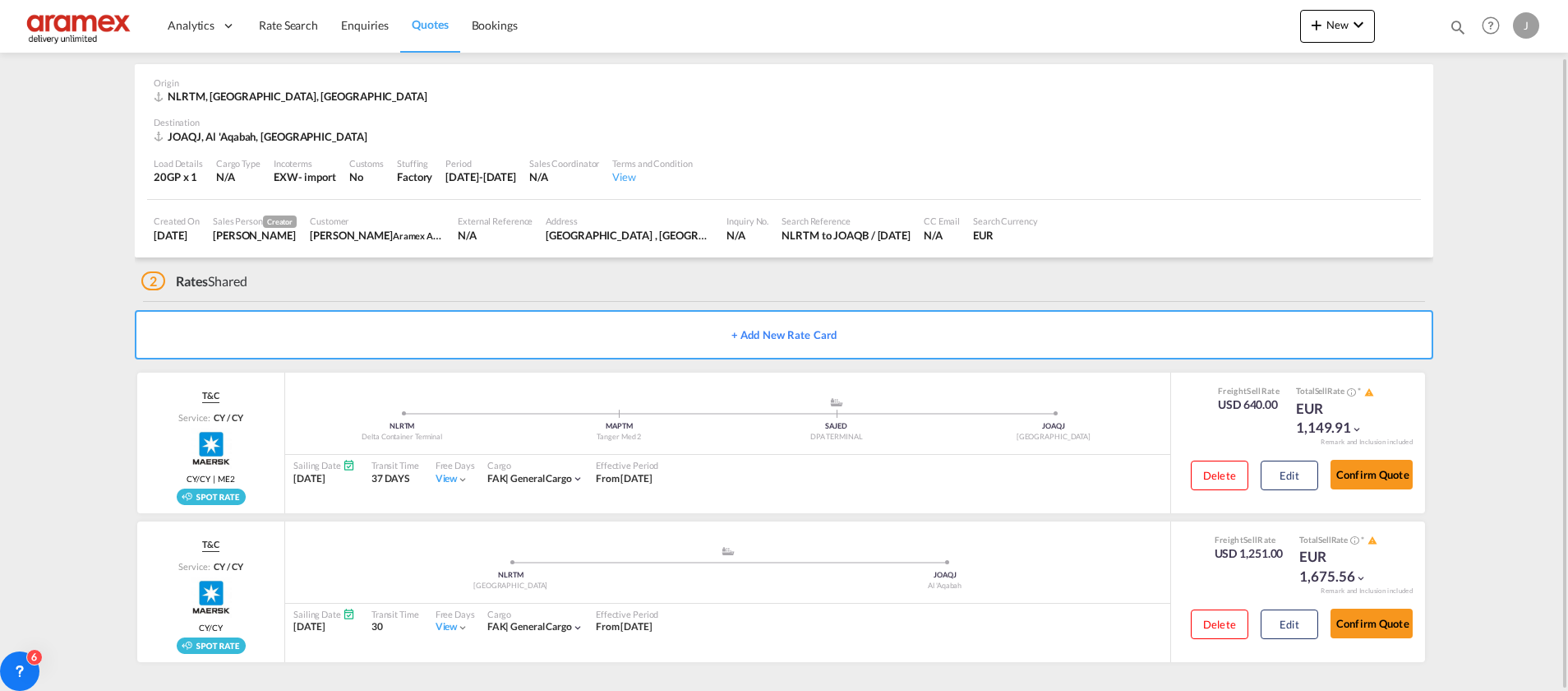
scroll to position [0, 0]
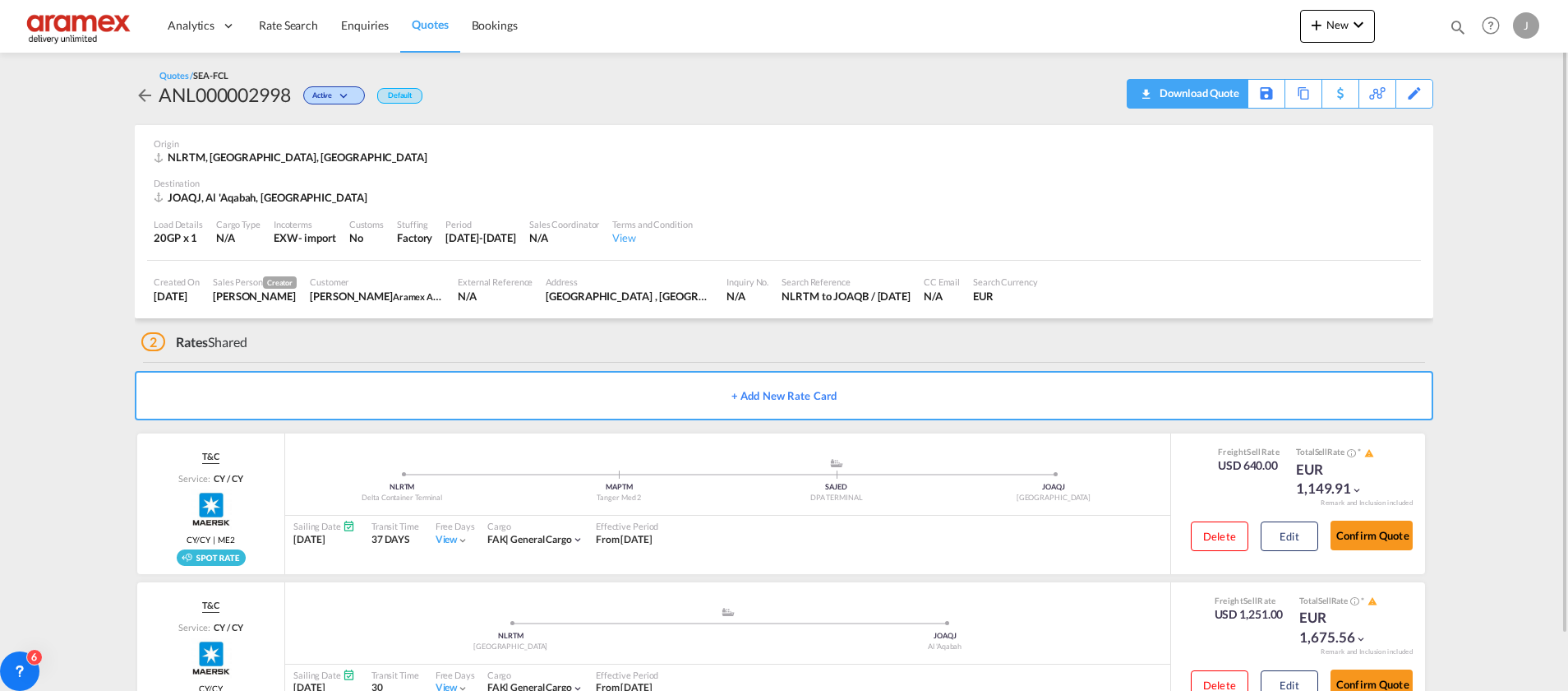
click at [1220, 97] on div "Download Quote" at bounding box center [1198, 92] width 84 height 26
